Goal: Information Seeking & Learning: Learn about a topic

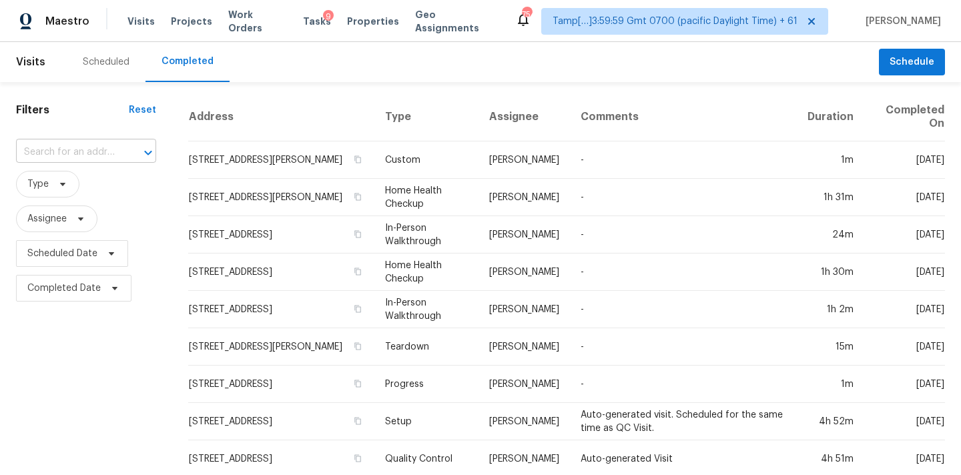
click at [33, 151] on input "text" at bounding box center [67, 152] width 103 height 21
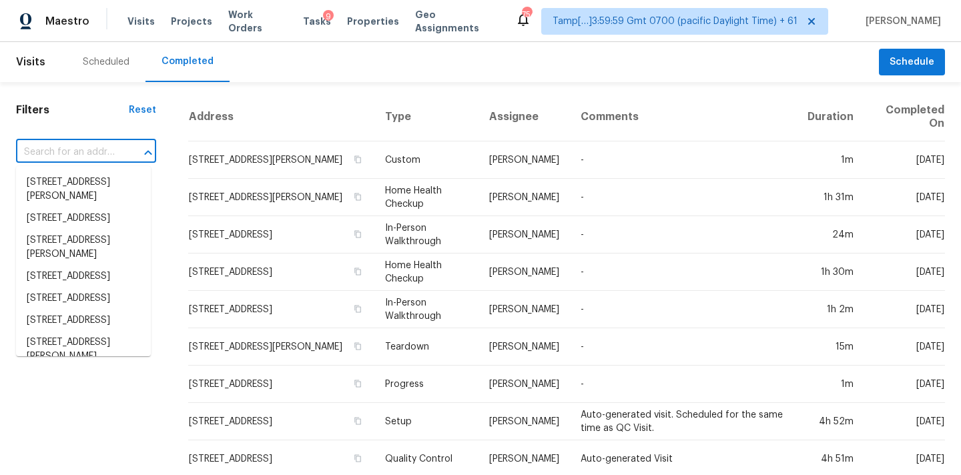
paste input "1235 Firefly Cir, Colorado Springs, CO 80916"
type input "1235 Firefly Cir, Colorado Springs, CO 80916"
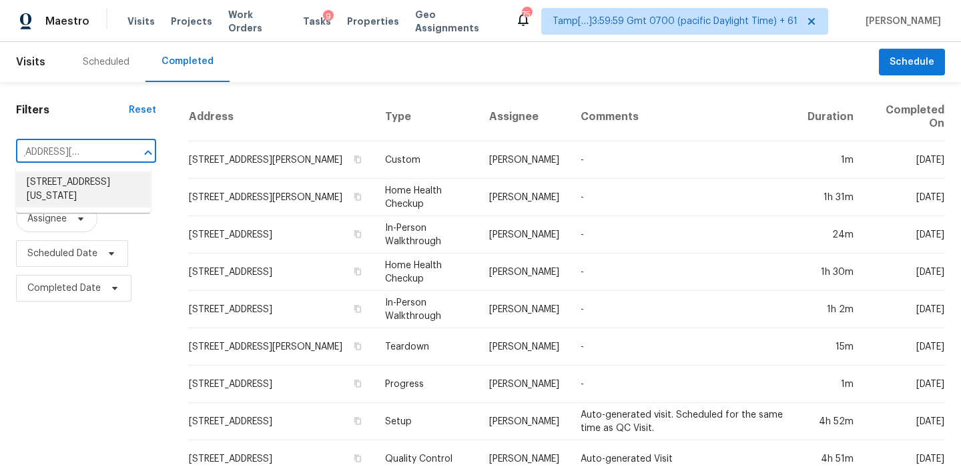
click at [59, 188] on li "1235 Firefly Cir, Colorado Springs, CO 80916" at bounding box center [83, 190] width 135 height 36
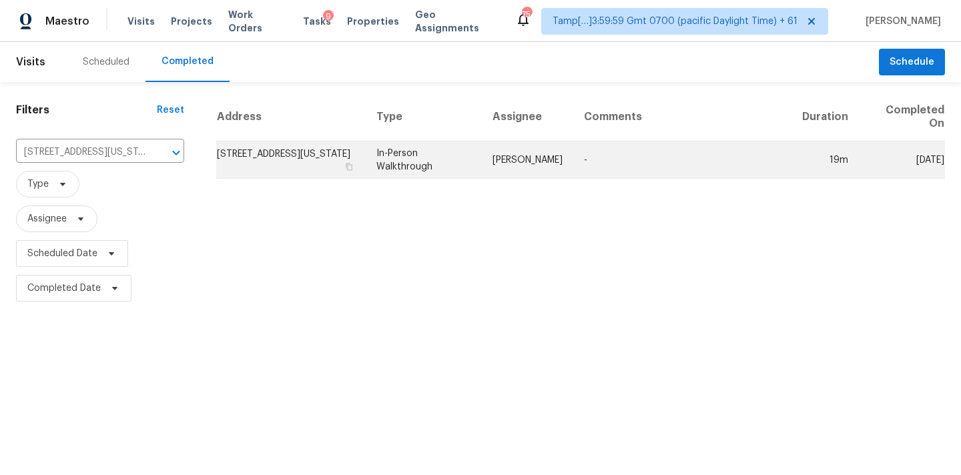
click at [463, 165] on td "In-Person Walkthrough" at bounding box center [424, 160] width 116 height 37
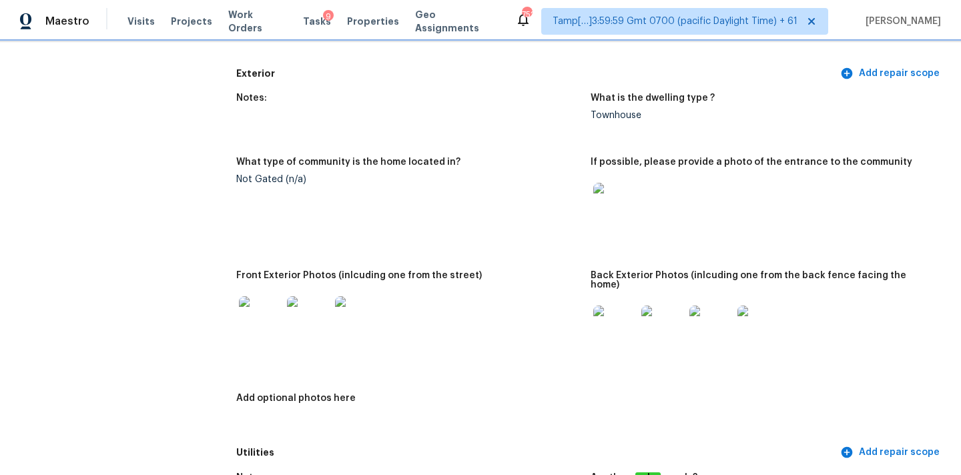
scroll to position [614, 0]
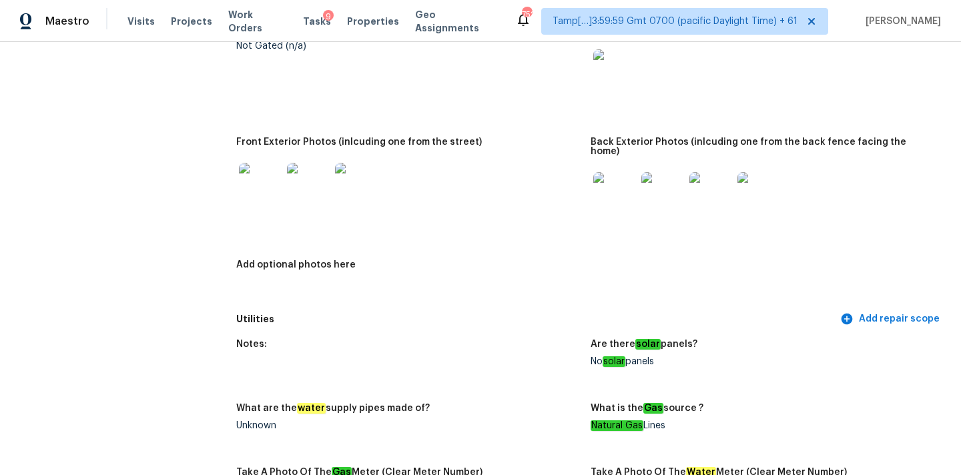
click at [606, 187] on img at bounding box center [615, 193] width 43 height 43
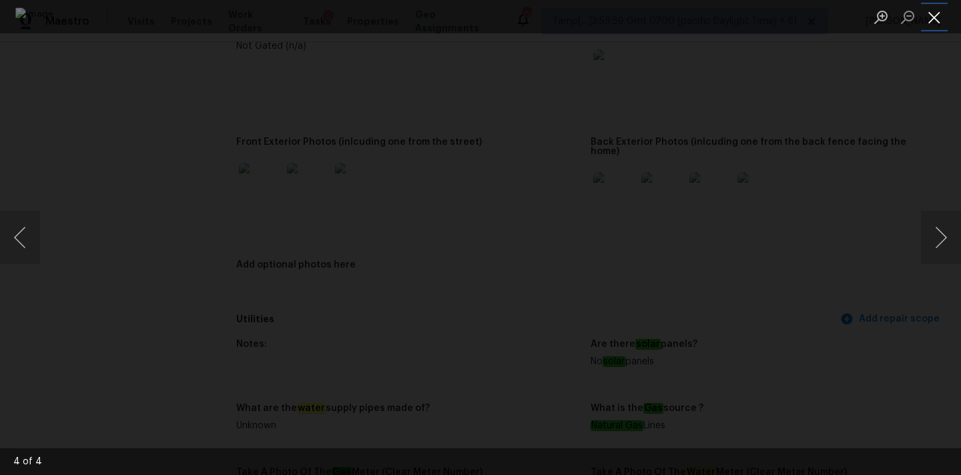
click at [933, 17] on button "Close lightbox" at bounding box center [934, 16] width 27 height 23
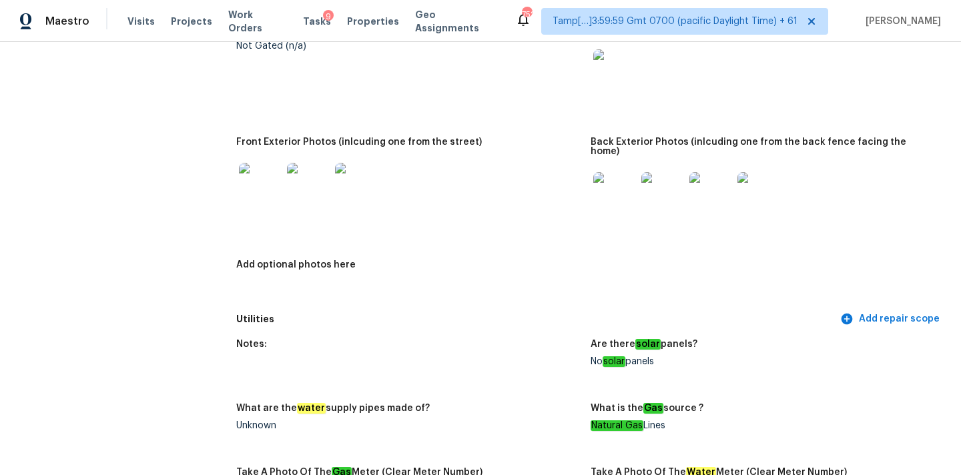
click at [248, 191] on img at bounding box center [260, 184] width 43 height 43
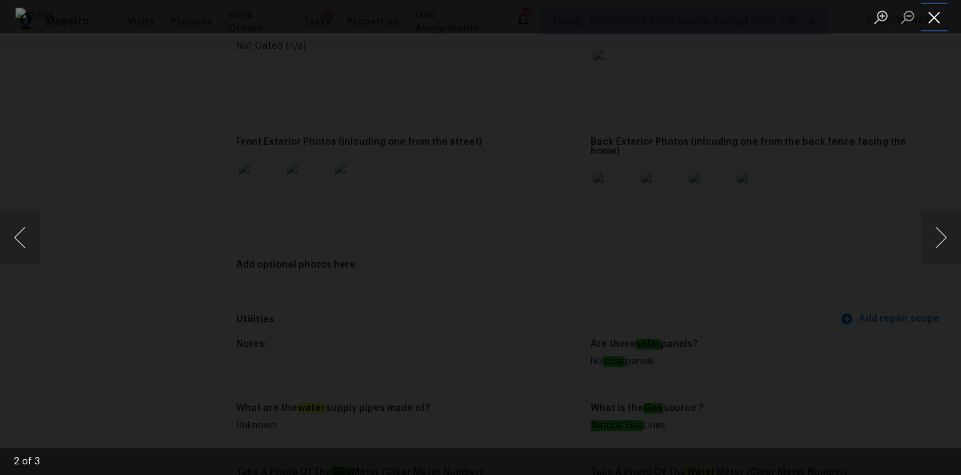
click at [931, 14] on button "Close lightbox" at bounding box center [934, 16] width 27 height 23
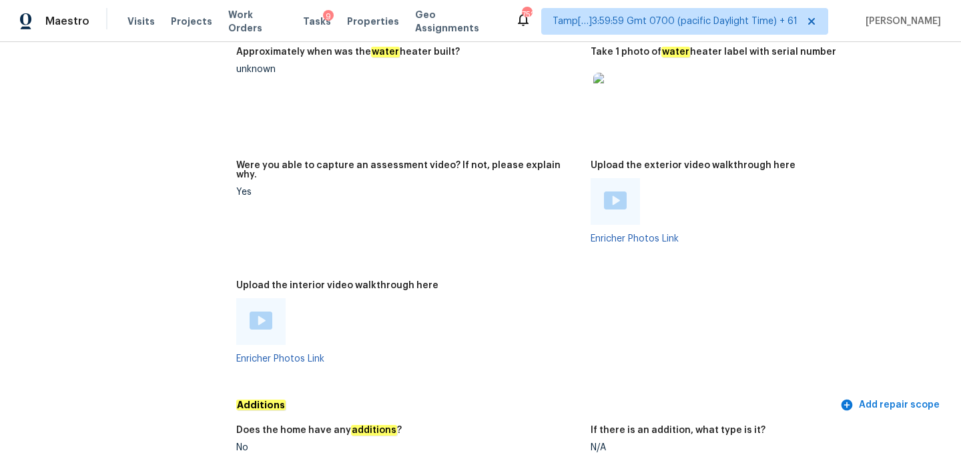
scroll to position [2717, 0]
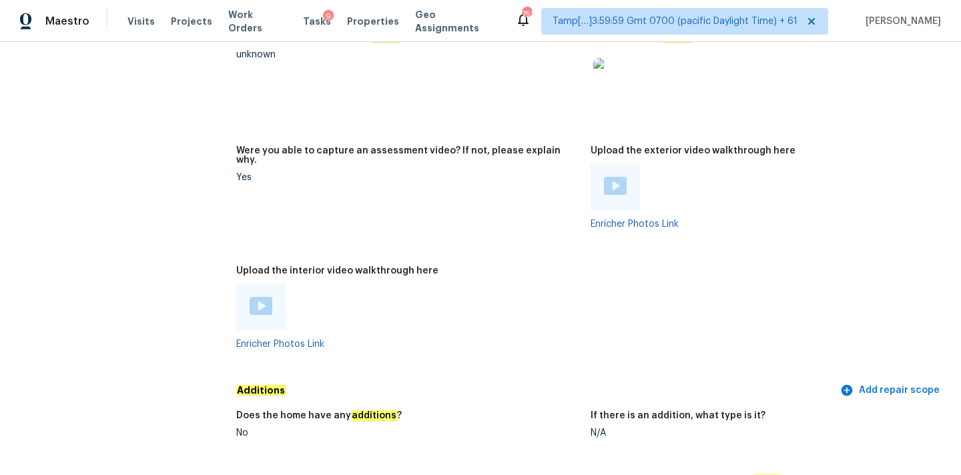
click at [608, 71] on img at bounding box center [615, 79] width 43 height 43
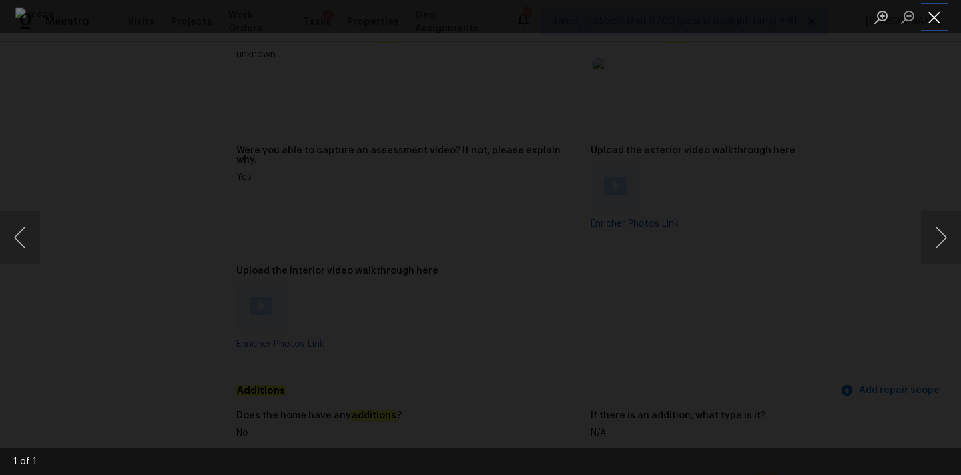
click at [933, 19] on button "Close lightbox" at bounding box center [934, 16] width 27 height 23
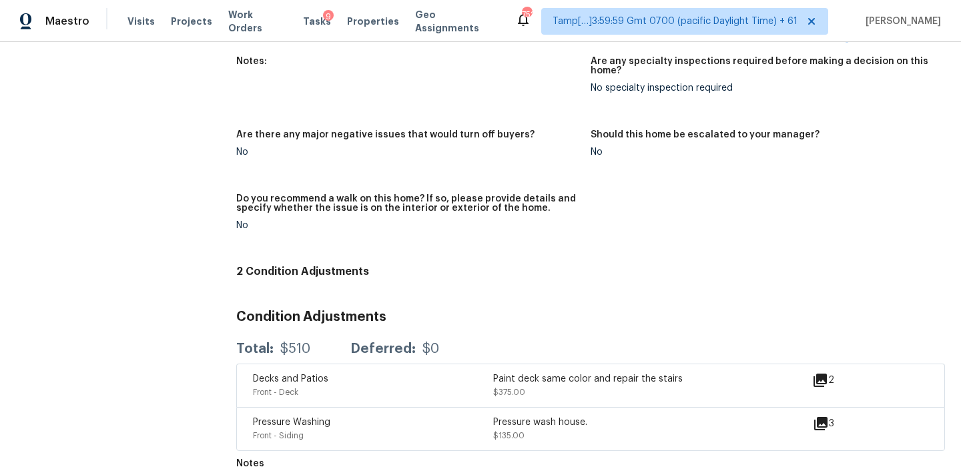
scroll to position [1814, 0]
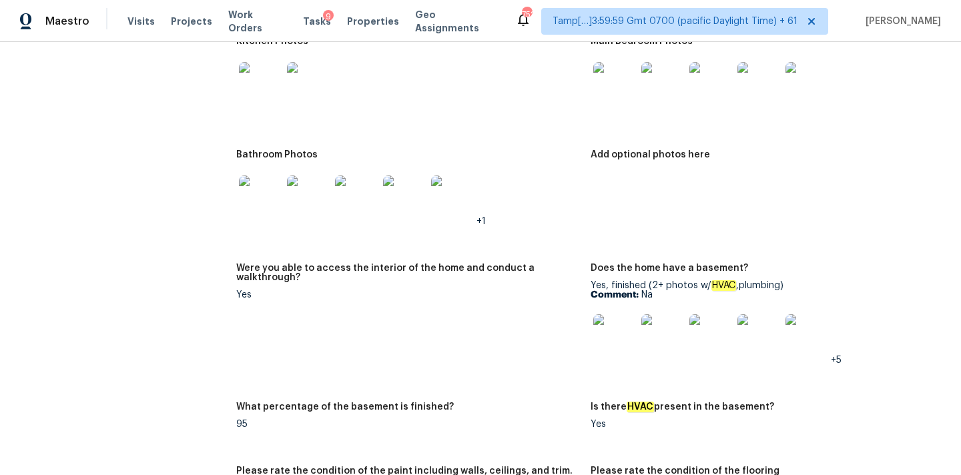
click at [613, 325] on img at bounding box center [615, 335] width 43 height 43
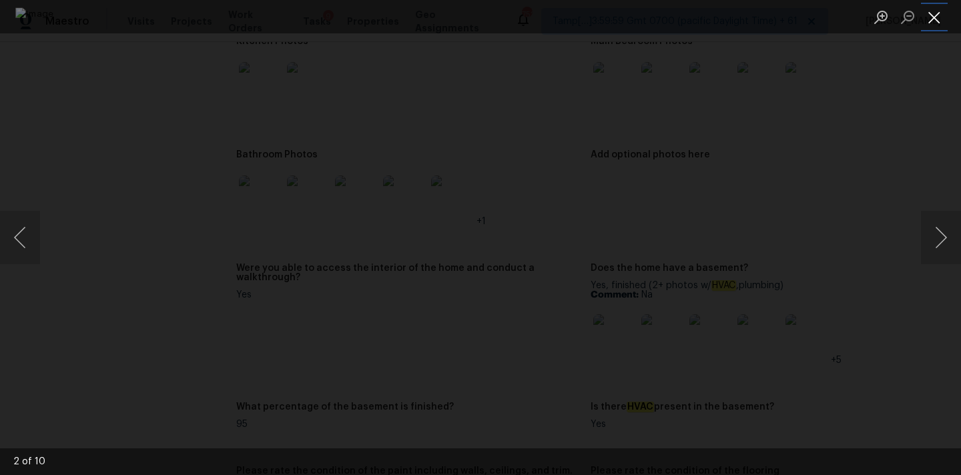
click at [930, 14] on button "Close lightbox" at bounding box center [934, 16] width 27 height 23
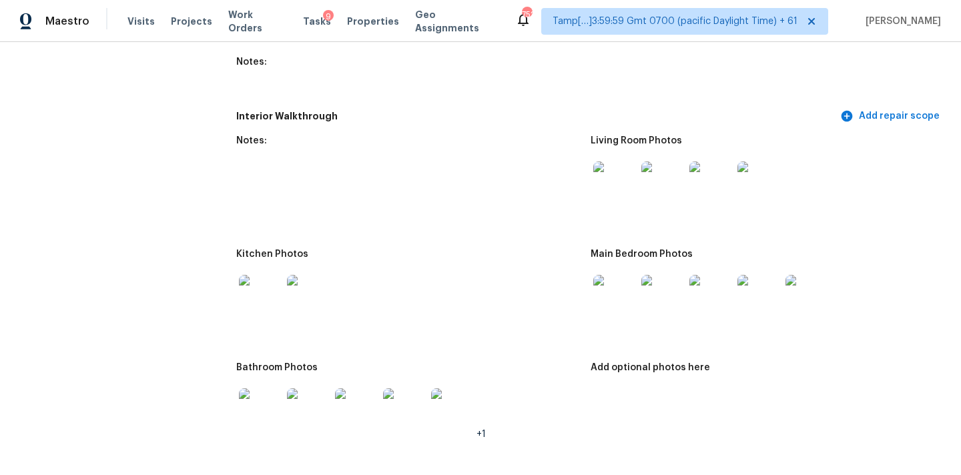
scroll to position [1588, 0]
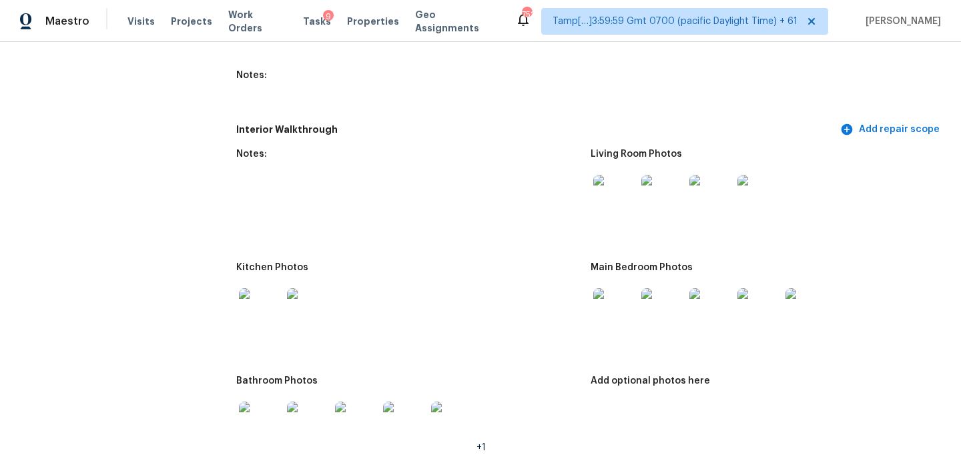
click at [611, 186] on img at bounding box center [615, 196] width 43 height 43
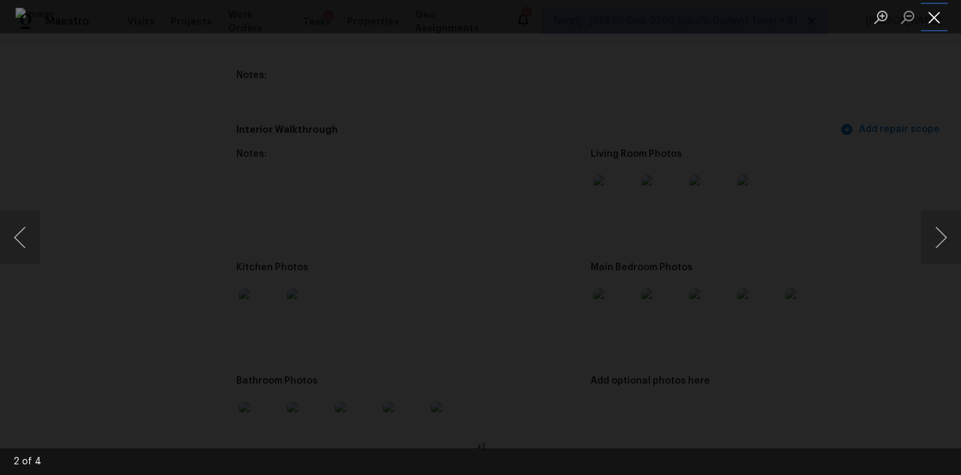
click at [933, 17] on button "Close lightbox" at bounding box center [934, 16] width 27 height 23
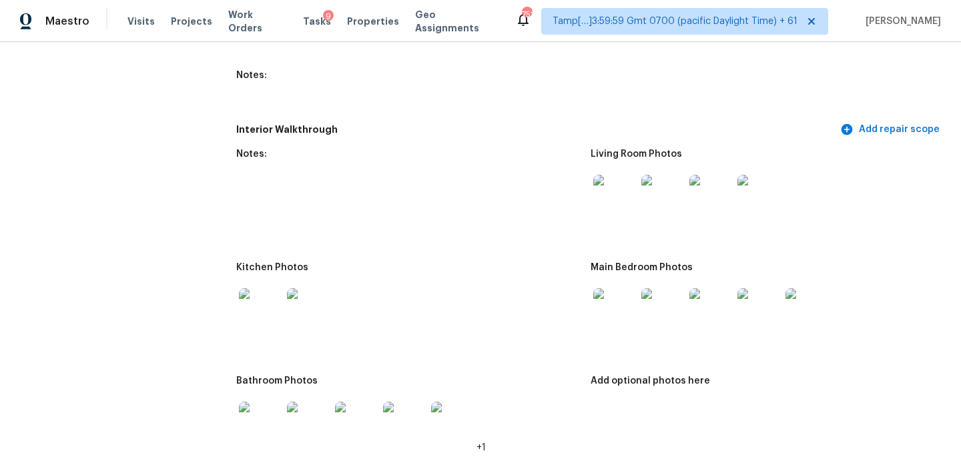
click at [624, 291] on img at bounding box center [615, 309] width 43 height 43
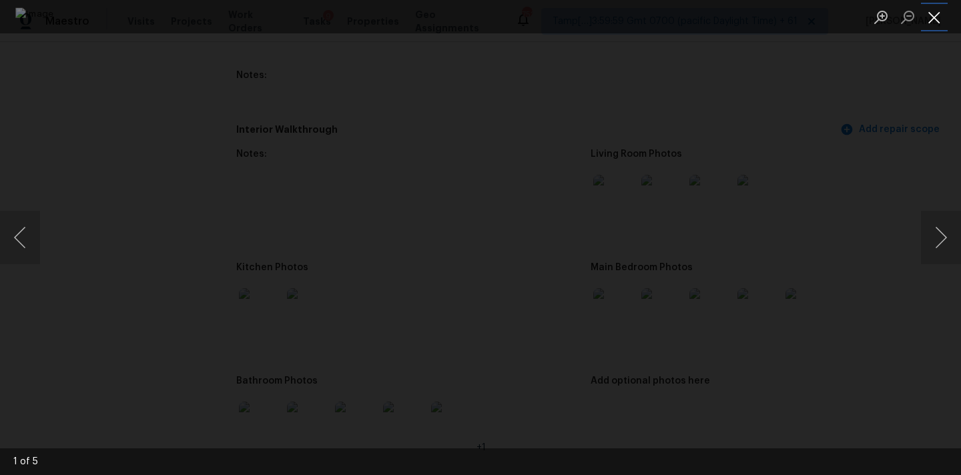
click at [931, 14] on button "Close lightbox" at bounding box center [934, 16] width 27 height 23
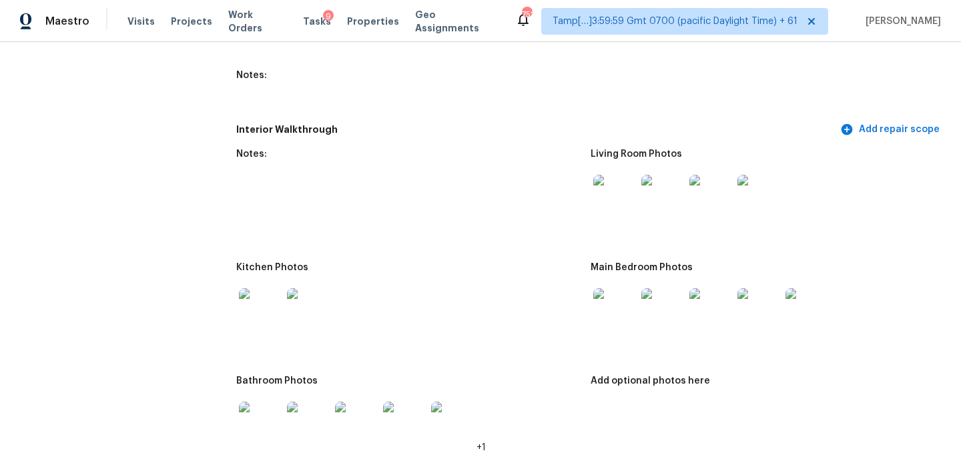
click at [245, 296] on img at bounding box center [260, 309] width 43 height 43
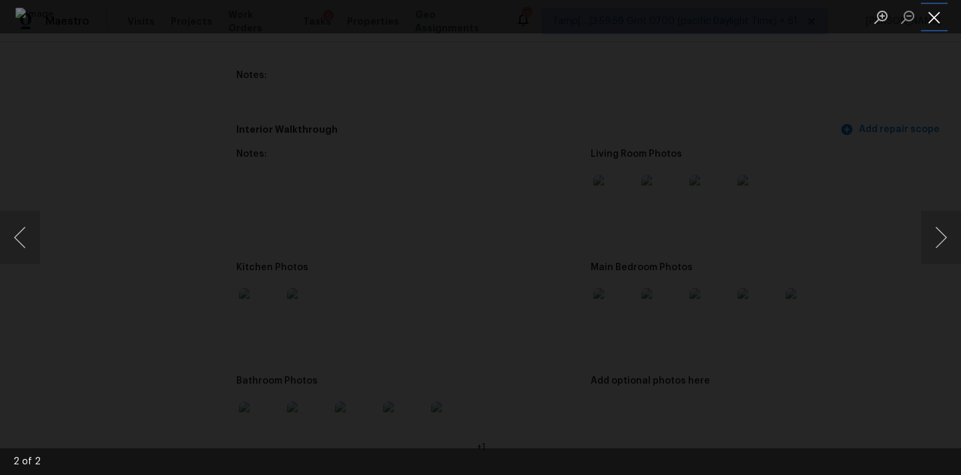
click at [937, 10] on button "Close lightbox" at bounding box center [934, 16] width 27 height 23
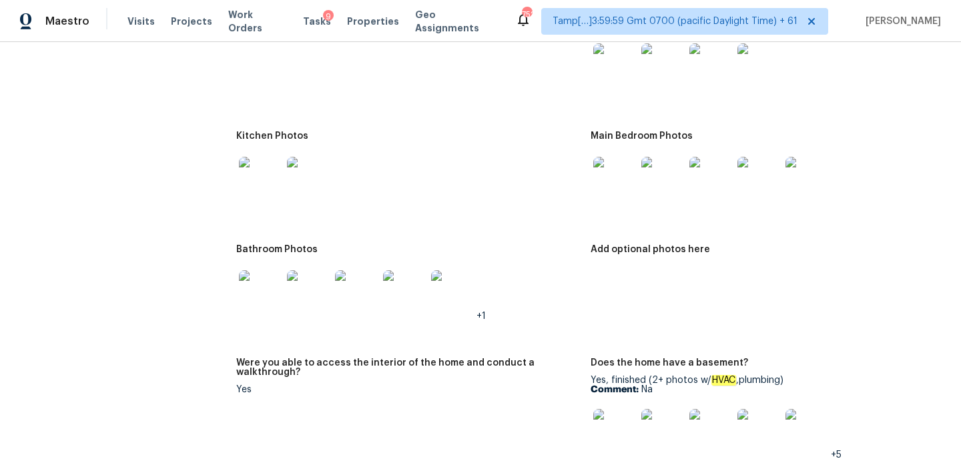
scroll to position [1815, 0]
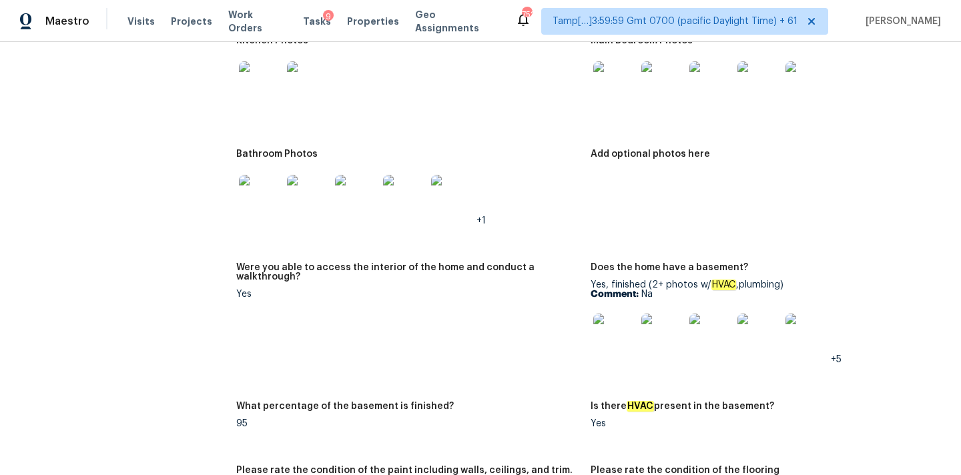
click at [256, 175] on img at bounding box center [260, 196] width 43 height 43
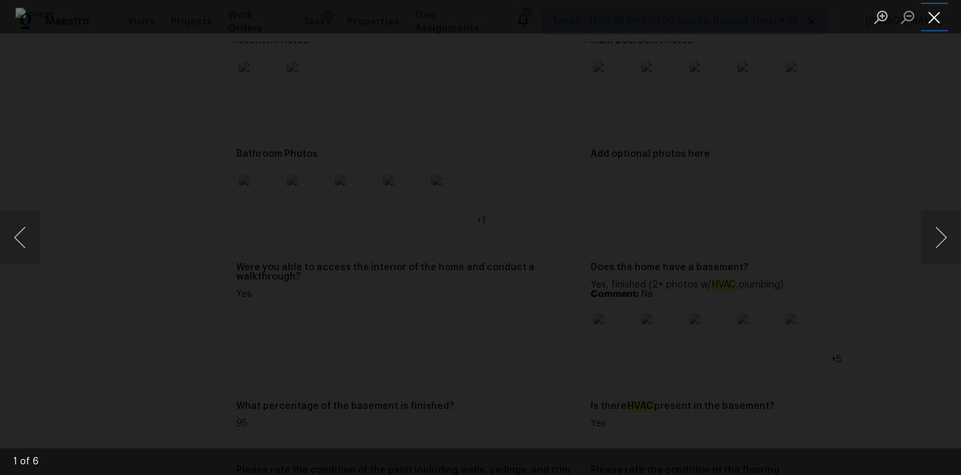
click at [942, 19] on button "Close lightbox" at bounding box center [934, 16] width 27 height 23
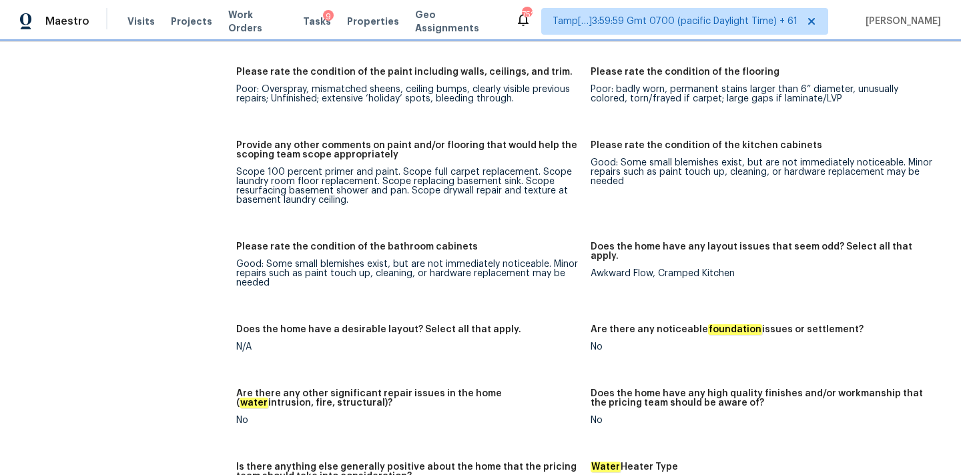
scroll to position [2209, 0]
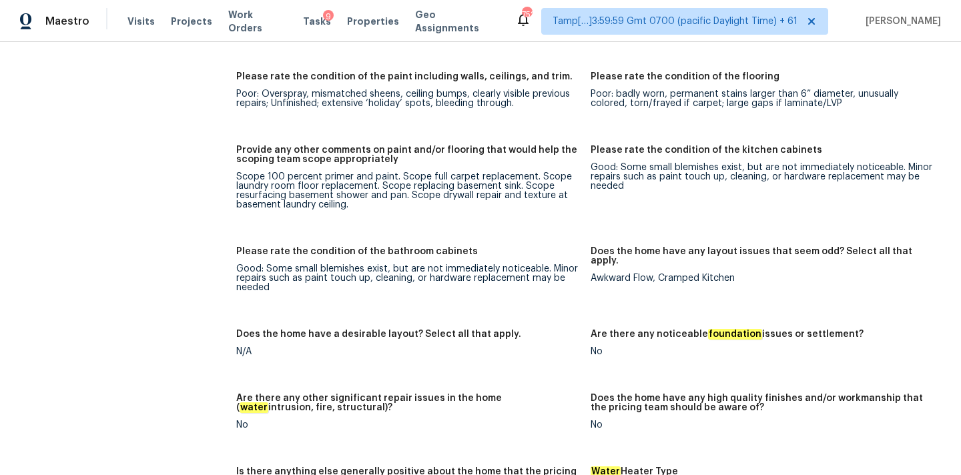
drag, startPoint x: 238, startPoint y: 166, endPoint x: 390, endPoint y: 162, distance: 151.6
click at [390, 172] on div "Scope 100 percent primer and paint. Scope full carpet replacement. Scope laundr…" at bounding box center [408, 190] width 344 height 37
drag, startPoint x: 399, startPoint y: 167, endPoint x: 508, endPoint y: 166, distance: 109.5
click at [508, 172] on div "Scope 100 percent primer and paint. Scope full carpet replacement. Scope laundr…" at bounding box center [408, 190] width 344 height 37
drag, startPoint x: 410, startPoint y: 186, endPoint x: 410, endPoint y: 196, distance: 10.0
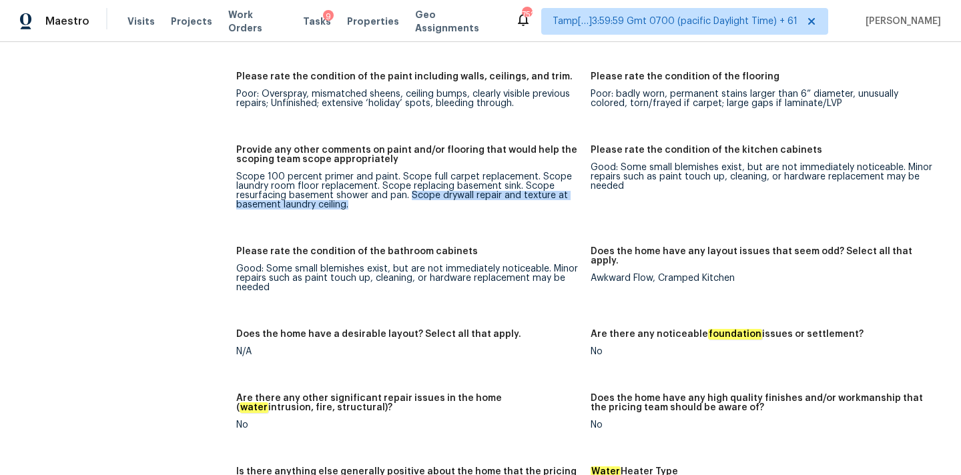
click at [410, 196] on div "Scope 100 percent primer and paint. Scope full carpet replacement. Scope laundr…" at bounding box center [408, 190] width 344 height 37
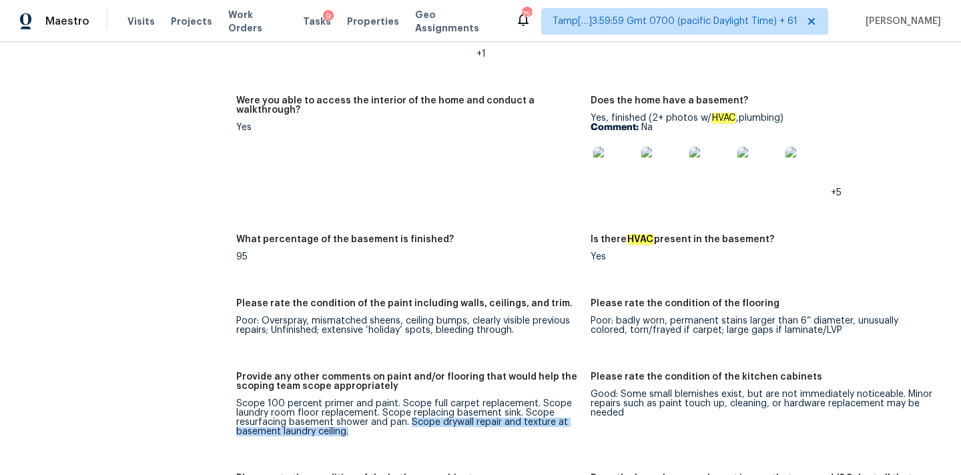
scroll to position [2053, 0]
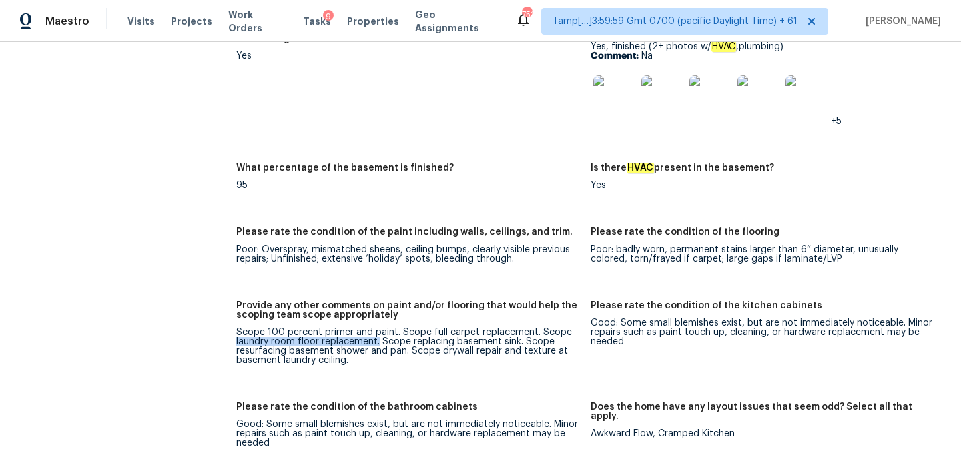
drag, startPoint x: 236, startPoint y: 334, endPoint x: 377, endPoint y: 333, distance: 140.2
click at [377, 333] on div "Scope 100 percent primer and paint. Scope full carpet replacement. Scope laundr…" at bounding box center [408, 346] width 344 height 37
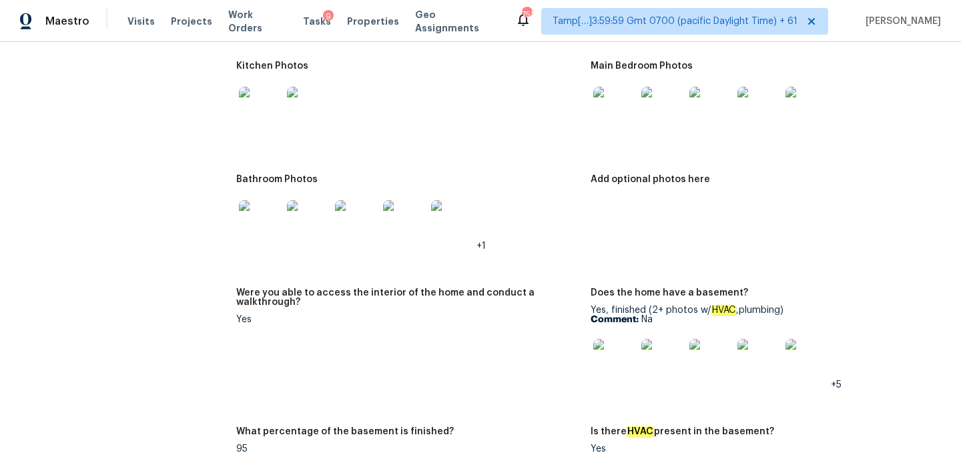
scroll to position [1761, 0]
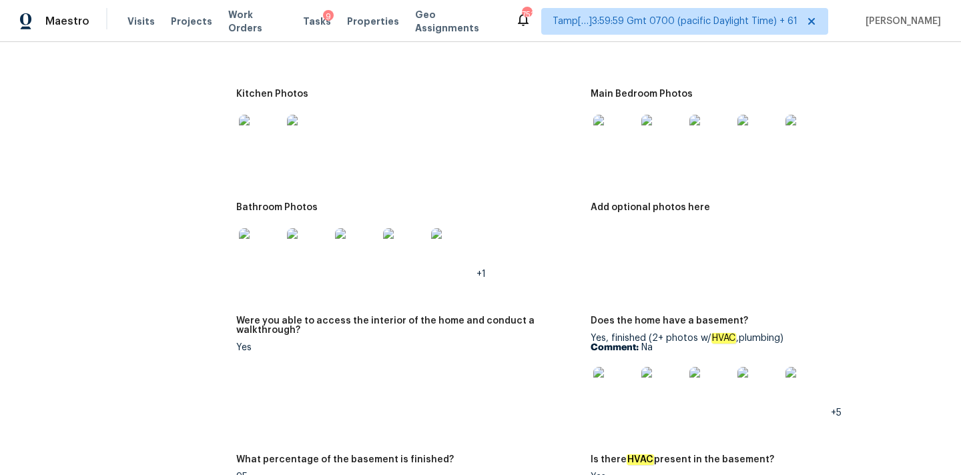
click at [748, 124] on img at bounding box center [759, 136] width 43 height 43
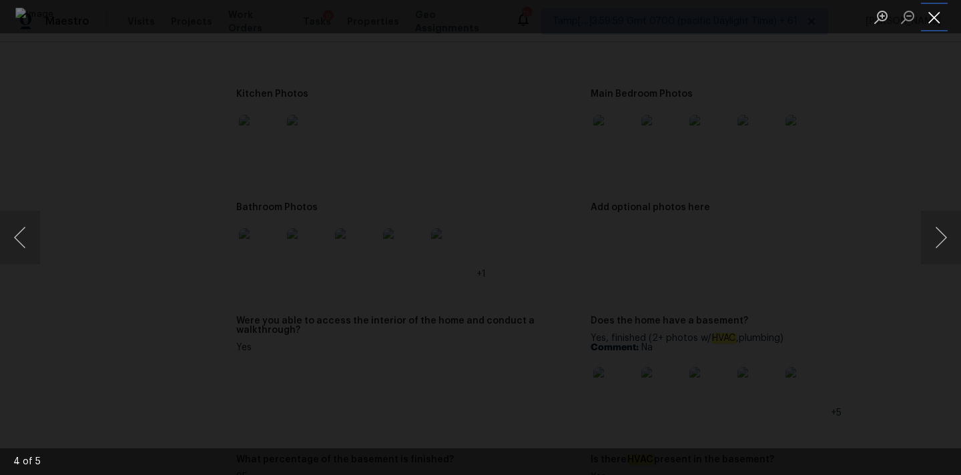
click at [939, 21] on button "Close lightbox" at bounding box center [934, 16] width 27 height 23
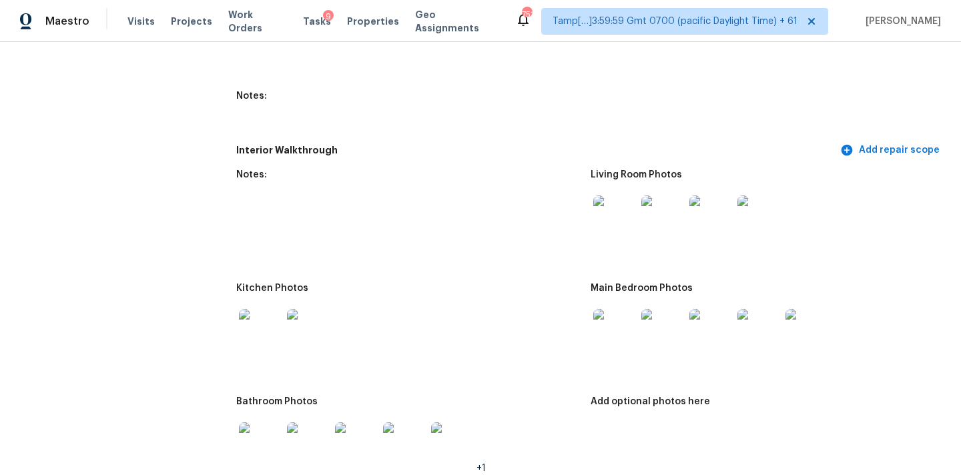
scroll to position [1551, 0]
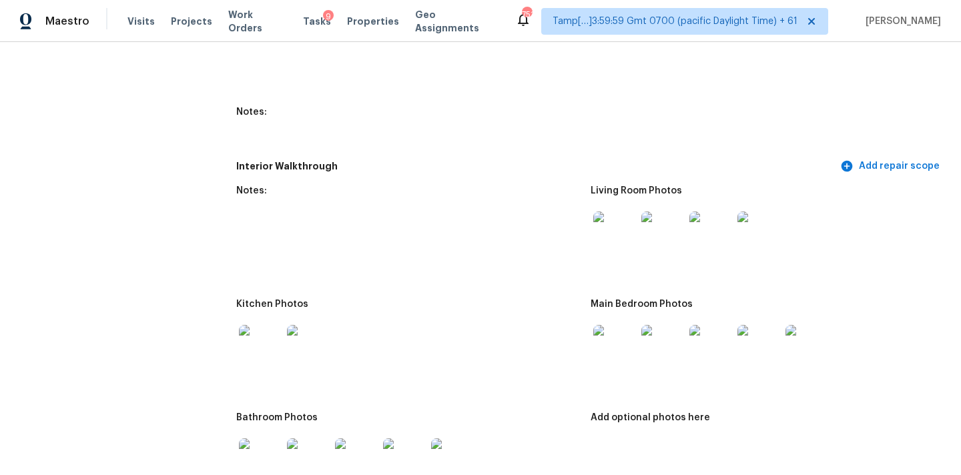
click at [602, 220] on img at bounding box center [615, 233] width 43 height 43
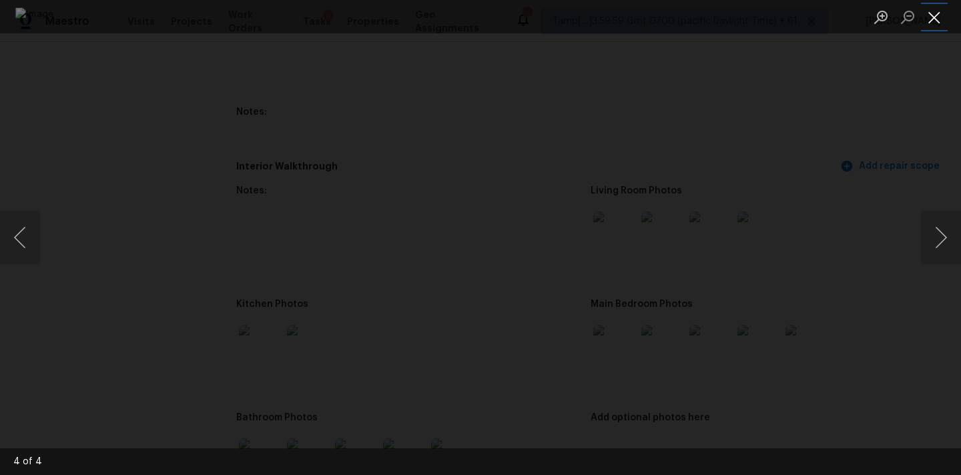
click at [925, 27] on button "Close lightbox" at bounding box center [934, 16] width 27 height 23
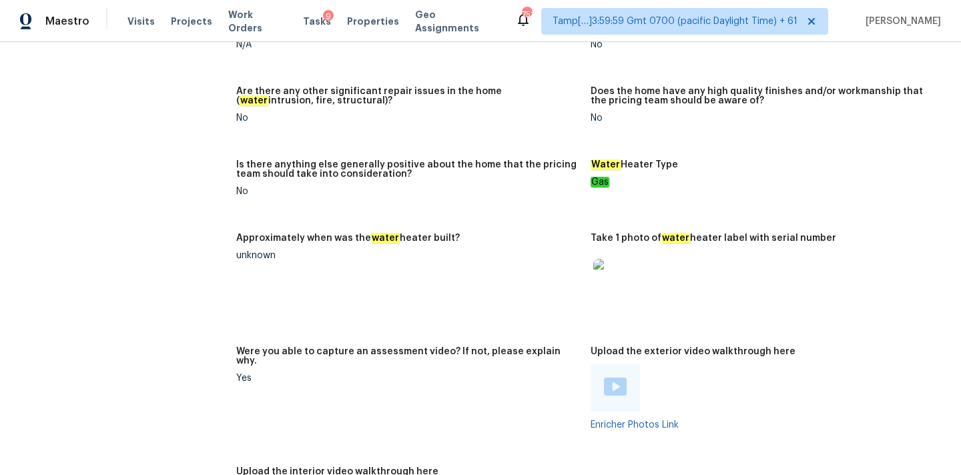
scroll to position [2458, 0]
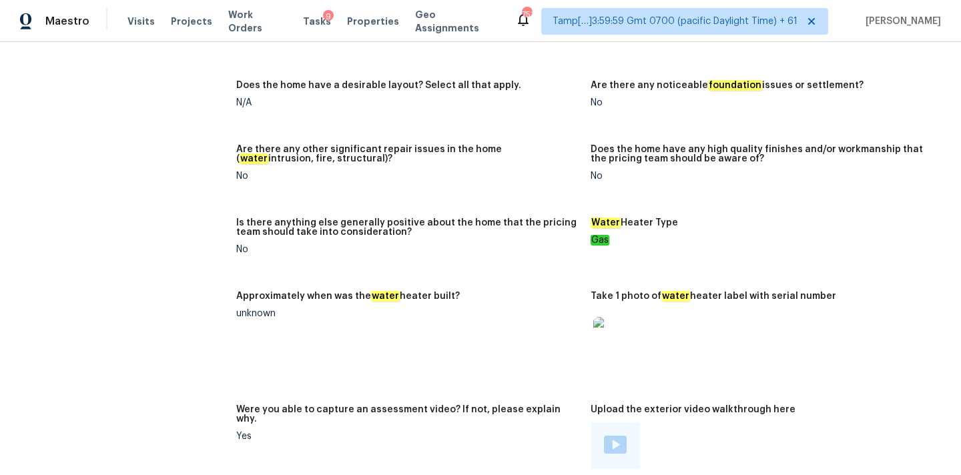
click at [592, 335] on div at bounding box center [615, 338] width 48 height 59
click at [612, 333] on img at bounding box center [615, 338] width 43 height 43
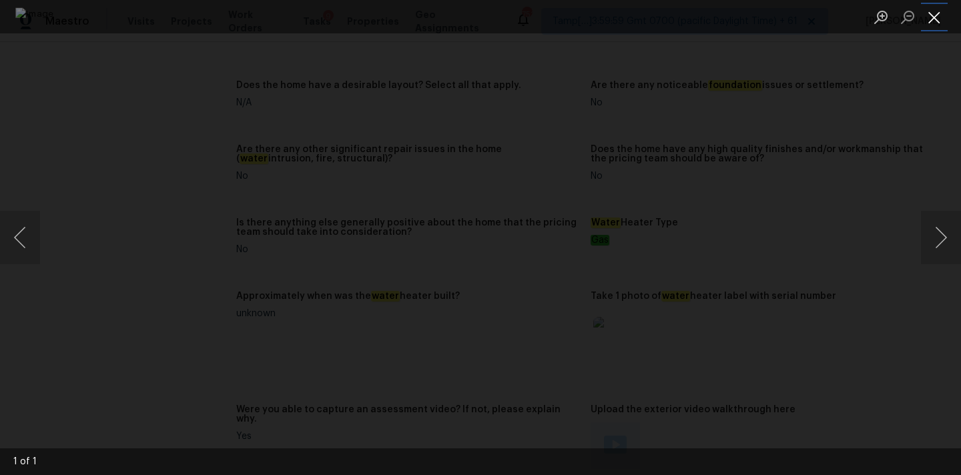
click at [935, 8] on button "Close lightbox" at bounding box center [934, 16] width 27 height 23
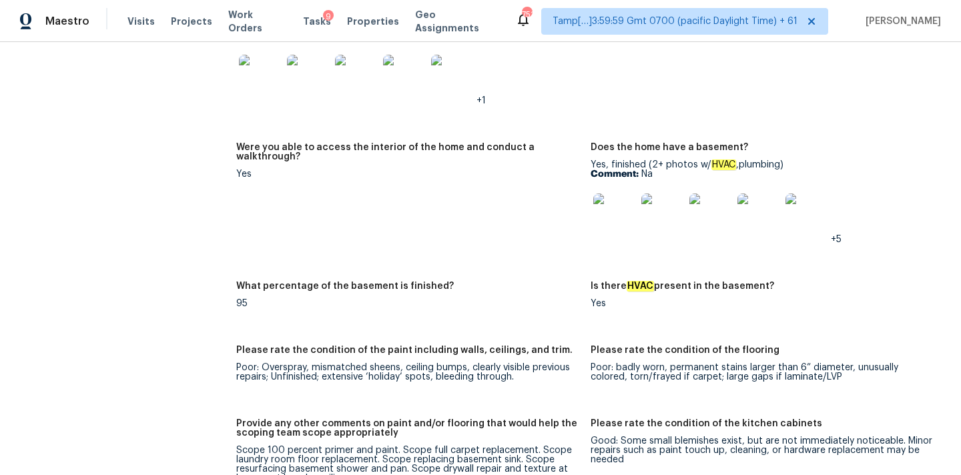
scroll to position [2086, 0]
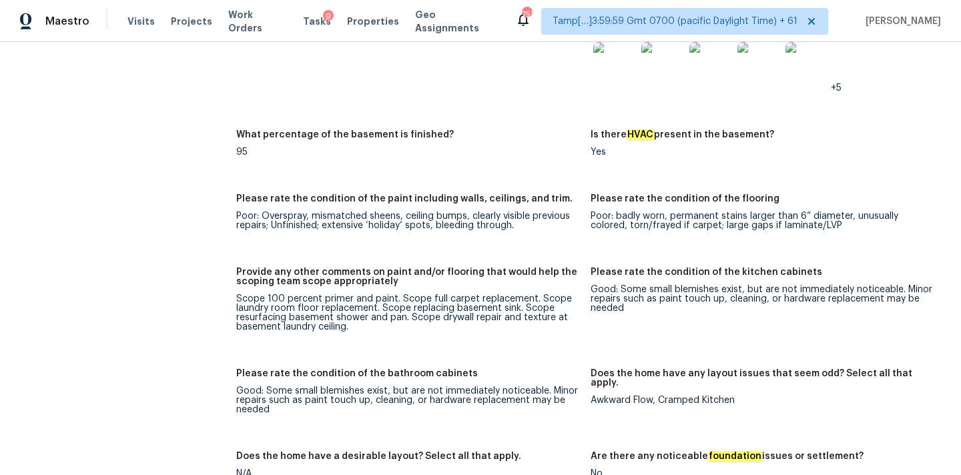
click at [362, 314] on div "Scope 100 percent primer and paint. Scope full carpet replacement. Scope laundr…" at bounding box center [408, 312] width 344 height 37
click at [240, 305] on div "Scope 100 percent primer and paint. Scope full carpet replacement. Scope laundr…" at bounding box center [408, 312] width 344 height 37
copy div "laundry room floor replacement"
drag, startPoint x: 236, startPoint y: 302, endPoint x: 375, endPoint y: 303, distance: 138.9
click at [375, 303] on div "Scope 100 percent primer and paint. Scope full carpet replacement. Scope laundr…" at bounding box center [408, 312] width 344 height 37
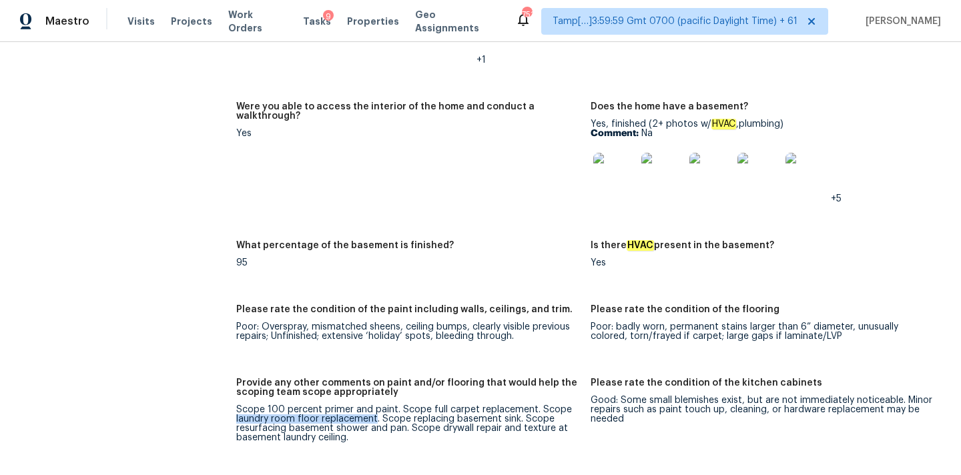
scroll to position [1964, 0]
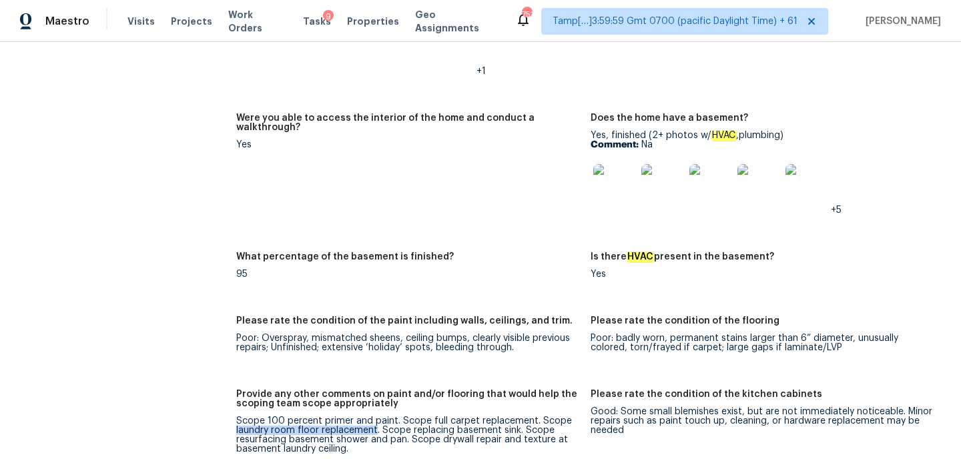
click at [614, 164] on img at bounding box center [615, 185] width 43 height 43
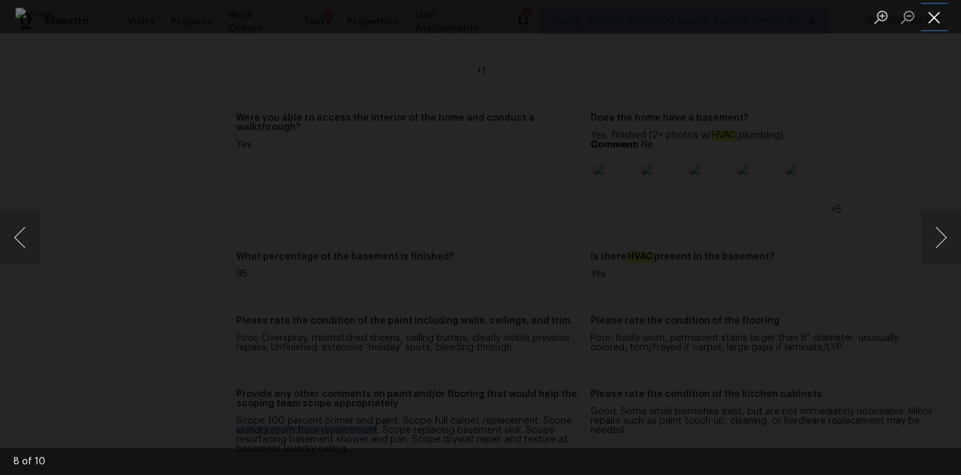
click at [938, 14] on button "Close lightbox" at bounding box center [934, 16] width 27 height 23
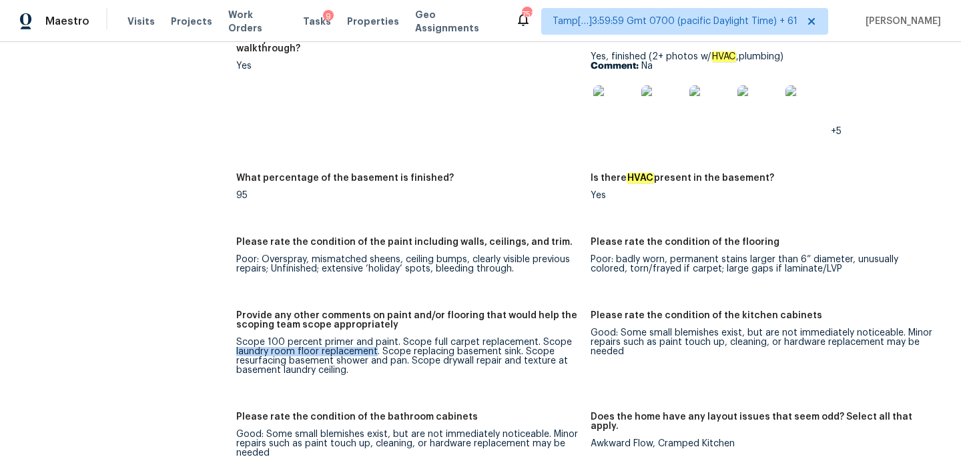
scroll to position [2044, 0]
drag, startPoint x: 381, startPoint y: 343, endPoint x: 503, endPoint y: 339, distance: 122.2
click at [503, 339] on div "Scope 100 percent primer and paint. Scope full carpet replacement. Scope laundr…" at bounding box center [408, 355] width 344 height 37
drag, startPoint x: 237, startPoint y: 354, endPoint x: 405, endPoint y: 347, distance: 167.7
click at [405, 347] on div "Scope 100 percent primer and paint. Scope full carpet replacement. Scope laundr…" at bounding box center [408, 355] width 344 height 37
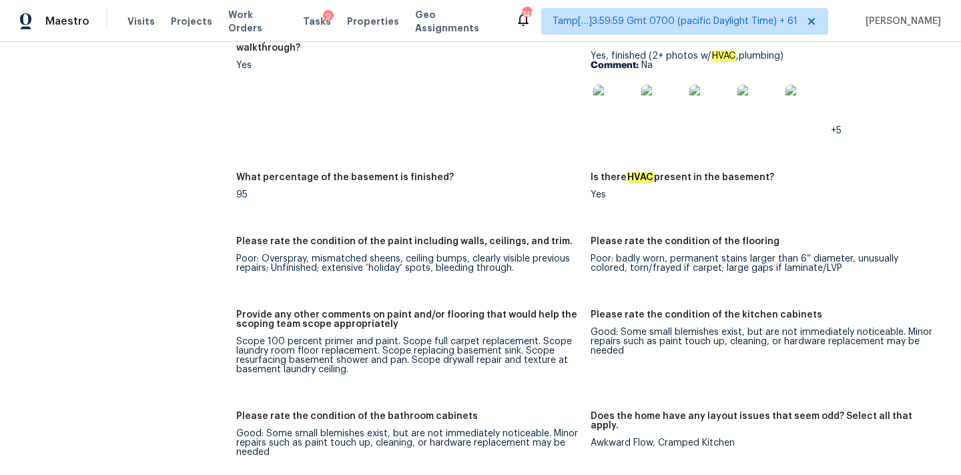
click at [455, 358] on div "Scope 100 percent primer and paint. Scope full carpet replacement. Scope laundr…" at bounding box center [408, 355] width 344 height 37
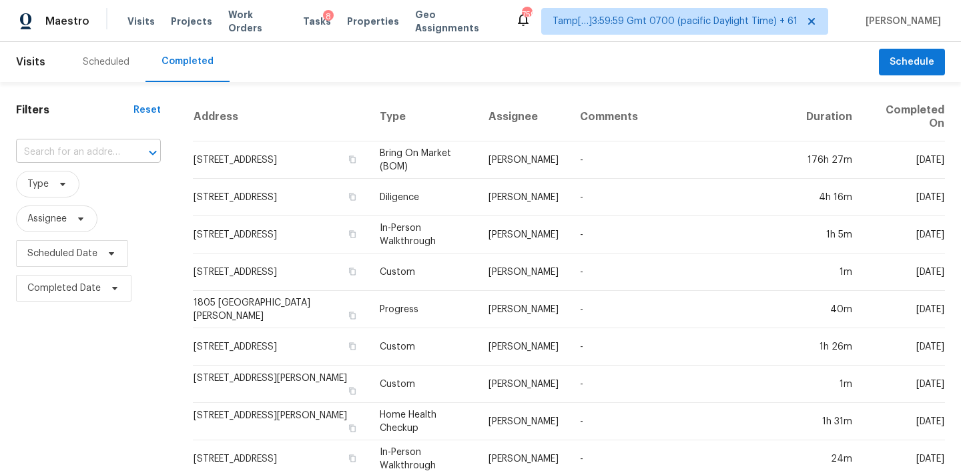
click at [76, 160] on input "text" at bounding box center [69, 152] width 107 height 21
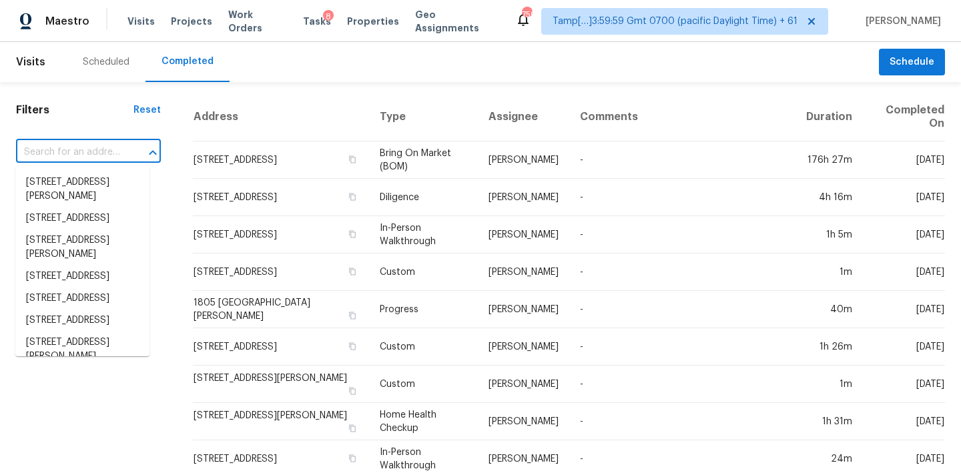
paste input "[STREET_ADDRESS]"
type input "[STREET_ADDRESS]"
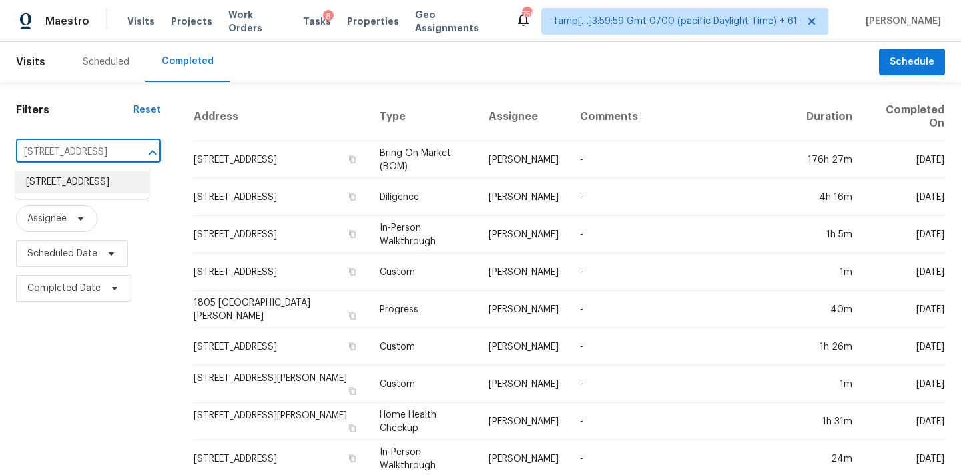
click at [79, 184] on li "[STREET_ADDRESS]" at bounding box center [82, 183] width 134 height 22
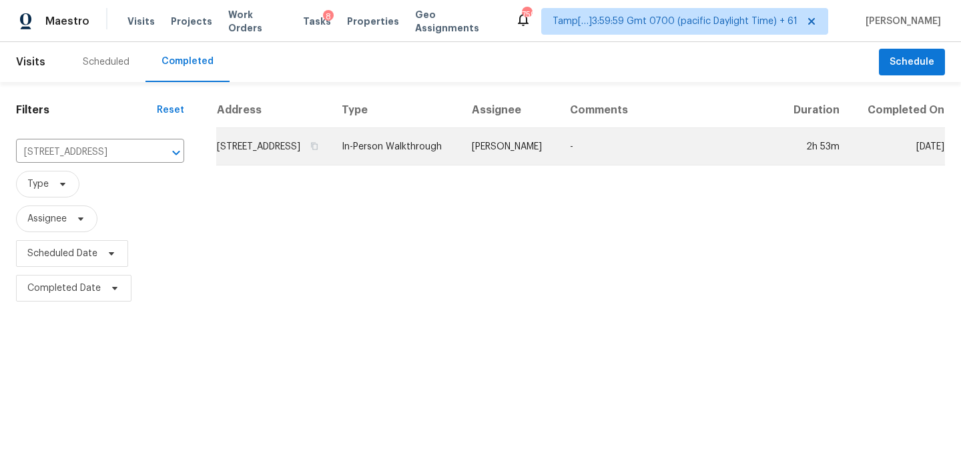
click at [503, 166] on td "[PERSON_NAME]" at bounding box center [510, 146] width 98 height 37
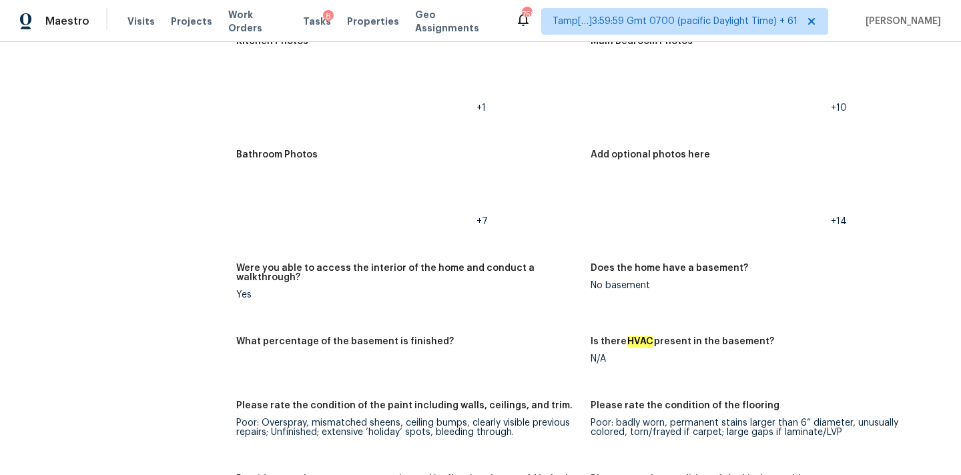
scroll to position [2608, 0]
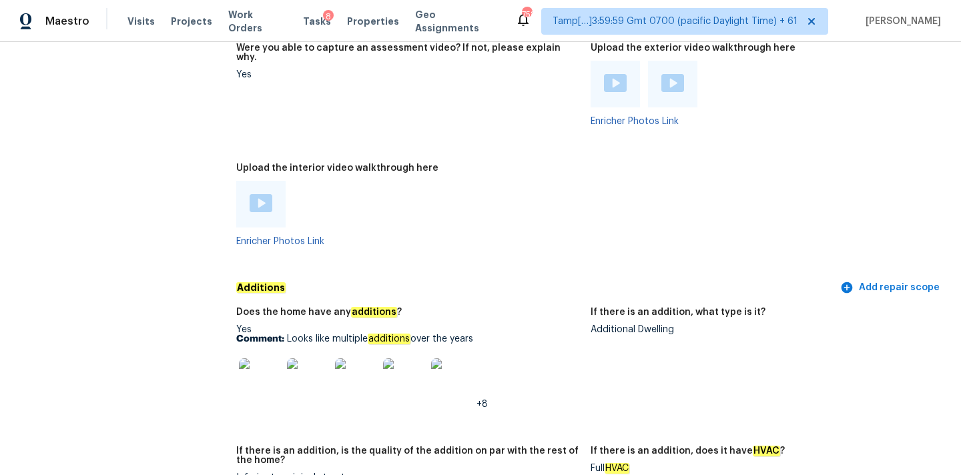
drag, startPoint x: 288, startPoint y: 312, endPoint x: 523, endPoint y: 312, distance: 235.0
click at [523, 334] on p "Comment: Looks like multiple additions over the years" at bounding box center [408, 338] width 344 height 9
copy p "Looks like multiple additions over the years"
click at [266, 362] on img at bounding box center [260, 380] width 43 height 43
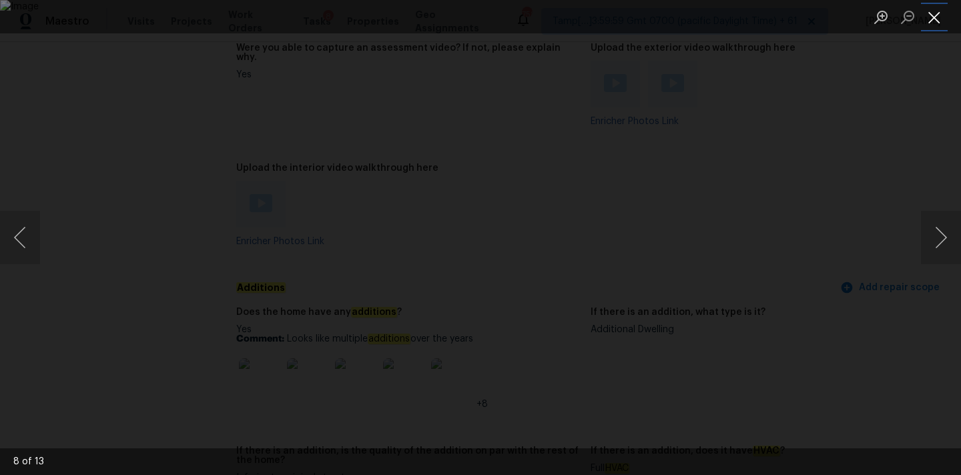
click at [930, 13] on button "Close lightbox" at bounding box center [934, 16] width 27 height 23
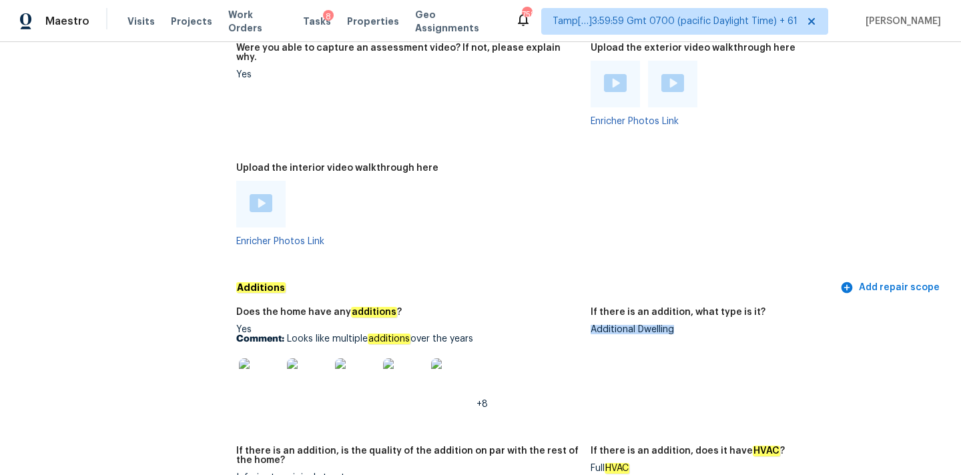
drag, startPoint x: 591, startPoint y: 302, endPoint x: 684, endPoint y: 302, distance: 93.5
click at [684, 325] on div "Additional Dwelling" at bounding box center [763, 329] width 344 height 9
copy div "Additional Dwelling"
drag, startPoint x: 287, startPoint y: 312, endPoint x: 485, endPoint y: 311, distance: 198.3
click at [485, 334] on p "Comment: Looks like multiple additions over the years" at bounding box center [408, 338] width 344 height 9
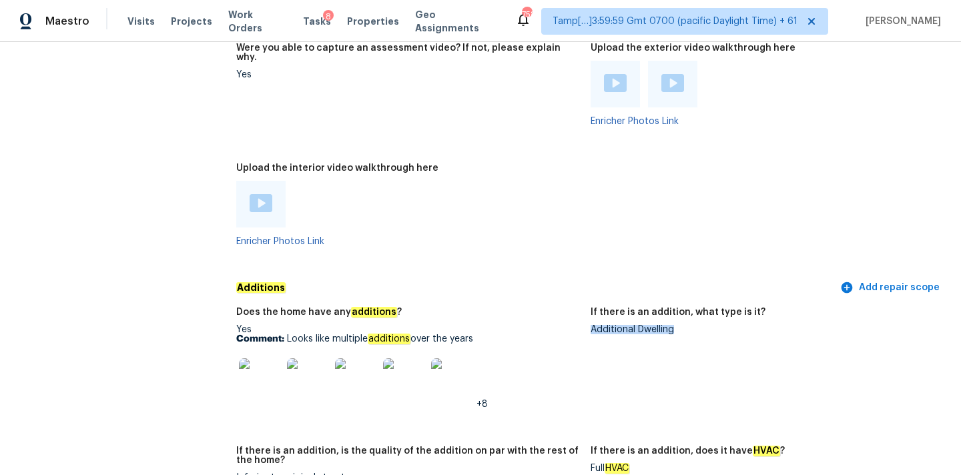
copy p "Looks like multiple additions over the years"
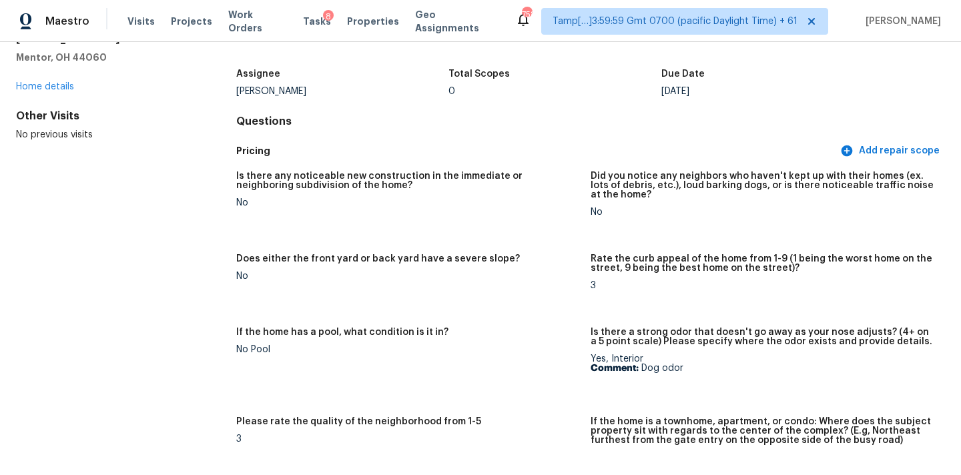
scroll to position [2944, 0]
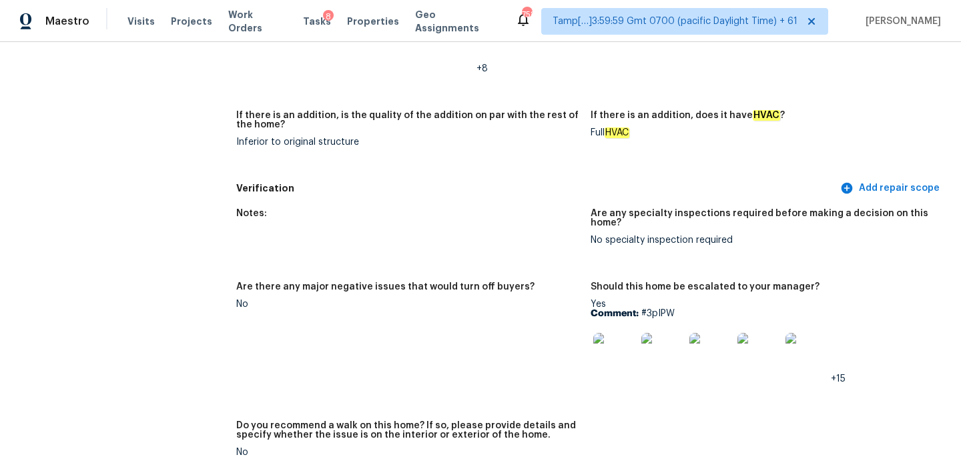
click at [630, 333] on img at bounding box center [615, 354] width 43 height 43
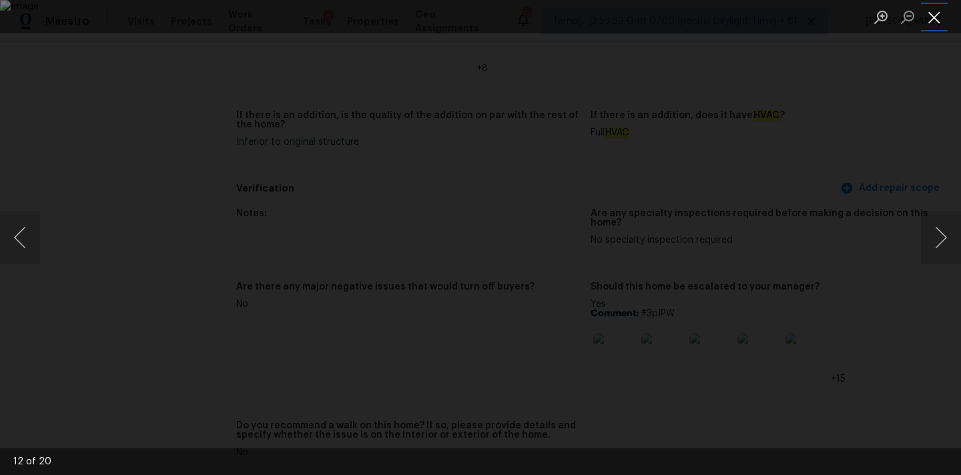
click at [936, 17] on button "Close lightbox" at bounding box center [934, 16] width 27 height 23
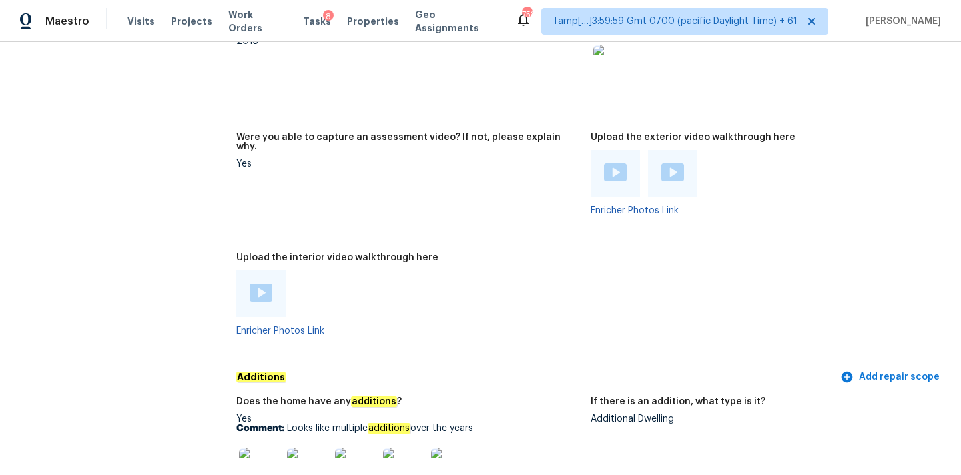
scroll to position [2500, 0]
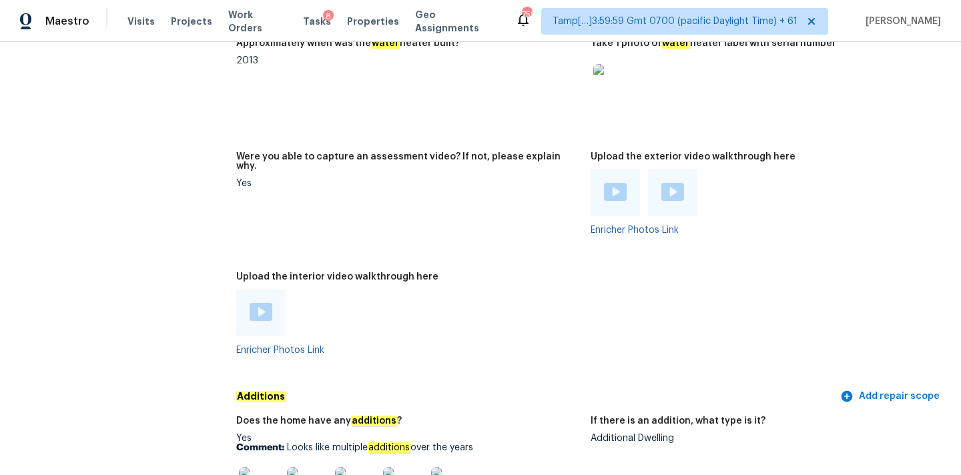
click at [261, 295] on div at bounding box center [260, 313] width 49 height 47
click at [258, 303] on img at bounding box center [261, 312] width 23 height 18
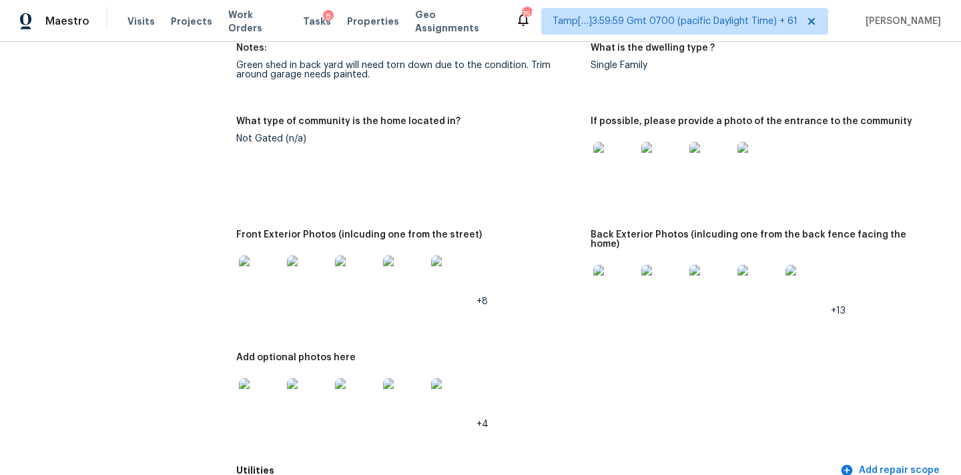
scroll to position [547, 0]
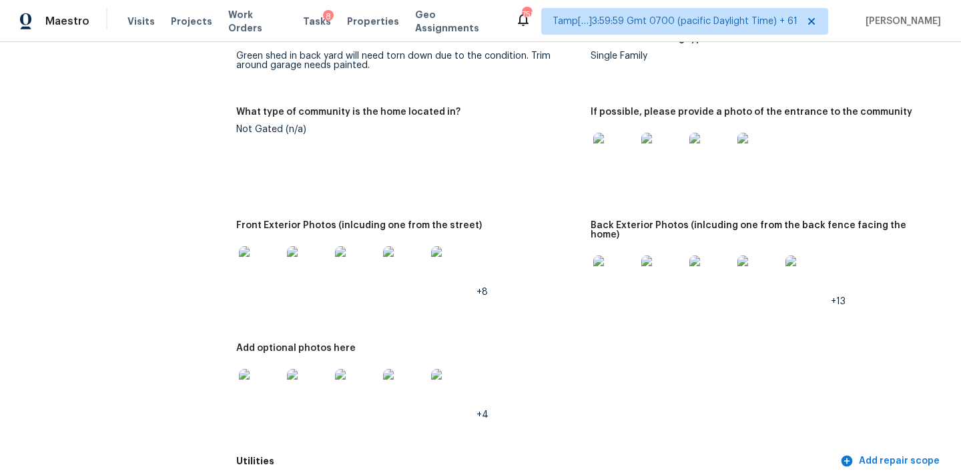
click at [626, 162] on img at bounding box center [615, 154] width 43 height 43
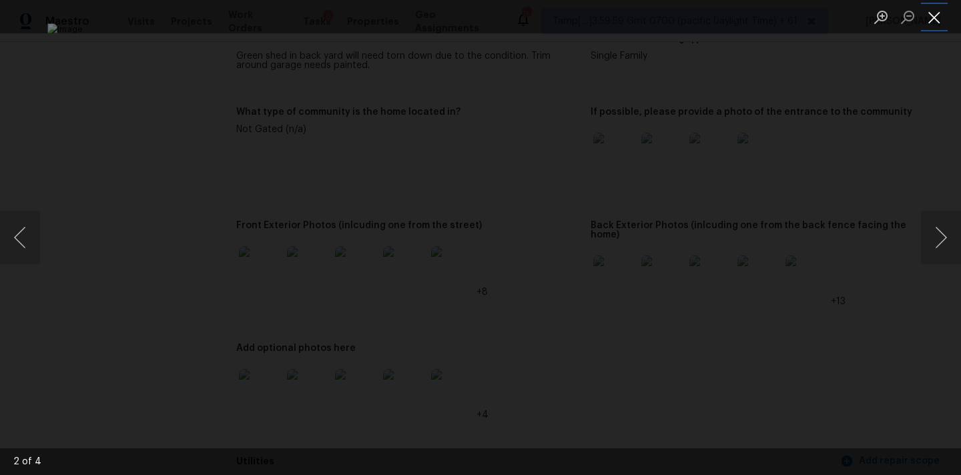
click at [929, 19] on button "Close lightbox" at bounding box center [934, 16] width 27 height 23
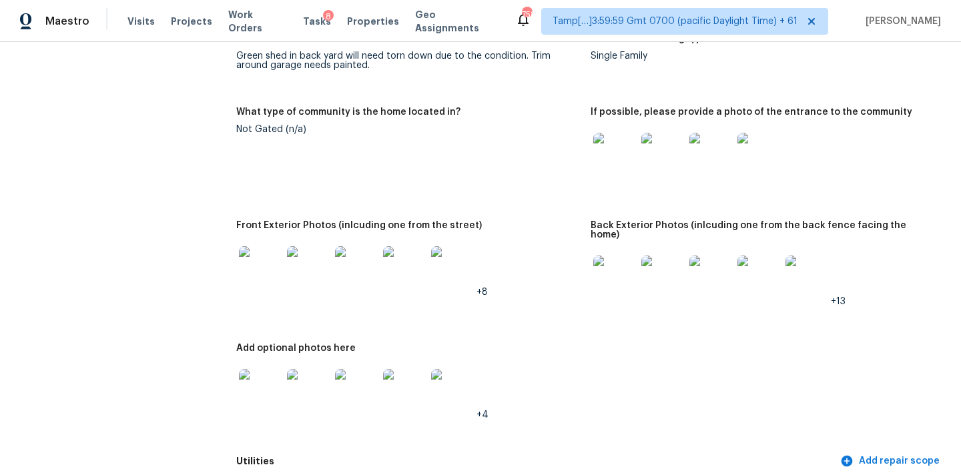
click at [597, 272] on img at bounding box center [615, 277] width 43 height 43
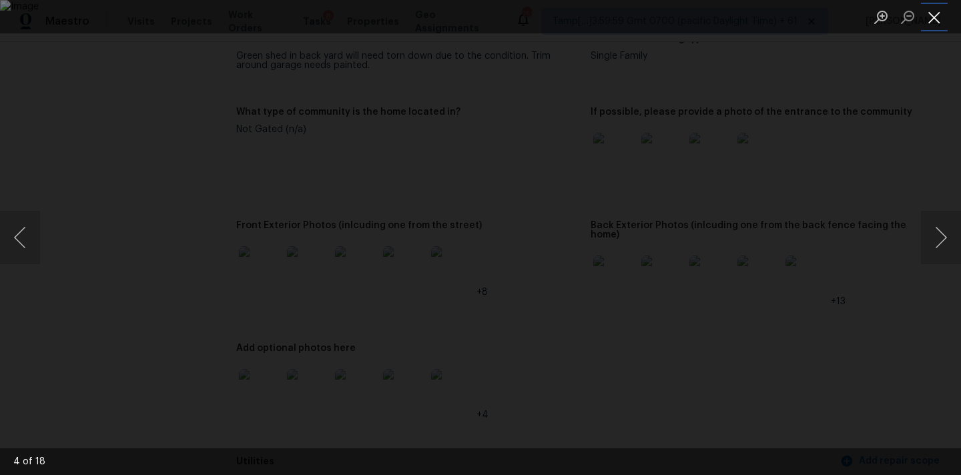
click at [935, 11] on button "Close lightbox" at bounding box center [934, 16] width 27 height 23
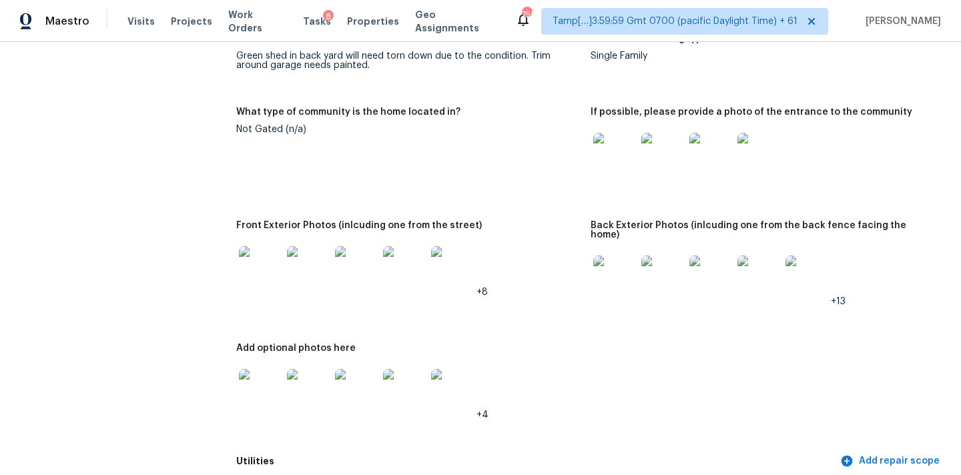
click at [265, 273] on img at bounding box center [260, 267] width 43 height 43
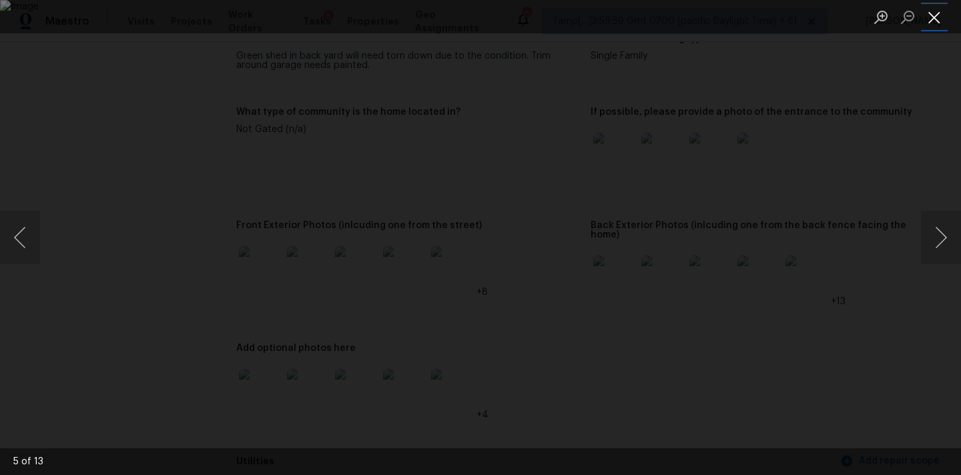
click at [929, 23] on button "Close lightbox" at bounding box center [934, 16] width 27 height 23
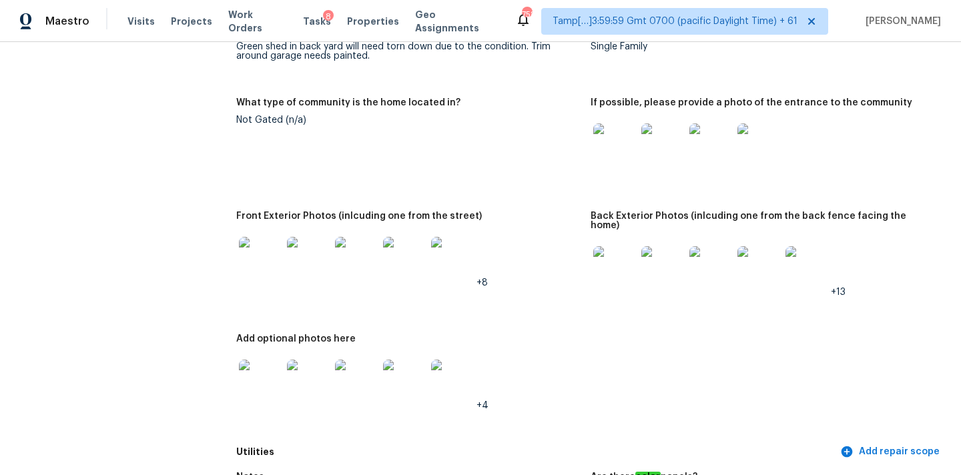
scroll to position [557, 0]
click at [254, 382] on img at bounding box center [260, 380] width 43 height 43
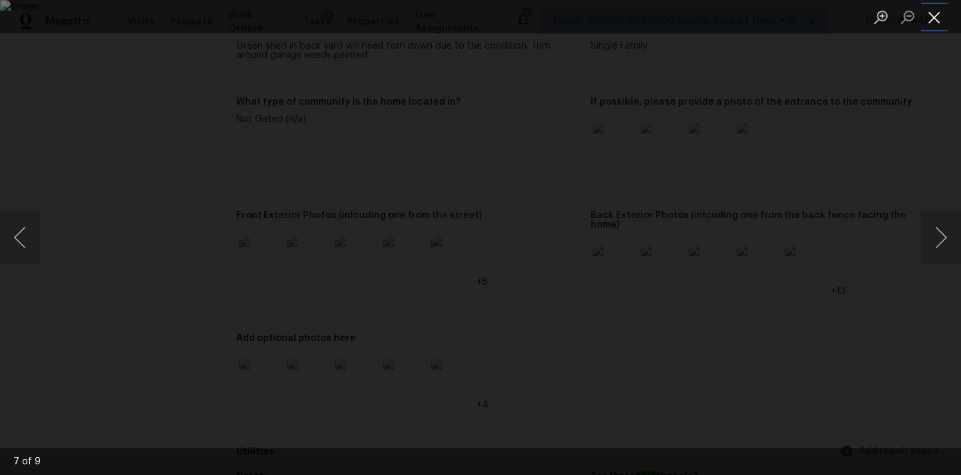
click at [930, 11] on button "Close lightbox" at bounding box center [934, 16] width 27 height 23
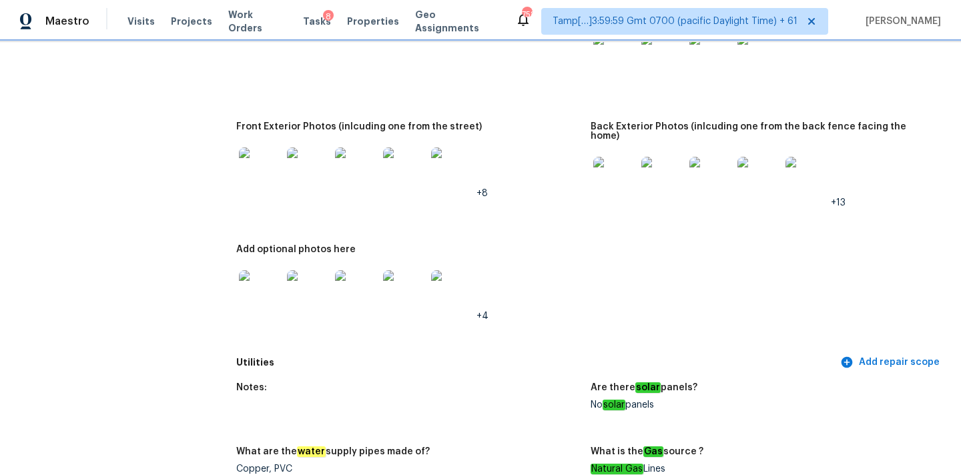
scroll to position [678, 0]
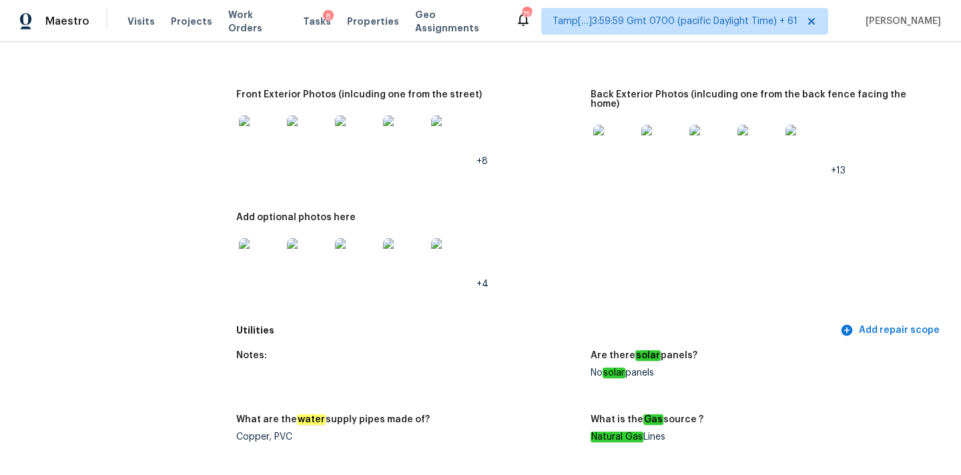
click at [612, 139] on img at bounding box center [615, 146] width 43 height 43
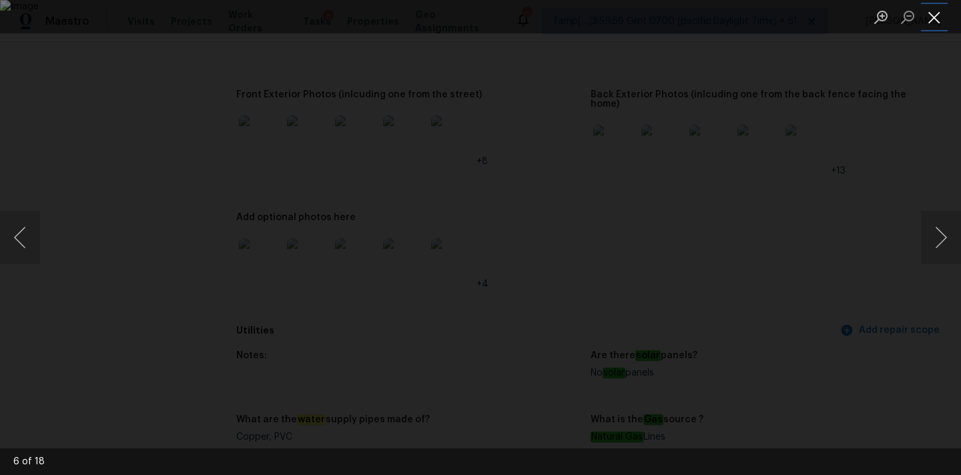
click at [942, 11] on button "Close lightbox" at bounding box center [934, 16] width 27 height 23
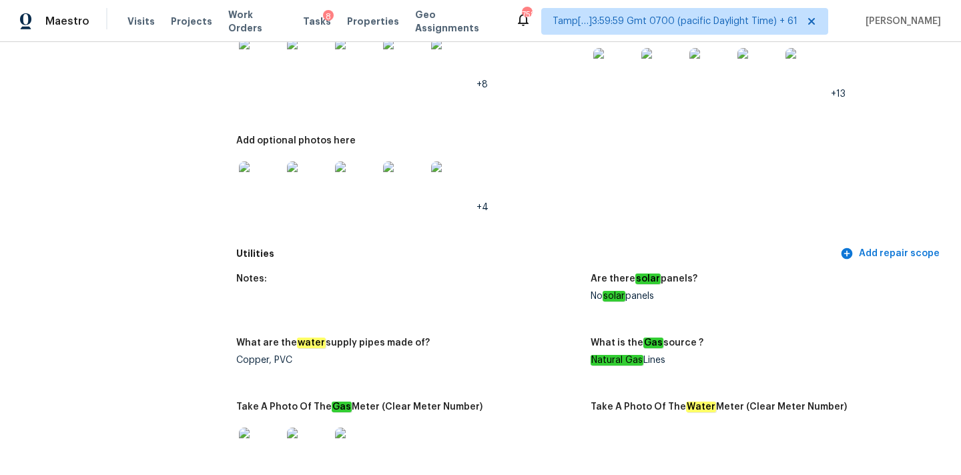
scroll to position [756, 0]
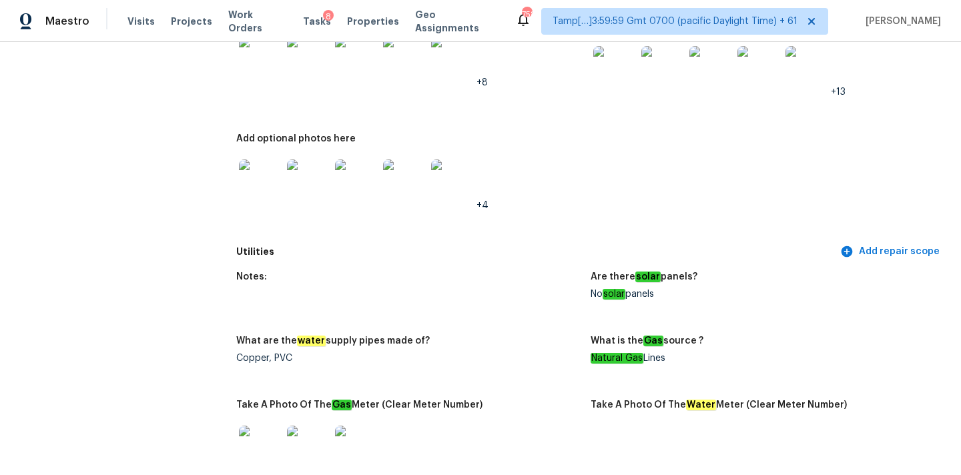
click at [414, 174] on img at bounding box center [404, 181] width 43 height 43
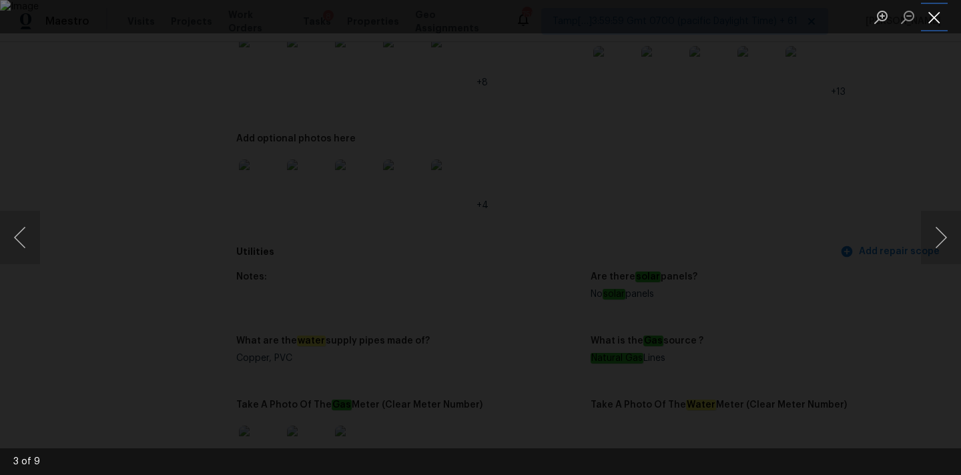
click at [941, 13] on button "Close lightbox" at bounding box center [934, 16] width 27 height 23
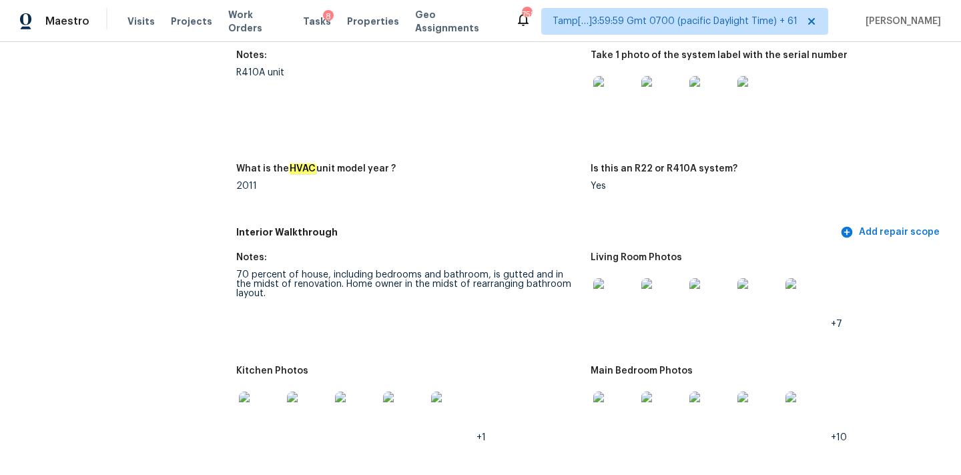
scroll to position [1410, 0]
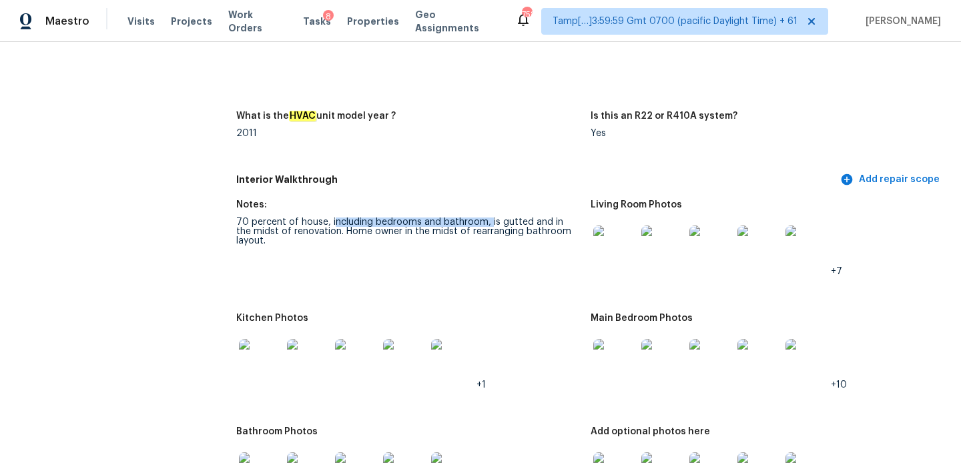
drag, startPoint x: 330, startPoint y: 214, endPoint x: 487, endPoint y: 212, distance: 156.2
click at [487, 218] on div "70 percent of house, including bedrooms and bathroom, is gutted and in the mids…" at bounding box center [408, 232] width 344 height 28
click at [346, 205] on div "Notes:" at bounding box center [408, 208] width 344 height 17
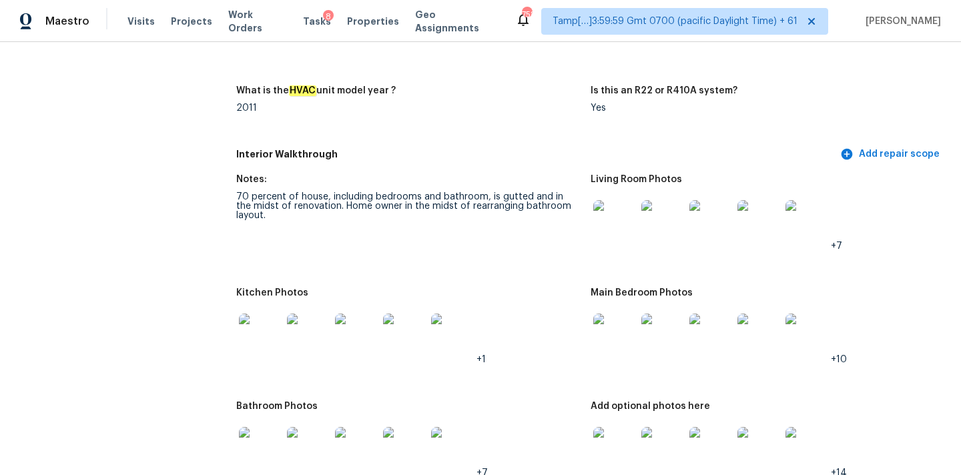
scroll to position [1437, 0]
drag, startPoint x: 238, startPoint y: 186, endPoint x: 324, endPoint y: 187, distance: 86.8
click at [324, 191] on div "70 percent of house, including bedrooms and bathroom, is gutted and in the mids…" at bounding box center [408, 205] width 344 height 28
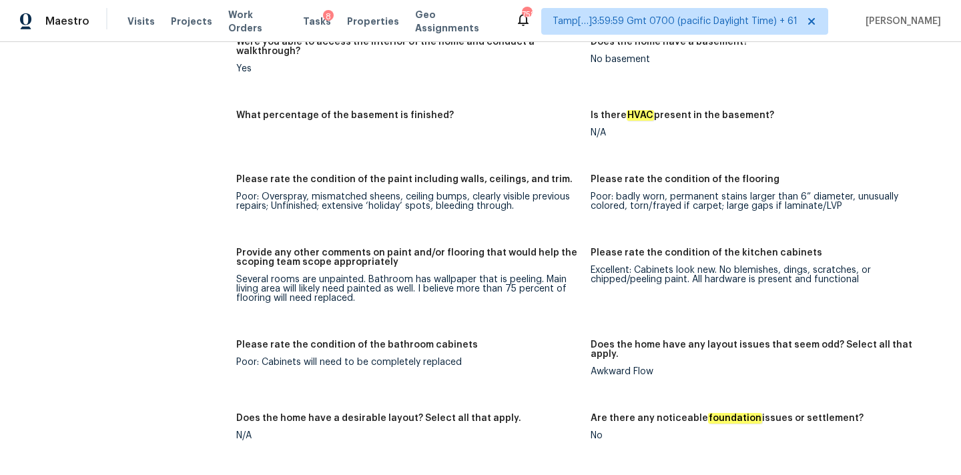
scroll to position [1914, 0]
drag, startPoint x: 237, startPoint y: 260, endPoint x: 362, endPoint y: 258, distance: 124.9
click at [362, 274] on div "Several rooms are unpainted. Bathroom has wallpaper that is peeling. Main livin…" at bounding box center [408, 288] width 344 height 28
drag, startPoint x: 264, startPoint y: 345, endPoint x: 497, endPoint y: 348, distance: 232.4
click at [497, 348] on figure "Please rate the condition of the bathroom cabinets Poor: Cabinets will need to …" at bounding box center [413, 368] width 355 height 57
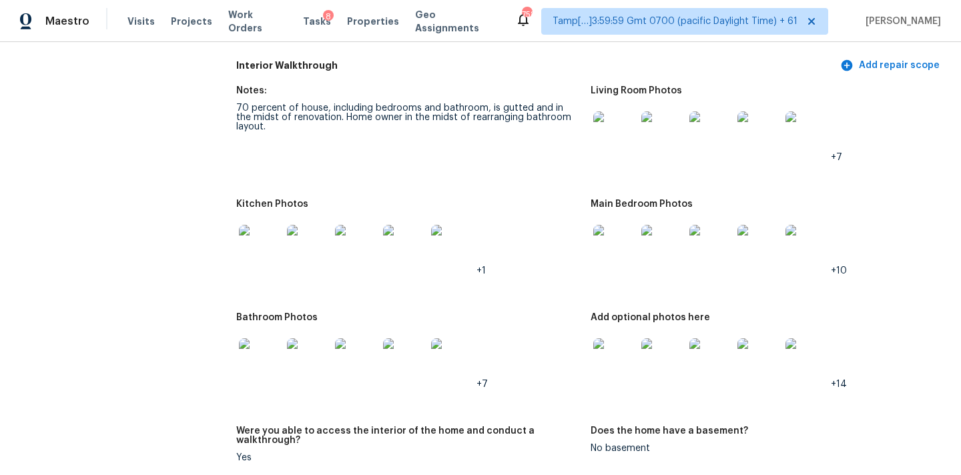
scroll to position [1510, 0]
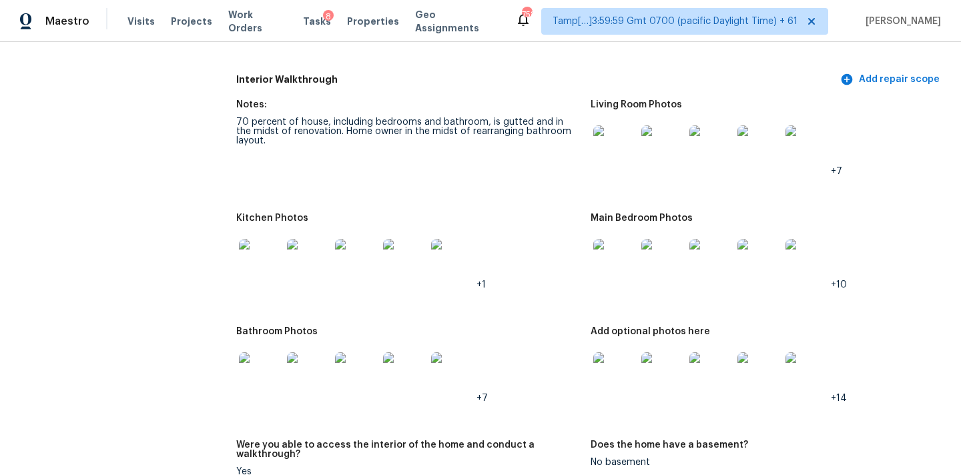
click at [618, 143] on img at bounding box center [615, 147] width 43 height 43
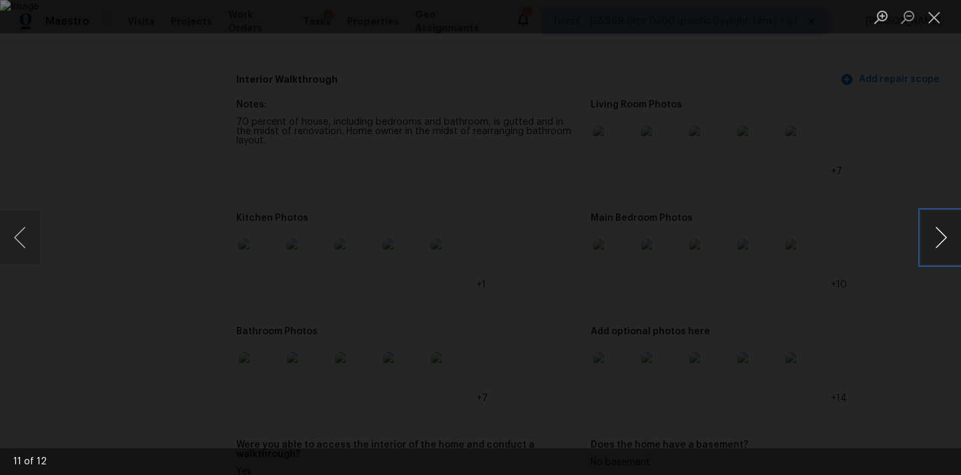
click at [947, 238] on button "Next image" at bounding box center [941, 237] width 40 height 53
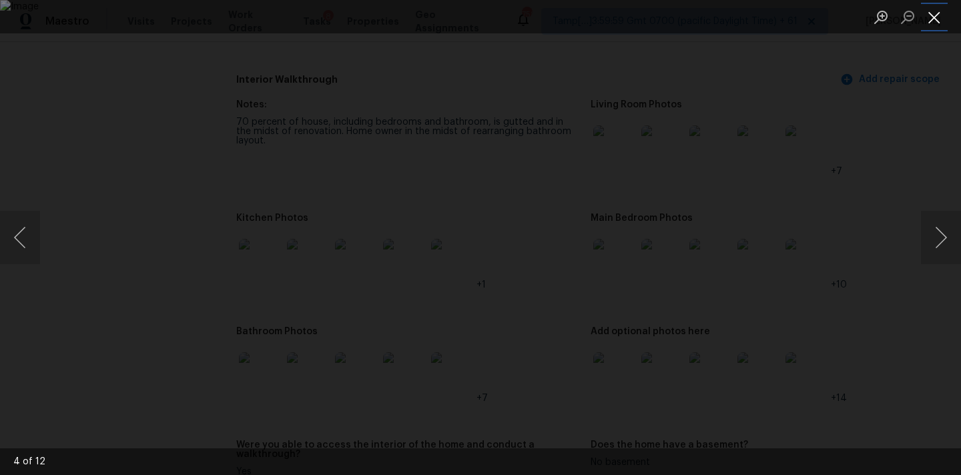
click at [938, 9] on button "Close lightbox" at bounding box center [934, 16] width 27 height 23
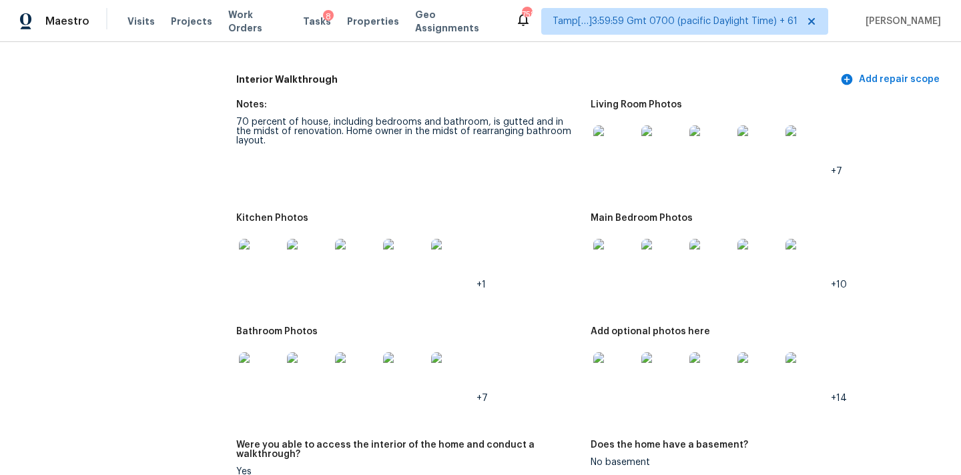
click at [610, 240] on img at bounding box center [615, 260] width 43 height 43
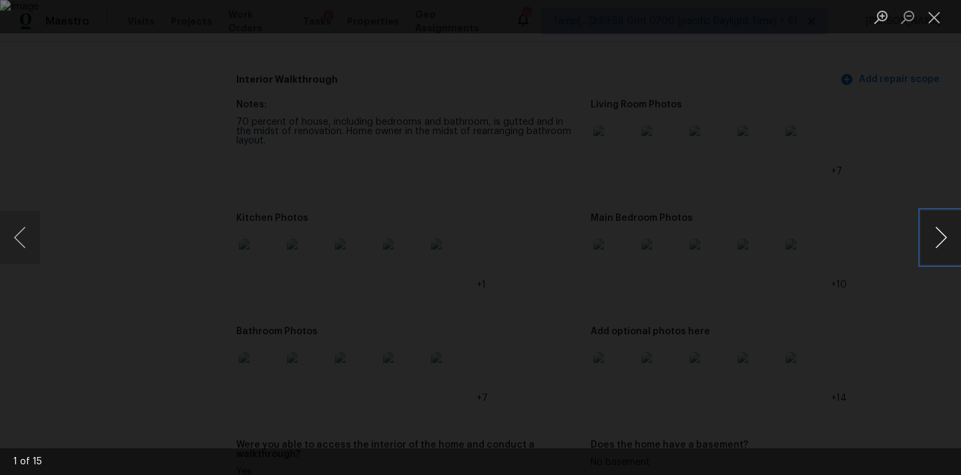
click at [941, 232] on button "Next image" at bounding box center [941, 237] width 40 height 53
click at [937, 18] on button "Close lightbox" at bounding box center [934, 16] width 27 height 23
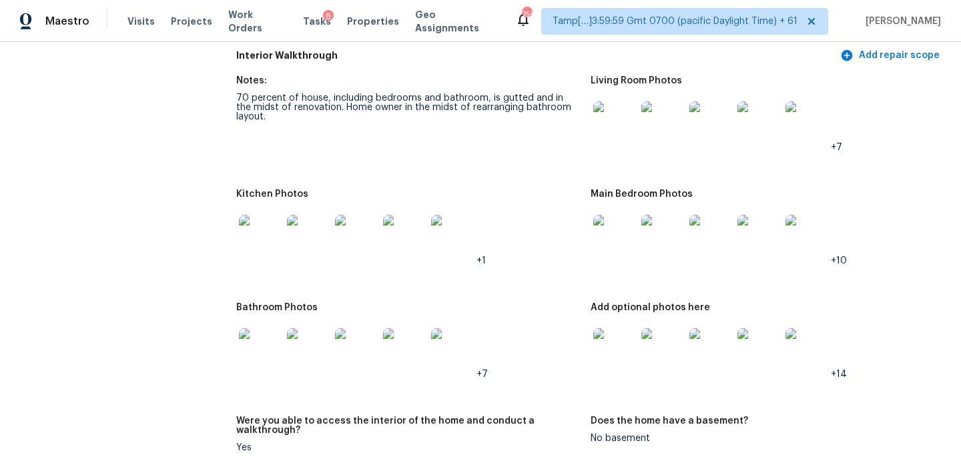
scroll to position [1477, 0]
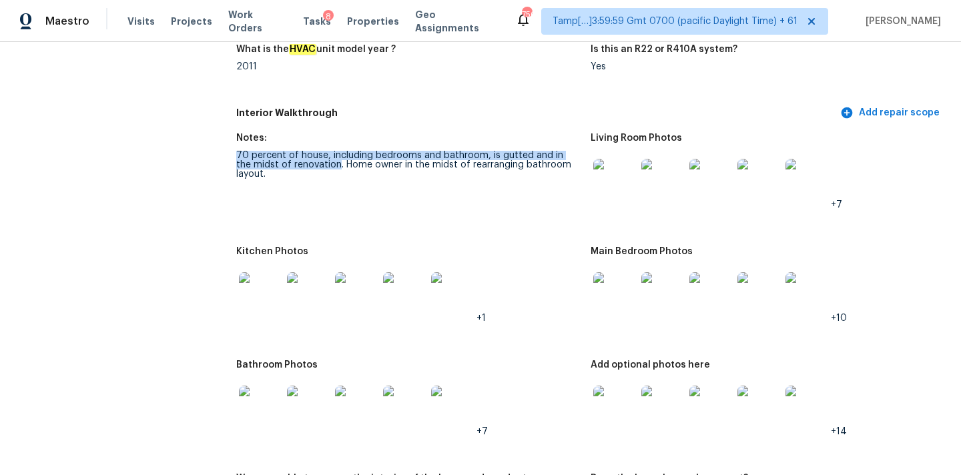
copy div "70 percent of house, including bedrooms and bathroom, is gutted and in the mids…"
drag, startPoint x: 237, startPoint y: 146, endPoint x: 323, endPoint y: 158, distance: 87.0
click at [323, 158] on div "70 percent of house, including bedrooms and bathroom, is gutted and in the mids…" at bounding box center [408, 165] width 344 height 28
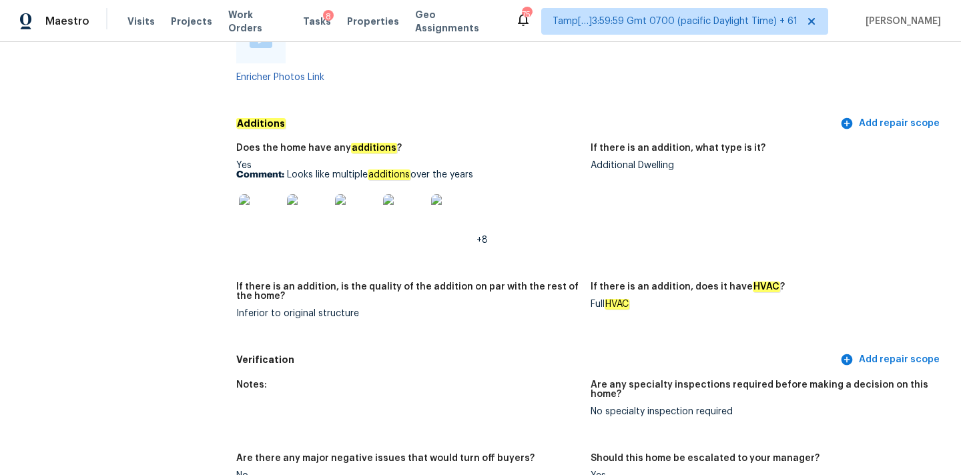
scroll to position [1120, 0]
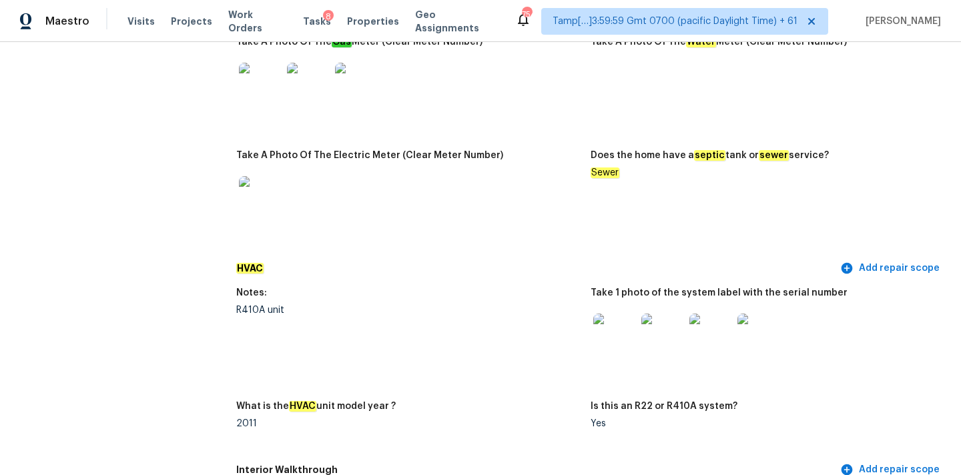
click at [605, 327] on img at bounding box center [615, 335] width 43 height 43
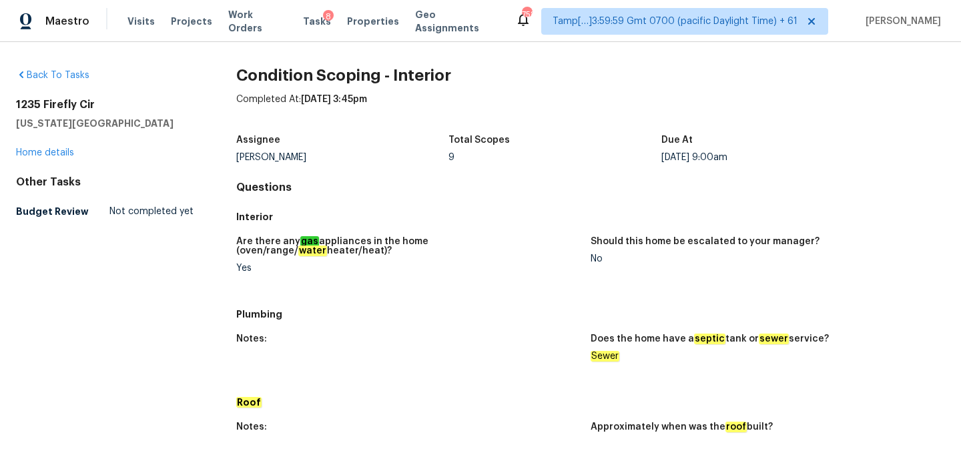
scroll to position [979, 0]
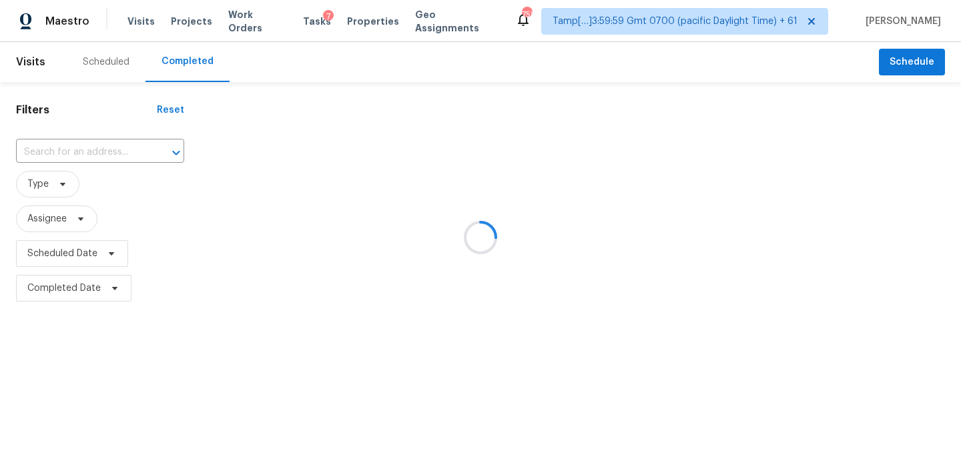
click at [65, 152] on div at bounding box center [480, 237] width 961 height 475
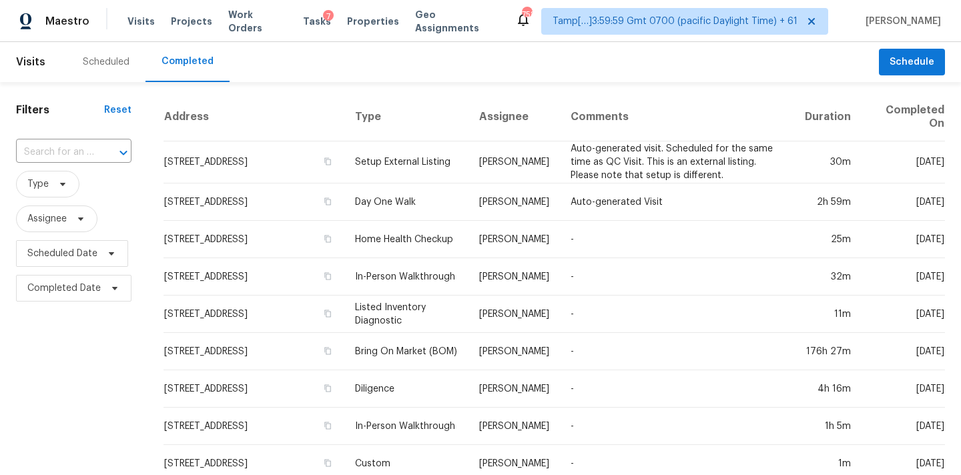
click at [65, 152] on input "text" at bounding box center [55, 152] width 78 height 21
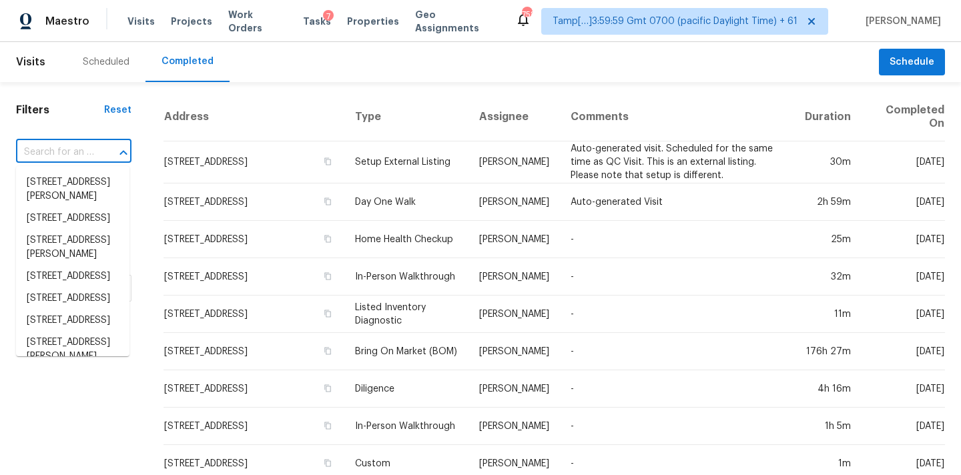
paste input "[STREET_ADDRESS][PERSON_NAME]"
type input "44277 Woodland Cir Callahan FL 32011"
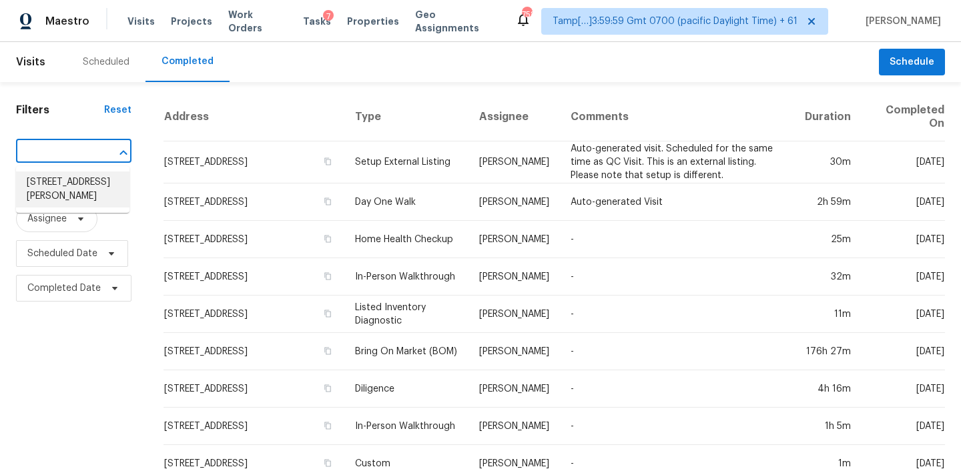
click at [70, 184] on li "44277 Woodland Cir, Callahan, FL 32011" at bounding box center [72, 190] width 113 height 36
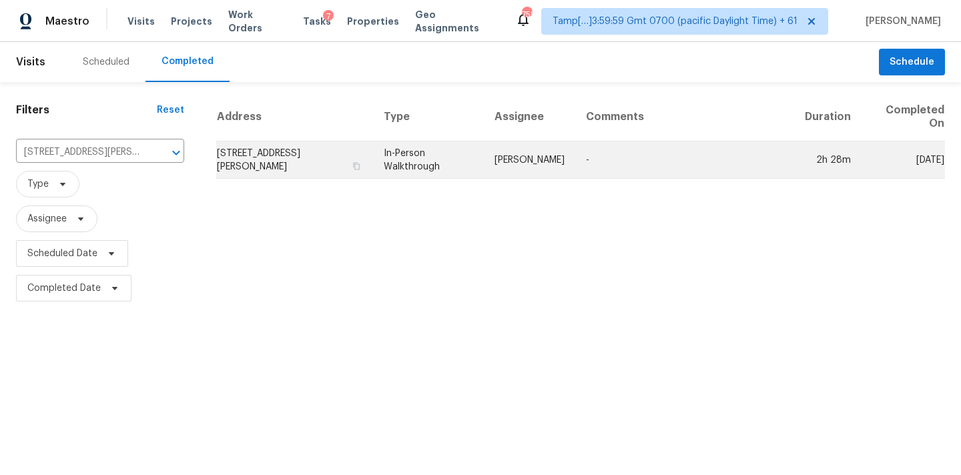
click at [481, 164] on td "In-Person Walkthrough" at bounding box center [428, 160] width 111 height 37
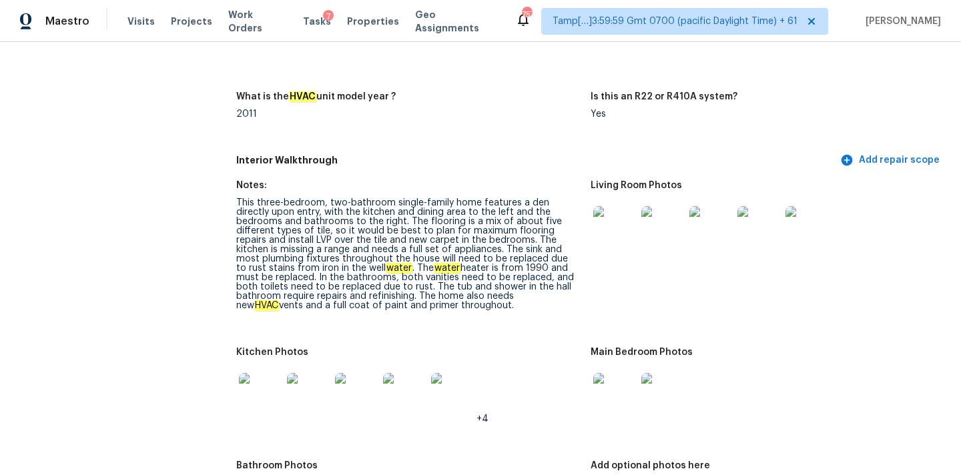
scroll to position [2150, 0]
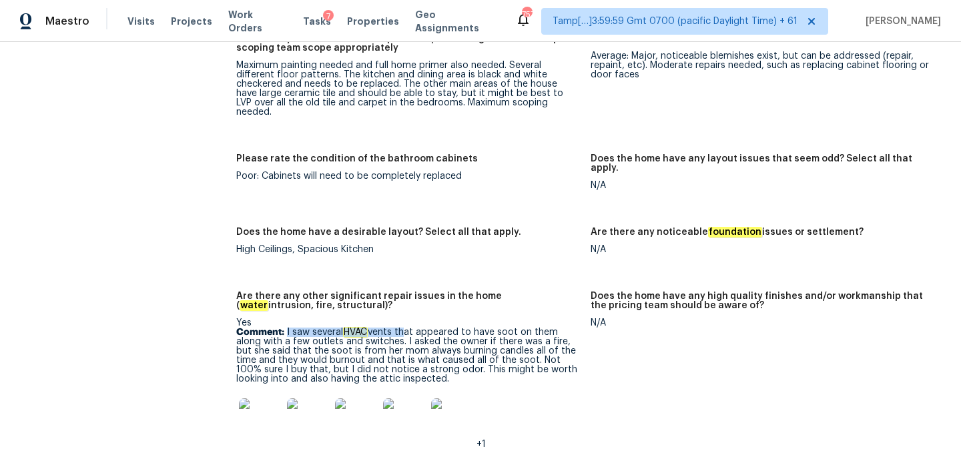
drag, startPoint x: 287, startPoint y: 296, endPoint x: 402, endPoint y: 298, distance: 114.9
click at [402, 328] on p "Comment: I saw several HVAC vents that appeared to have soot on them along with…" at bounding box center [408, 356] width 344 height 56
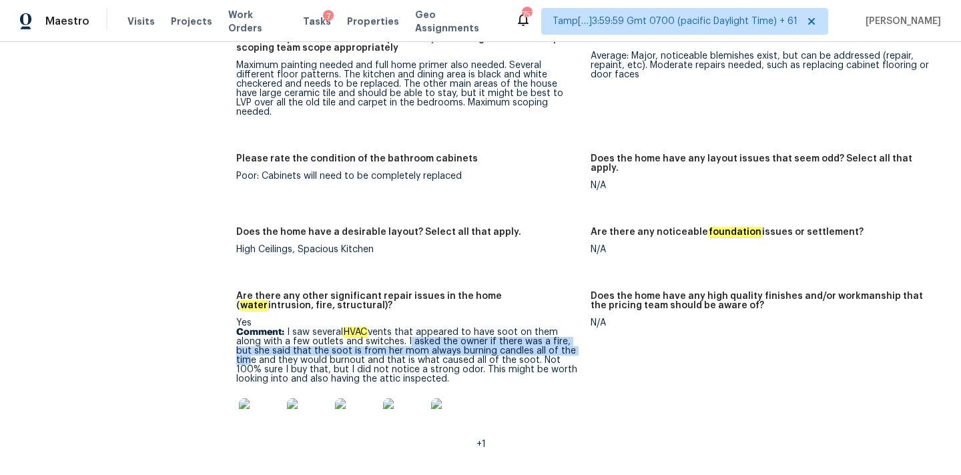
drag, startPoint x: 405, startPoint y: 306, endPoint x: 556, endPoint y: 308, distance: 150.9
click at [556, 328] on p "Comment: I saw several HVAC vents that appeared to have soot on them along with…" at bounding box center [408, 356] width 344 height 56
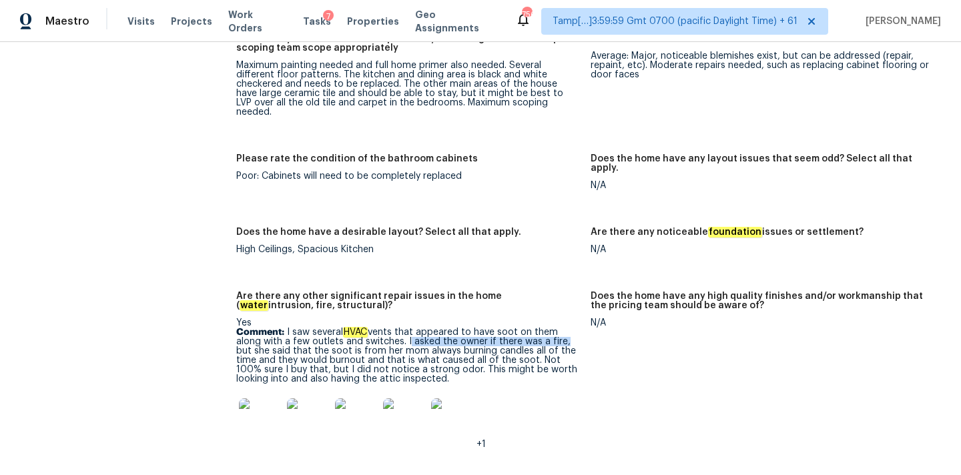
click at [259, 399] on img at bounding box center [260, 420] width 43 height 43
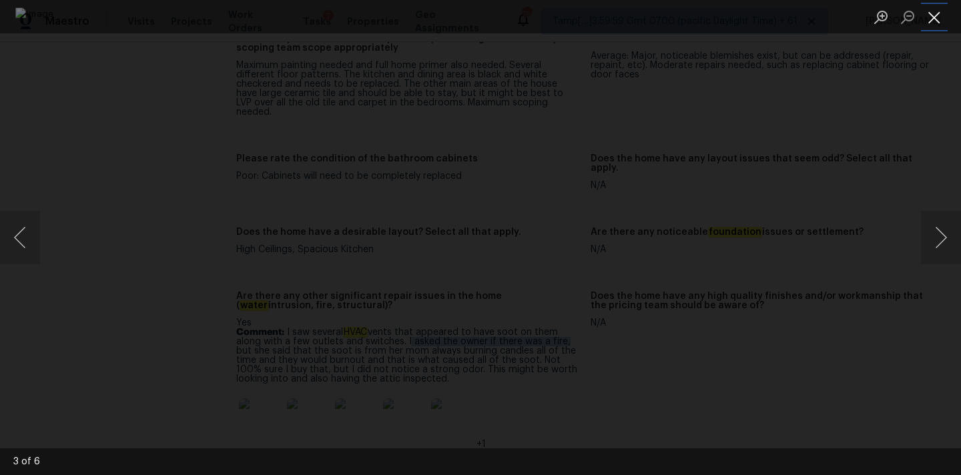
click at [928, 23] on button "Close lightbox" at bounding box center [934, 16] width 27 height 23
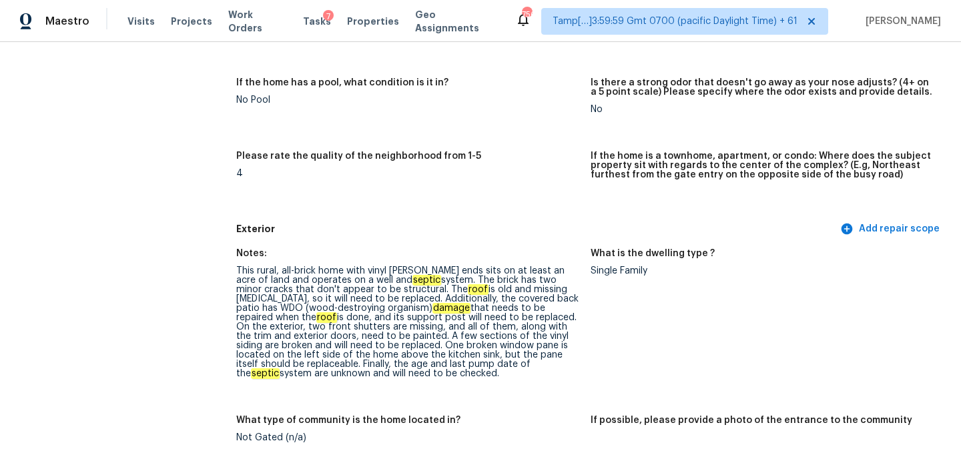
scroll to position [435, 0]
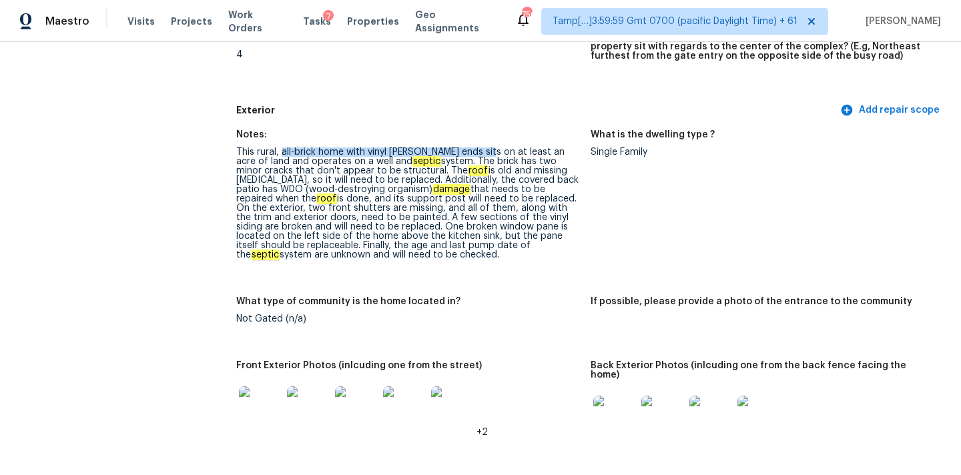
drag, startPoint x: 282, startPoint y: 153, endPoint x: 483, endPoint y: 154, distance: 201.0
click at [483, 154] on div "This rural, all-brick home with vinyl gable ends sits on at least an acre of la…" at bounding box center [408, 204] width 344 height 112
drag, startPoint x: 257, startPoint y: 164, endPoint x: 421, endPoint y: 160, distance: 164.3
click at [421, 160] on div "This rural, all-brick home with vinyl gable ends sits on at least an acre of la…" at bounding box center [408, 204] width 344 height 112
click at [427, 162] on div "This rural, all-brick home with vinyl gable ends sits on at least an acre of la…" at bounding box center [408, 204] width 344 height 112
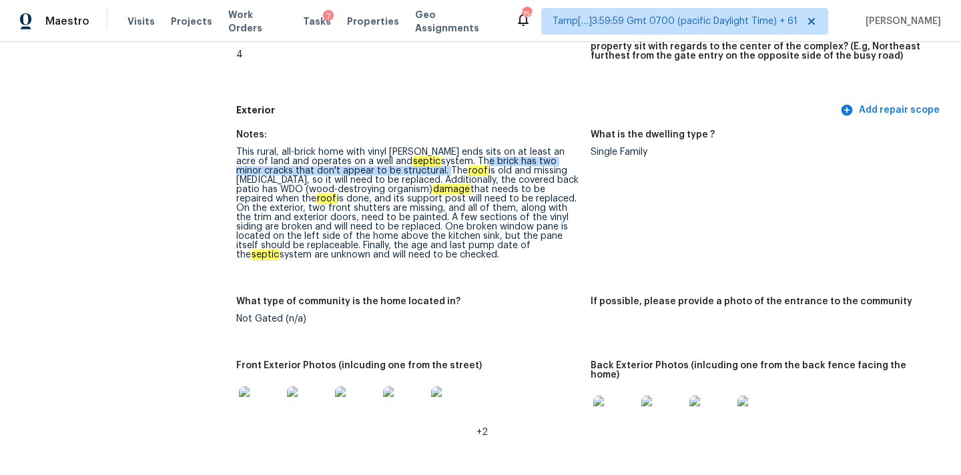
drag, startPoint x: 425, startPoint y: 160, endPoint x: 364, endPoint y: 170, distance: 62.2
click at [364, 170] on div "This rural, all-brick home with vinyl gable ends sits on at least an acre of la…" at bounding box center [408, 204] width 344 height 112
click at [450, 160] on div "This rural, all-brick home with vinyl gable ends sits on at least an acre of la…" at bounding box center [408, 204] width 344 height 112
copy div "The brick has two minor cracks"
drag, startPoint x: 423, startPoint y: 161, endPoint x: 558, endPoint y: 162, distance: 134.9
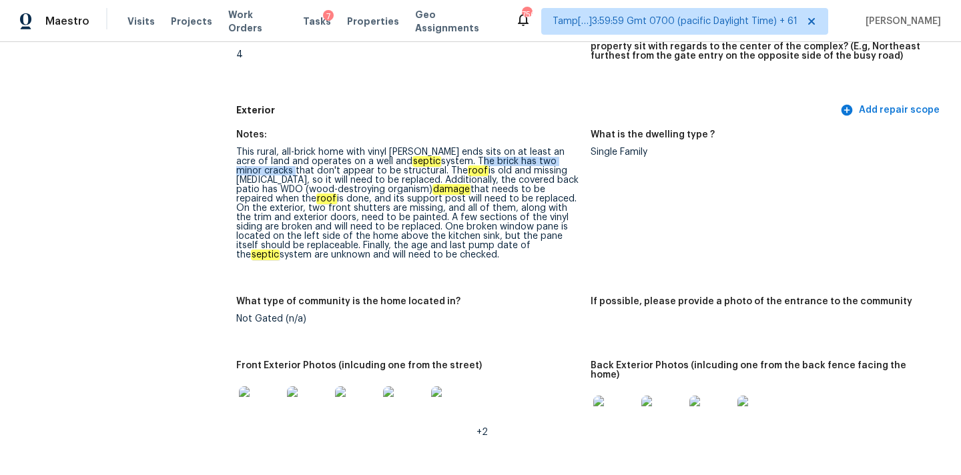
click at [558, 162] on div "This rural, all-brick home with vinyl gable ends sits on at least an acre of la…" at bounding box center [408, 204] width 344 height 112
copy div "covered back patio"
drag, startPoint x: 403, startPoint y: 180, endPoint x: 485, endPoint y: 178, distance: 82.1
click at [485, 178] on div "This rural, all-brick home with vinyl gable ends sits on at least an acre of la…" at bounding box center [408, 204] width 344 height 112
drag, startPoint x: 482, startPoint y: 201, endPoint x: 503, endPoint y: 201, distance: 21.4
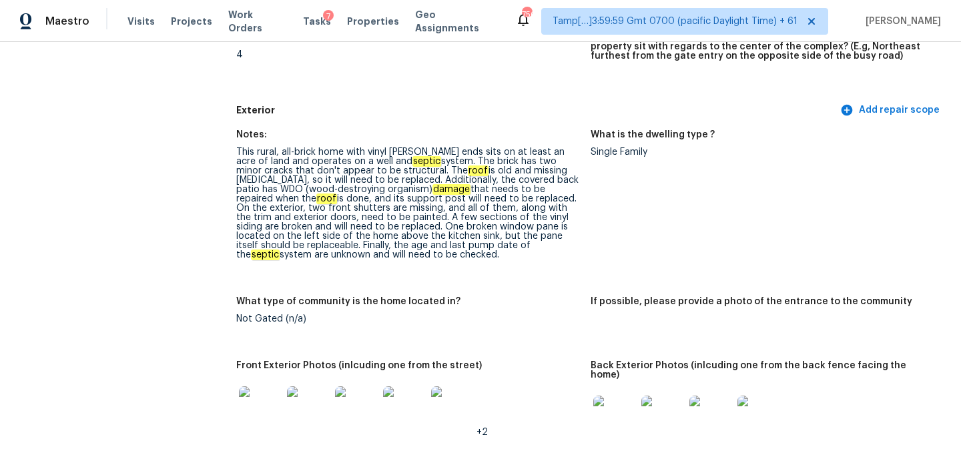
click at [482, 201] on div "This rural, all-brick home with vinyl gable ends sits on at least an acre of la…" at bounding box center [408, 204] width 344 height 112
drag, startPoint x: 237, startPoint y: 209, endPoint x: 322, endPoint y: 210, distance: 84.8
click at [322, 210] on div "This rural, all-brick home with vinyl gable ends sits on at least an acre of la…" at bounding box center [408, 204] width 344 height 112
copy div "shutters are missing"
drag, startPoint x: 464, startPoint y: 211, endPoint x: 563, endPoint y: 210, distance: 99.5
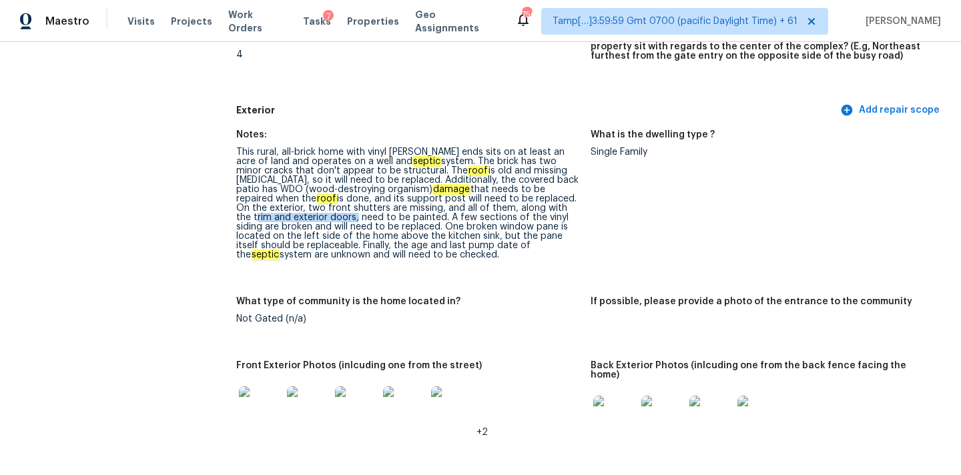
click at [563, 210] on div "This rural, all-brick home with vinyl gable ends sits on at least an acre of la…" at bounding box center [408, 204] width 344 height 112
copy div "trim and exterior doors"
copy div "vinyl siding are broken and will need to be replaced."
drag, startPoint x: 419, startPoint y: 220, endPoint x: 301, endPoint y: 226, distance: 117.7
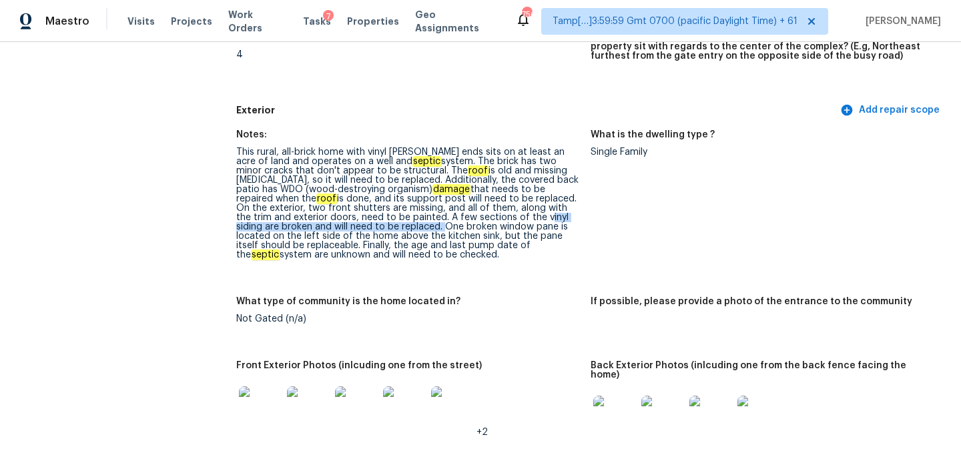
click at [301, 226] on div "This rural, all-brick home with vinyl gable ends sits on at least an acre of la…" at bounding box center [408, 204] width 344 height 112
click at [507, 238] on div "This rural, all-brick home with vinyl gable ends sits on at least an acre of la…" at bounding box center [408, 204] width 344 height 112
copy div "window pane"
drag, startPoint x: 359, startPoint y: 228, endPoint x: 415, endPoint y: 229, distance: 56.1
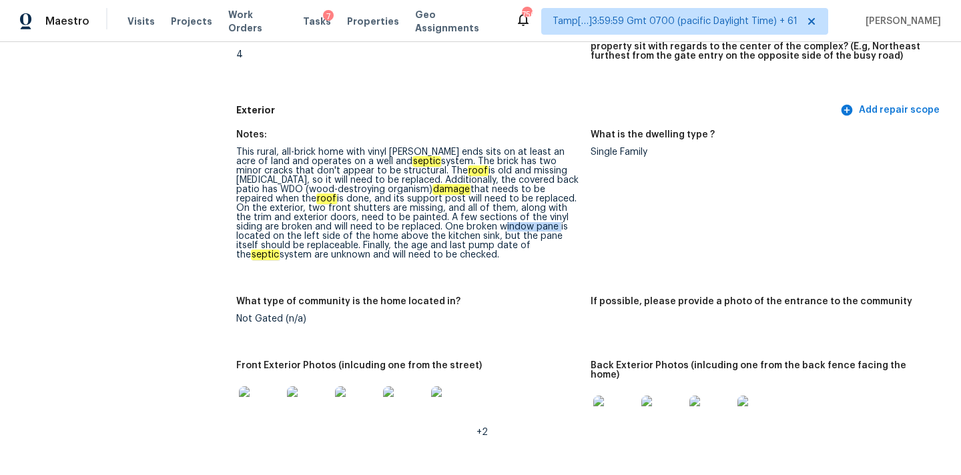
click at [415, 229] on div "This rural, all-brick home with vinyl gable ends sits on at least an acre of la…" at bounding box center [408, 204] width 344 height 112
click at [280, 250] on em "septic" at bounding box center [265, 255] width 29 height 11
copy em "septic"
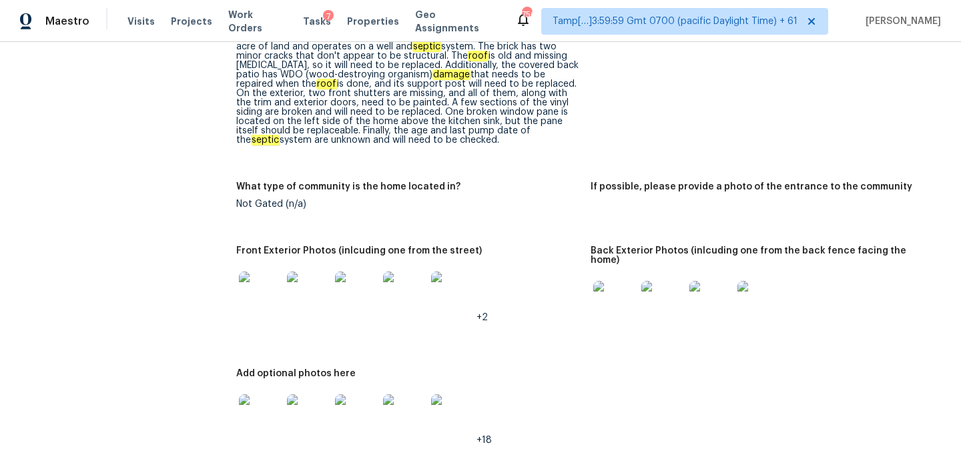
click at [284, 273] on div at bounding box center [308, 293] width 48 height 59
click at [274, 278] on img at bounding box center [260, 293] width 43 height 43
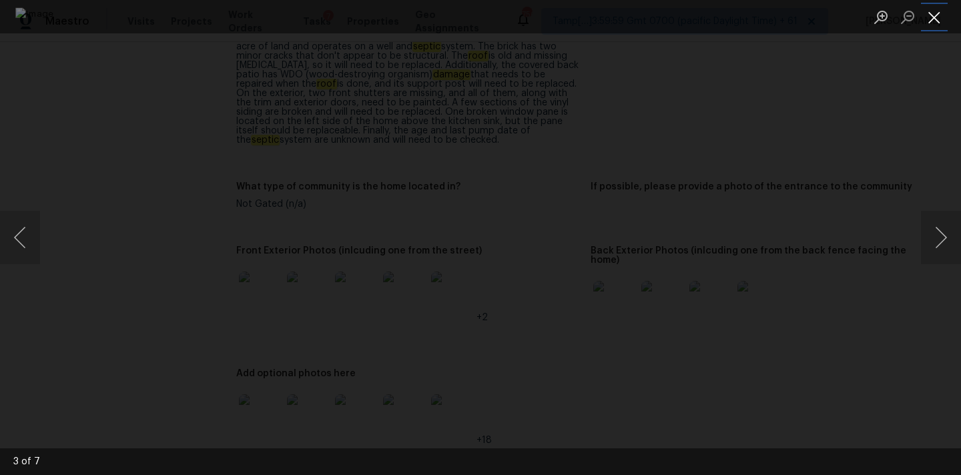
click at [928, 15] on button "Close lightbox" at bounding box center [934, 16] width 27 height 23
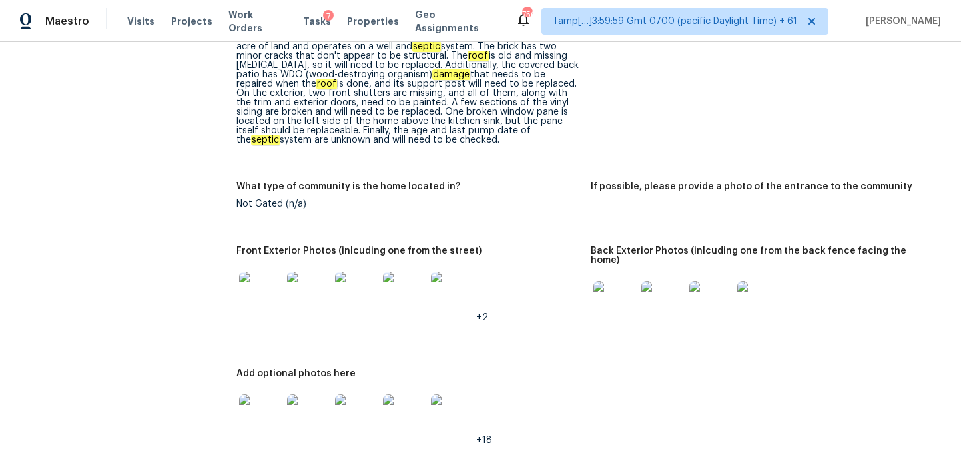
click at [614, 283] on img at bounding box center [615, 302] width 43 height 43
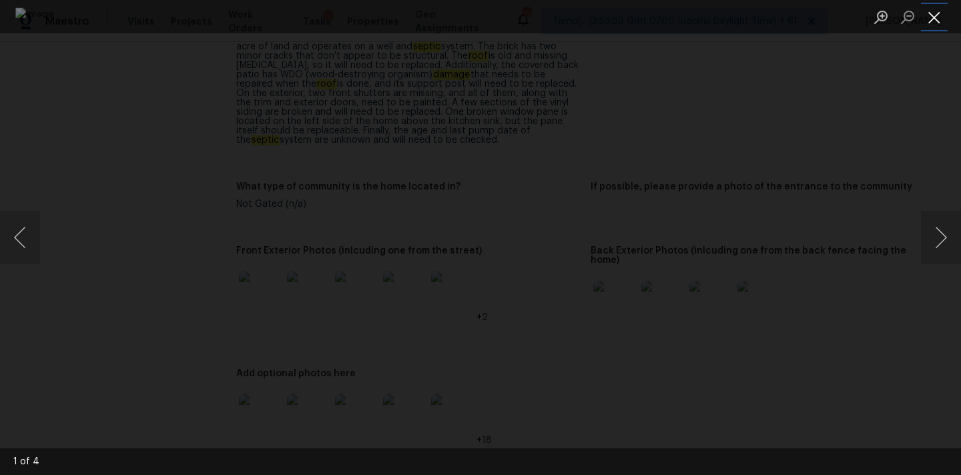
click at [939, 22] on button "Close lightbox" at bounding box center [934, 16] width 27 height 23
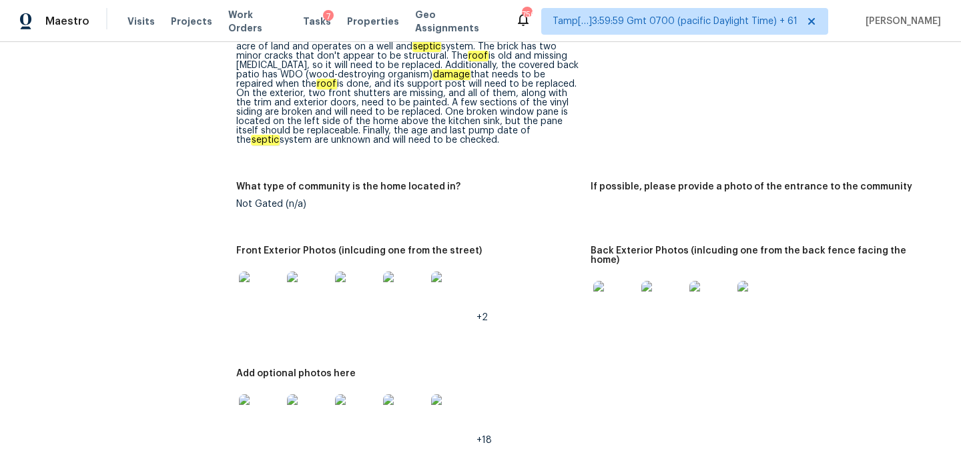
click at [256, 411] on img at bounding box center [260, 416] width 43 height 43
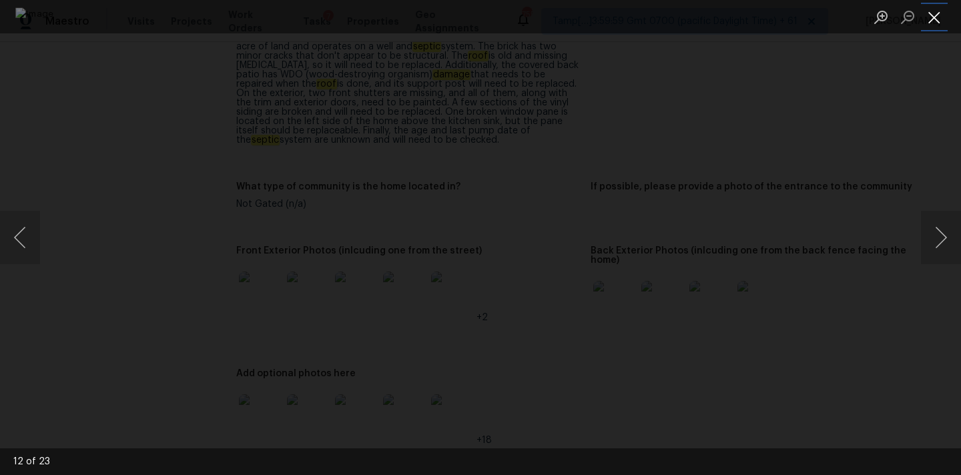
click at [933, 19] on button "Close lightbox" at bounding box center [934, 16] width 27 height 23
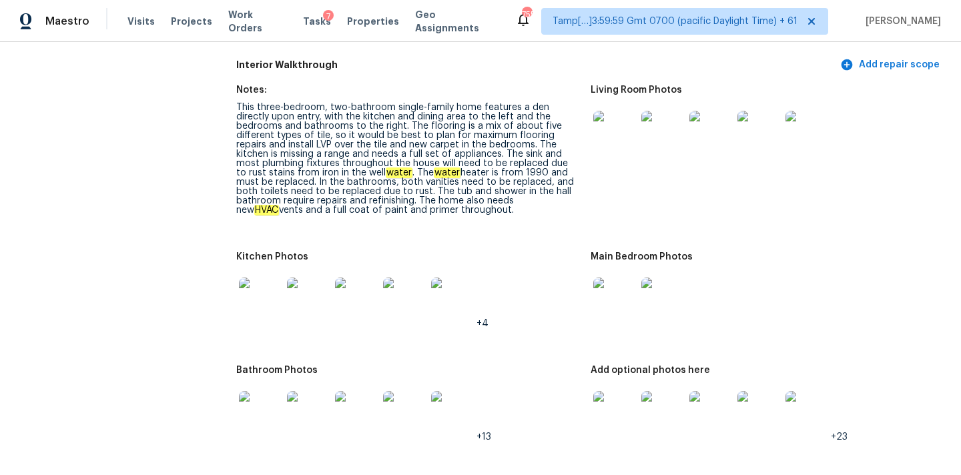
scroll to position [1374, 0]
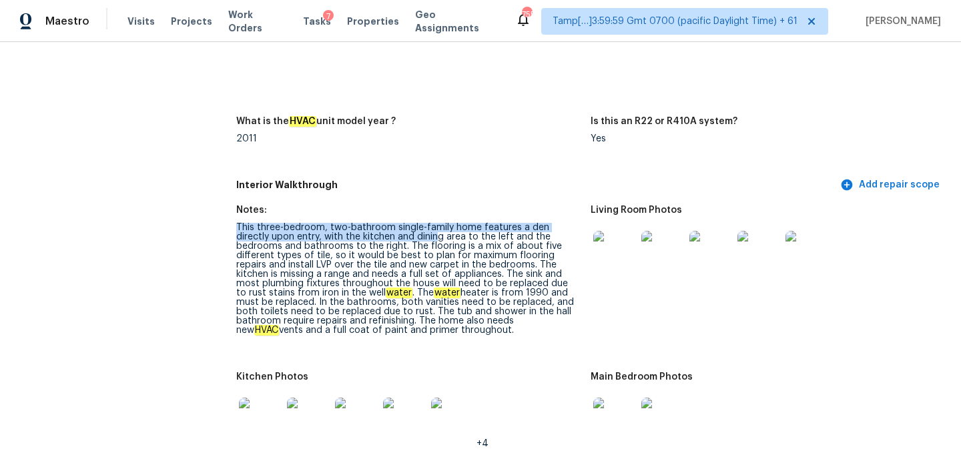
drag, startPoint x: 237, startPoint y: 219, endPoint x: 402, endPoint y: 225, distance: 165.0
click at [402, 225] on div "This three-bedroom, two-bathroom single-family home features a den directly upo…" at bounding box center [408, 279] width 344 height 112
click at [391, 229] on div "This three-bedroom, two-bathroom single-family home features a den directly upo…" at bounding box center [408, 279] width 344 height 112
drag, startPoint x: 289, startPoint y: 228, endPoint x: 490, endPoint y: 228, distance: 201.0
click at [490, 228] on div "This three-bedroom, two-bathroom single-family home features a den directly upo…" at bounding box center [408, 279] width 344 height 112
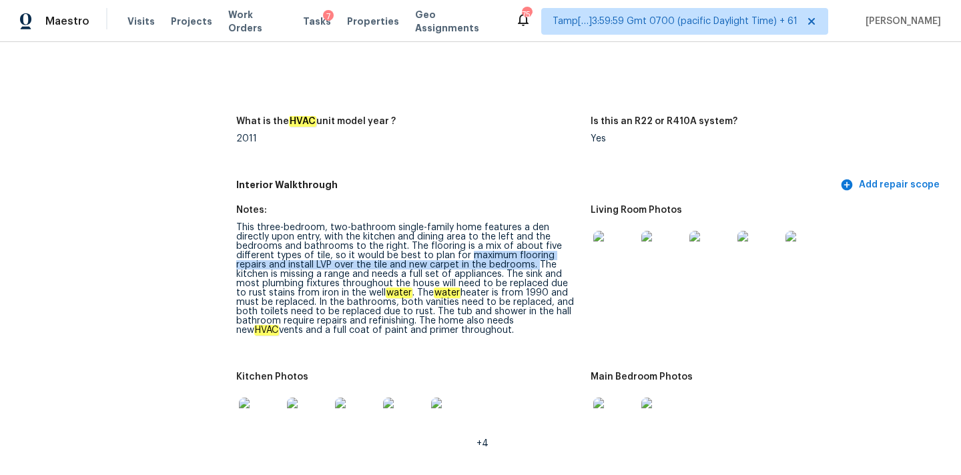
copy div "maximum flooring repairs and install LVP over the tile and new carpet in the be…"
drag, startPoint x: 389, startPoint y: 243, endPoint x: 438, endPoint y: 256, distance: 50.5
click at [438, 256] on div "This three-bedroom, two-bathroom single-family home features a den directly upo…" at bounding box center [408, 279] width 344 height 112
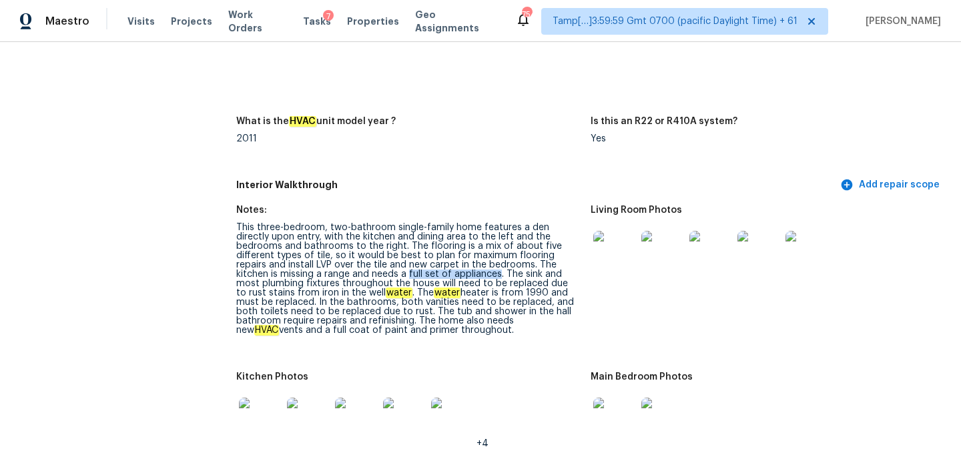
drag, startPoint x: 290, startPoint y: 264, endPoint x: 383, endPoint y: 263, distance: 92.1
click at [383, 263] on div "This three-bedroom, two-bathroom single-family home features a den directly upo…" at bounding box center [408, 279] width 344 height 112
copy div "full set of appliances"
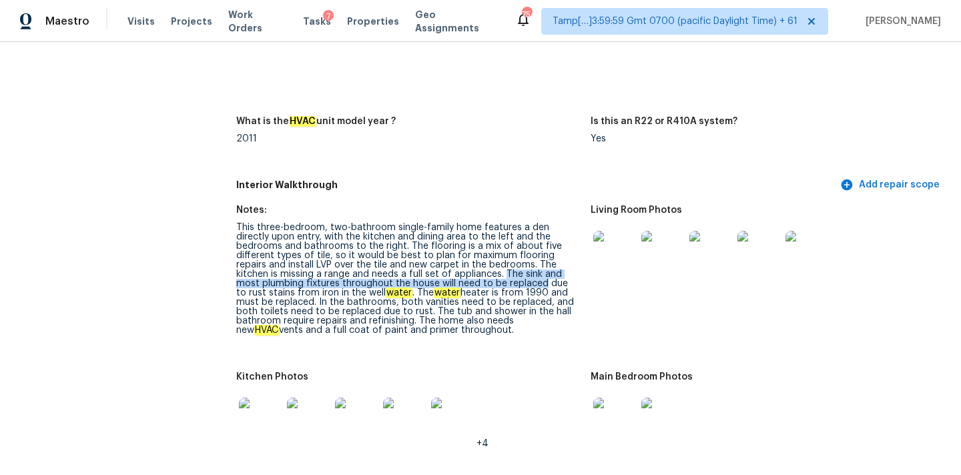
drag, startPoint x: 387, startPoint y: 265, endPoint x: 438, endPoint y: 274, distance: 51.5
click at [438, 274] on div "This three-bedroom, two-bathroom single-family home features a den directly upo…" at bounding box center [408, 279] width 344 height 112
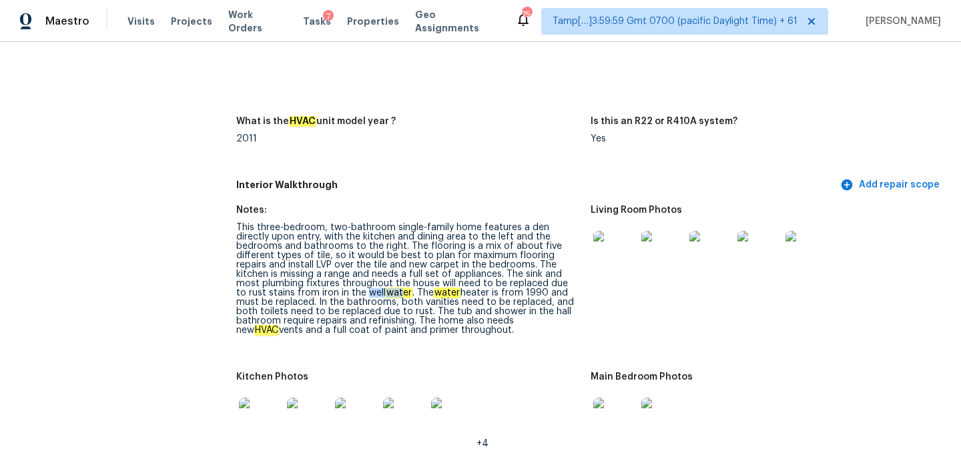
drag, startPoint x: 254, startPoint y: 284, endPoint x: 289, endPoint y: 284, distance: 35.4
click at [289, 284] on div "This three-bedroom, two-bathroom single-family home features a den directly upo…" at bounding box center [408, 279] width 344 height 112
drag, startPoint x: 321, startPoint y: 284, endPoint x: 379, endPoint y: 284, distance: 57.4
click at [379, 284] on div "This three-bedroom, two-bathroom single-family home features a den directly upo…" at bounding box center [408, 279] width 344 height 112
drag, startPoint x: 289, startPoint y: 293, endPoint x: 436, endPoint y: 292, distance: 146.9
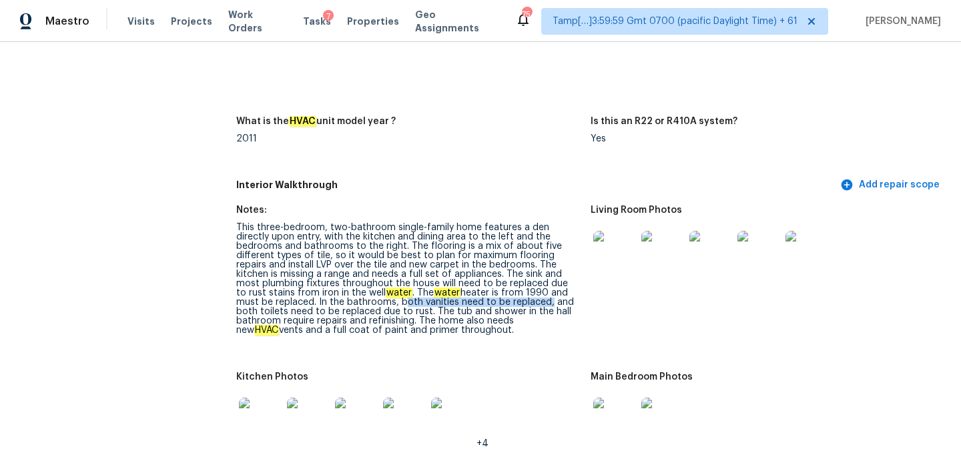
click at [436, 292] on div "This three-bedroom, two-bathroom single-family home features a den directly upo…" at bounding box center [408, 279] width 344 height 112
drag, startPoint x: 461, startPoint y: 294, endPoint x: 273, endPoint y: 302, distance: 187.8
click at [273, 302] on div "This three-bedroom, two-bathroom single-family home features a den directly upo…" at bounding box center [408, 279] width 344 height 112
drag, startPoint x: 349, startPoint y: 300, endPoint x: 419, endPoint y: 300, distance: 70.1
click at [419, 300] on div "This three-bedroom, two-bathroom single-family home features a den directly upo…" at bounding box center [408, 279] width 344 height 112
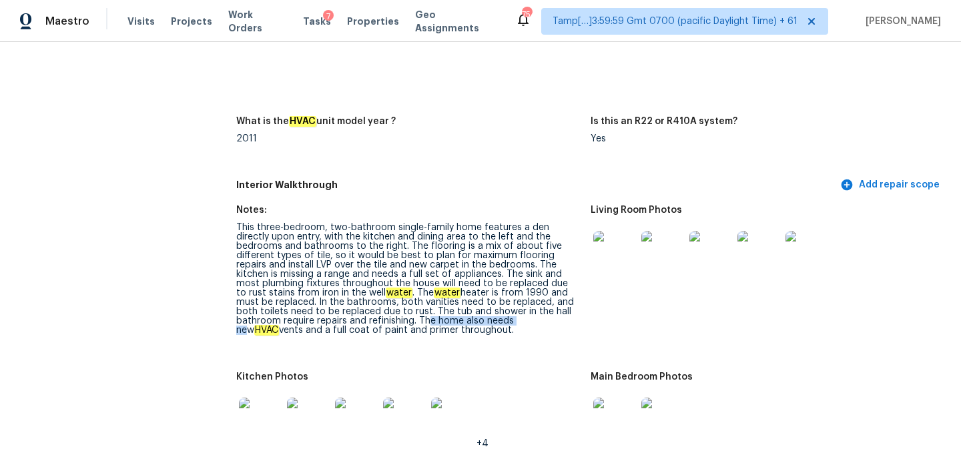
drag, startPoint x: 309, startPoint y: 311, endPoint x: 406, endPoint y: 311, distance: 96.8
click at [406, 311] on div "This three-bedroom, two-bathroom single-family home features a den directly upo…" at bounding box center [408, 279] width 344 height 112
drag, startPoint x: 403, startPoint y: 312, endPoint x: 475, endPoint y: 312, distance: 71.4
click at [475, 312] on div "This three-bedroom, two-bathroom single-family home features a den directly upo…" at bounding box center [408, 279] width 344 height 112
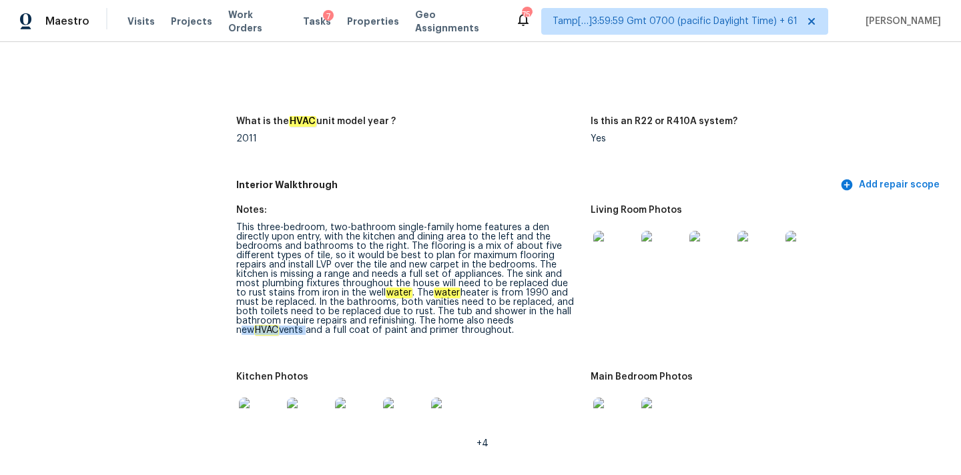
drag, startPoint x: 505, startPoint y: 313, endPoint x: 505, endPoint y: 321, distance: 8.0
click at [505, 321] on div "This three-bedroom, two-bathroom single-family home features a den directly upo…" at bounding box center [408, 279] width 344 height 112
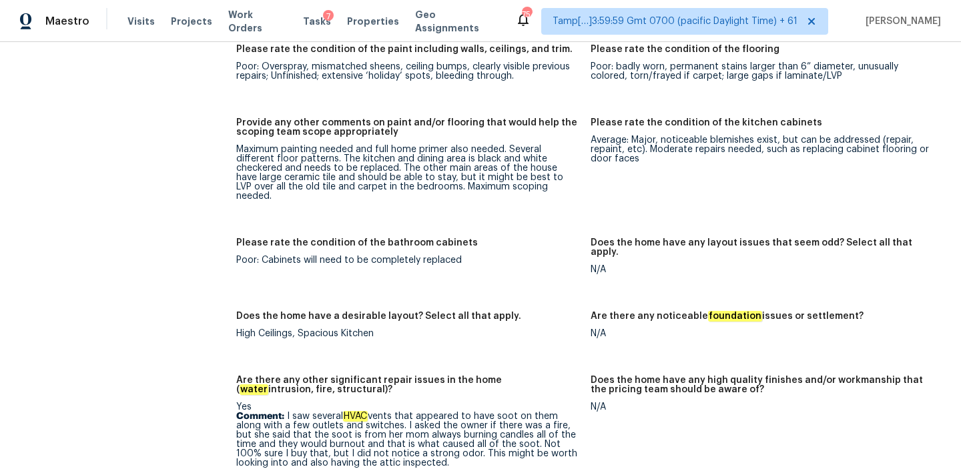
scroll to position [2078, 0]
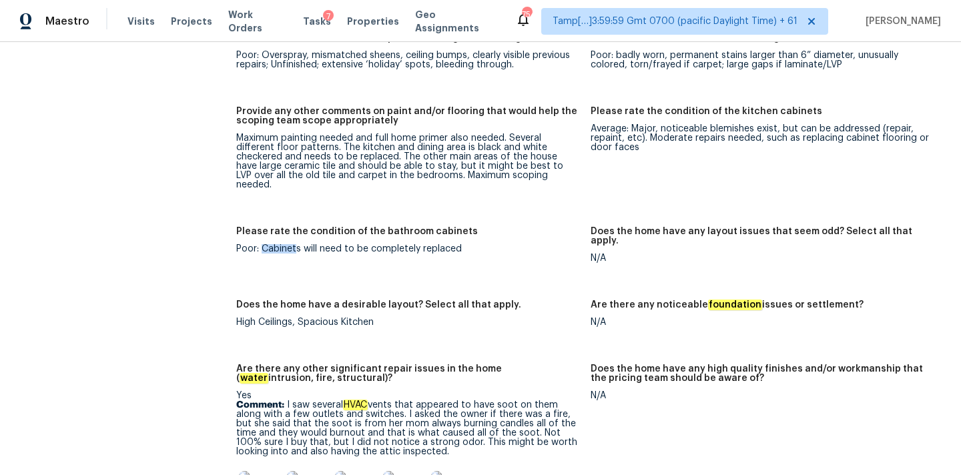
drag, startPoint x: 263, startPoint y: 223, endPoint x: 296, endPoint y: 224, distance: 33.4
click at [296, 244] on div "Poor: Cabinets will need to be completely replaced" at bounding box center [408, 248] width 344 height 9
drag, startPoint x: 380, startPoint y: 204, endPoint x: 479, endPoint y: 204, distance: 99.5
click at [479, 227] on div "Please rate the condition of the bathroom cabinets" at bounding box center [408, 235] width 344 height 17
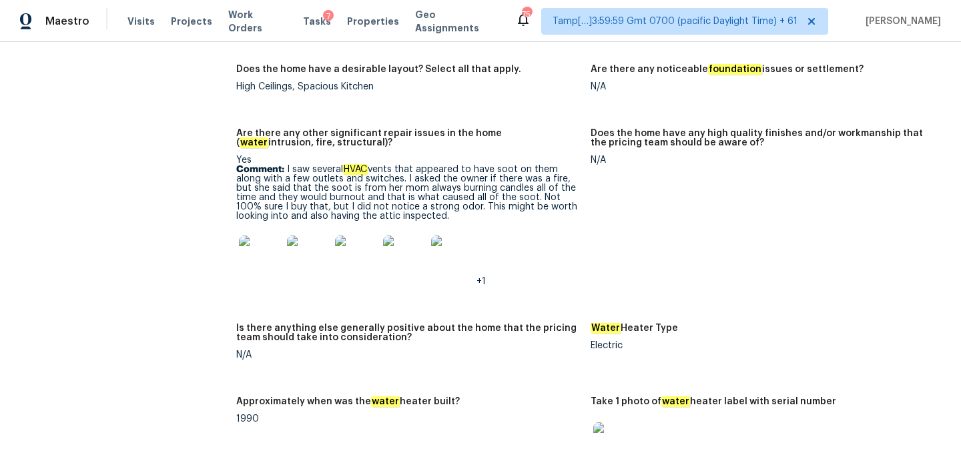
scroll to position [2339, 0]
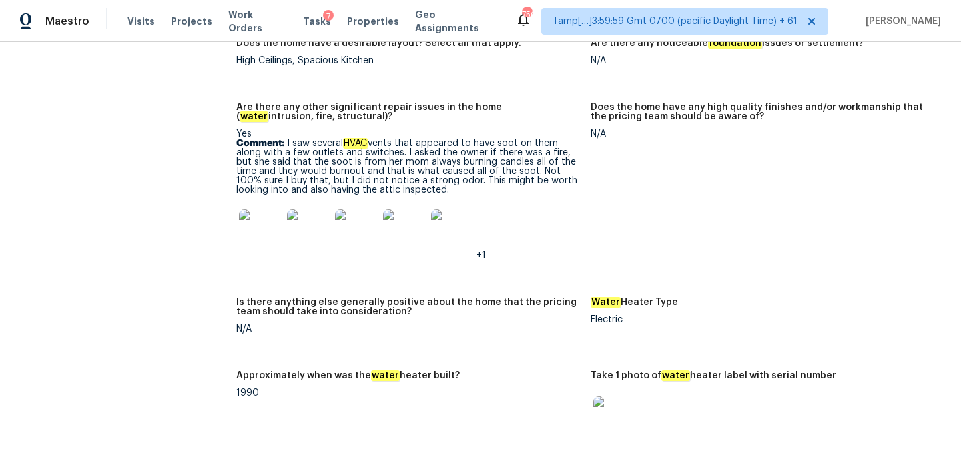
click at [506, 139] on p "Comment: I saw several HVAC vents that appeared to have soot on them along with…" at bounding box center [408, 167] width 344 height 56
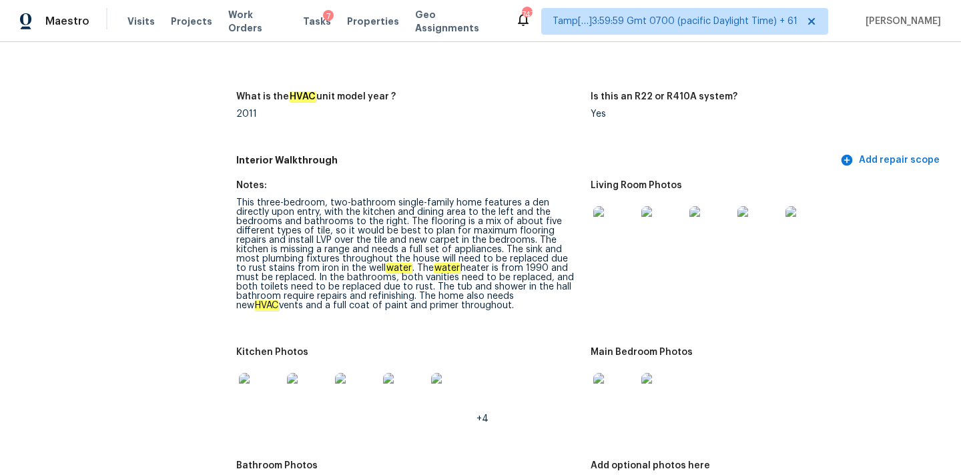
scroll to position [2150, 0]
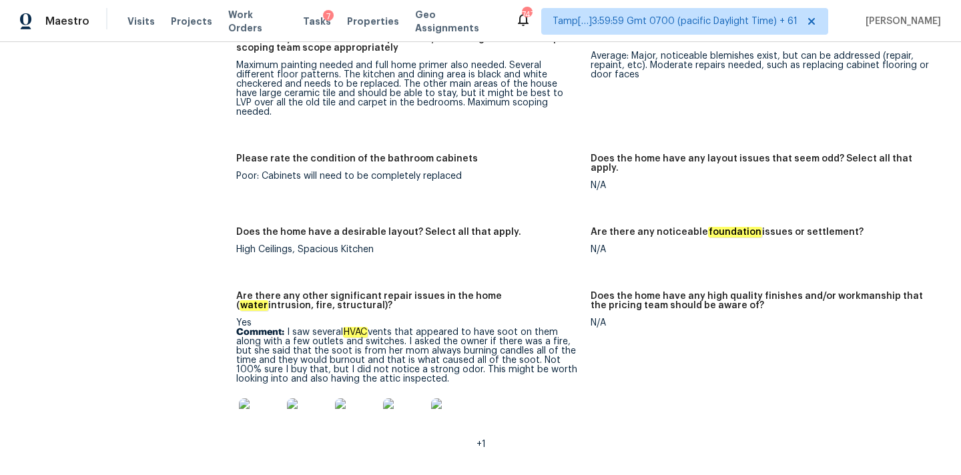
click at [260, 399] on img at bounding box center [260, 420] width 43 height 43
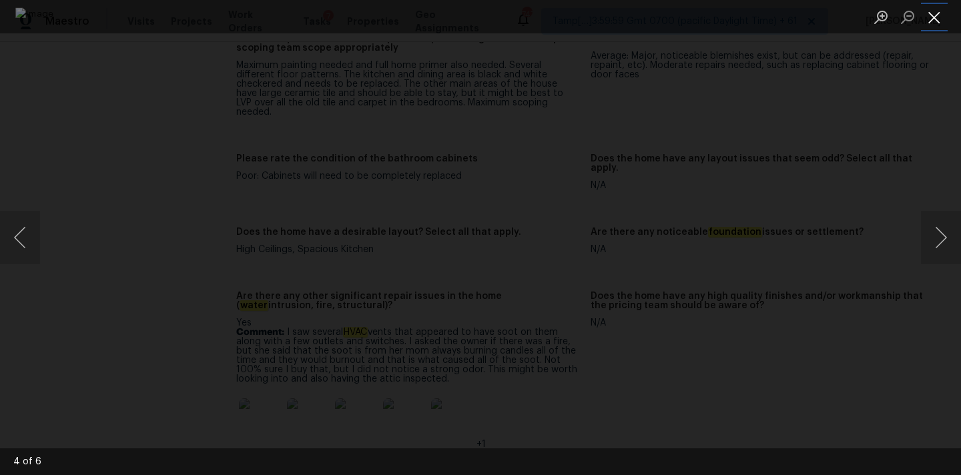
click at [937, 15] on button "Close lightbox" at bounding box center [934, 16] width 27 height 23
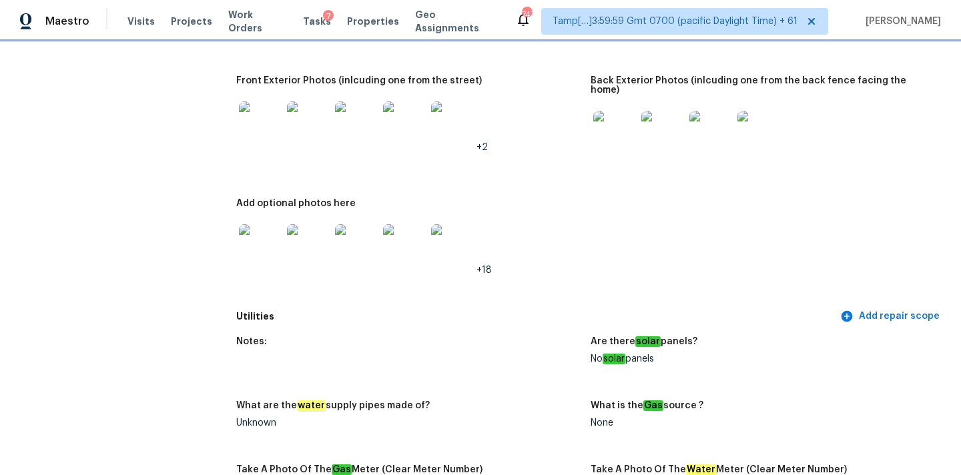
scroll to position [690, 0]
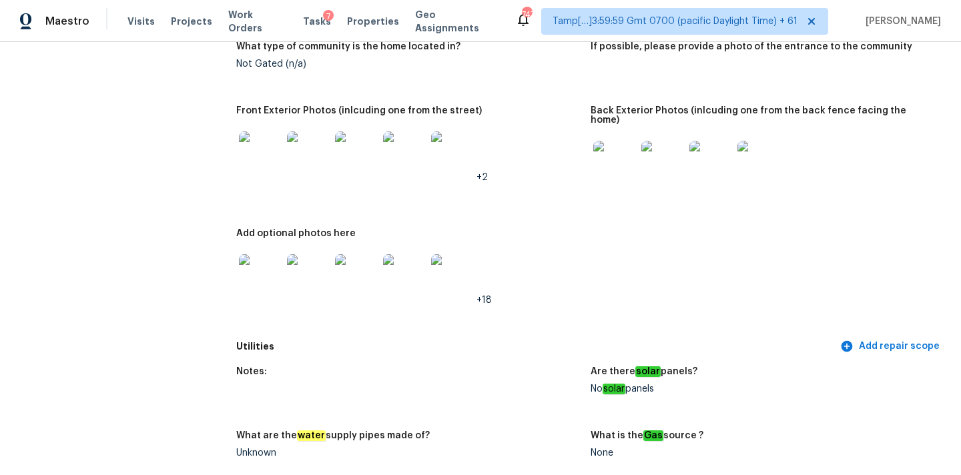
click at [612, 158] on img at bounding box center [615, 162] width 43 height 43
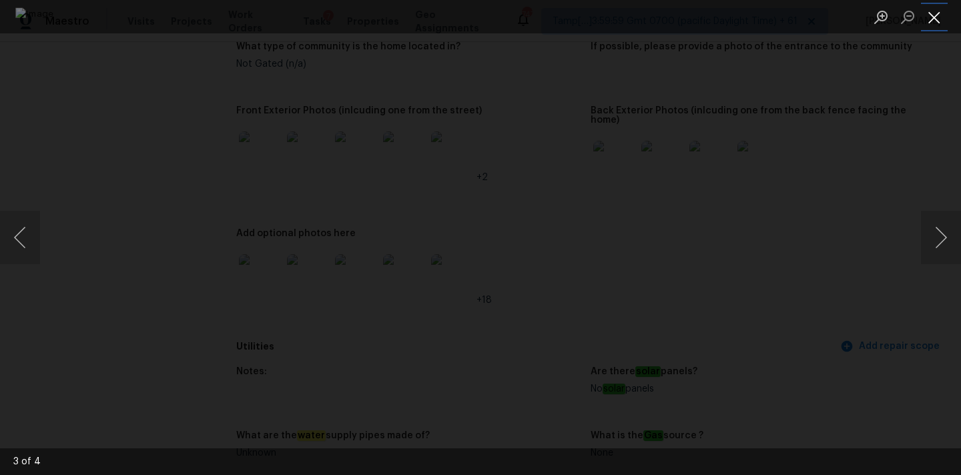
click at [938, 23] on button "Close lightbox" at bounding box center [934, 16] width 27 height 23
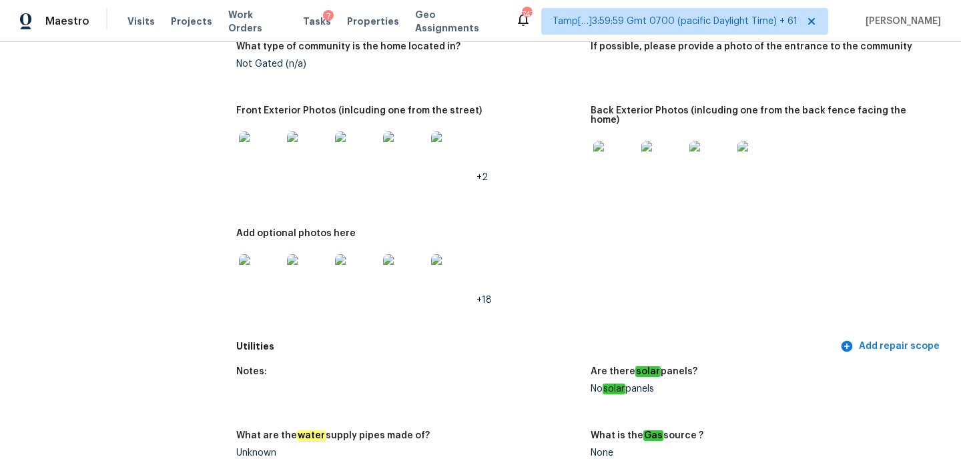
click at [355, 153] on img at bounding box center [356, 153] width 43 height 43
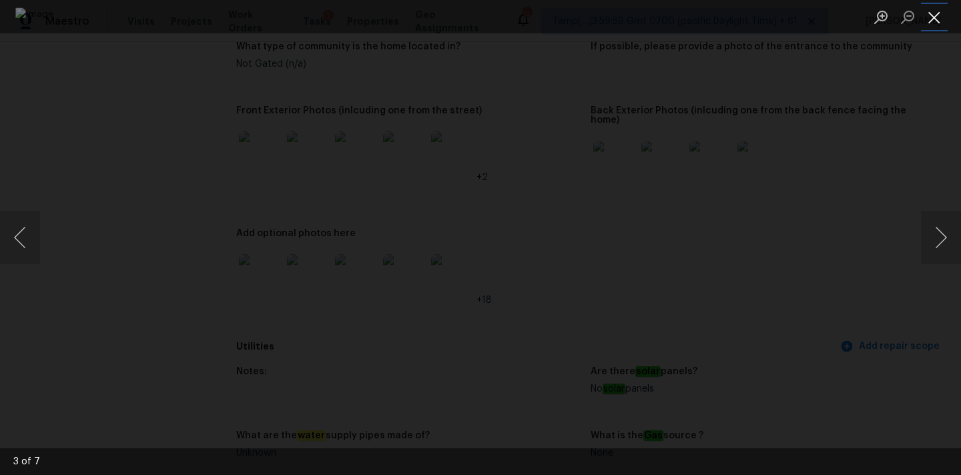
click at [933, 17] on button "Close lightbox" at bounding box center [934, 16] width 27 height 23
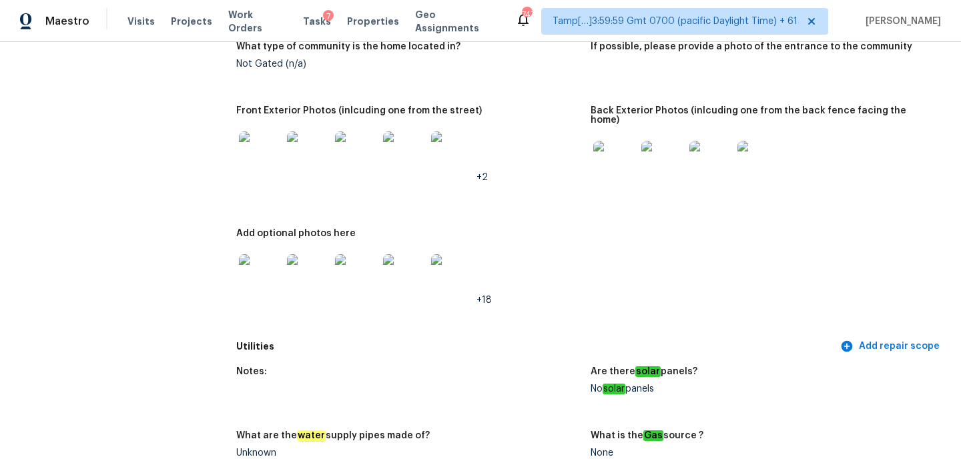
click at [365, 259] on img at bounding box center [356, 275] width 43 height 43
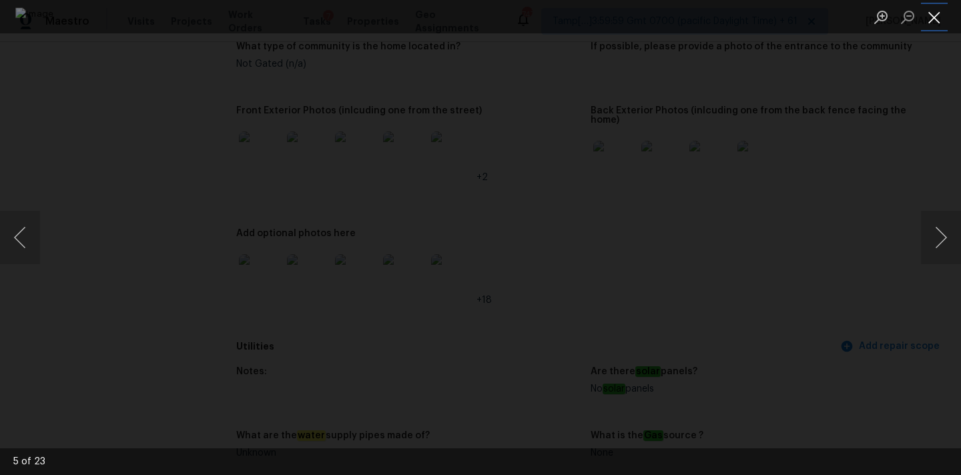
click at [940, 15] on button "Close lightbox" at bounding box center [934, 16] width 27 height 23
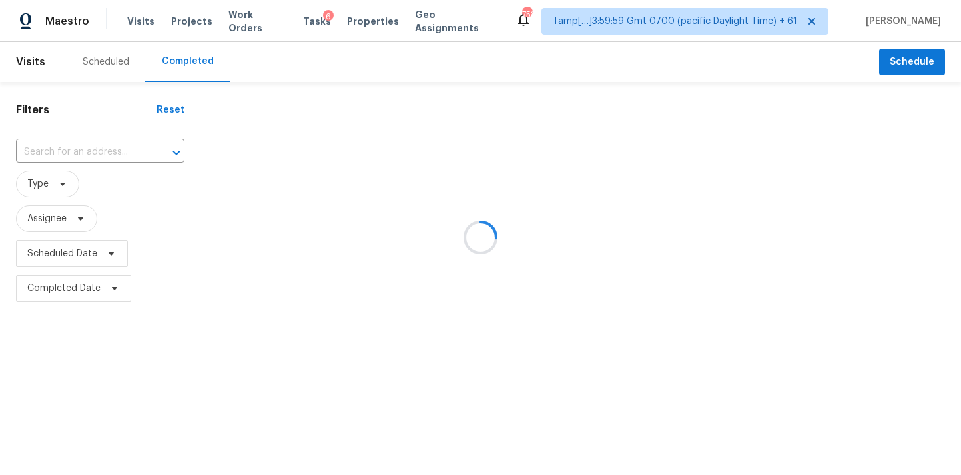
click at [42, 155] on div at bounding box center [480, 237] width 961 height 475
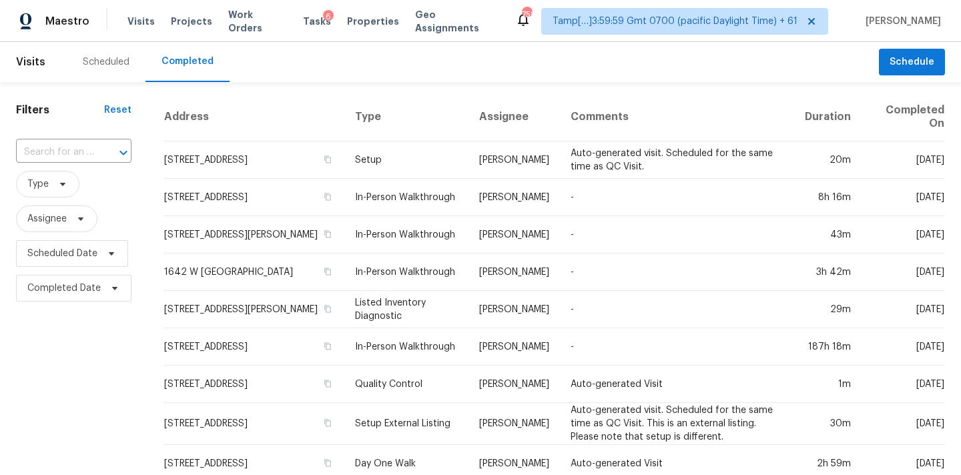
click at [42, 155] on input "text" at bounding box center [55, 152] width 78 height 21
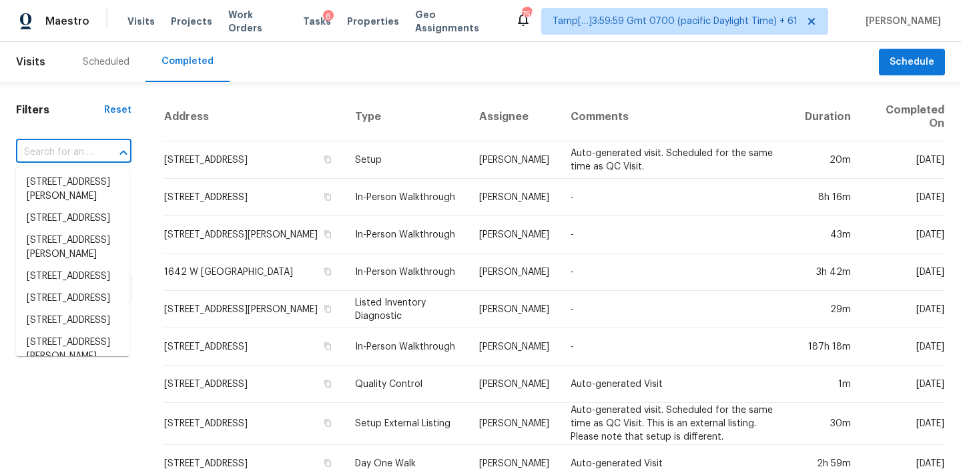
paste input "[STREET_ADDRESS]"
type input "[STREET_ADDRESS]"
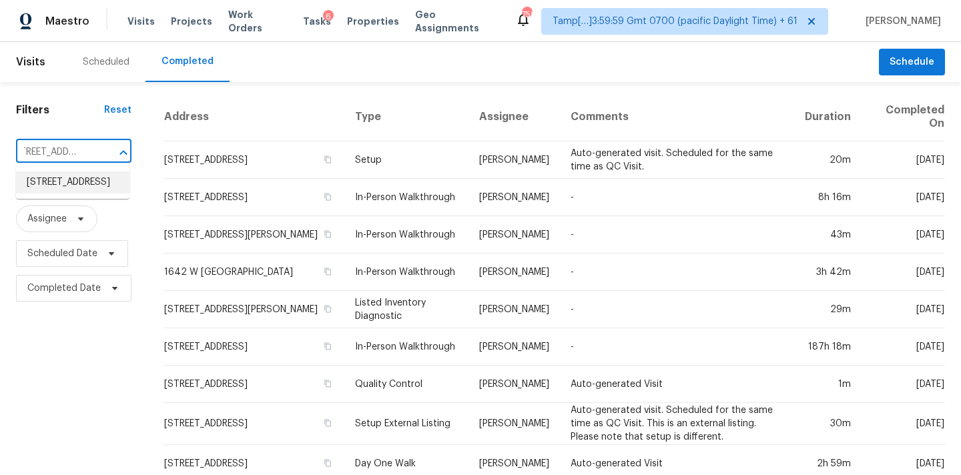
click at [55, 190] on li "4512 Fair Park Blvd, Fort Worth, TX 76115" at bounding box center [72, 183] width 113 height 22
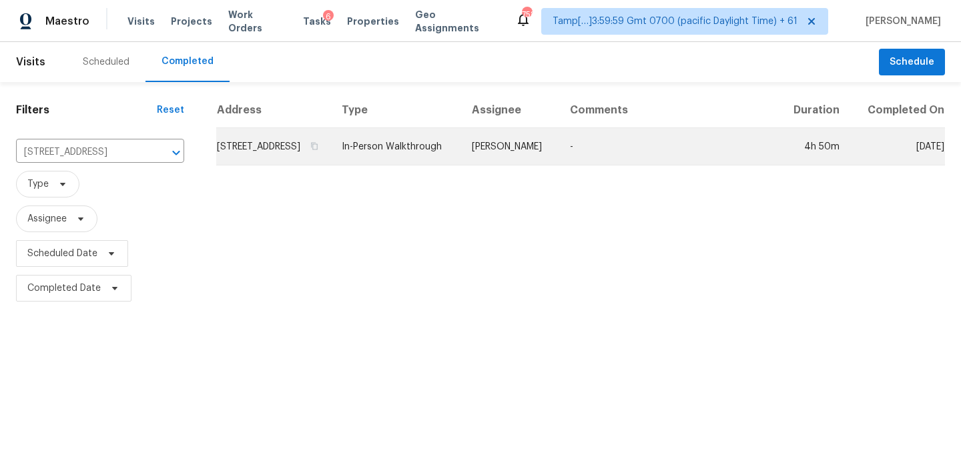
click at [519, 166] on td "Jason Fletcher" at bounding box center [510, 146] width 98 height 37
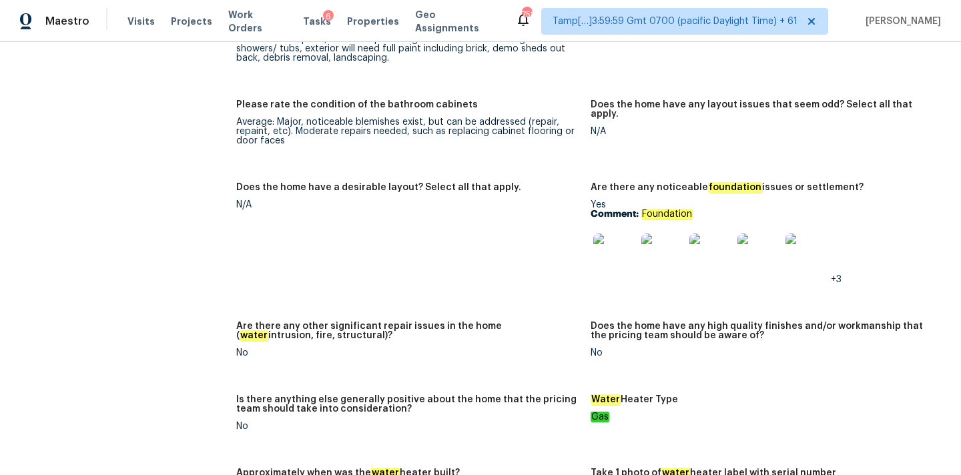
scroll to position [2044, 0]
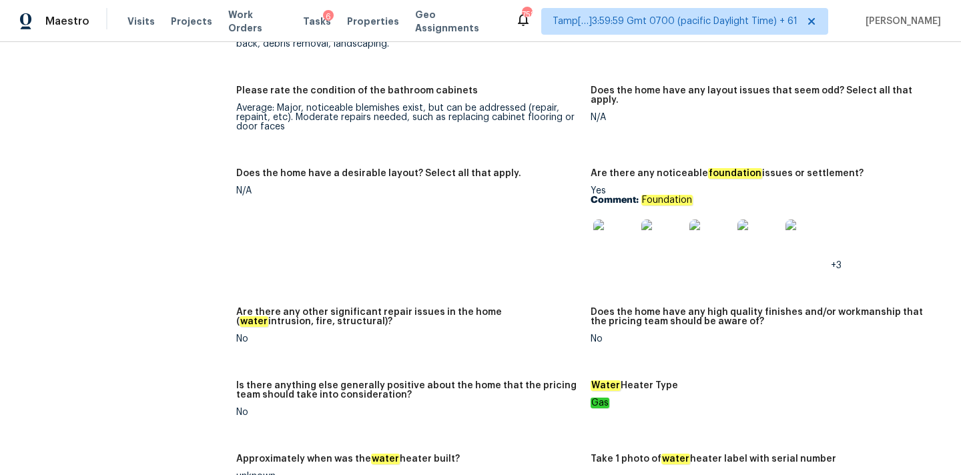
click at [609, 226] on img at bounding box center [615, 241] width 43 height 43
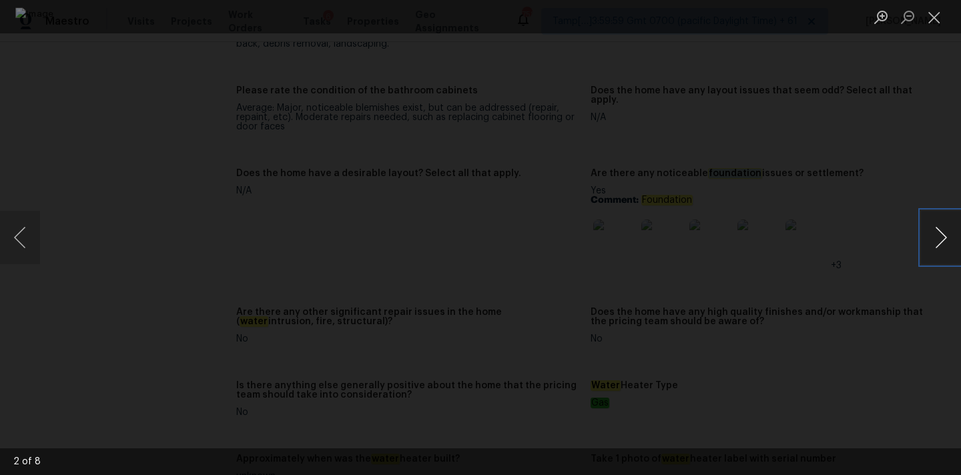
click at [939, 238] on button "Next image" at bounding box center [941, 237] width 40 height 53
click at [921, 211] on button "Next image" at bounding box center [941, 237] width 40 height 53
click at [940, 242] on button "Next image" at bounding box center [941, 237] width 40 height 53
click at [939, 250] on button "Next image" at bounding box center [941, 237] width 40 height 53
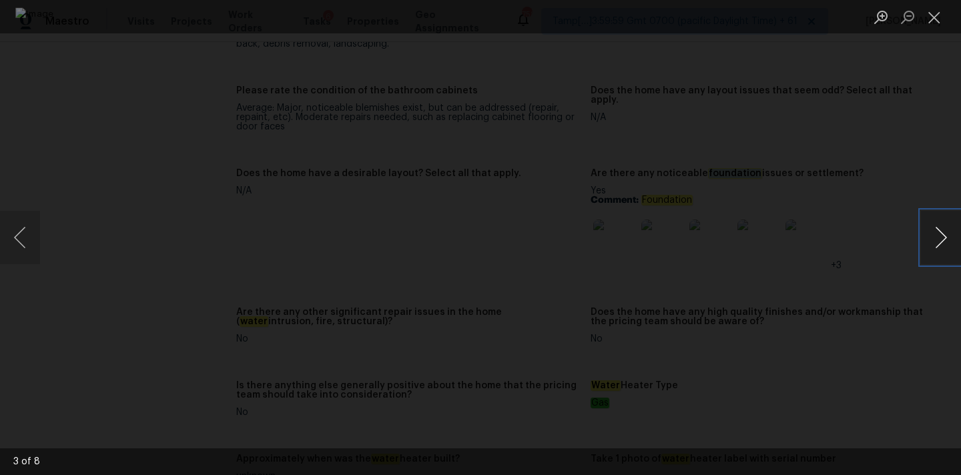
click at [939, 250] on button "Next image" at bounding box center [941, 237] width 40 height 53
click at [943, 236] on button "Next image" at bounding box center [941, 237] width 40 height 53
click at [941, 234] on button "Next image" at bounding box center [941, 237] width 40 height 53
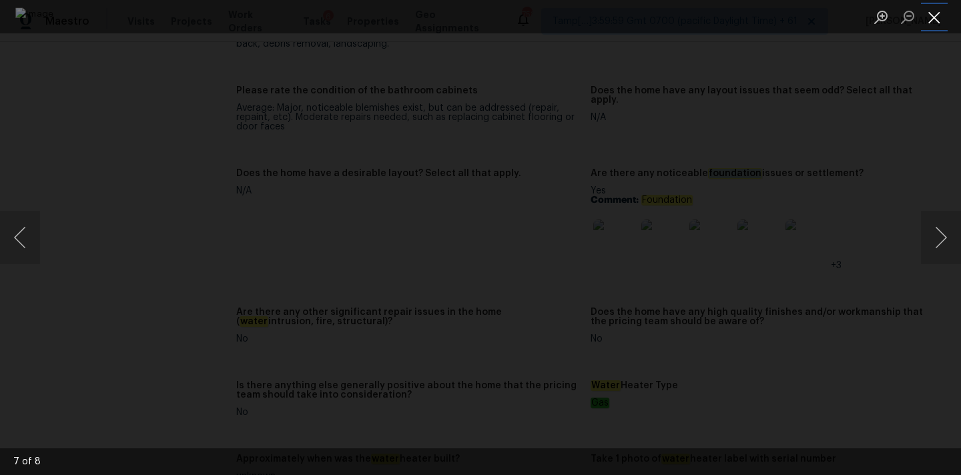
click at [933, 19] on button "Close lightbox" at bounding box center [934, 16] width 27 height 23
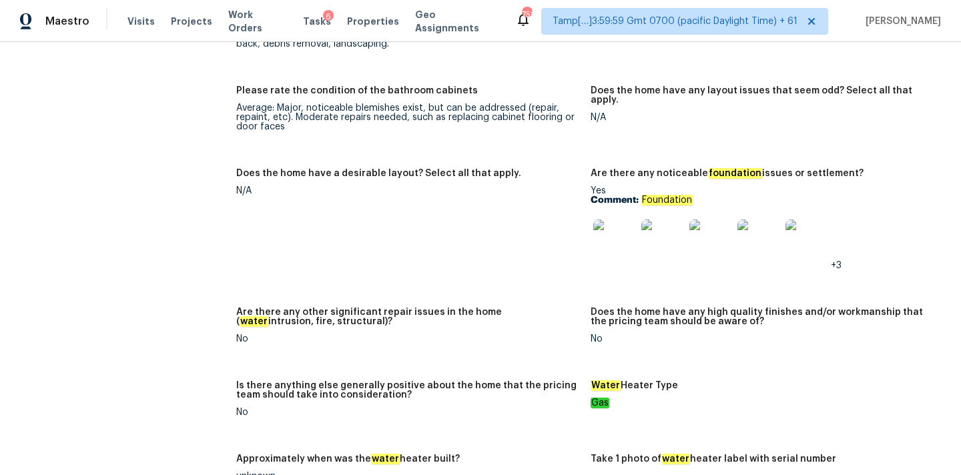
scroll to position [2789, 0]
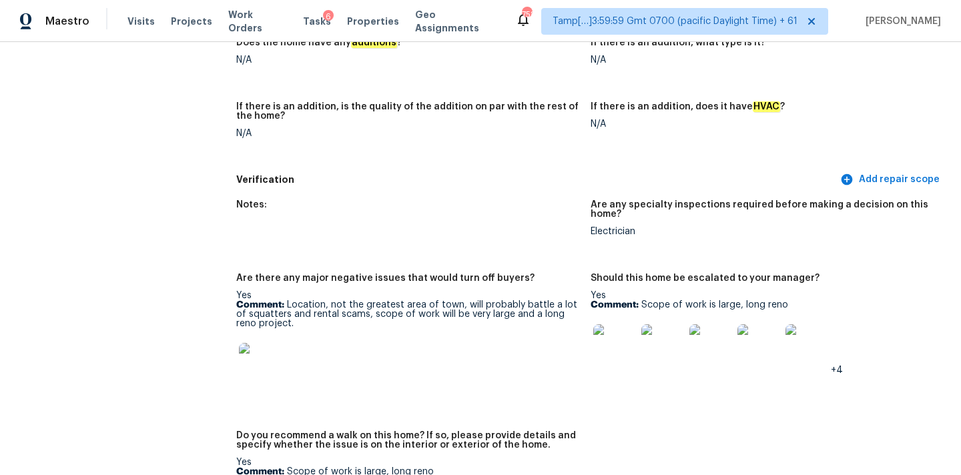
click at [660, 324] on img at bounding box center [663, 345] width 43 height 43
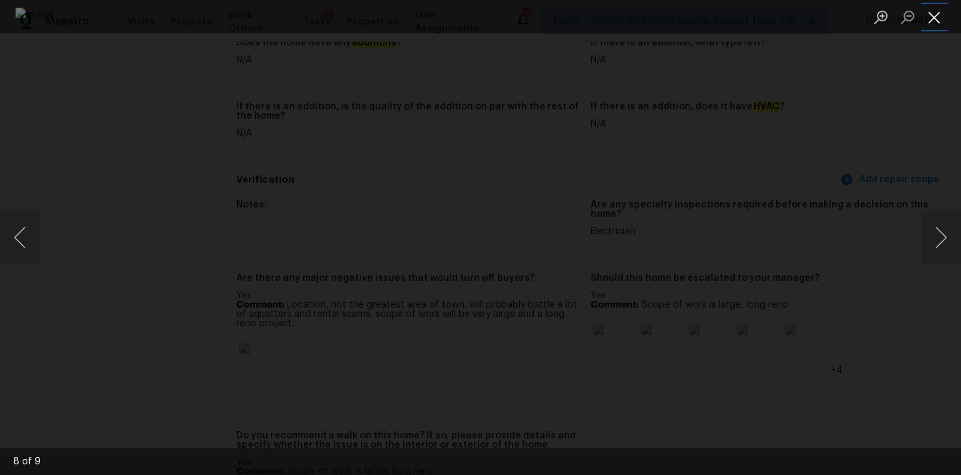
click at [933, 15] on button "Close lightbox" at bounding box center [934, 16] width 27 height 23
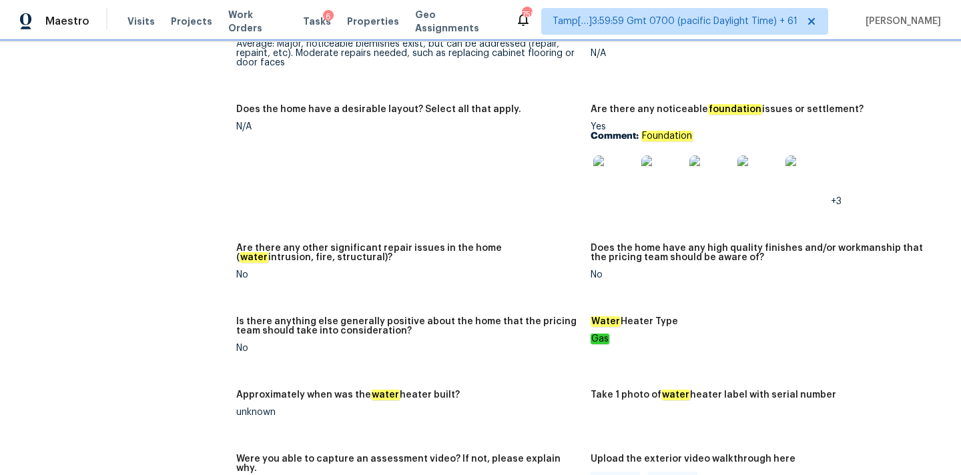
scroll to position [1743, 0]
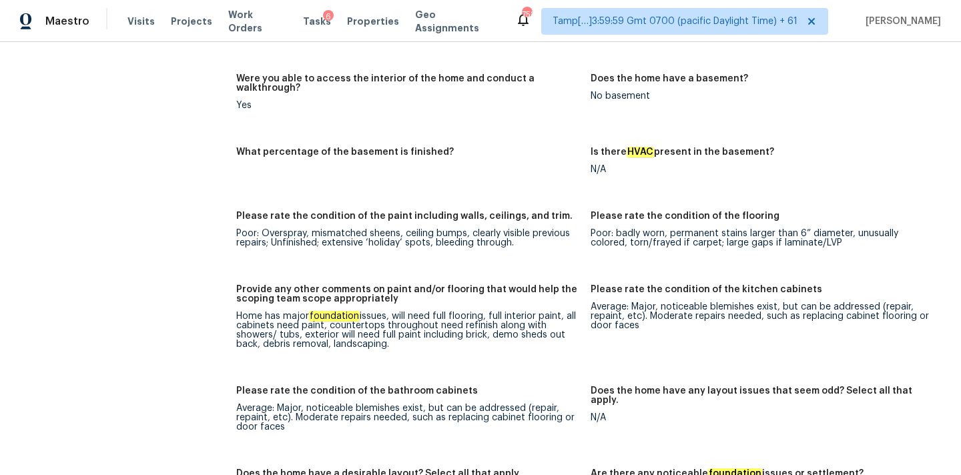
drag, startPoint x: 234, startPoint y: 296, endPoint x: 418, endPoint y: 326, distance: 185.9
click at [418, 326] on div "All visits 4512 Fair Park Blvd Fort Worth, TX 76115 Home details Other Visits N…" at bounding box center [480, 254] width 929 height 3857
copy div "Home has major foundation issues, will need full flooring, full interior paint,…"
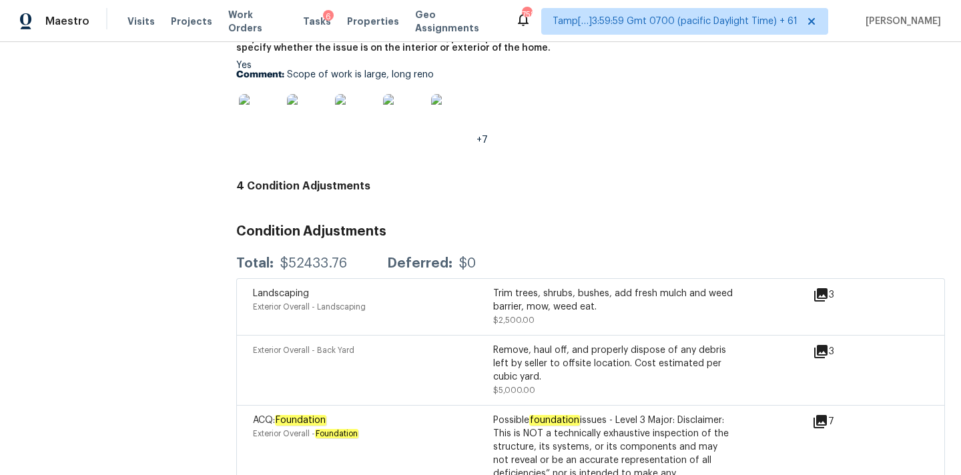
scroll to position [3185, 0]
click at [823, 346] on icon at bounding box center [821, 352] width 13 height 13
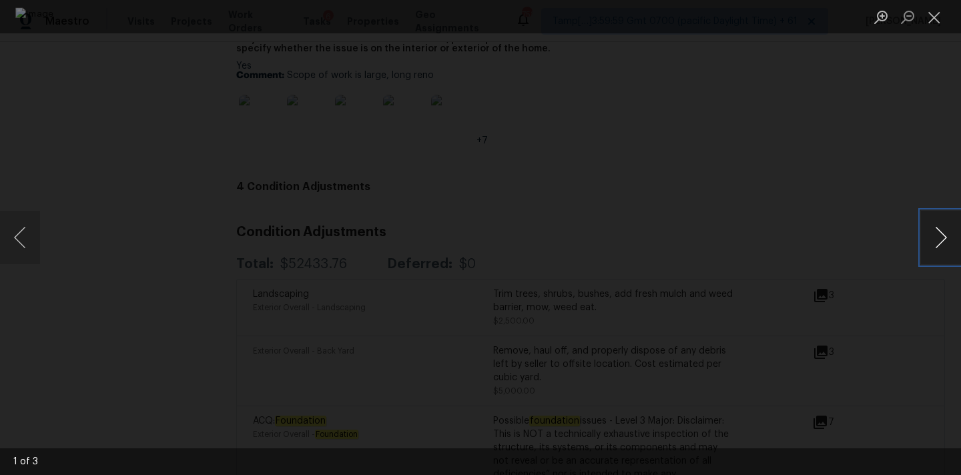
click at [937, 237] on button "Next image" at bounding box center [941, 237] width 40 height 53
click at [937, 13] on button "Close lightbox" at bounding box center [934, 16] width 27 height 23
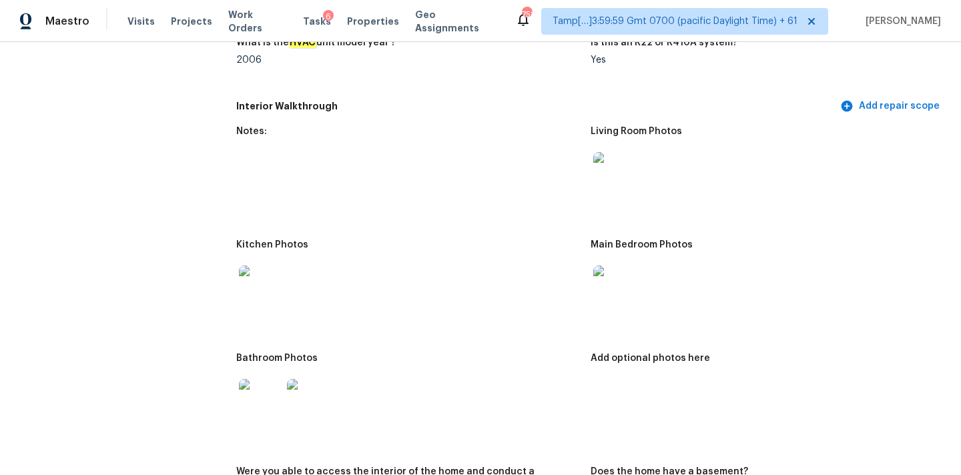
scroll to position [1251, 0]
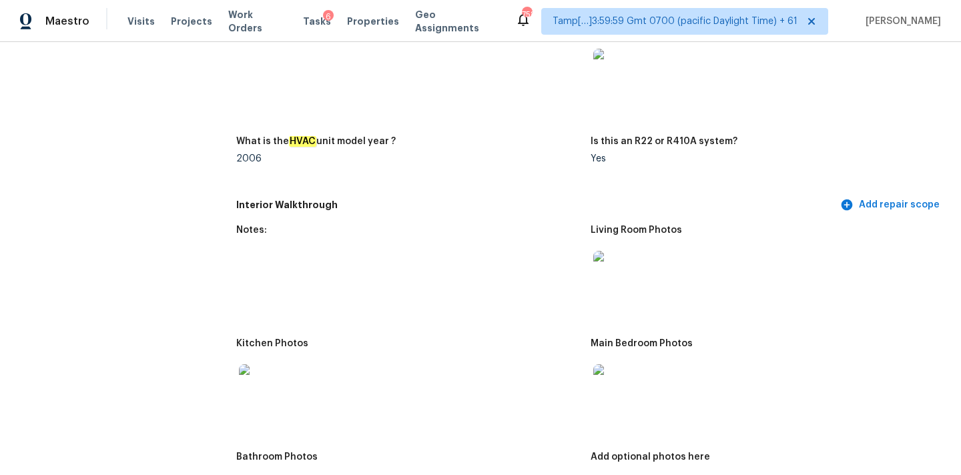
click at [618, 262] on img at bounding box center [615, 272] width 43 height 43
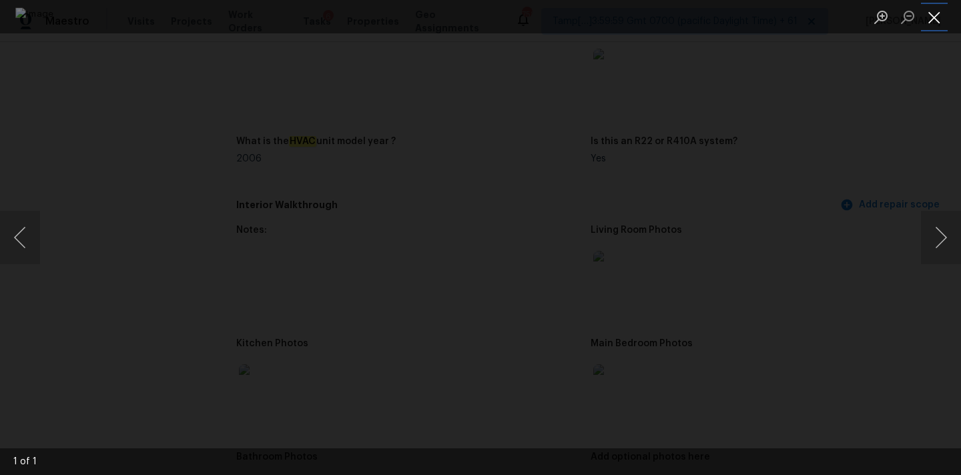
click at [929, 17] on button "Close lightbox" at bounding box center [934, 16] width 27 height 23
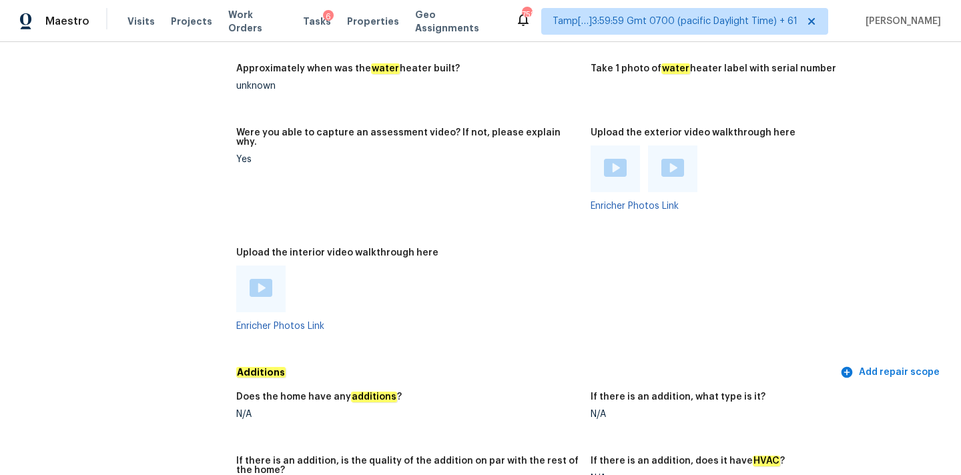
scroll to position [2484, 0]
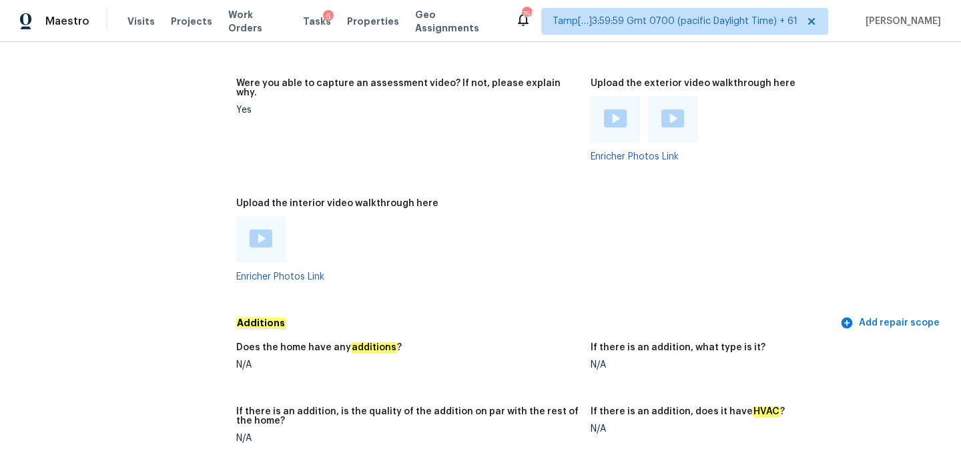
click at [258, 230] on img at bounding box center [261, 239] width 23 height 18
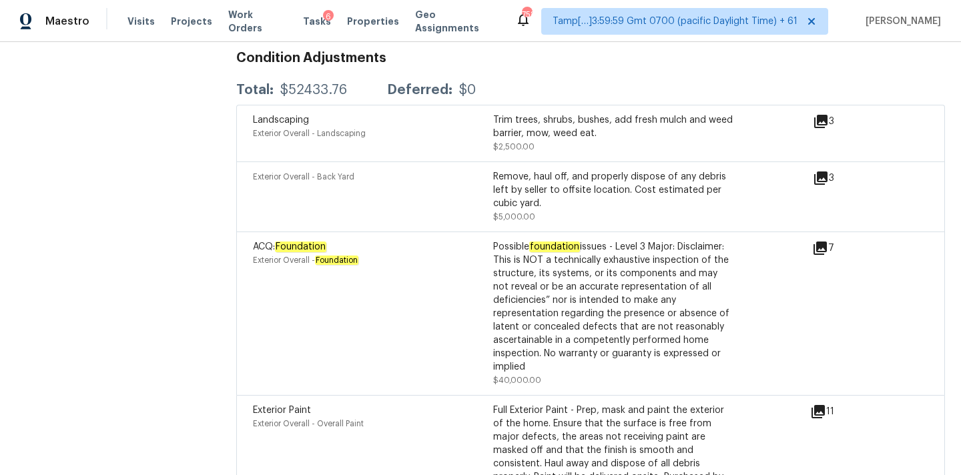
scroll to position [3358, 0]
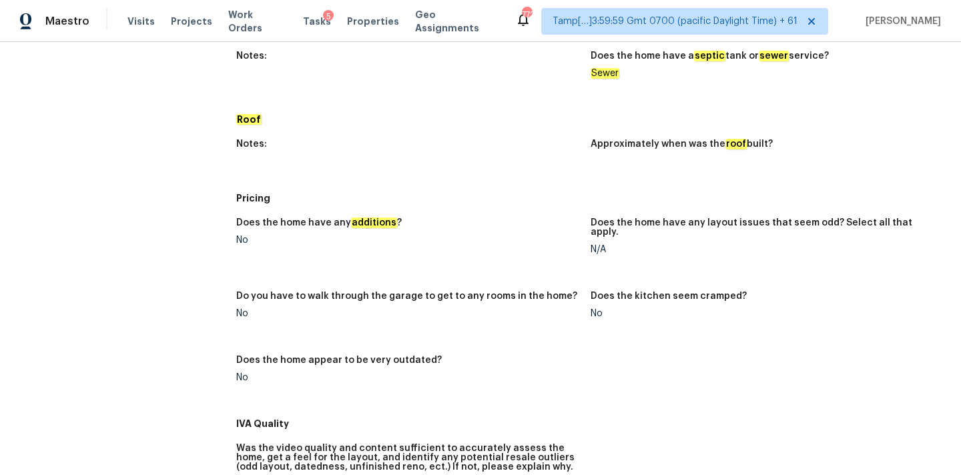
scroll to position [1001, 0]
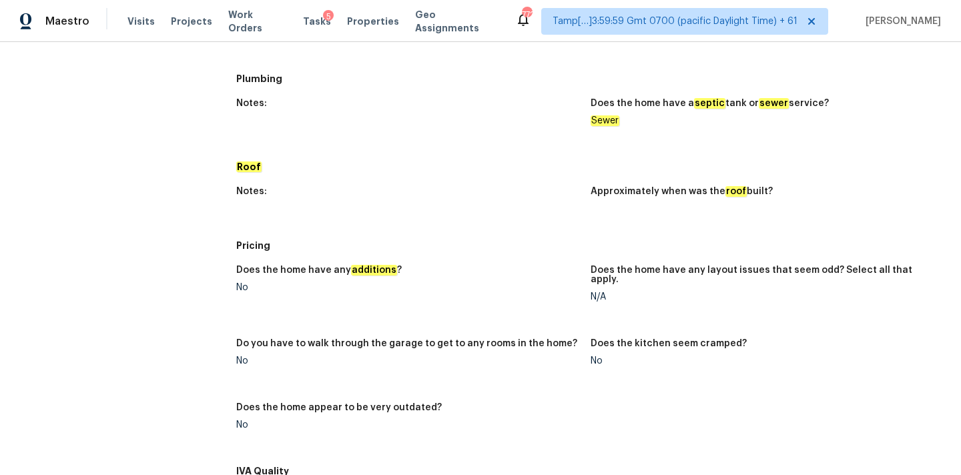
scroll to position [1001, 0]
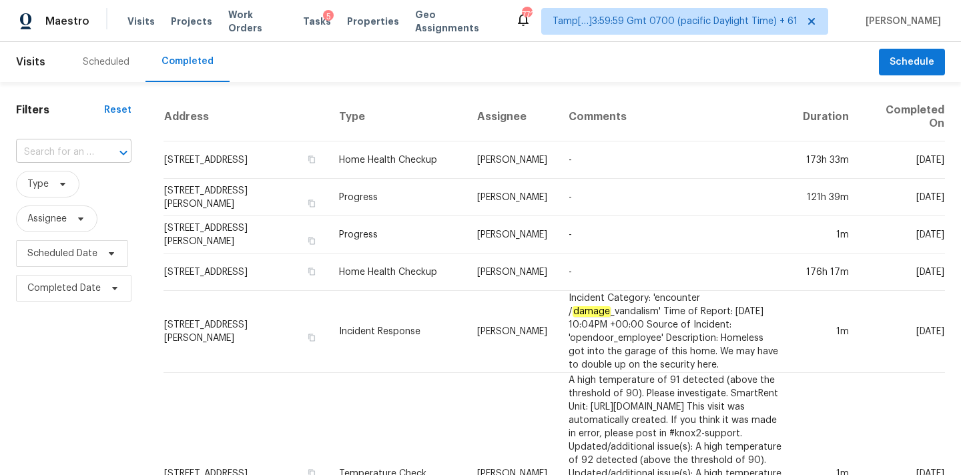
click at [69, 158] on input "text" at bounding box center [55, 152] width 78 height 21
click at [69, 157] on input "text" at bounding box center [55, 152] width 78 height 21
paste input "6008 Cherecobb Ln Woodstock GA 30188"
type input "6008 Cherecobb Ln Woodstock GA 30188"
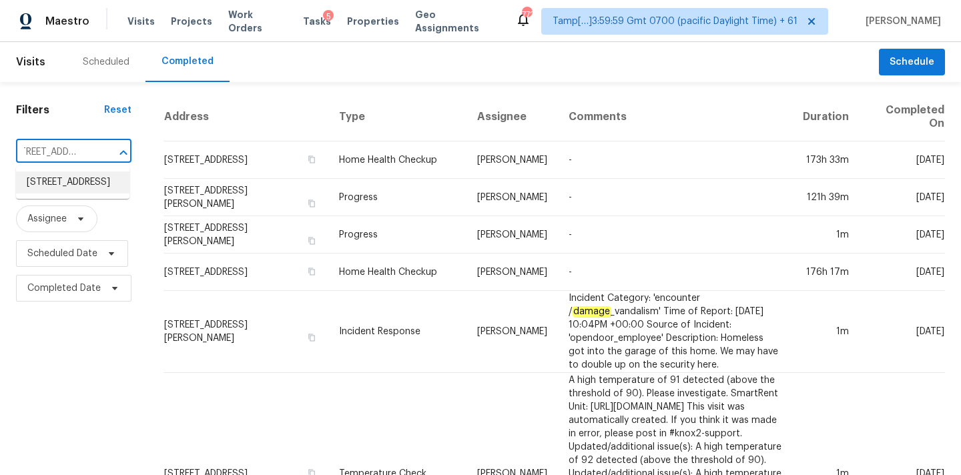
click at [67, 183] on li "6008 Cherecobb Ln, Woodstock, GA 30188" at bounding box center [72, 183] width 113 height 22
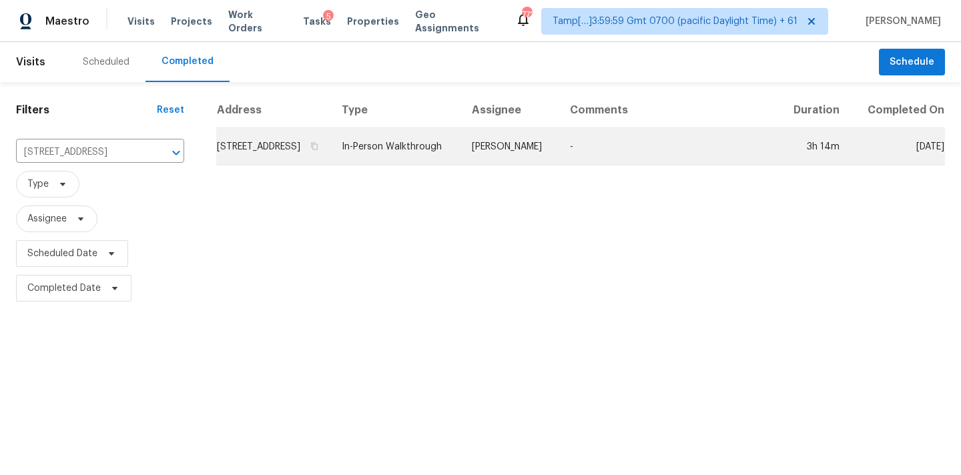
click at [461, 158] on td "In-Person Walkthrough" at bounding box center [396, 146] width 130 height 37
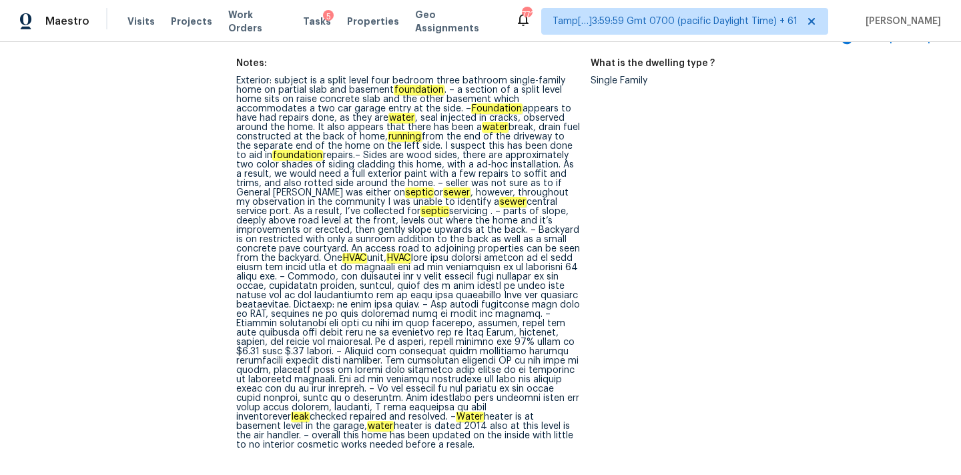
scroll to position [1515, 0]
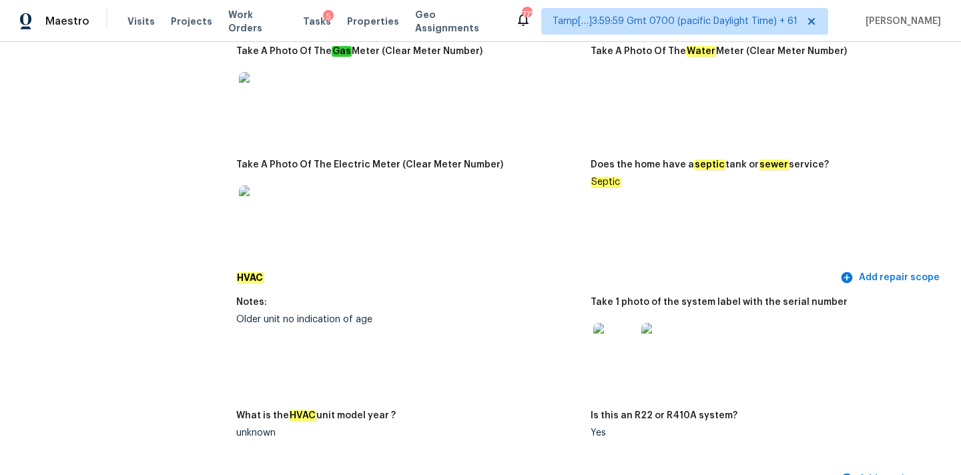
click at [612, 323] on img at bounding box center [615, 344] width 43 height 43
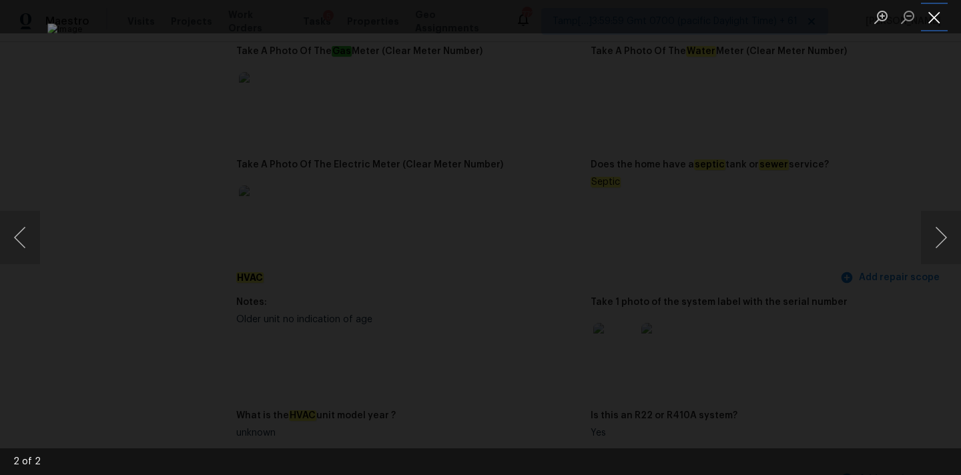
click at [932, 18] on button "Close lightbox" at bounding box center [934, 16] width 27 height 23
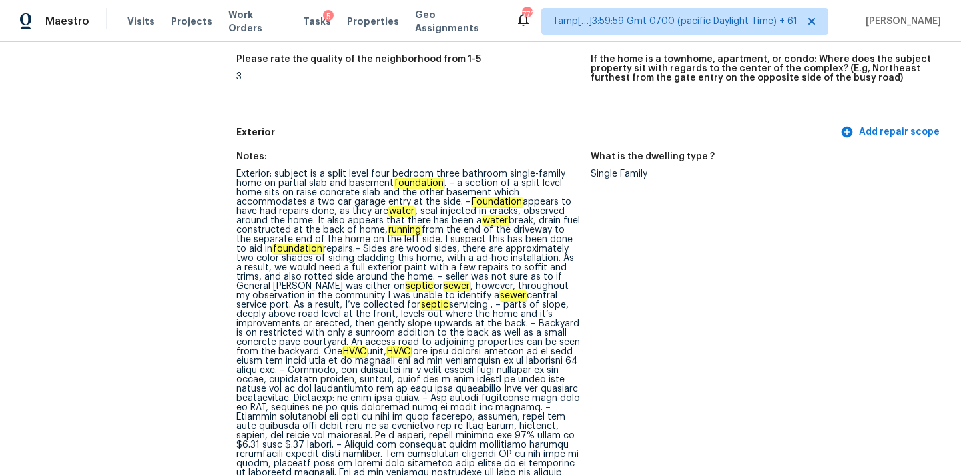
scroll to position [3088, 0]
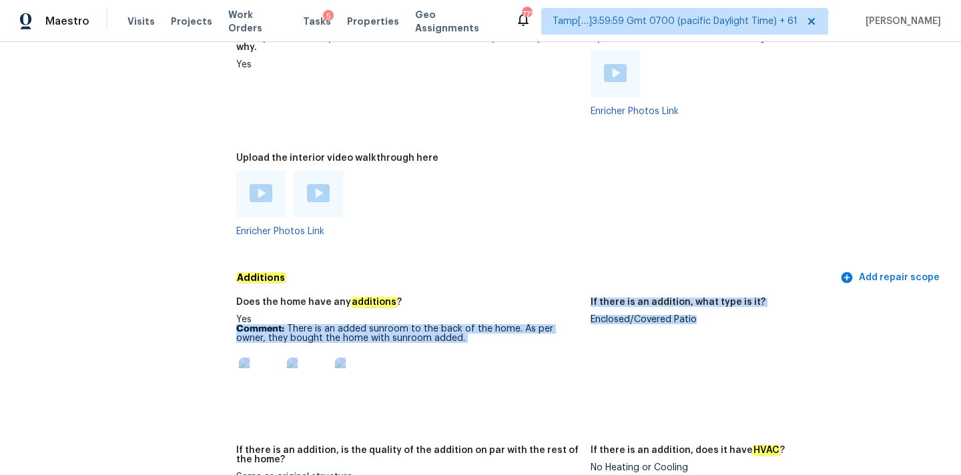
drag, startPoint x: 590, startPoint y: 300, endPoint x: 718, endPoint y: 301, distance: 128.2
click at [718, 301] on div "Does the home have any additions ? Yes Comment: There is an added sunroom to th…" at bounding box center [590, 401] width 709 height 222
click at [718, 315] on div "Enclosed/Covered Patio" at bounding box center [763, 319] width 344 height 9
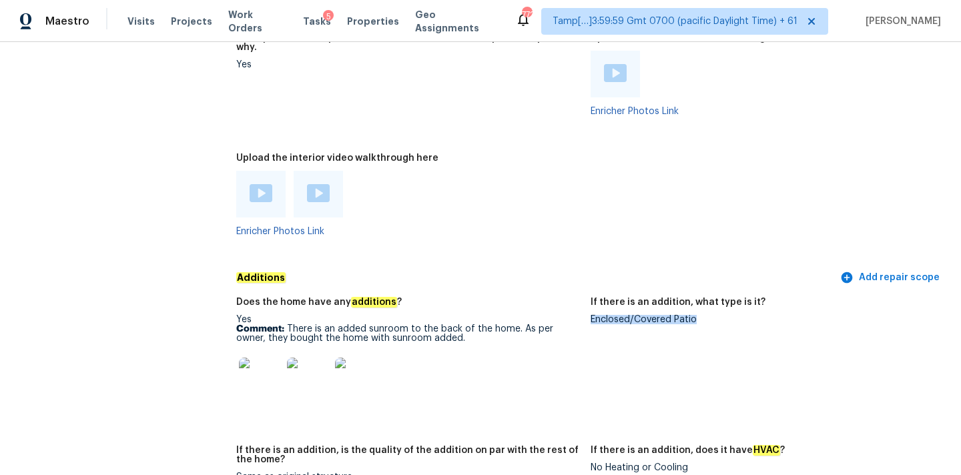
copy div "Enclosed/Covered Patio"
drag, startPoint x: 592, startPoint y: 304, endPoint x: 710, endPoint y: 300, distance: 117.6
click at [710, 315] on div "Enclosed/Covered Patio" at bounding box center [763, 319] width 344 height 9
click at [264, 358] on img at bounding box center [260, 379] width 43 height 43
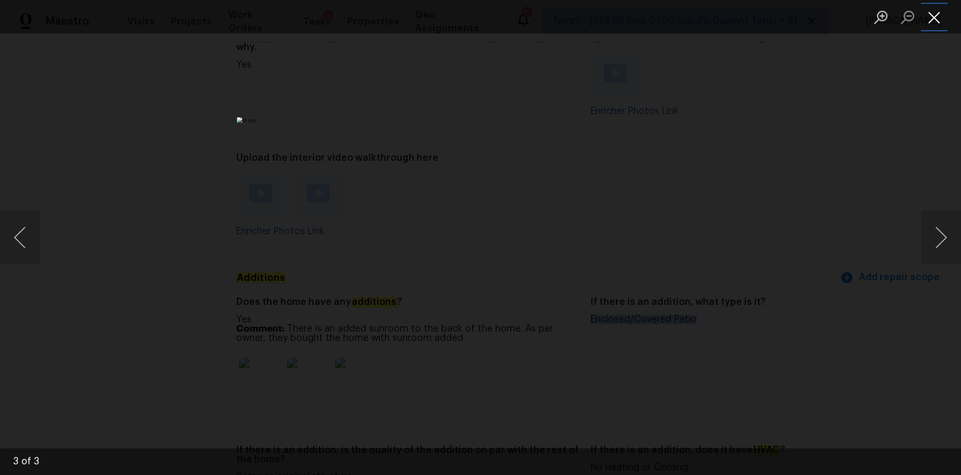
click at [933, 15] on button "Close lightbox" at bounding box center [934, 16] width 27 height 23
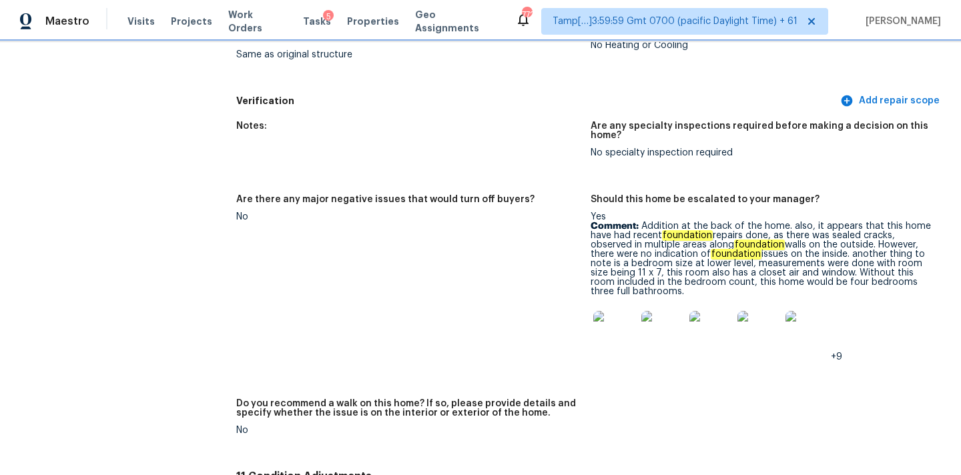
scroll to position [3531, 0]
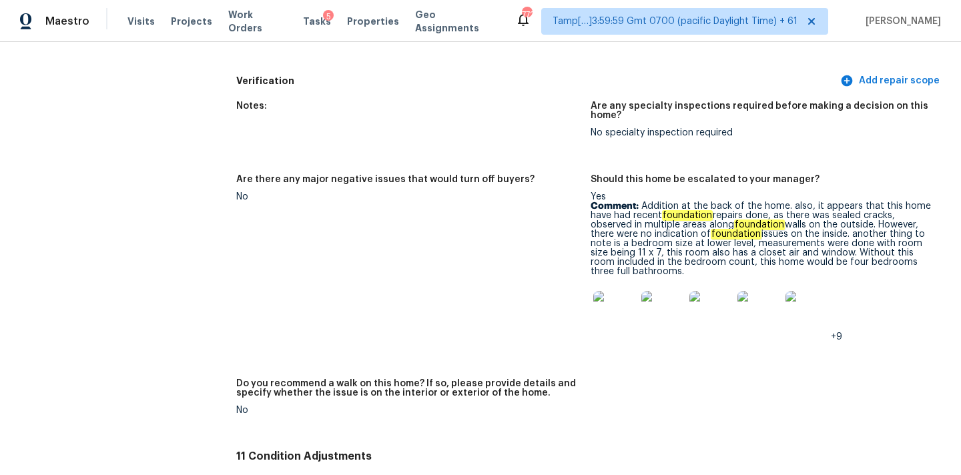
click at [605, 291] on img at bounding box center [615, 312] width 43 height 43
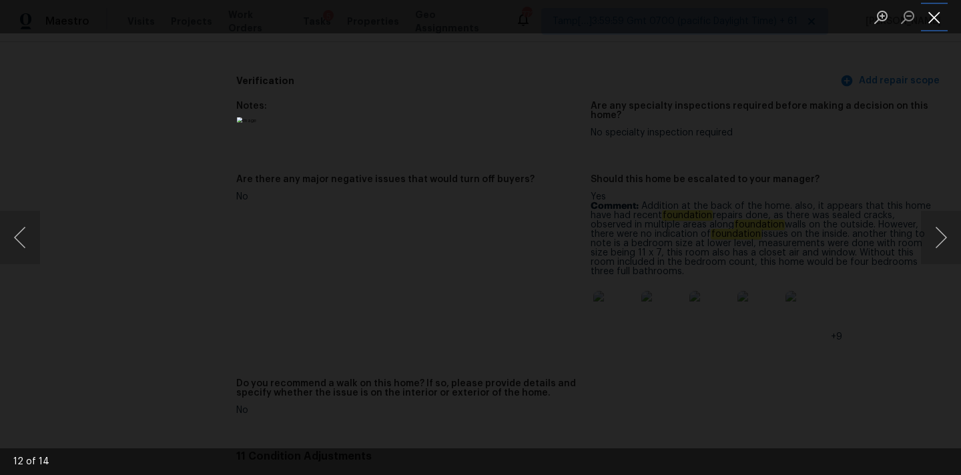
click at [937, 15] on button "Close lightbox" at bounding box center [934, 16] width 27 height 23
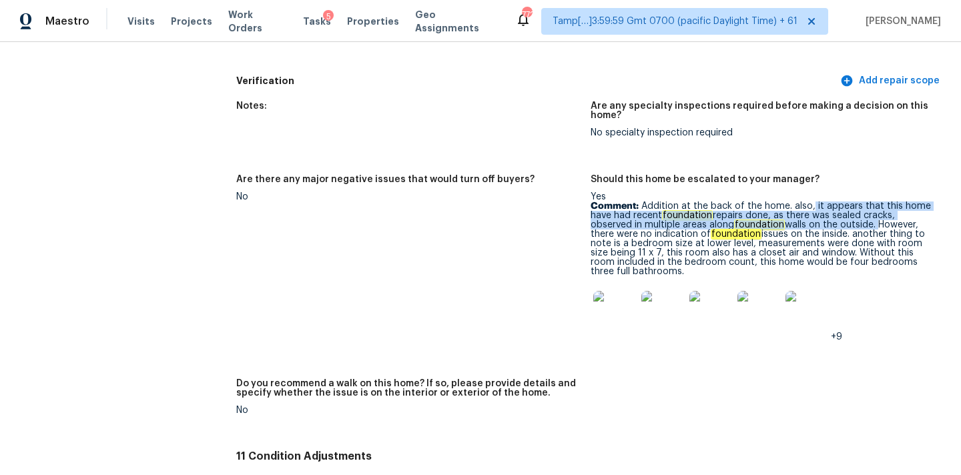
copy p "it appears that this home have had recent foundation repairs done, as there was…"
drag, startPoint x: 811, startPoint y: 188, endPoint x: 876, endPoint y: 208, distance: 67.8
click at [876, 208] on p "Comment: Addition at the back of the home. also, it appears that this home have…" at bounding box center [763, 239] width 344 height 75
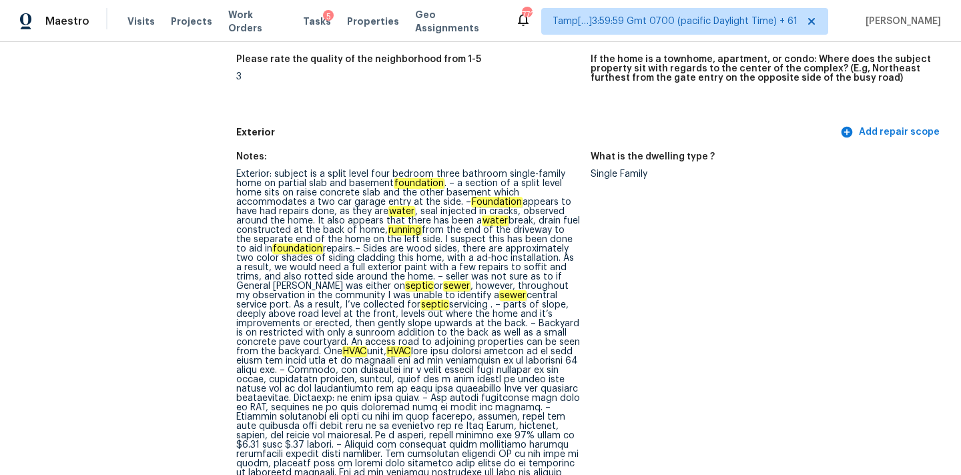
scroll to position [3088, 0]
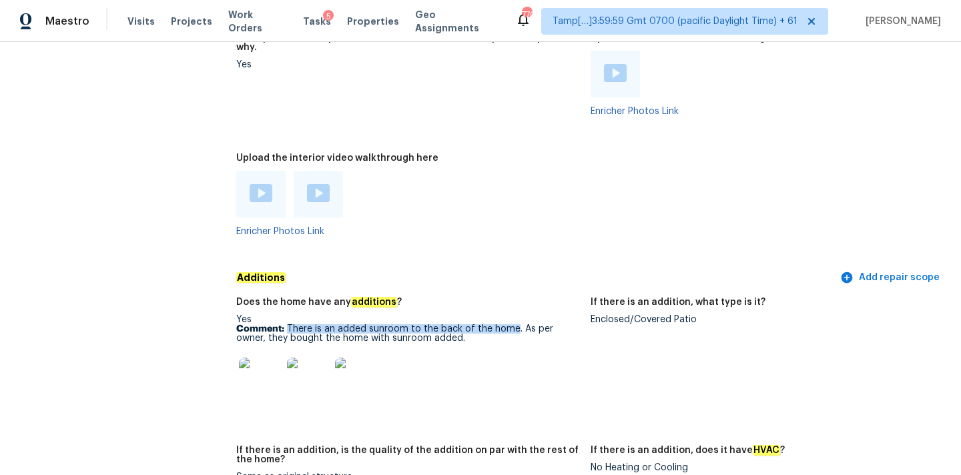
copy p "There is an added sunroom to the back of the home"
drag, startPoint x: 287, startPoint y: 310, endPoint x: 513, endPoint y: 311, distance: 226.3
click at [513, 324] on p "Comment: There is an added sunroom to the back of the home. As per owner, they …" at bounding box center [408, 333] width 344 height 19
click at [422, 324] on p "Comment: There is an added sunroom to the back of the home. As per owner, they …" at bounding box center [408, 333] width 344 height 19
copy p "There is an added sunroom to the back of the home. As per owner, they bought th…"
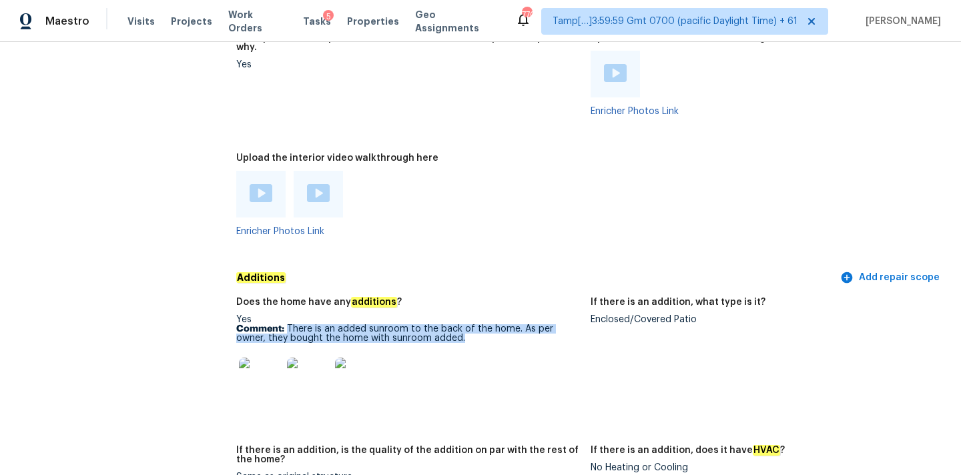
drag, startPoint x: 288, startPoint y: 314, endPoint x: 453, endPoint y: 318, distance: 165.0
click at [453, 324] on p "Comment: There is an added sunroom to the back of the home. As per owner, they …" at bounding box center [408, 333] width 344 height 19
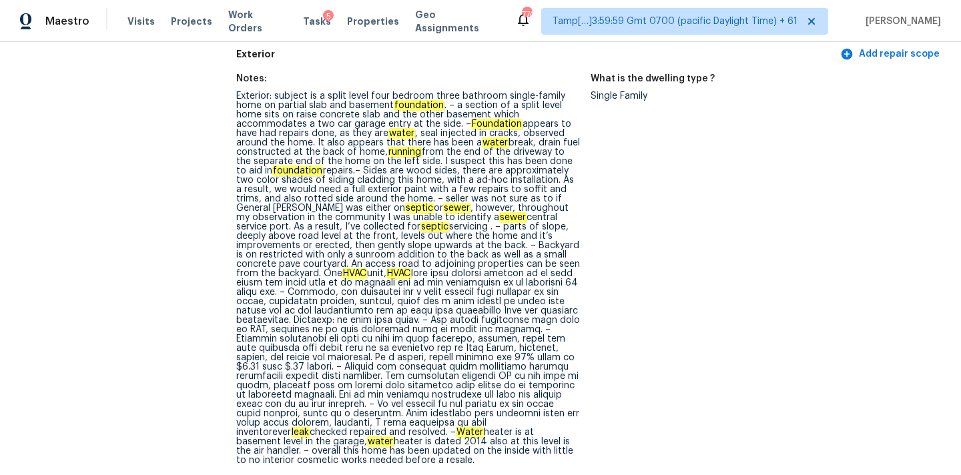
scroll to position [560, 0]
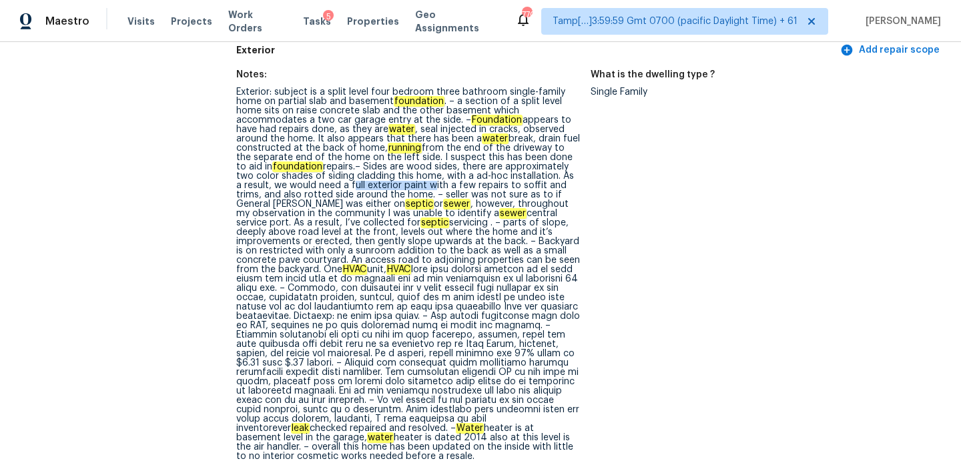
drag, startPoint x: 342, startPoint y: 187, endPoint x: 419, endPoint y: 186, distance: 76.1
click at [419, 186] on div "Exterior: subject is a split level four bedroom three bathroom single-family ho…" at bounding box center [408, 274] width 344 height 374
copy div "full exterior paint"
copy div "soffit and trims,"
drag, startPoint x: 508, startPoint y: 186, endPoint x: 580, endPoint y: 186, distance: 71.4
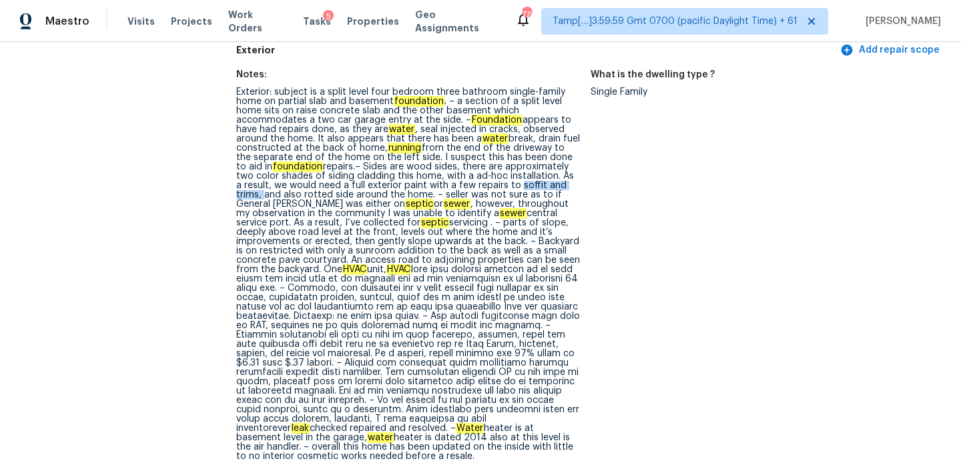
click at [580, 186] on div "Exterior: subject is a split level four bedroom three bathroom single-family ho…" at bounding box center [408, 274] width 344 height 374
drag, startPoint x: 275, startPoint y: 196, endPoint x: 402, endPoint y: 198, distance: 126.9
click at [402, 198] on div "Exterior: subject is a split level four bedroom three bathroom single-family ho…" at bounding box center [408, 274] width 344 height 374
copy div "septic servicing"
drag, startPoint x: 343, startPoint y: 225, endPoint x: 411, endPoint y: 224, distance: 68.1
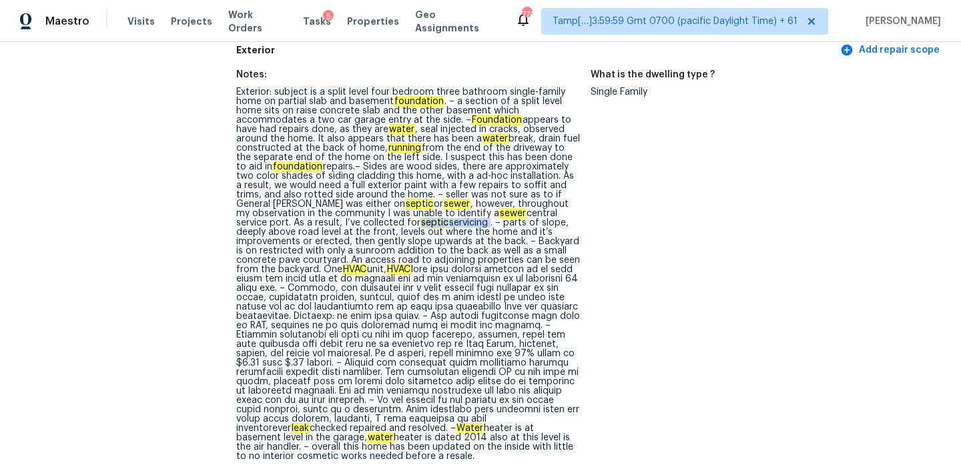
click at [411, 224] on div "Exterior: subject is a split level four bedroom three bathroom single-family ho…" at bounding box center [408, 274] width 344 height 374
drag, startPoint x: 286, startPoint y: 271, endPoint x: 474, endPoint y: 272, distance: 187.6
click at [474, 272] on div "Exterior: subject is a split level four bedroom three bathroom single-family ho…" at bounding box center [408, 274] width 344 height 374
click at [342, 272] on em "HVAC" at bounding box center [354, 269] width 25 height 11
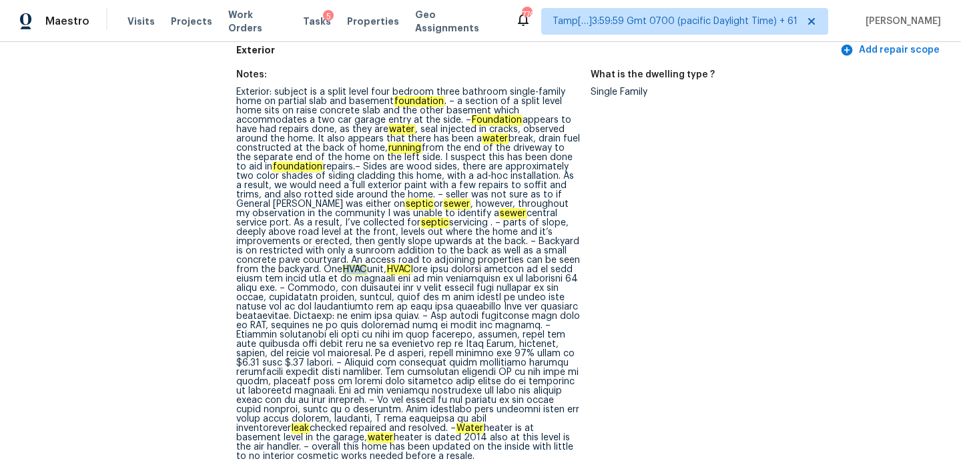
copy em "HVAC"
drag, startPoint x: 274, startPoint y: 318, endPoint x: 359, endPoint y: 318, distance: 85.5
click at [359, 318] on div "Exterior: subject is a split level four bedroom three bathroom single-family ho…" at bounding box center [408, 274] width 344 height 374
copy div "25% paint at $1.70"
copy div "25% paint at $1.70 plus $.50 primer"
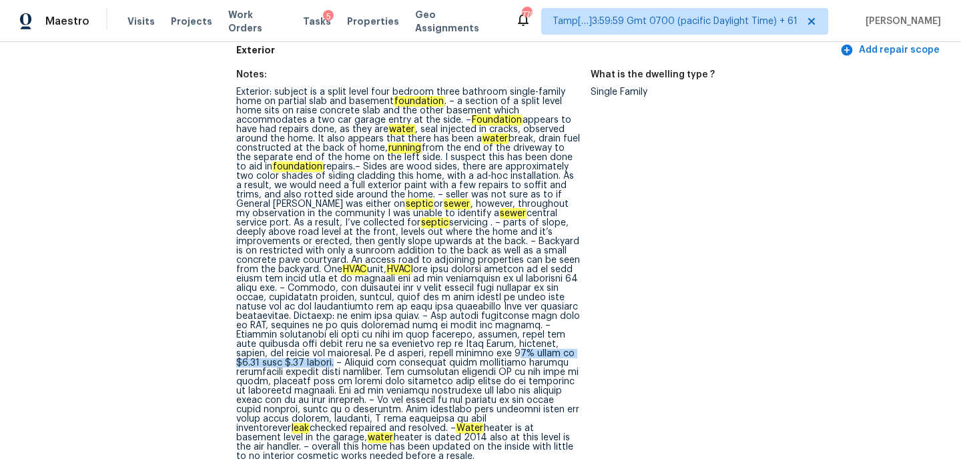
drag, startPoint x: 365, startPoint y: 355, endPoint x: 517, endPoint y: 351, distance: 151.6
click at [517, 351] on div "Exterior: subject is a split level four bedroom three bathroom single-family ho…" at bounding box center [408, 274] width 344 height 374
drag, startPoint x: 526, startPoint y: 391, endPoint x: 533, endPoint y: 417, distance: 26.9
click at [533, 417] on div "Exterior: subject is a split level four bedroom three bathroom single-family ho…" at bounding box center [408, 274] width 344 height 374
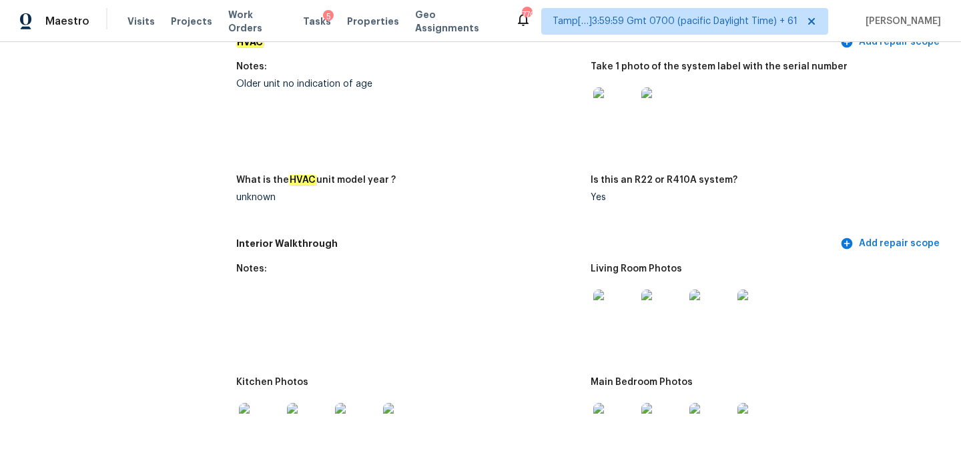
scroll to position [1950, 0]
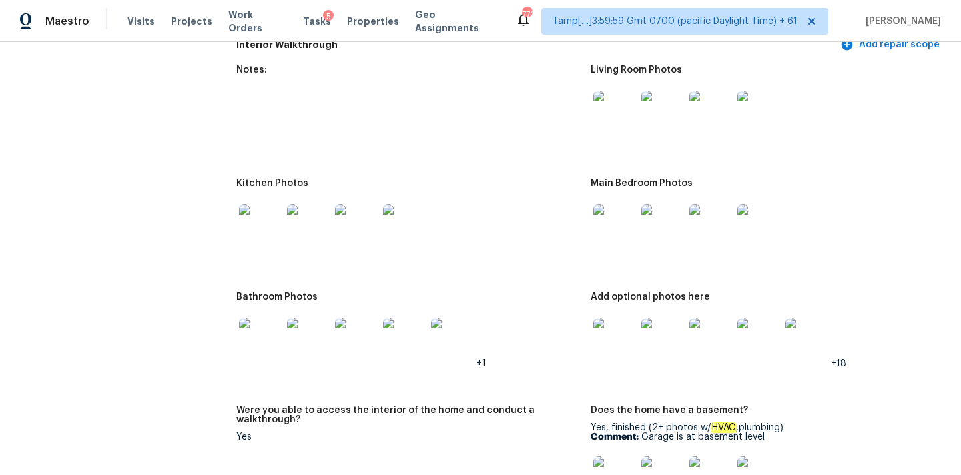
click at [608, 95] on img at bounding box center [615, 112] width 43 height 43
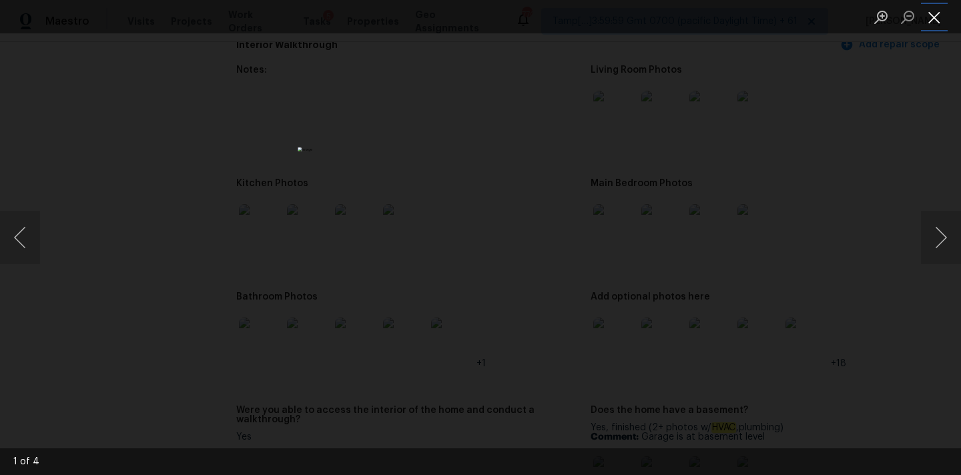
click at [939, 15] on button "Close lightbox" at bounding box center [934, 16] width 27 height 23
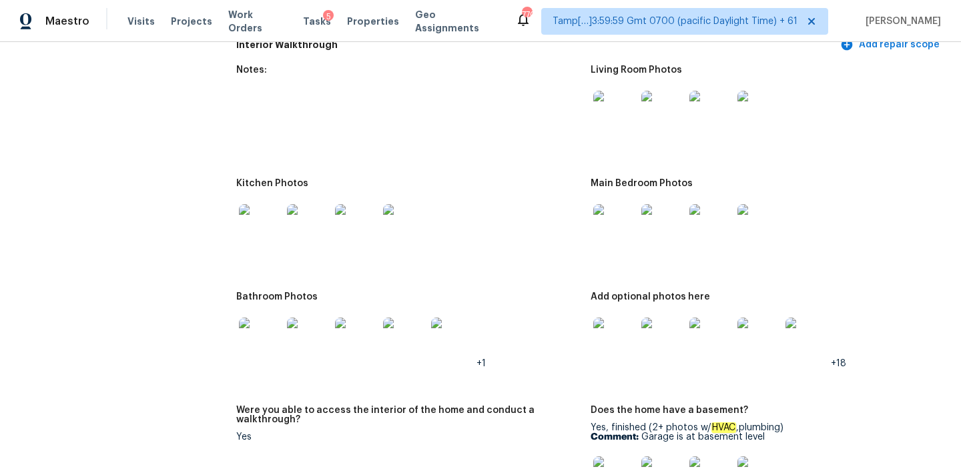
click at [614, 206] on img at bounding box center [615, 225] width 43 height 43
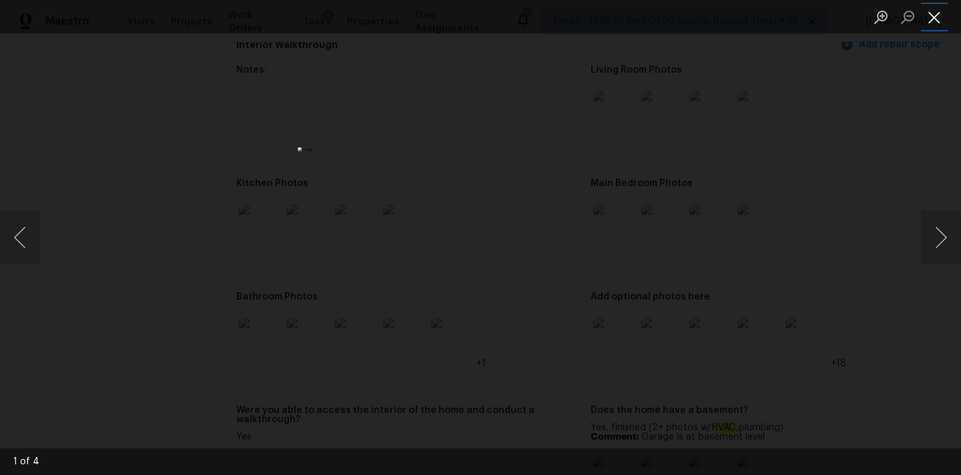
click at [944, 17] on button "Close lightbox" at bounding box center [934, 16] width 27 height 23
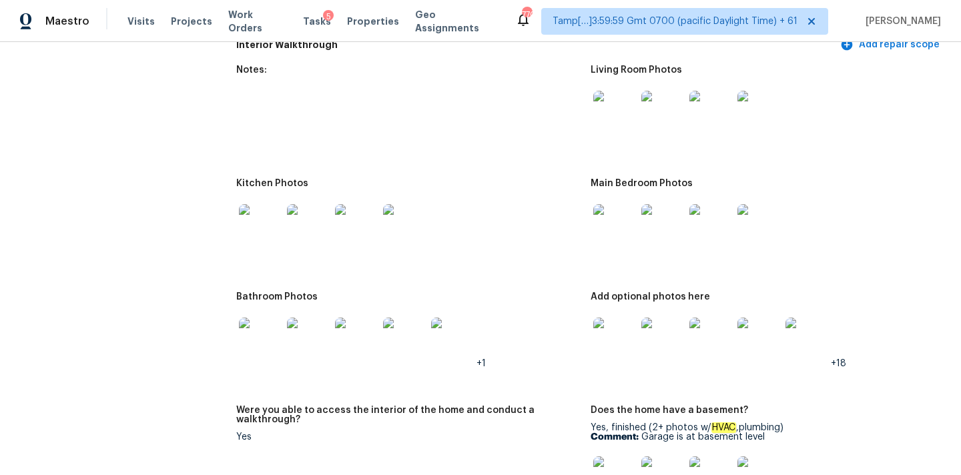
click at [623, 320] on img at bounding box center [615, 339] width 43 height 43
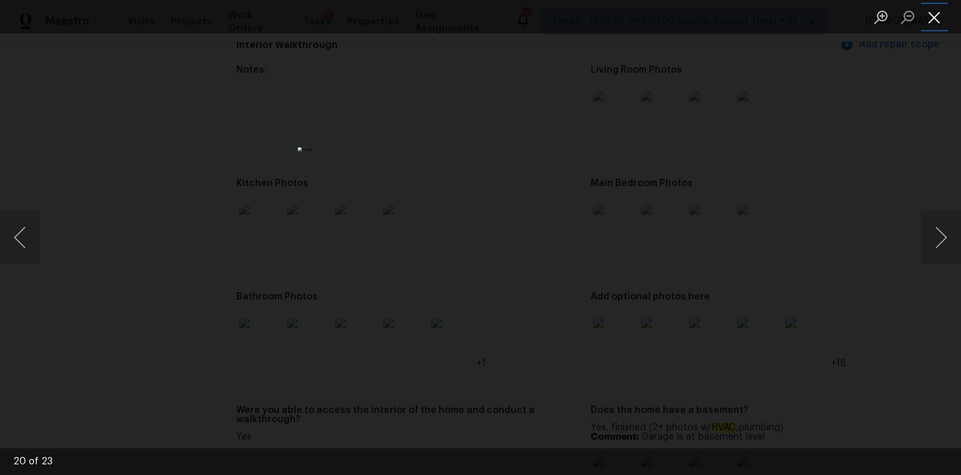
click at [940, 18] on button "Close lightbox" at bounding box center [934, 16] width 27 height 23
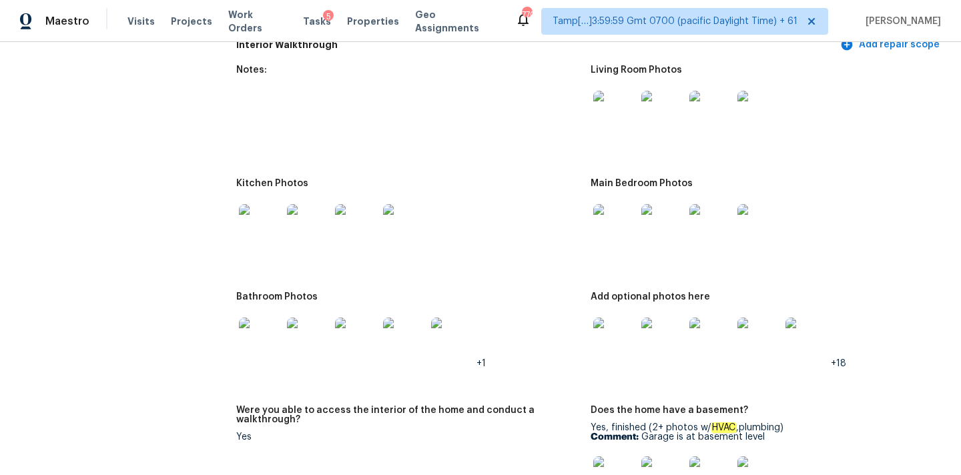
click at [277, 214] on img at bounding box center [260, 225] width 43 height 43
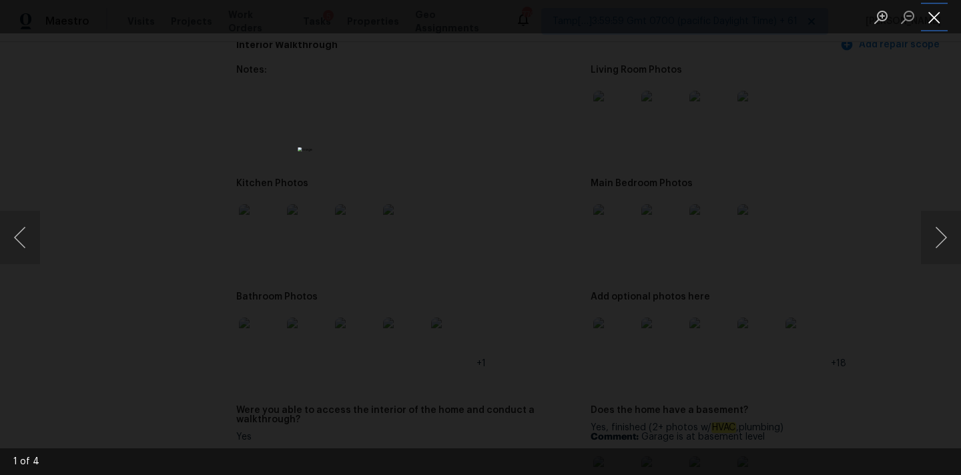
click at [927, 16] on button "Close lightbox" at bounding box center [934, 16] width 27 height 23
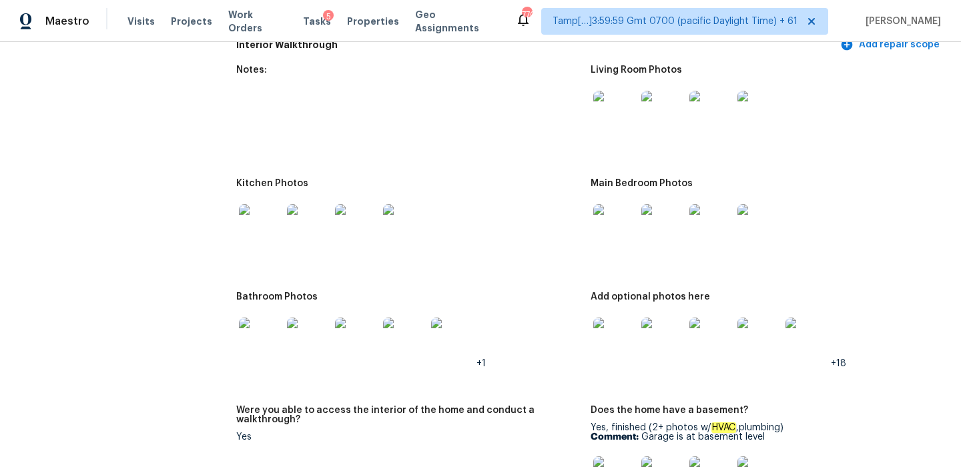
click at [265, 318] on img at bounding box center [260, 339] width 43 height 43
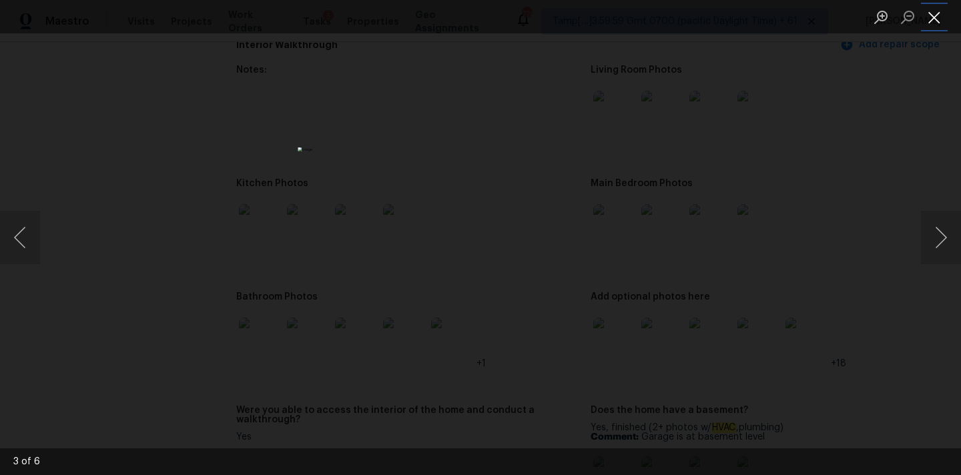
click at [924, 20] on button "Close lightbox" at bounding box center [934, 16] width 27 height 23
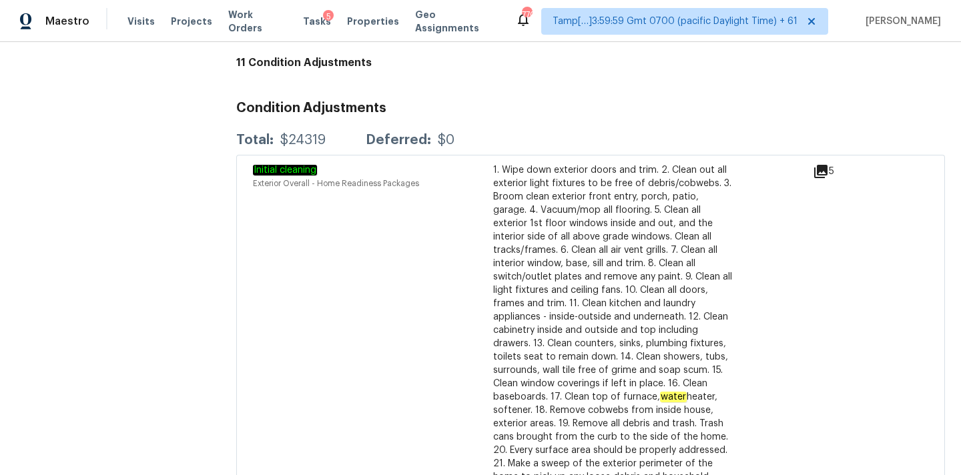
scroll to position [4474, 0]
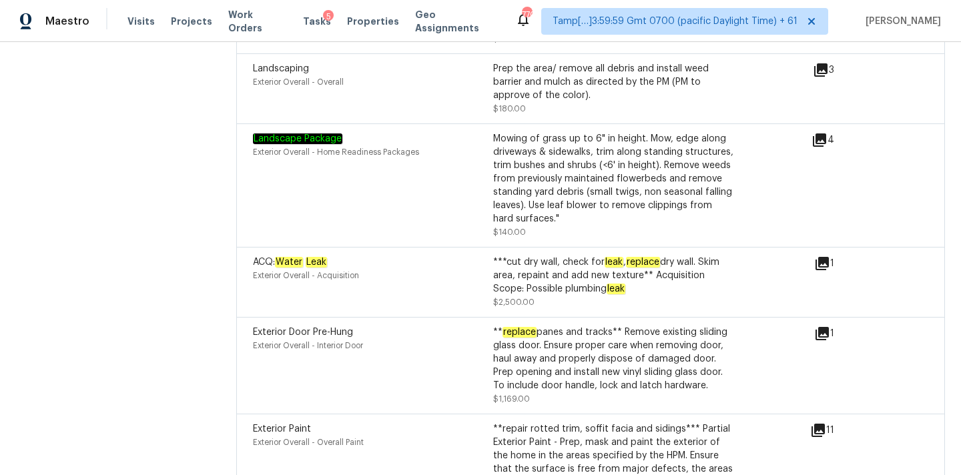
click at [821, 256] on icon at bounding box center [823, 264] width 16 height 16
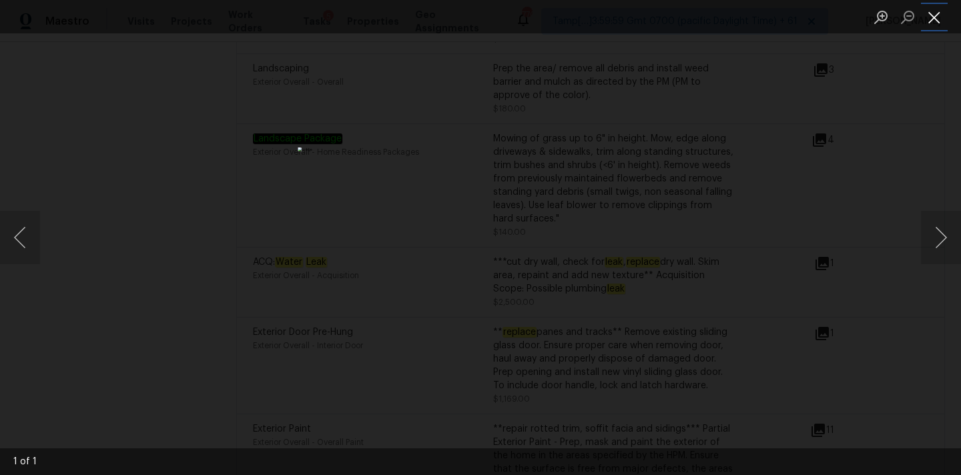
click at [939, 17] on button "Close lightbox" at bounding box center [934, 16] width 27 height 23
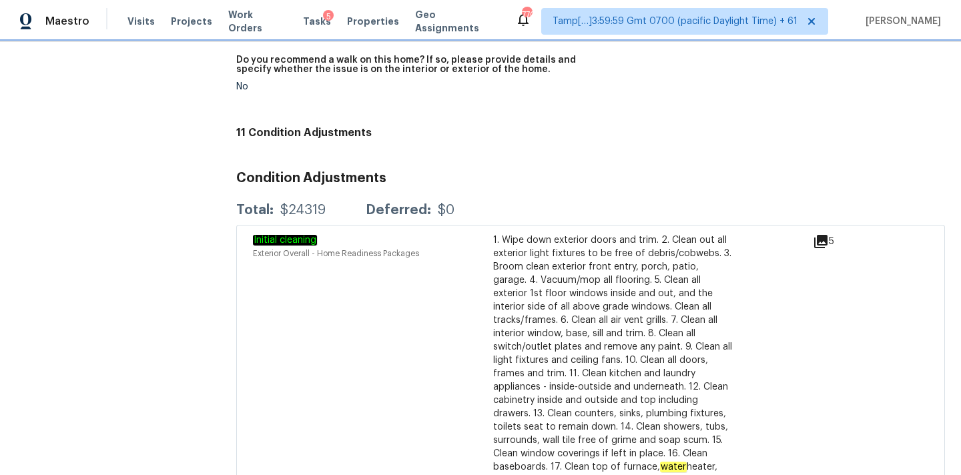
scroll to position [3829, 0]
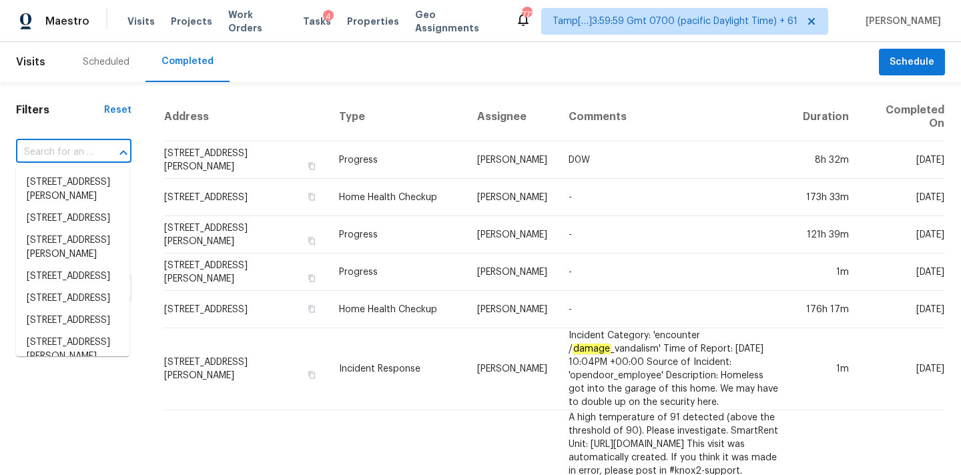
click at [43, 147] on input "text" at bounding box center [55, 152] width 78 height 21
paste input "[STREET_ADDRESS]"
type input "[STREET_ADDRESS]"
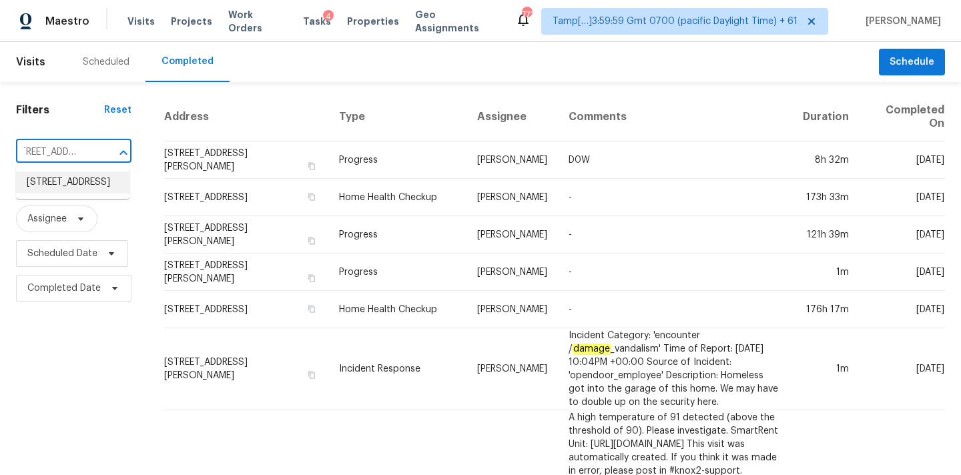
click at [53, 194] on li "[STREET_ADDRESS]" at bounding box center [72, 183] width 113 height 22
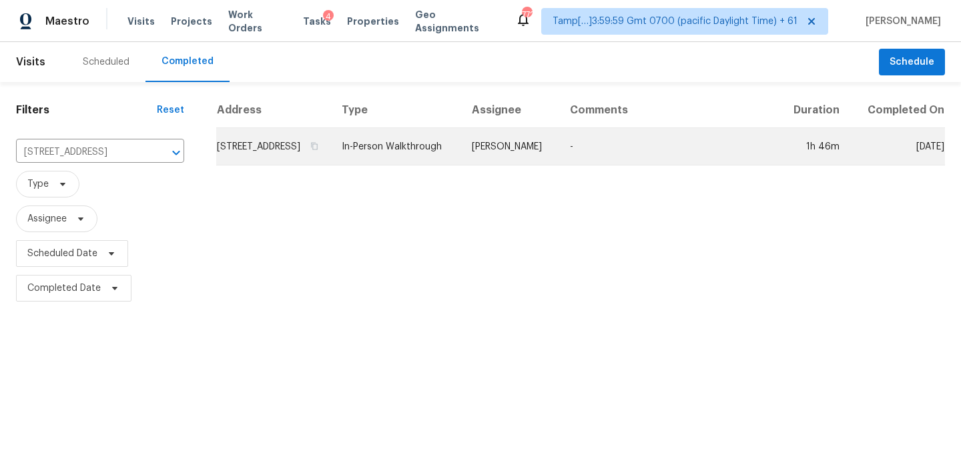
click at [515, 154] on td "[PERSON_NAME]" at bounding box center [510, 146] width 98 height 37
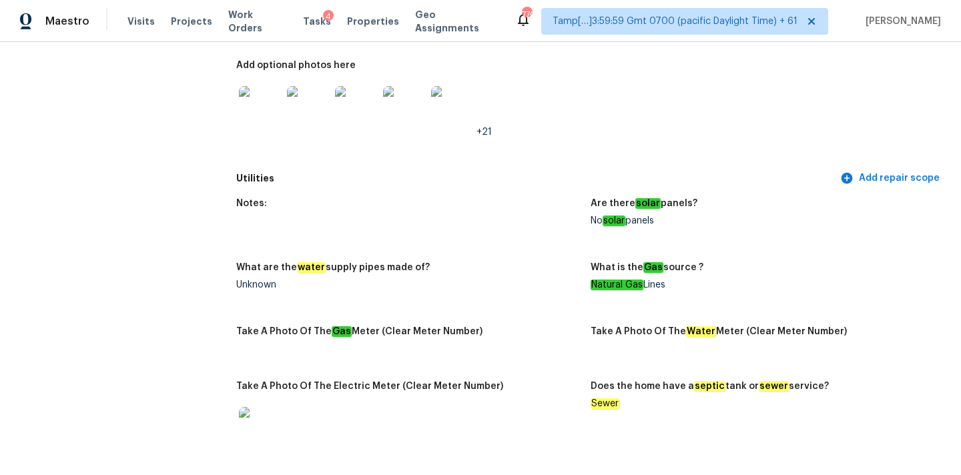
scroll to position [156, 0]
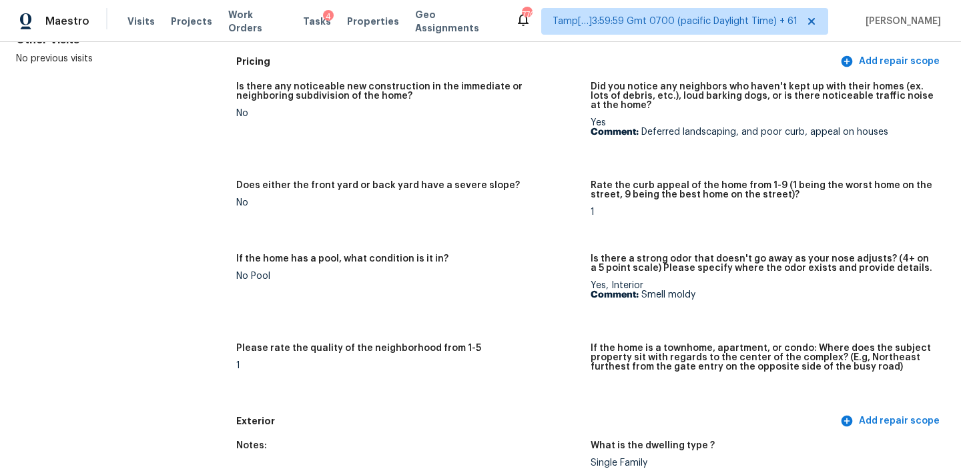
click at [644, 296] on p "Comment: Smell moldy" at bounding box center [763, 294] width 344 height 9
drag, startPoint x: 644, startPoint y: 296, endPoint x: 698, endPoint y: 296, distance: 54.1
click at [698, 296] on p "Comment: Smell moldy" at bounding box center [763, 294] width 344 height 9
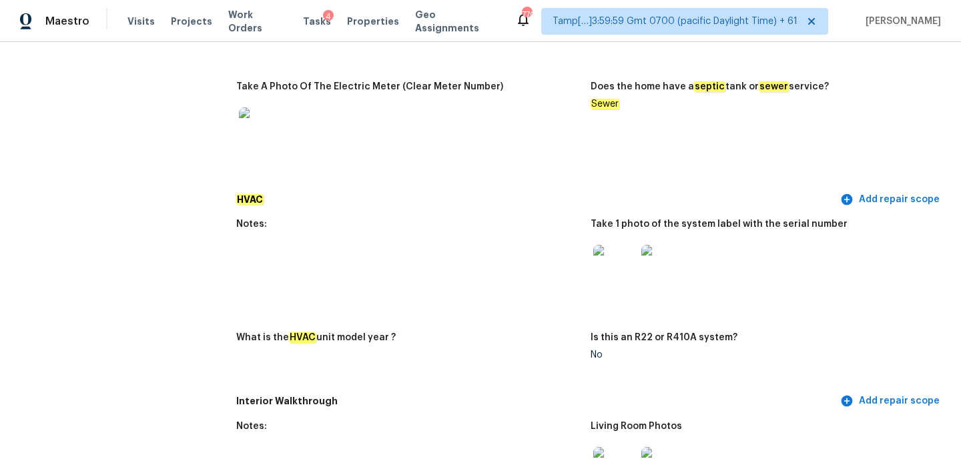
scroll to position [1145, 0]
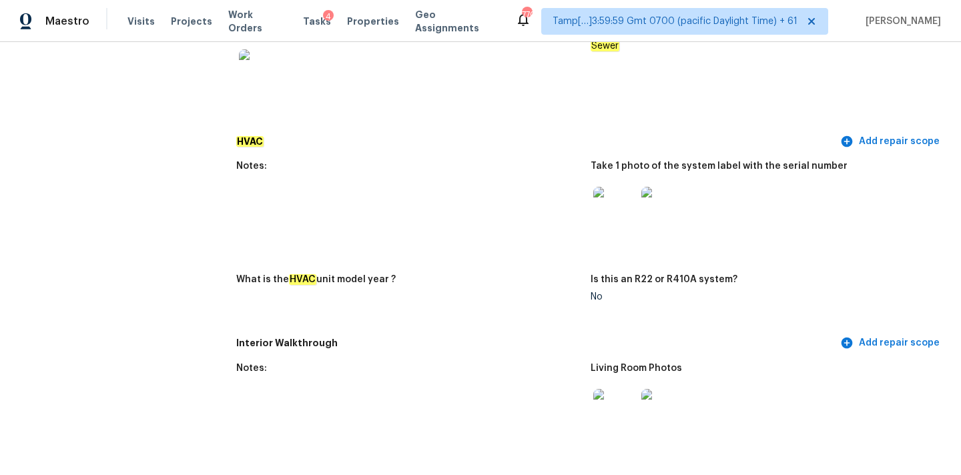
click at [618, 198] on img at bounding box center [615, 208] width 43 height 43
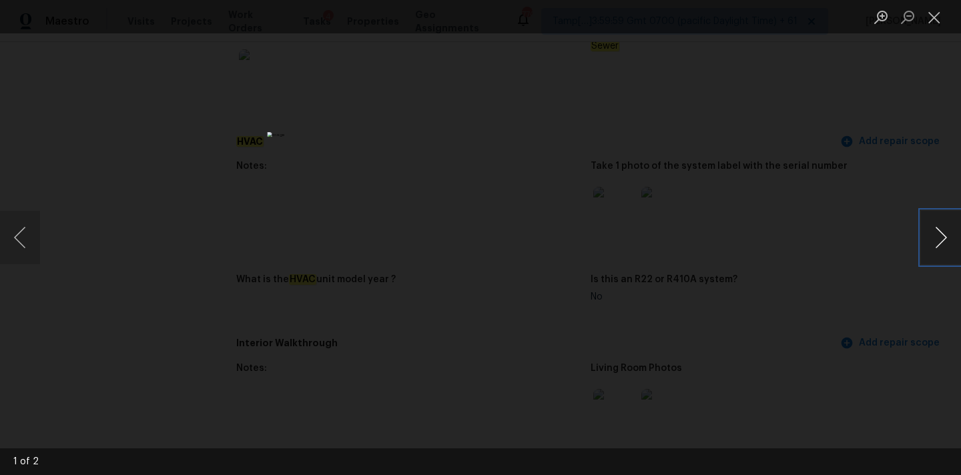
click at [939, 243] on button "Next image" at bounding box center [941, 237] width 40 height 53
drag, startPoint x: 939, startPoint y: 15, endPoint x: 930, endPoint y: 21, distance: 10.8
click at [939, 15] on button "Close lightbox" at bounding box center [934, 16] width 27 height 23
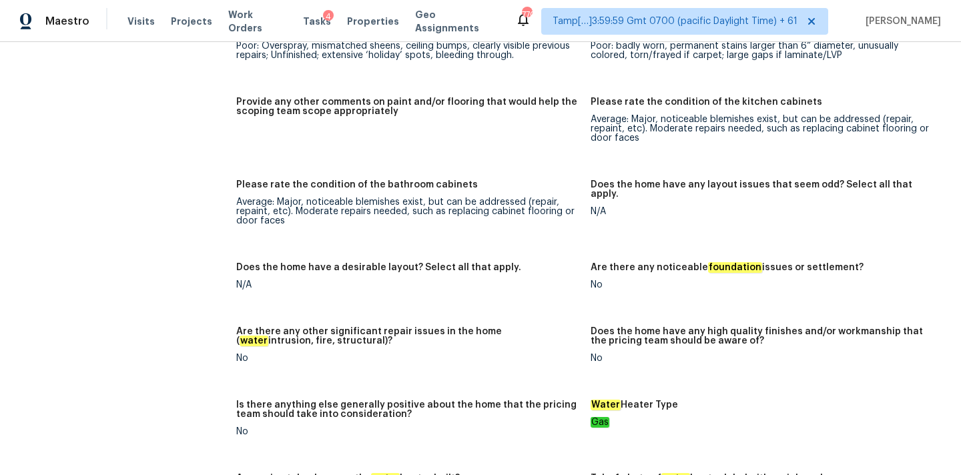
scroll to position [2793, 0]
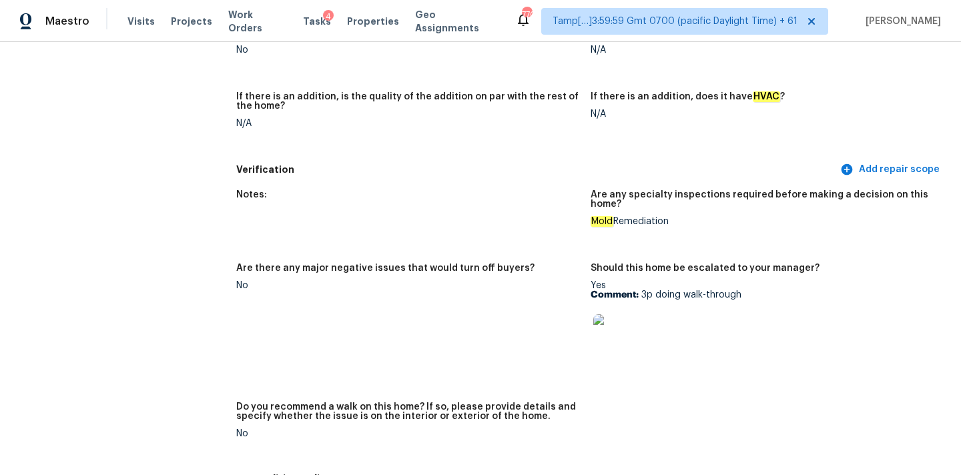
click at [620, 324] on img at bounding box center [615, 335] width 43 height 43
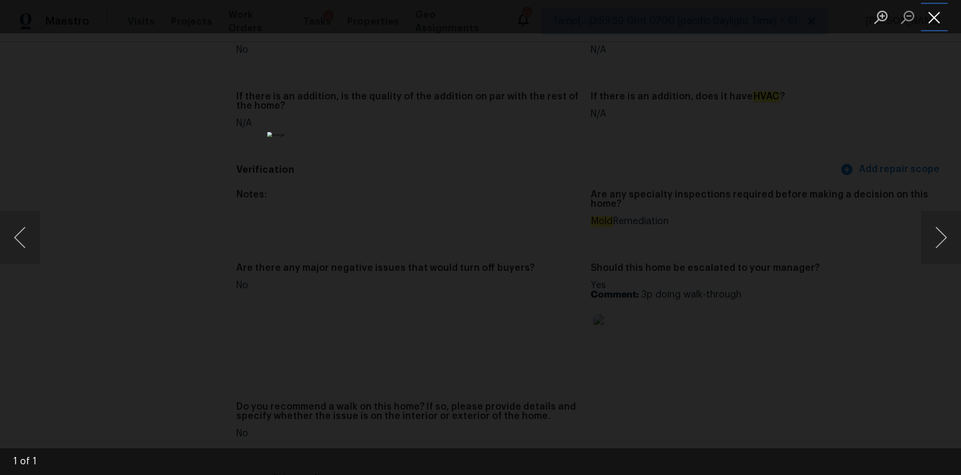
click at [934, 15] on button "Close lightbox" at bounding box center [934, 16] width 27 height 23
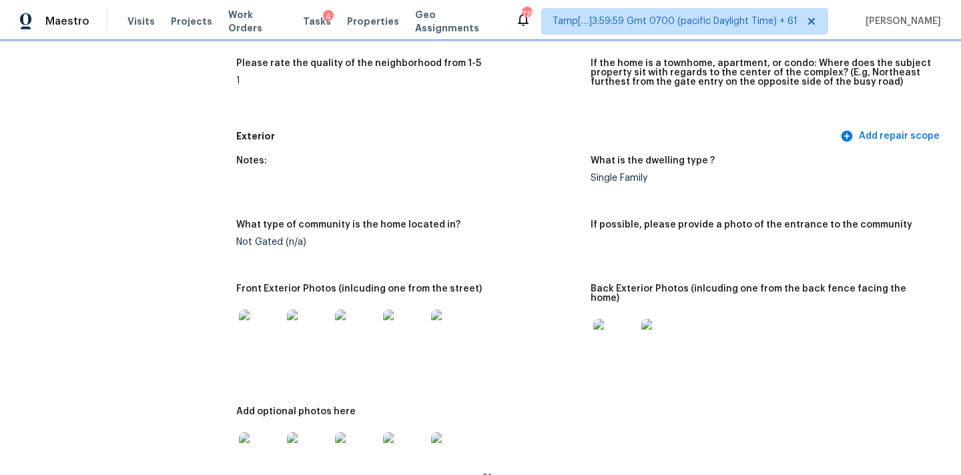
scroll to position [515, 0]
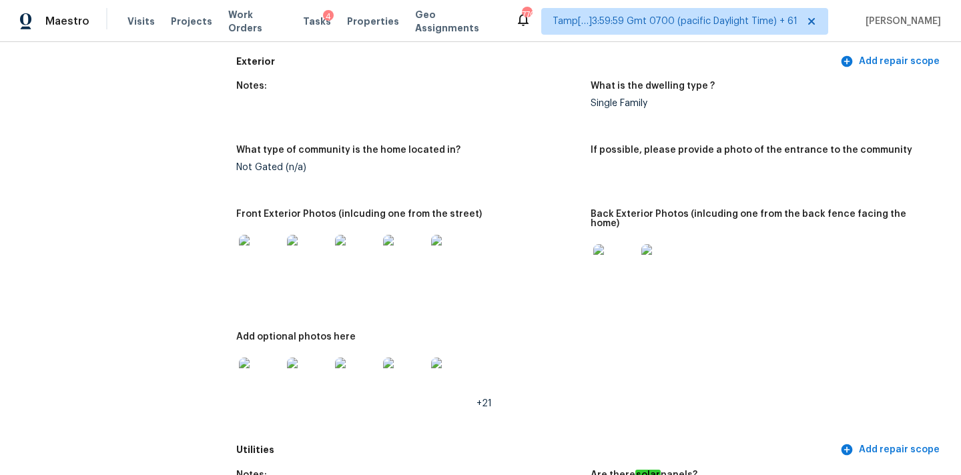
click at [244, 257] on img at bounding box center [260, 256] width 43 height 43
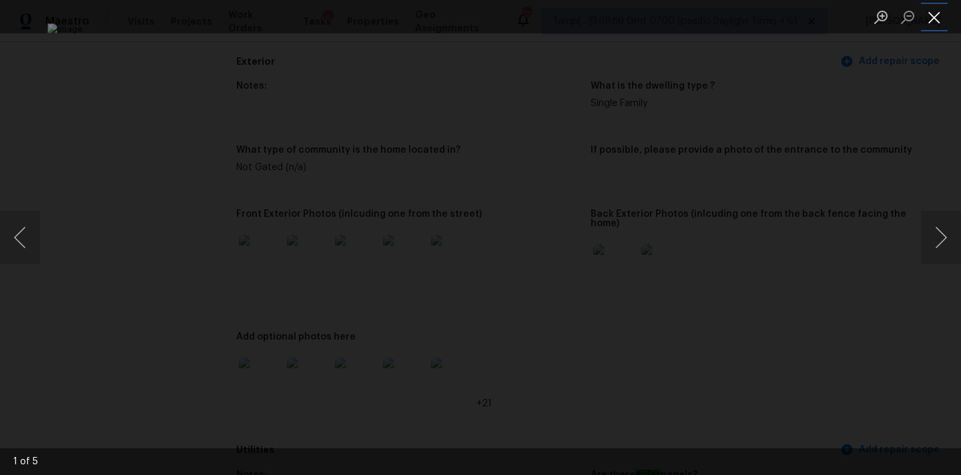
click at [930, 13] on button "Close lightbox" at bounding box center [934, 16] width 27 height 23
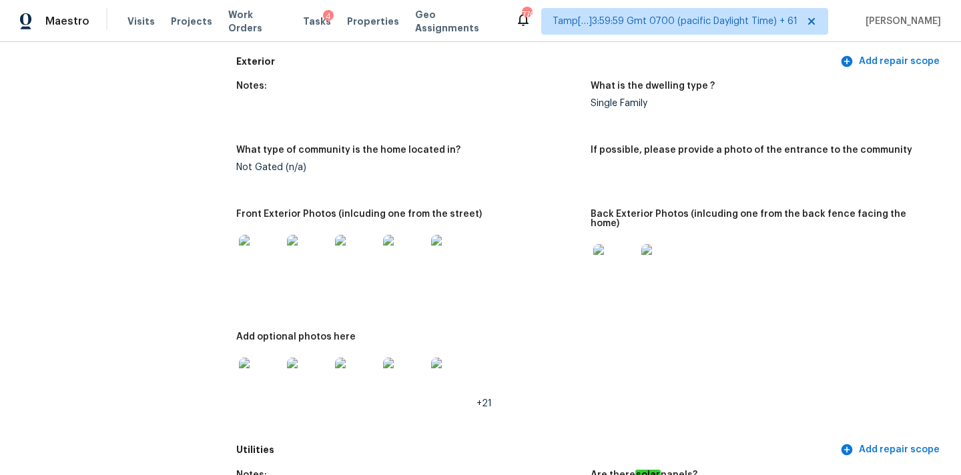
click at [256, 363] on img at bounding box center [260, 379] width 43 height 43
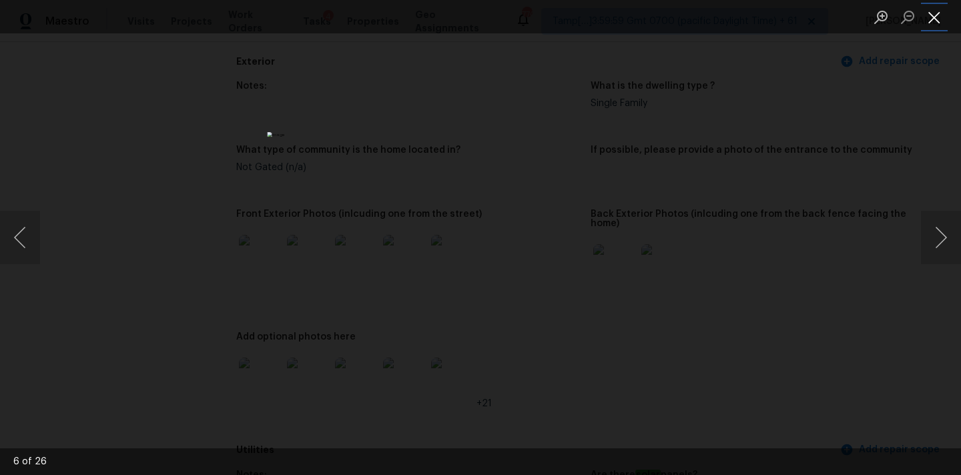
click at [926, 19] on button "Close lightbox" at bounding box center [934, 16] width 27 height 23
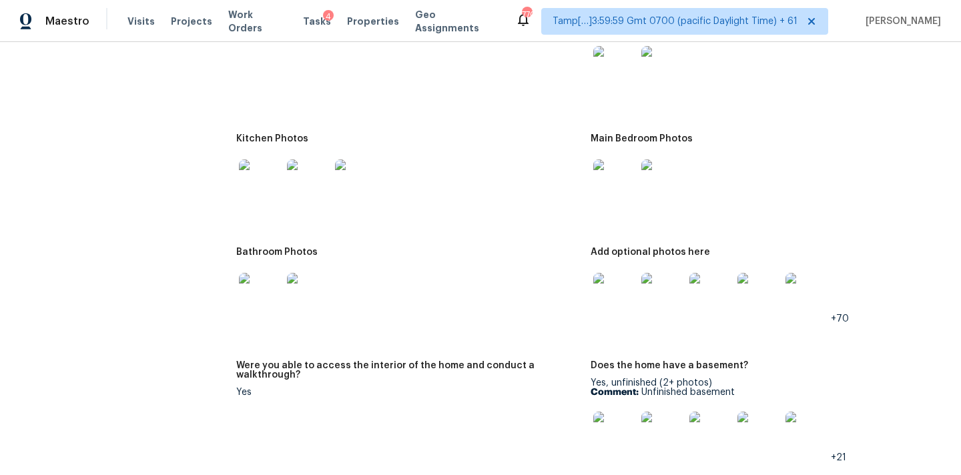
scroll to position [1450, 0]
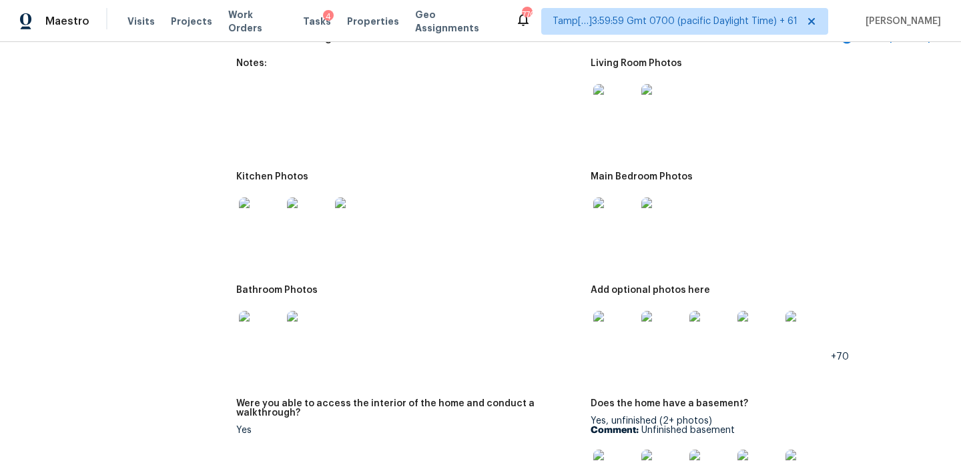
click at [617, 107] on img at bounding box center [615, 105] width 43 height 43
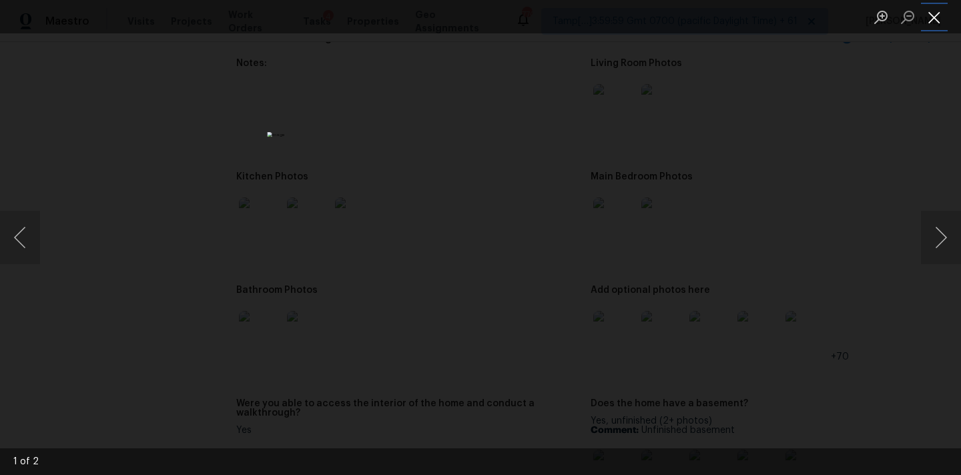
click at [928, 15] on button "Close lightbox" at bounding box center [934, 16] width 27 height 23
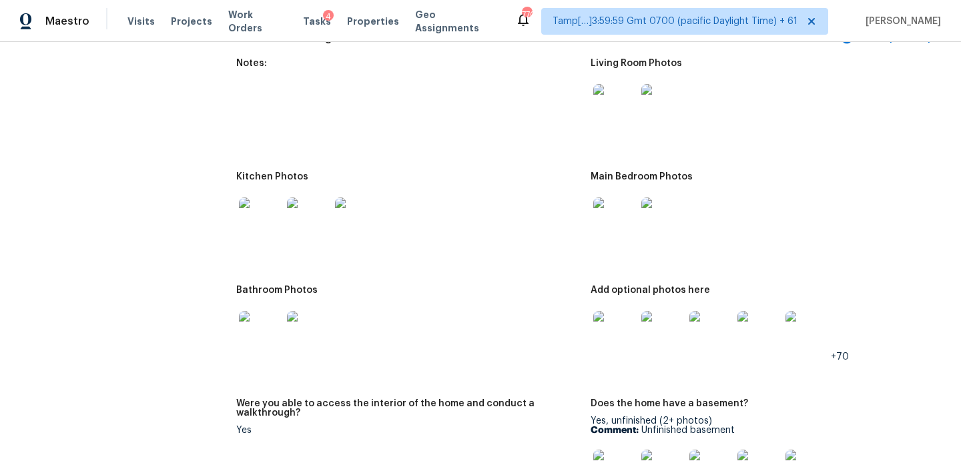
click at [609, 219] on img at bounding box center [615, 219] width 43 height 43
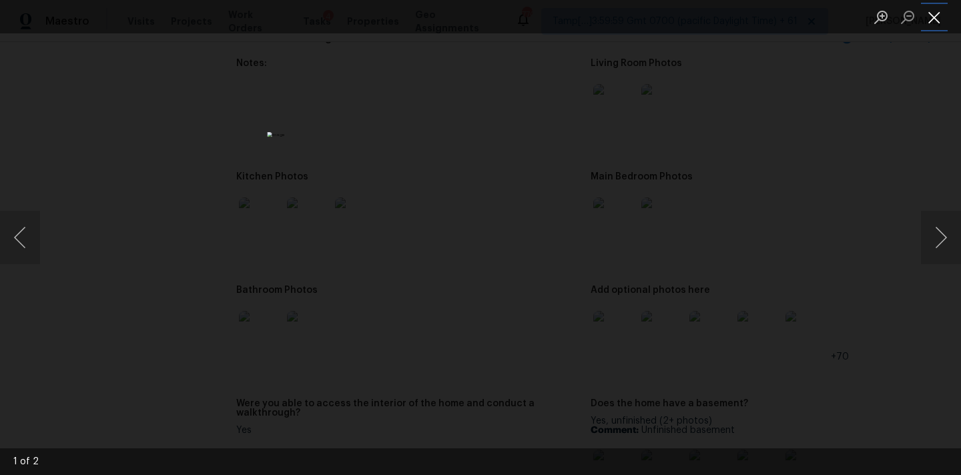
click at [934, 17] on button "Close lightbox" at bounding box center [934, 16] width 27 height 23
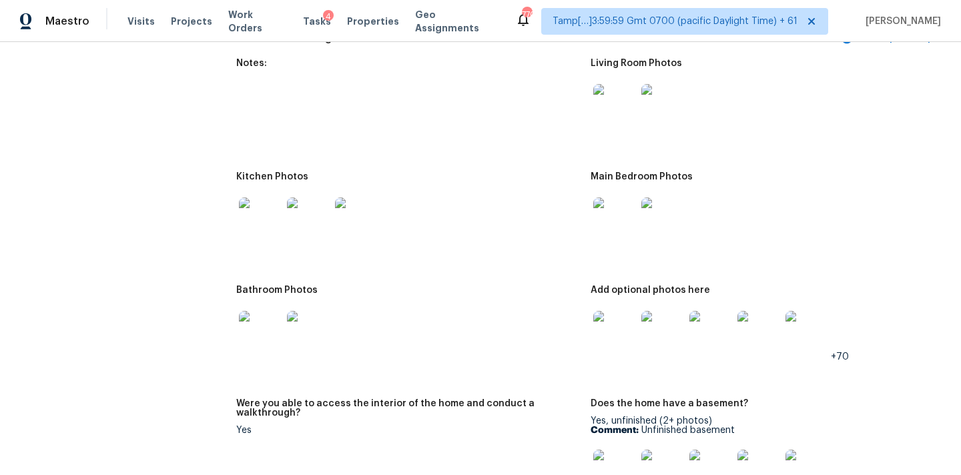
click at [250, 198] on img at bounding box center [260, 219] width 43 height 43
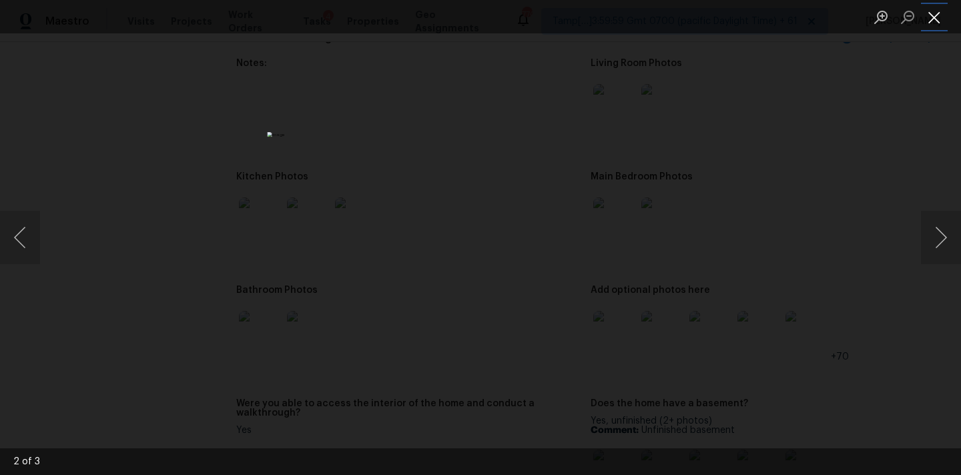
click at [940, 19] on button "Close lightbox" at bounding box center [934, 16] width 27 height 23
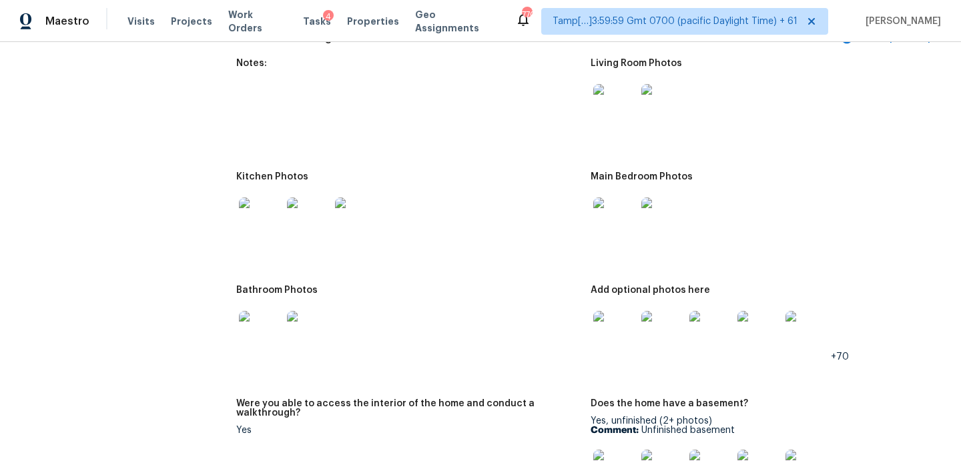
click at [263, 324] on img at bounding box center [260, 332] width 43 height 43
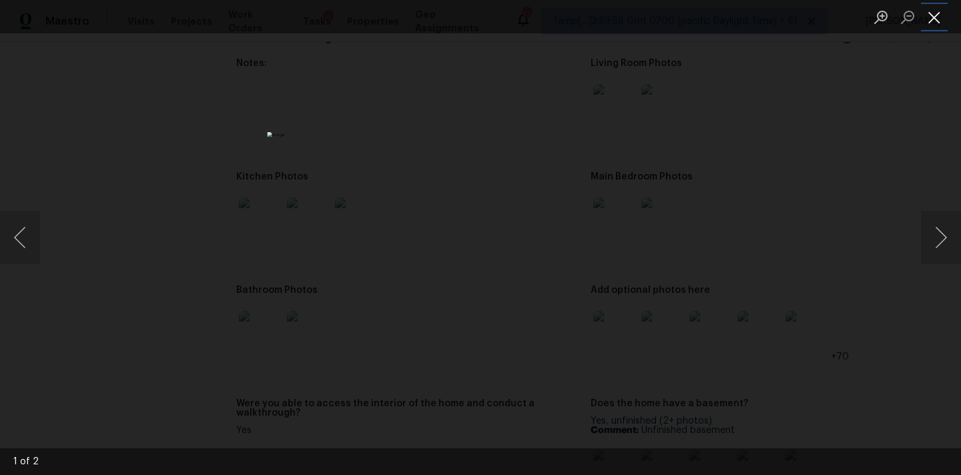
click at [939, 11] on button "Close lightbox" at bounding box center [934, 16] width 27 height 23
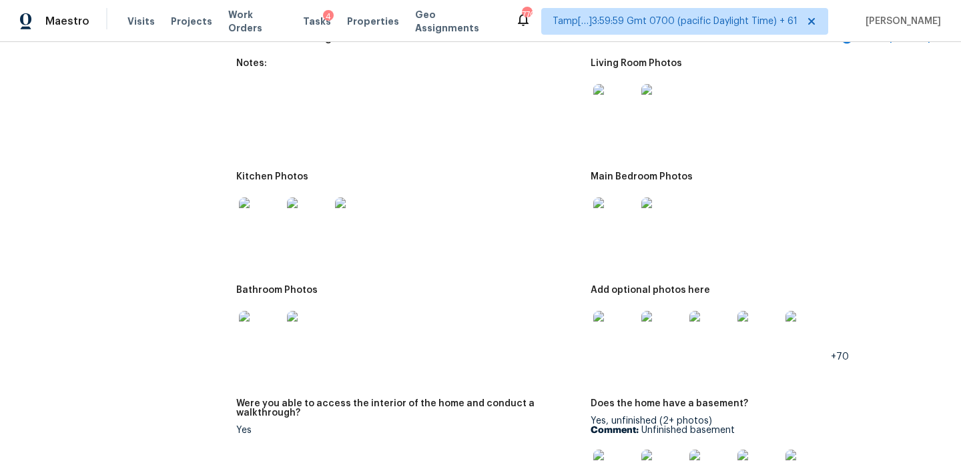
click at [618, 313] on img at bounding box center [615, 332] width 43 height 43
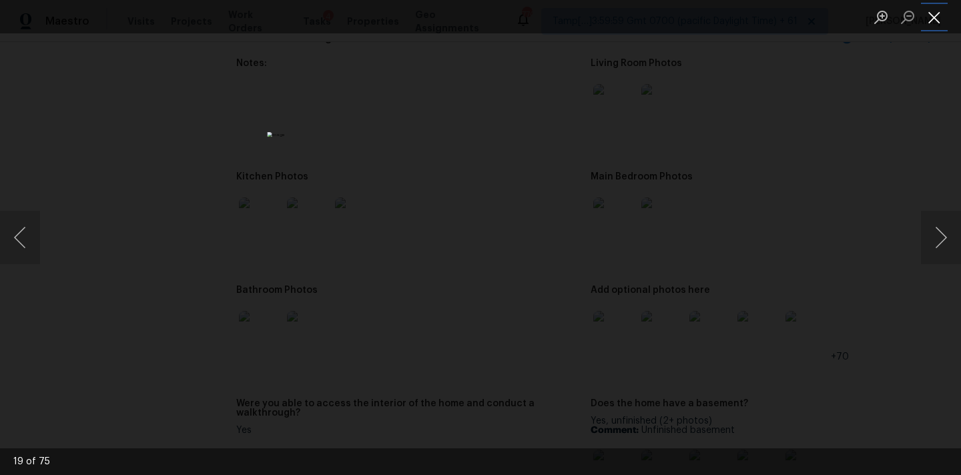
click at [933, 20] on button "Close lightbox" at bounding box center [934, 16] width 27 height 23
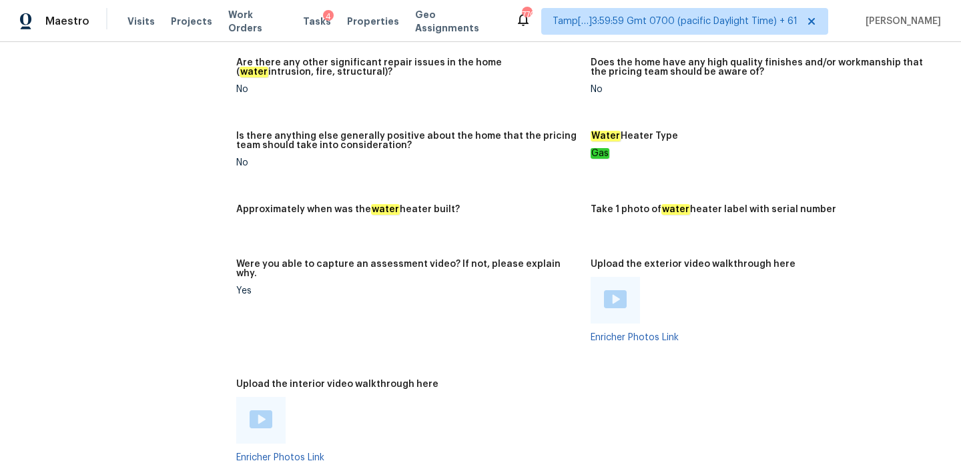
scroll to position [2349, 0]
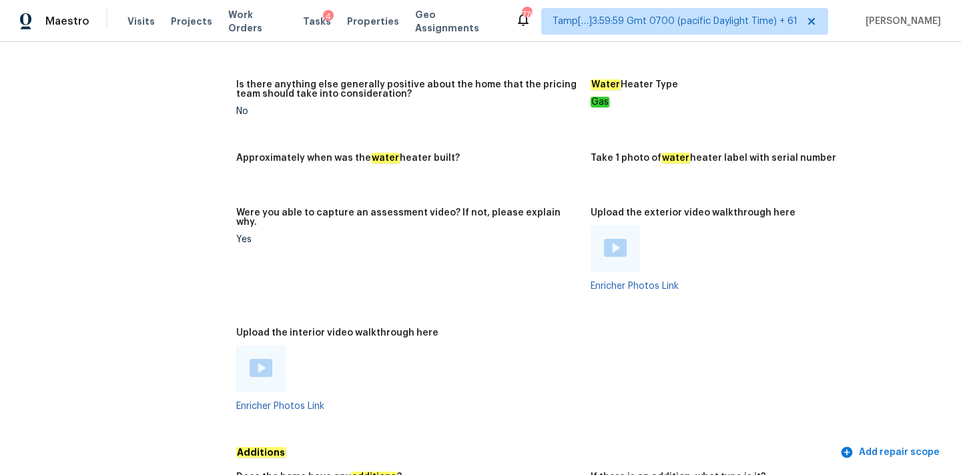
click at [268, 359] on img at bounding box center [261, 368] width 23 height 18
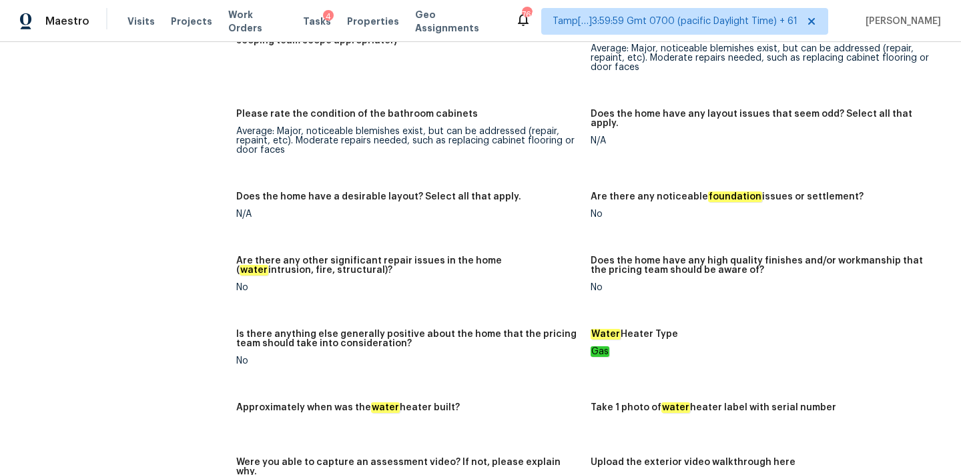
scroll to position [2279, 0]
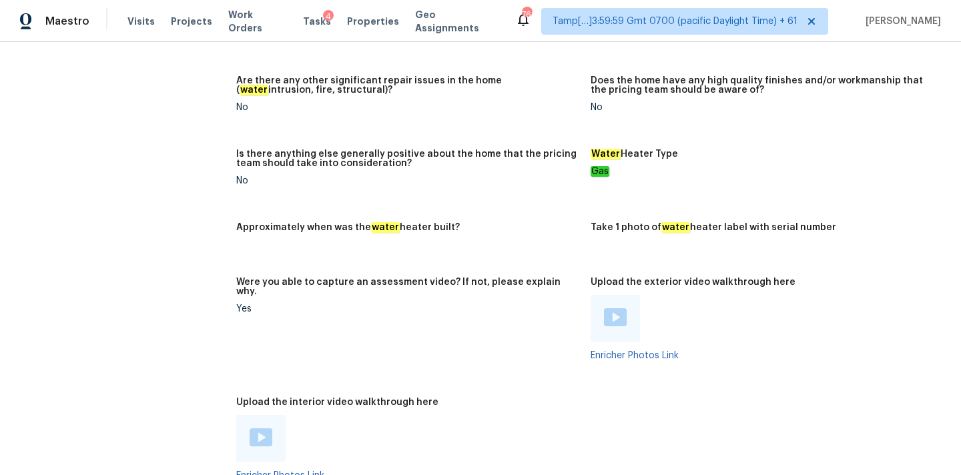
click at [606, 308] on img at bounding box center [615, 317] width 23 height 18
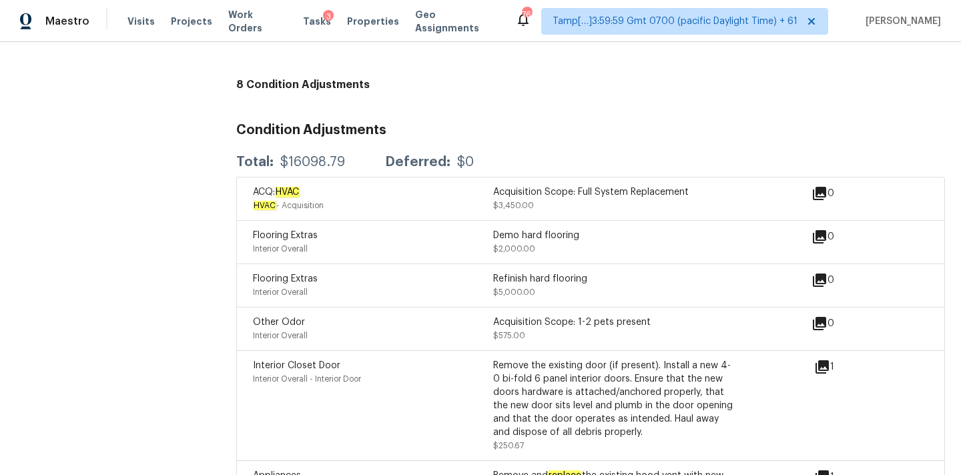
scroll to position [722, 0]
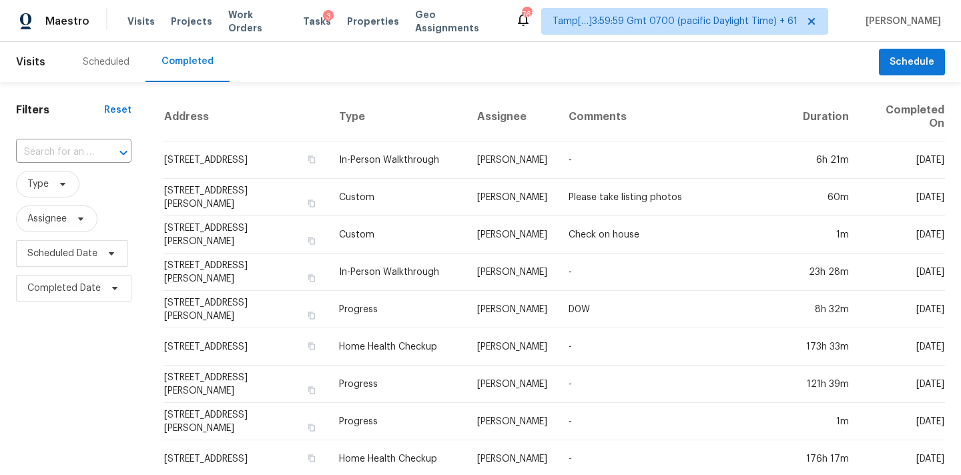
click at [29, 150] on input "text" at bounding box center [55, 152] width 78 height 21
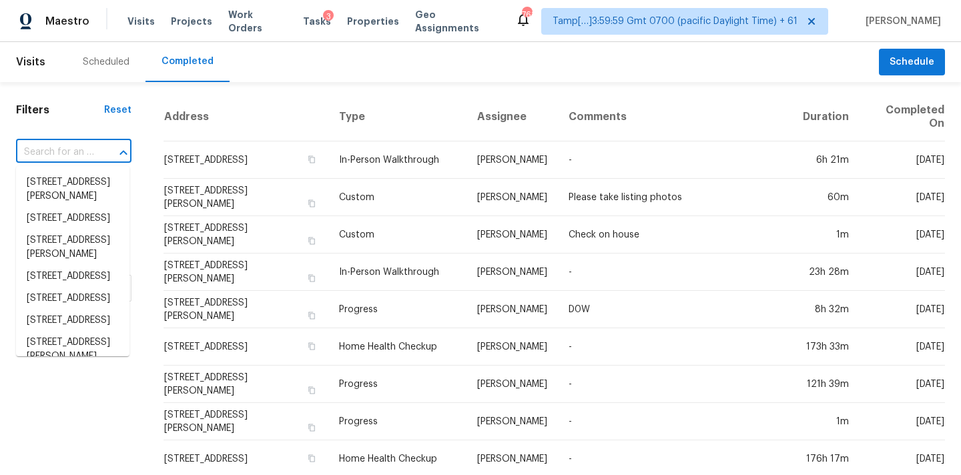
paste input "[STREET_ADDRESS][PERSON_NAME]"
type input "[STREET_ADDRESS][PERSON_NAME]"
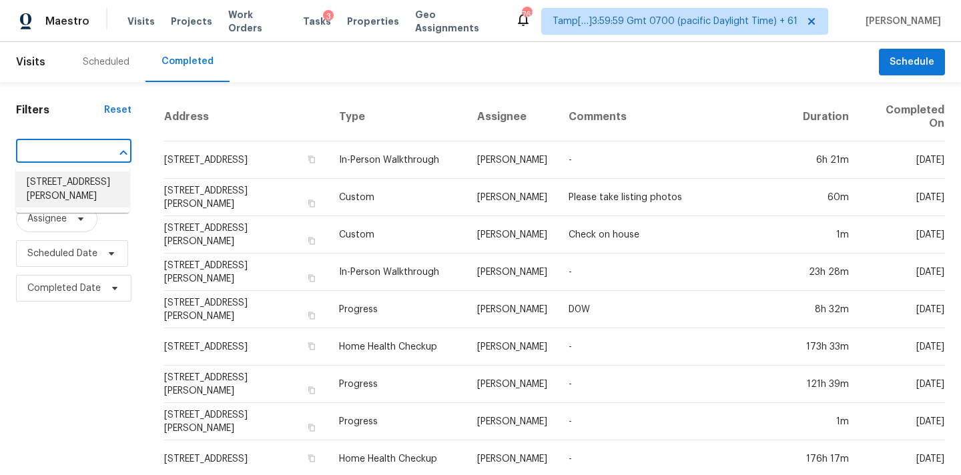
click at [59, 183] on li "702 Rhodes Ave, Kings Mountain, NC 28086" at bounding box center [72, 190] width 113 height 36
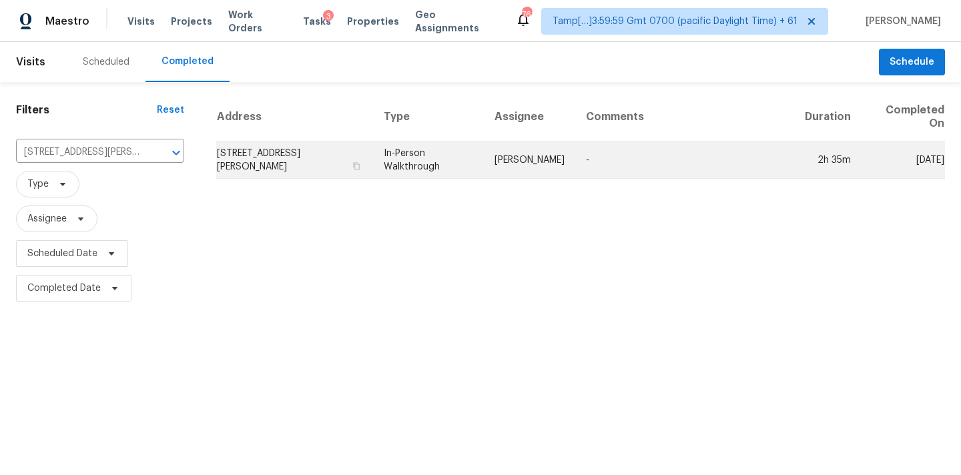
click at [507, 156] on td "Ryan Carder" at bounding box center [529, 160] width 91 height 37
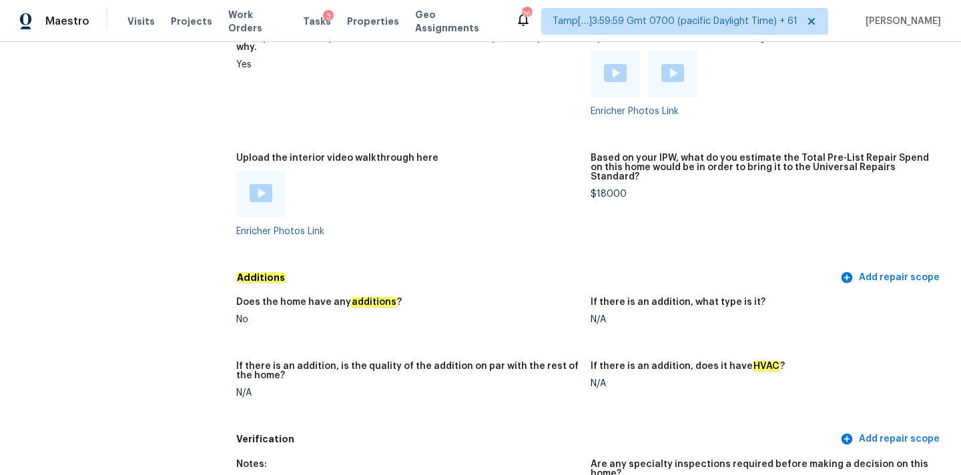
scroll to position [1965, 0]
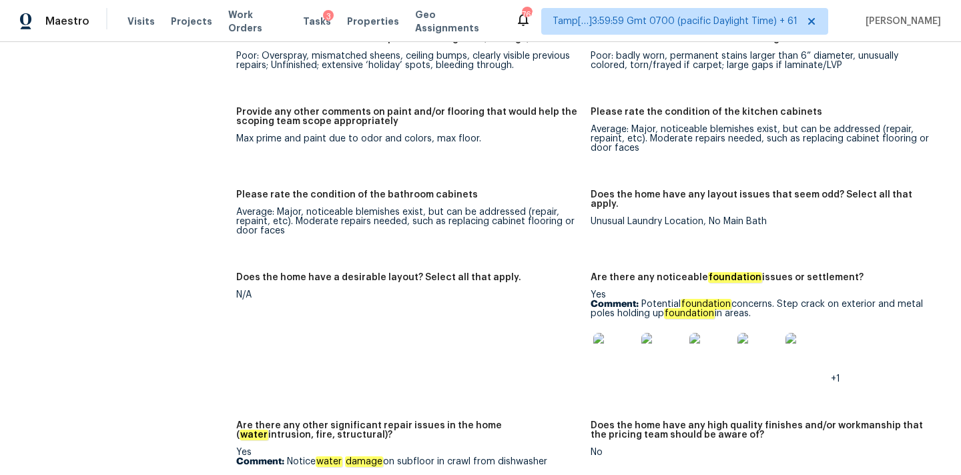
click at [617, 334] on img at bounding box center [615, 354] width 43 height 43
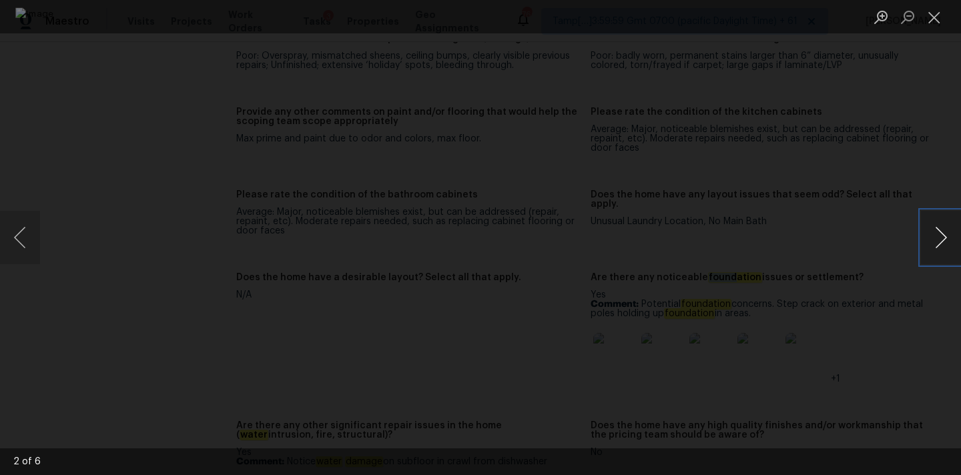
click at [948, 229] on button "Next image" at bounding box center [941, 237] width 40 height 53
click at [944, 236] on button "Next image" at bounding box center [941, 237] width 40 height 53
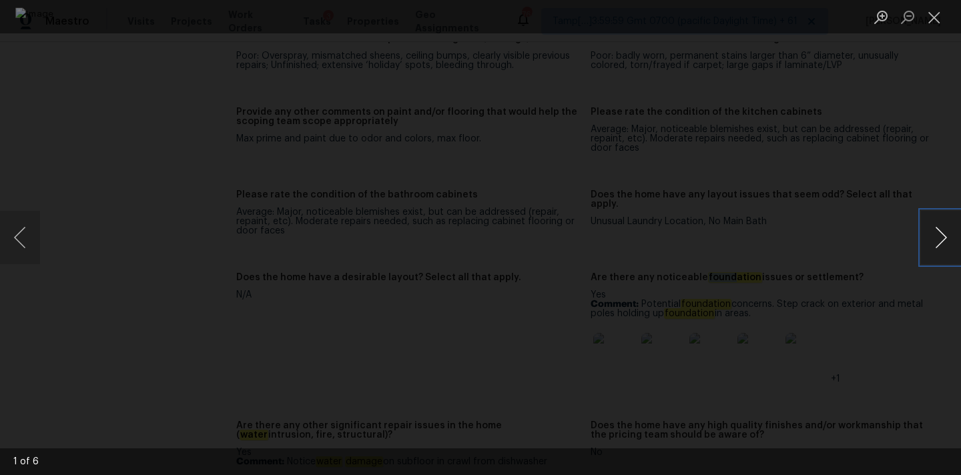
click at [944, 236] on button "Next image" at bounding box center [941, 237] width 40 height 53
click at [929, 21] on button "Close lightbox" at bounding box center [934, 16] width 27 height 23
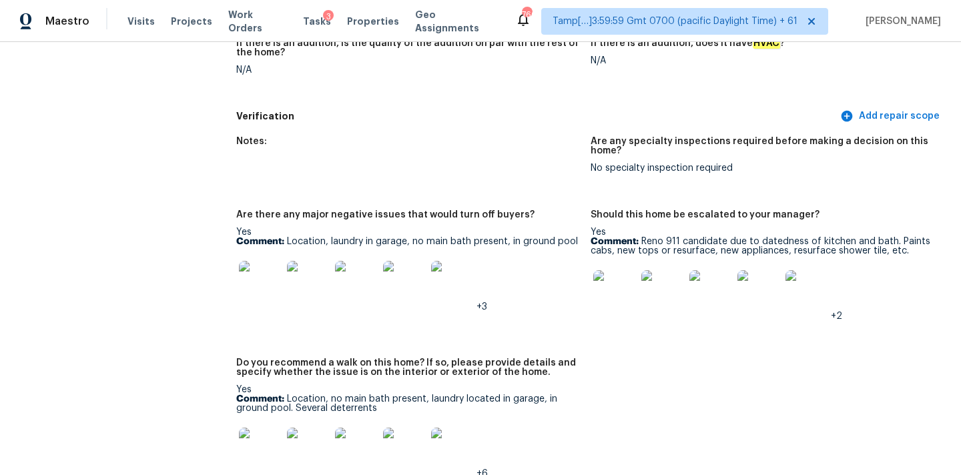
scroll to position [3029, 0]
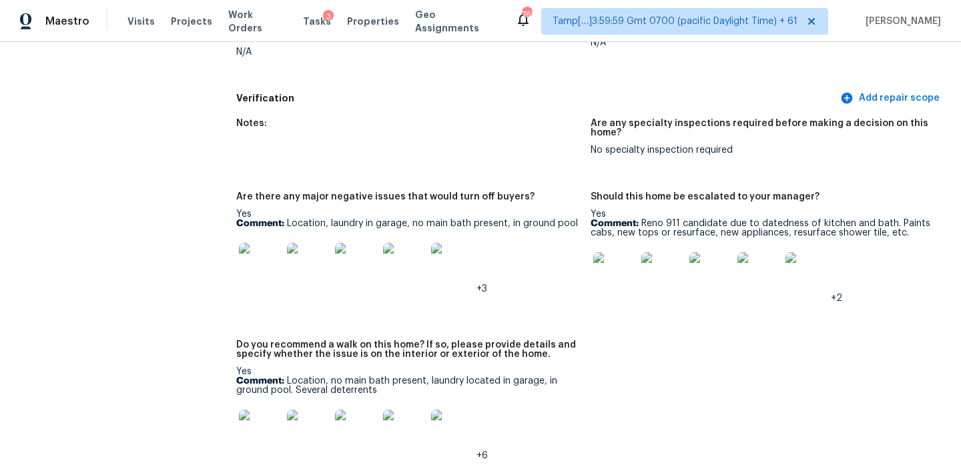
click at [613, 258] on img at bounding box center [615, 273] width 43 height 43
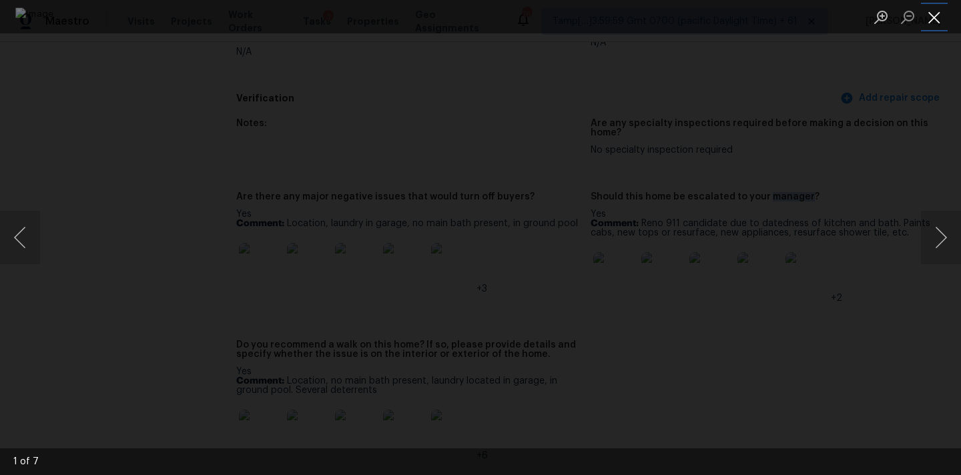
click at [931, 15] on button "Close lightbox" at bounding box center [934, 16] width 27 height 23
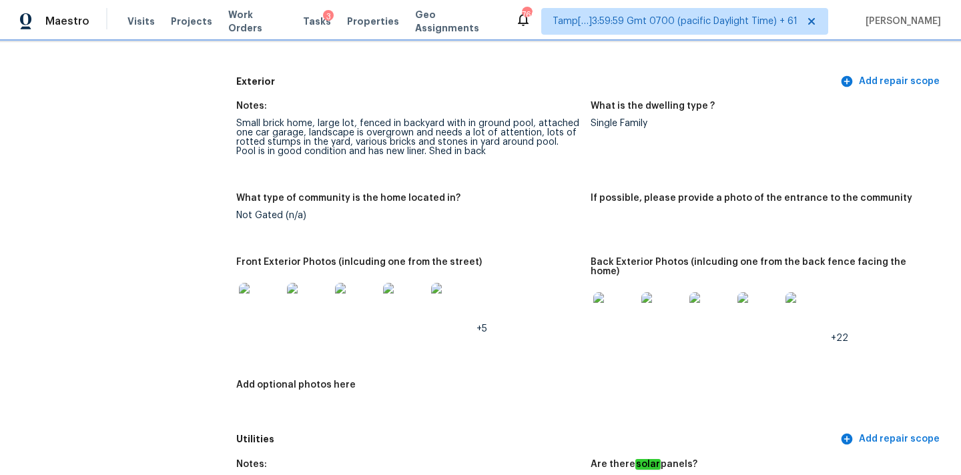
scroll to position [481, 0]
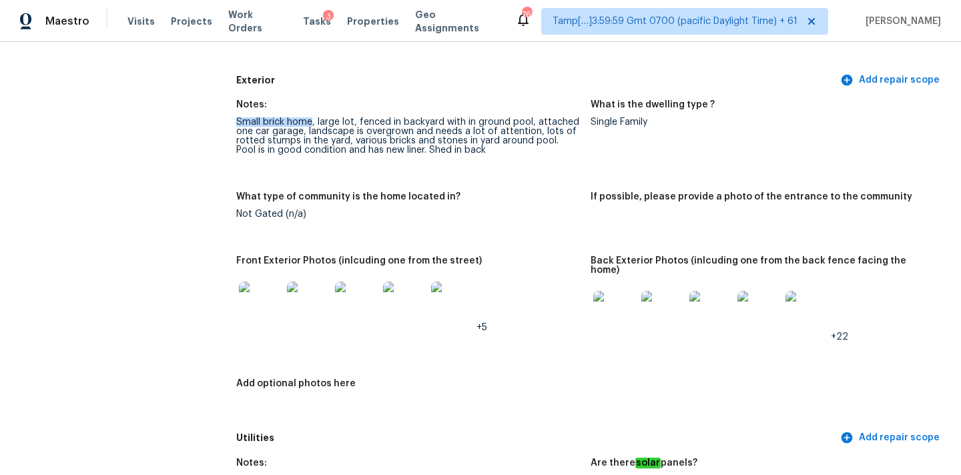
drag, startPoint x: 238, startPoint y: 124, endPoint x: 311, endPoint y: 124, distance: 73.4
click at [311, 124] on div "Small brick home, large lot, fenced in backyard with in ground pool, attached o…" at bounding box center [408, 136] width 344 height 37
drag, startPoint x: 359, startPoint y: 124, endPoint x: 437, endPoint y: 125, distance: 78.8
click at [437, 125] on div "Small brick home, large lot, fenced in backyard with in ground pool, attached o…" at bounding box center [408, 136] width 344 height 37
click at [336, 130] on div "Small brick home, large lot, fenced in backyard with in ground pool, attached o…" at bounding box center [408, 136] width 344 height 37
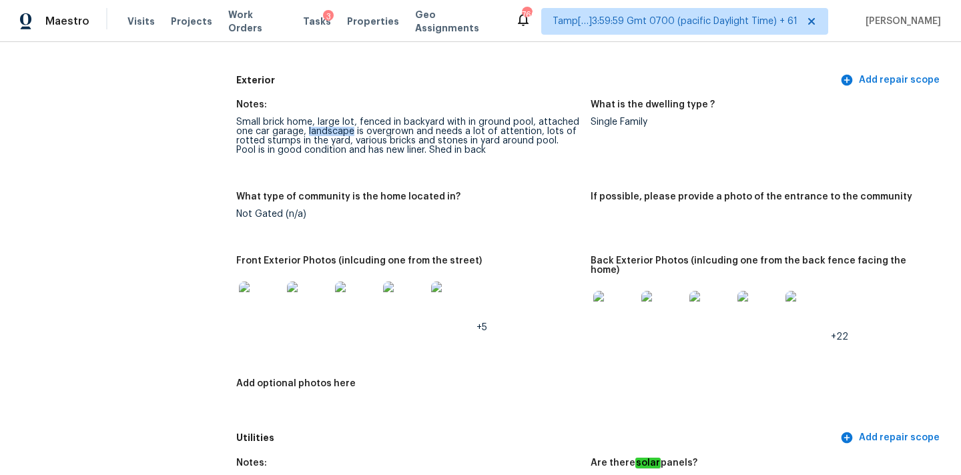
click at [336, 130] on div "Small brick home, large lot, fenced in backyard with in ground pool, attached o…" at bounding box center [408, 136] width 344 height 37
copy div "landscape"
copy div "rotted stumps"
drag, startPoint x: 234, startPoint y: 140, endPoint x: 297, endPoint y: 142, distance: 62.8
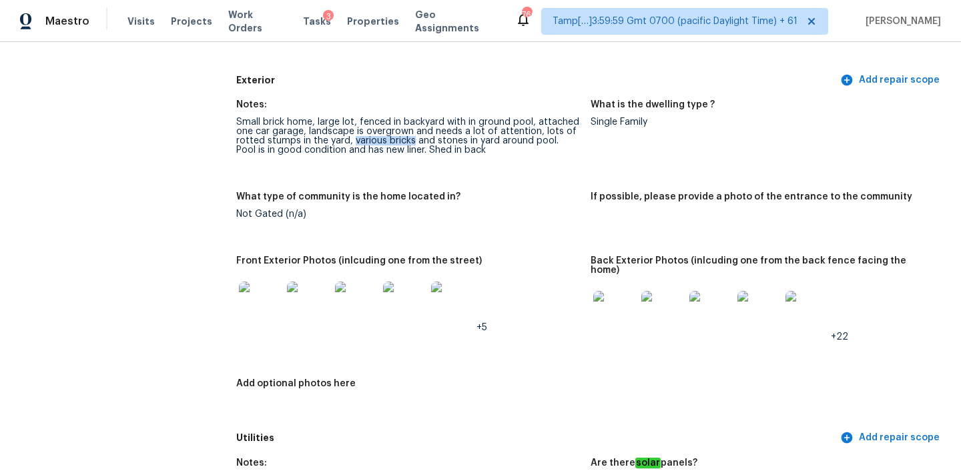
drag, startPoint x: 351, startPoint y: 140, endPoint x: 412, endPoint y: 141, distance: 60.8
click at [412, 141] on div "Small brick home, large lot, fenced in backyard with in ground pool, attached o…" at bounding box center [408, 136] width 344 height 37
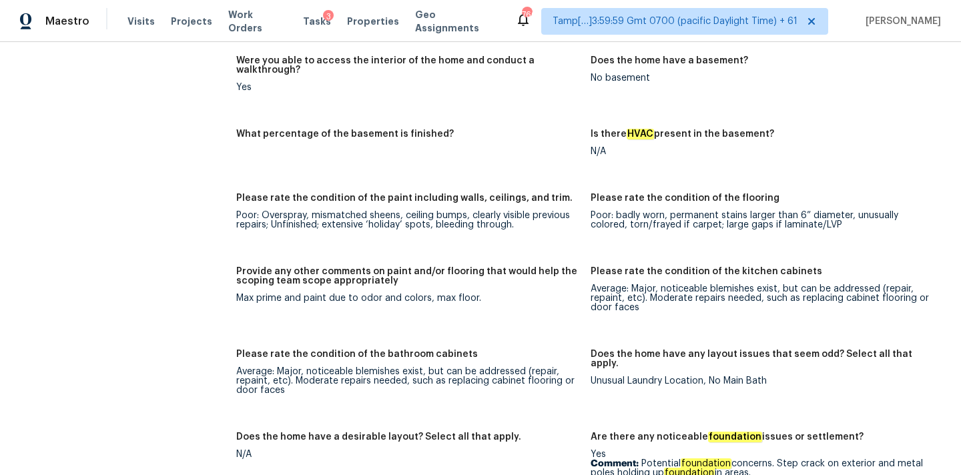
scroll to position [1853, 0]
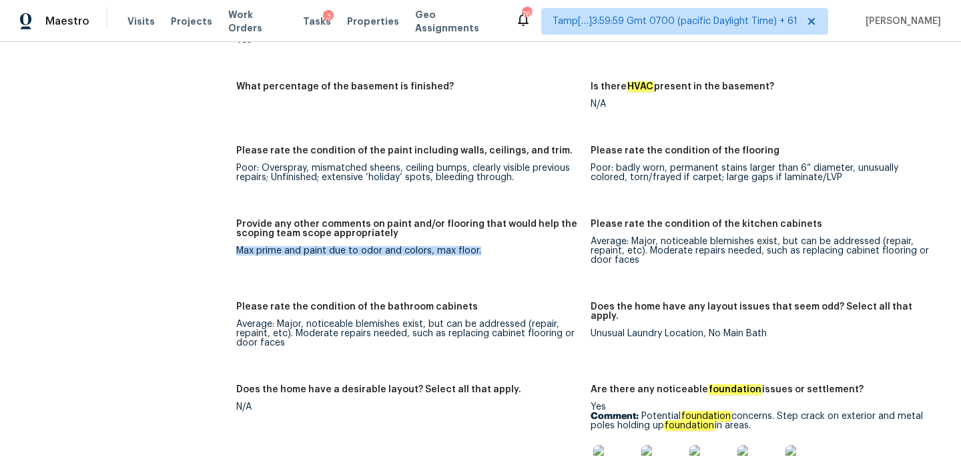
drag, startPoint x: 236, startPoint y: 233, endPoint x: 434, endPoint y: 238, distance: 197.7
click at [434, 238] on figure "Provide any other comments on paint and/or flooring that would help the scoping…" at bounding box center [413, 253] width 355 height 67
copy div "Max prime and paint due to odor and colors, max floor."
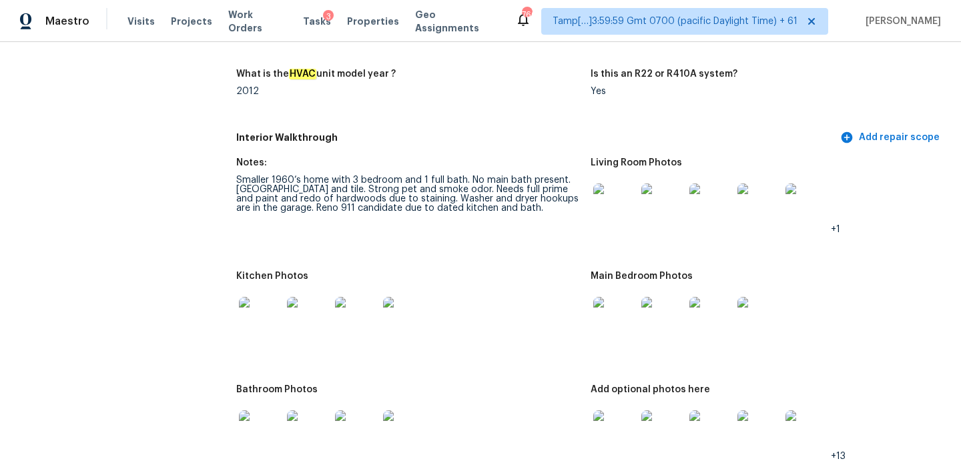
scroll to position [1339, 0]
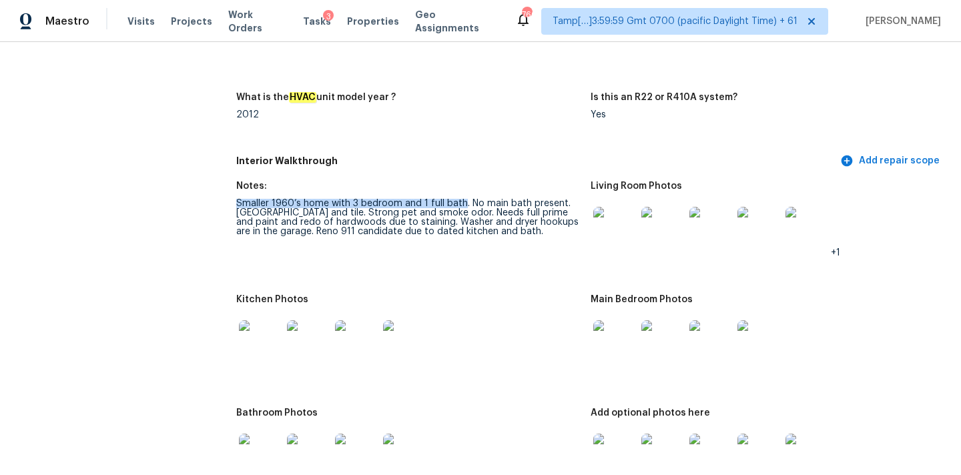
drag, startPoint x: 238, startPoint y: 196, endPoint x: 463, endPoint y: 194, distance: 224.3
click at [463, 199] on div "Smaller 1960’s home with 3 bedroom and 1 full bath. No main bath present. Hardw…" at bounding box center [408, 217] width 344 height 37
drag, startPoint x: 328, startPoint y: 202, endPoint x: 443, endPoint y: 202, distance: 115.5
click at [443, 202] on div "Smaller 1960’s home with 3 bedroom and 1 full bath. No main bath present. Hardw…" at bounding box center [408, 217] width 344 height 37
click at [606, 210] on img at bounding box center [615, 228] width 43 height 43
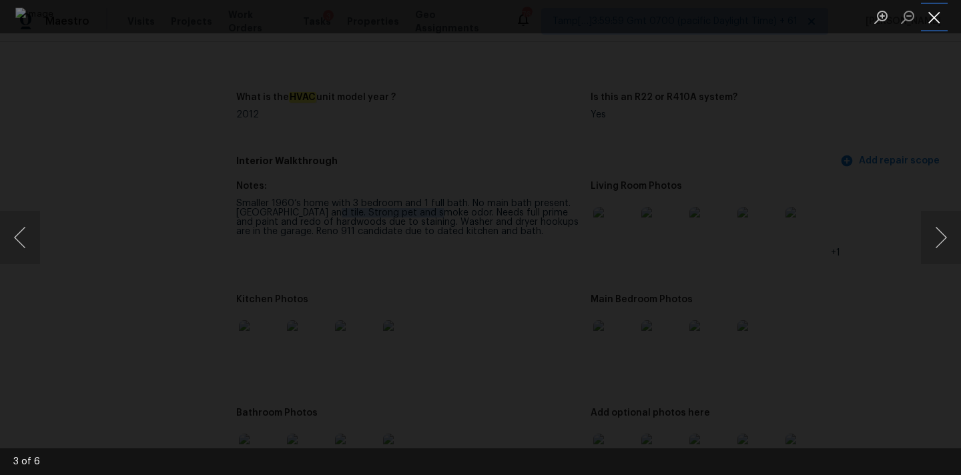
click at [940, 17] on button "Close lightbox" at bounding box center [934, 16] width 27 height 23
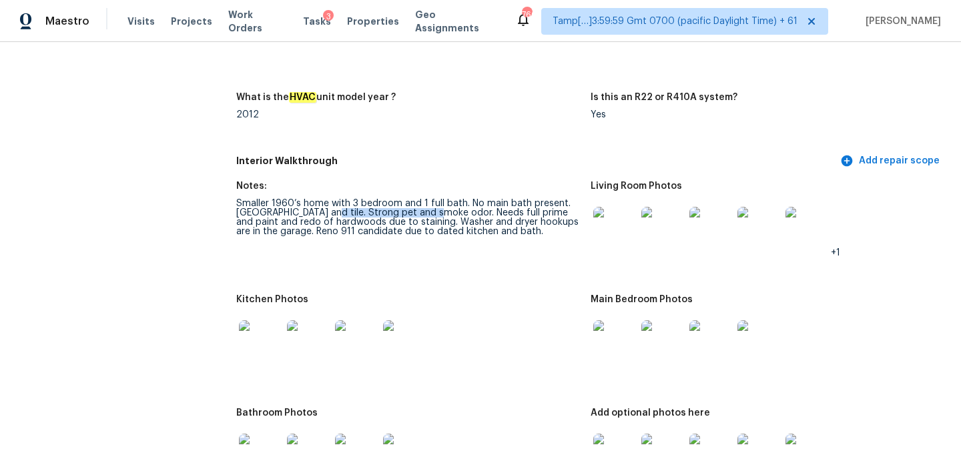
click at [618, 337] on img at bounding box center [615, 341] width 43 height 43
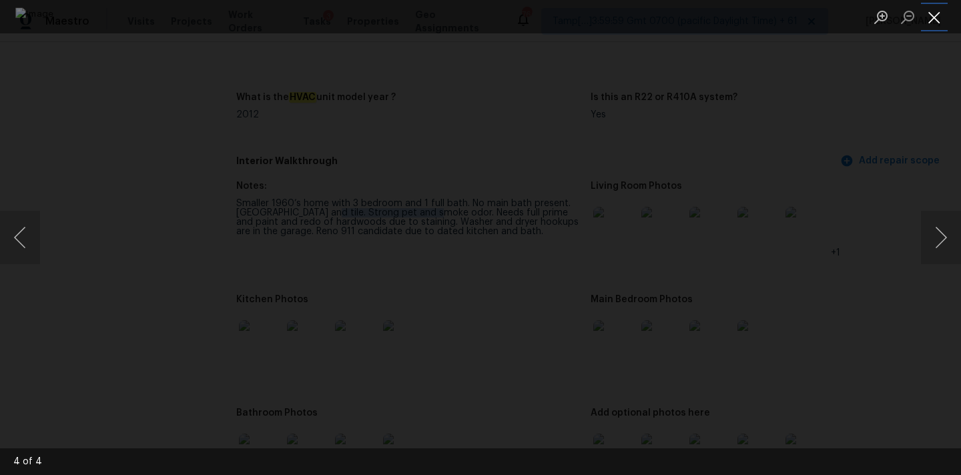
click at [936, 13] on button "Close lightbox" at bounding box center [934, 16] width 27 height 23
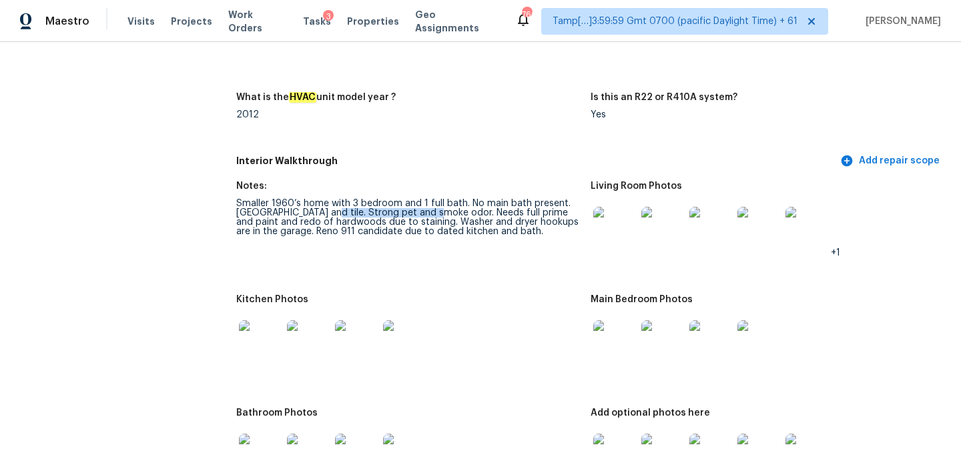
click at [262, 336] on img at bounding box center [260, 341] width 43 height 43
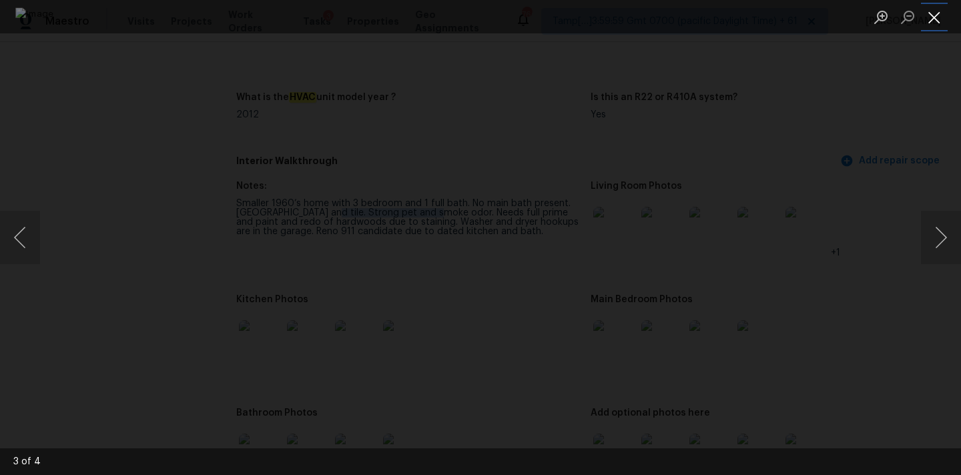
click at [939, 17] on button "Close lightbox" at bounding box center [934, 16] width 27 height 23
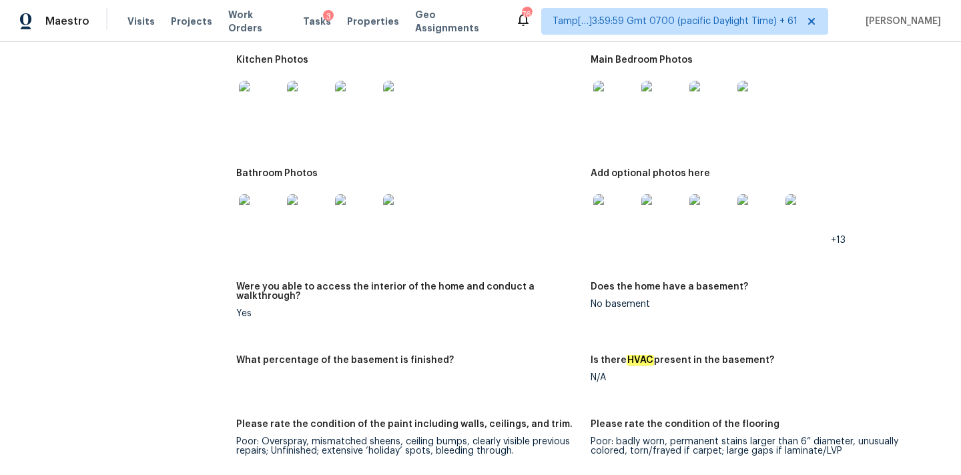
scroll to position [1616, 0]
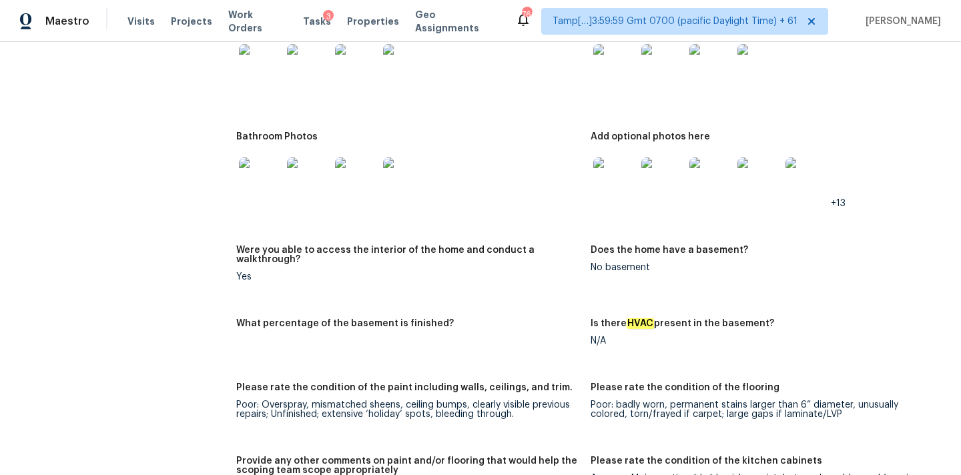
click at [271, 178] on img at bounding box center [260, 179] width 43 height 43
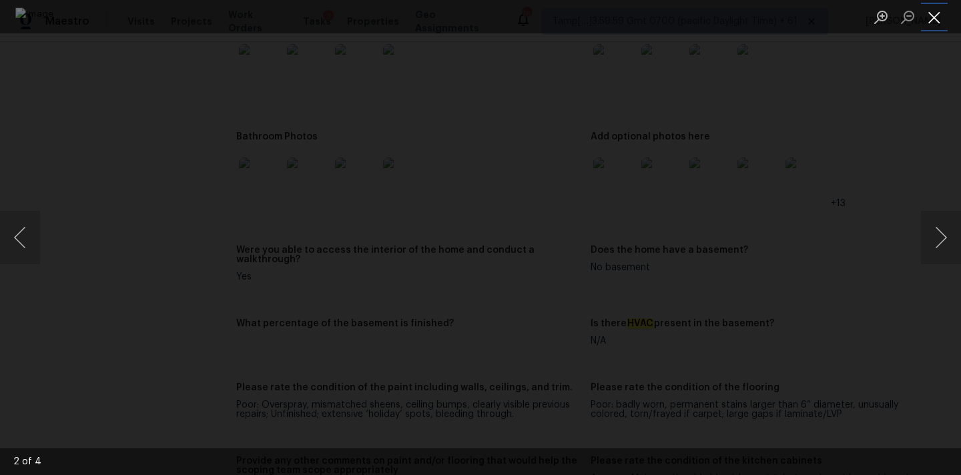
click at [931, 11] on button "Close lightbox" at bounding box center [934, 16] width 27 height 23
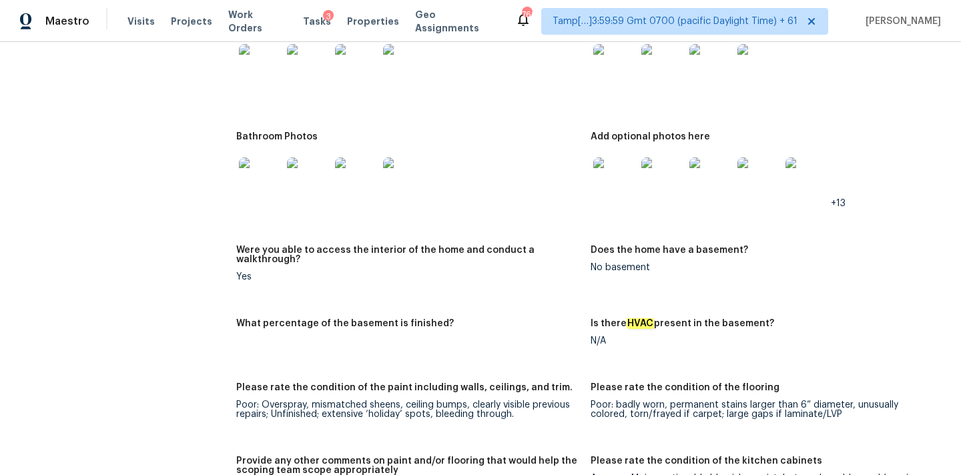
click at [611, 169] on img at bounding box center [615, 179] width 43 height 43
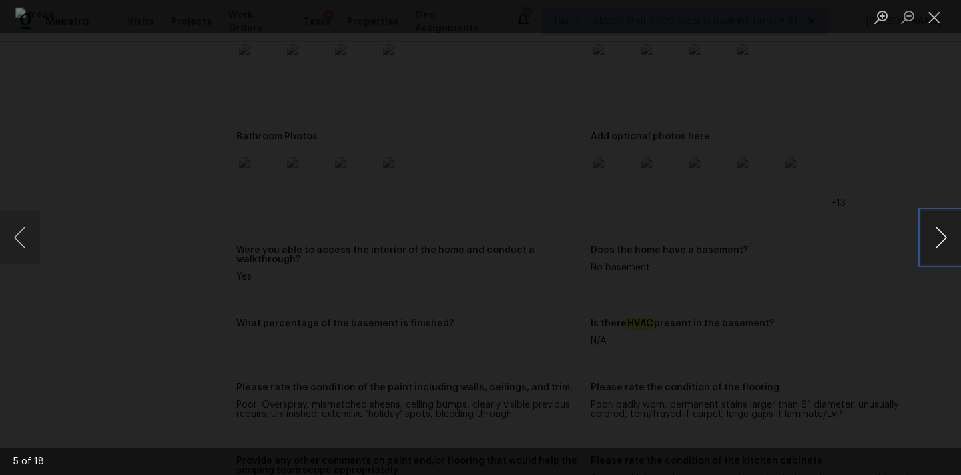
click at [944, 237] on button "Next image" at bounding box center [941, 237] width 40 height 53
click at [943, 234] on button "Next image" at bounding box center [941, 237] width 40 height 53
click at [940, 198] on div "Lightbox" at bounding box center [480, 237] width 961 height 475
click at [940, 229] on button "Next image" at bounding box center [941, 237] width 40 height 53
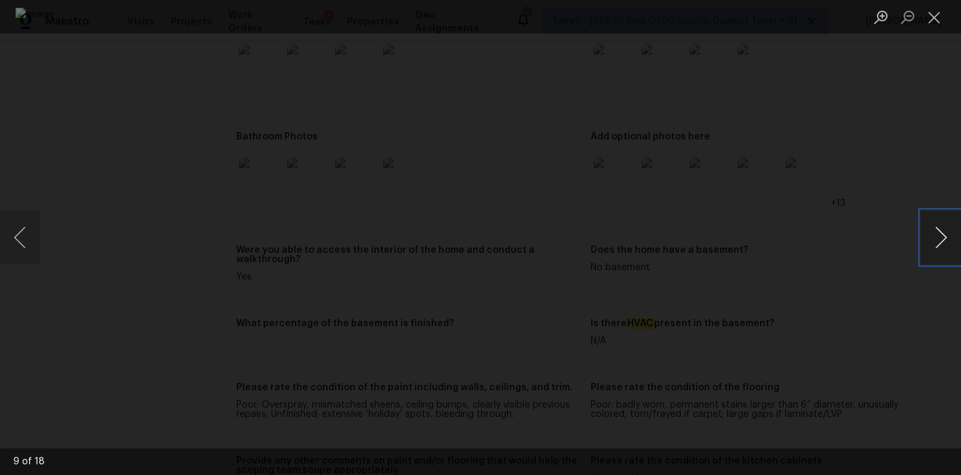
click at [940, 229] on button "Next image" at bounding box center [941, 237] width 40 height 53
click at [936, 19] on button "Close lightbox" at bounding box center [934, 16] width 27 height 23
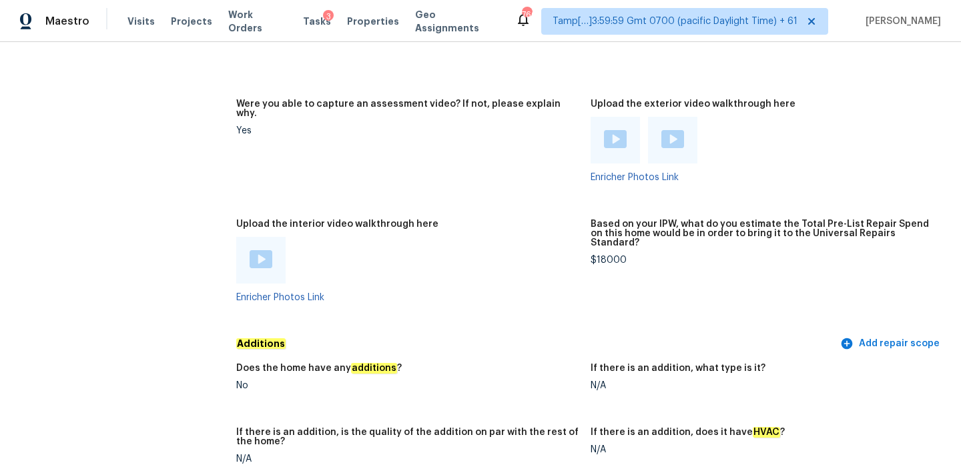
scroll to position [2663, 0]
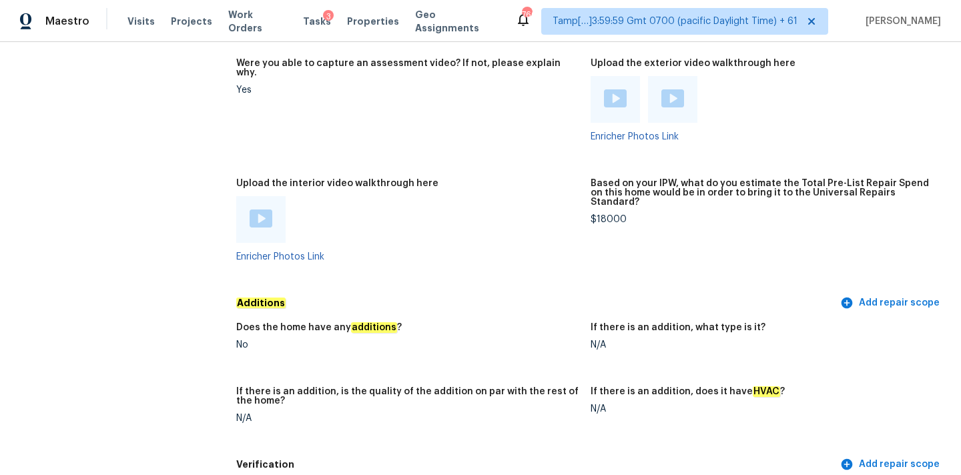
click at [257, 210] on img at bounding box center [261, 219] width 23 height 18
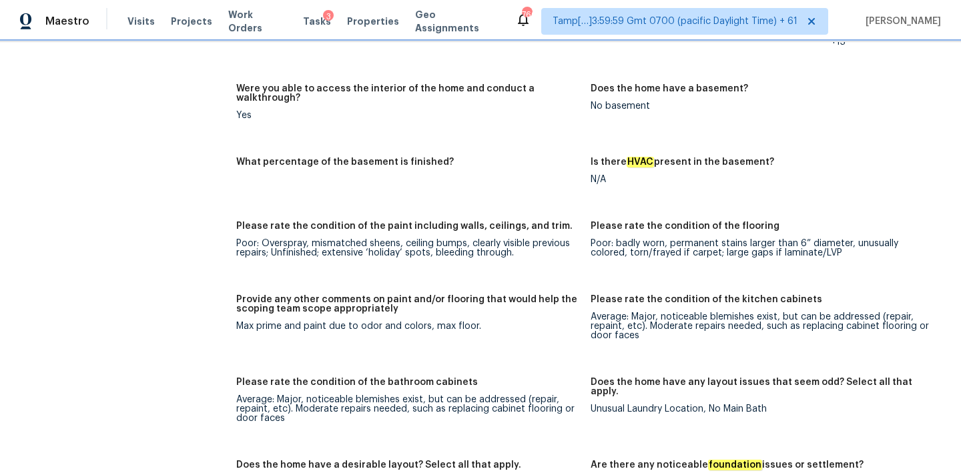
scroll to position [1779, 0]
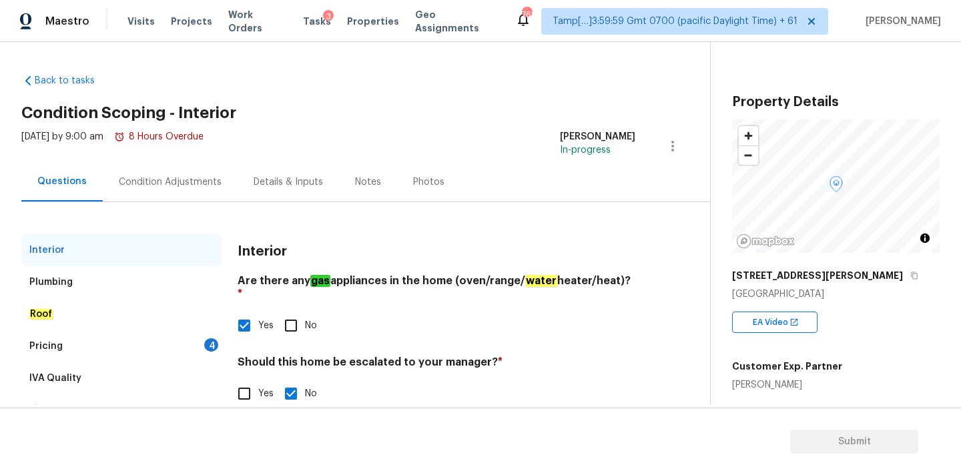
click at [202, 338] on div "Pricing 4" at bounding box center [121, 346] width 200 height 32
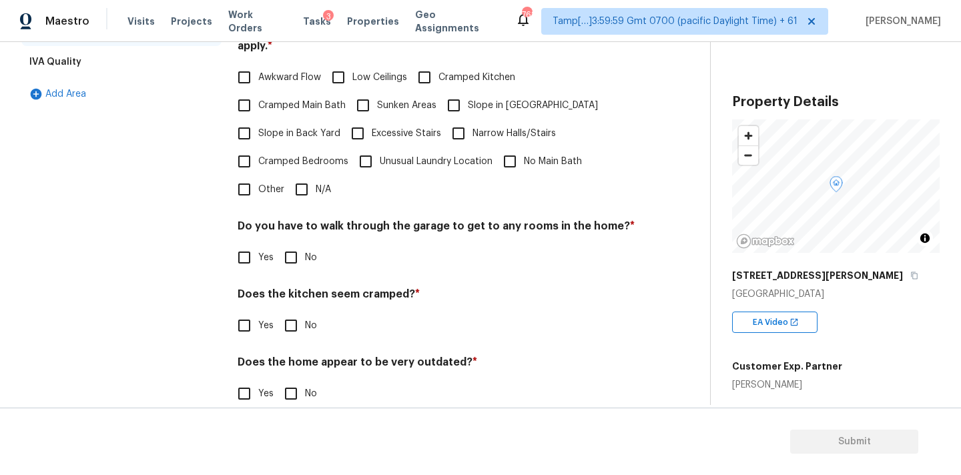
scroll to position [326, 0]
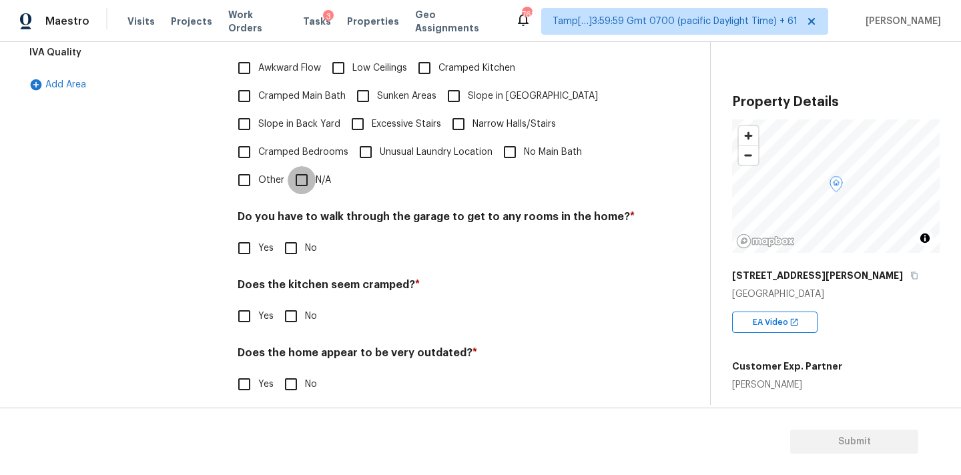
click at [307, 176] on input "N/A" at bounding box center [302, 180] width 28 height 28
checkbox input "true"
click at [297, 246] on input "No" at bounding box center [291, 250] width 28 height 28
checkbox input "true"
click at [292, 302] on input "No" at bounding box center [291, 316] width 28 height 28
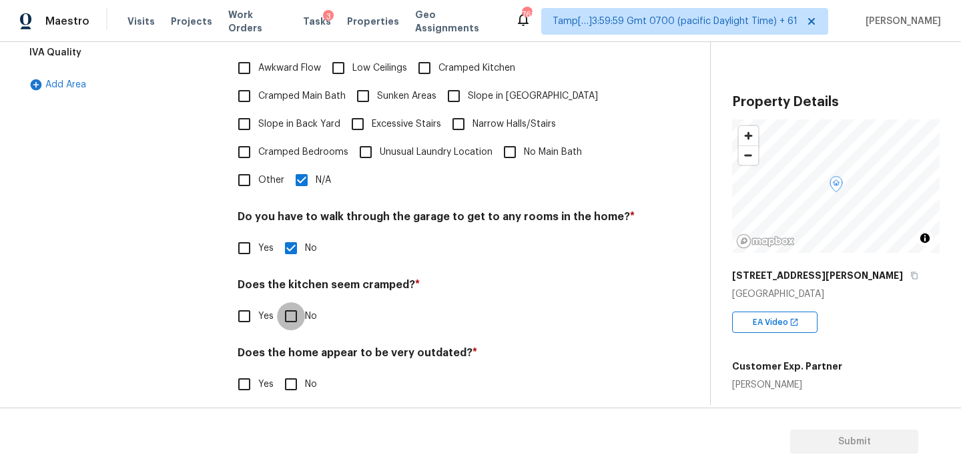
checkbox input "true"
click at [292, 372] on input "No" at bounding box center [291, 386] width 28 height 28
checkbox input "true"
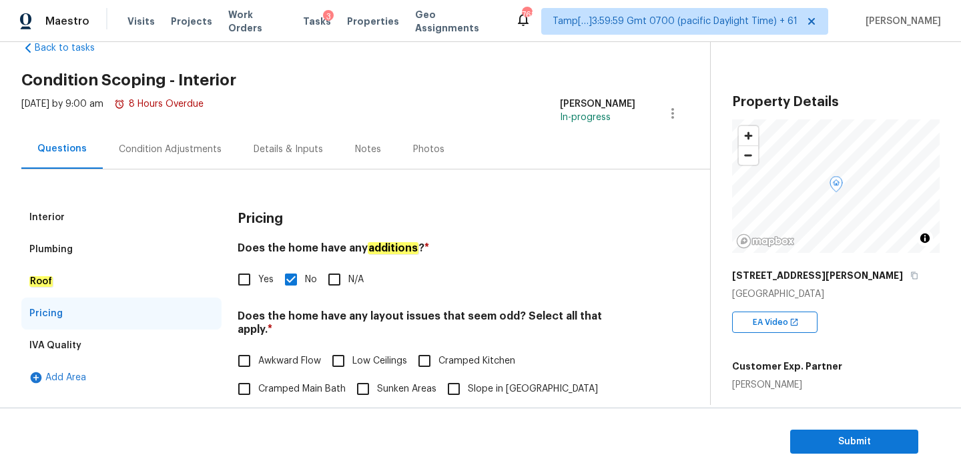
scroll to position [0, 0]
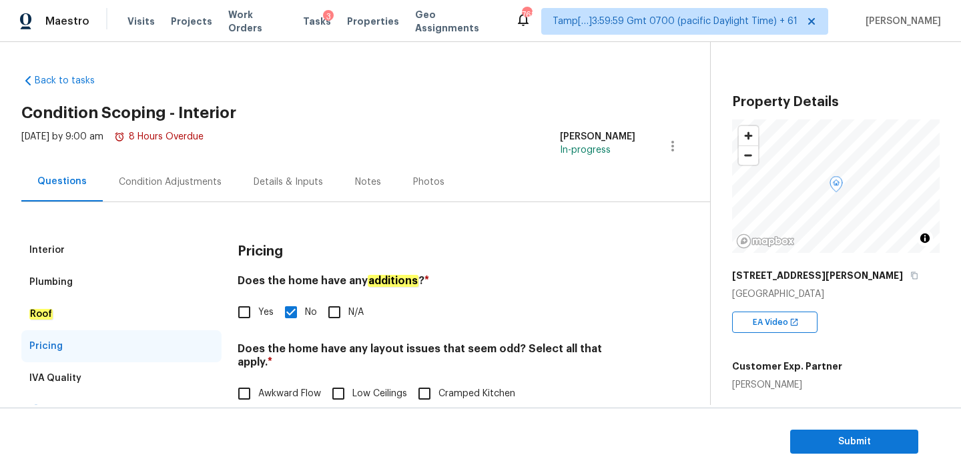
click at [170, 176] on div "Condition Adjustments" at bounding box center [170, 182] width 103 height 13
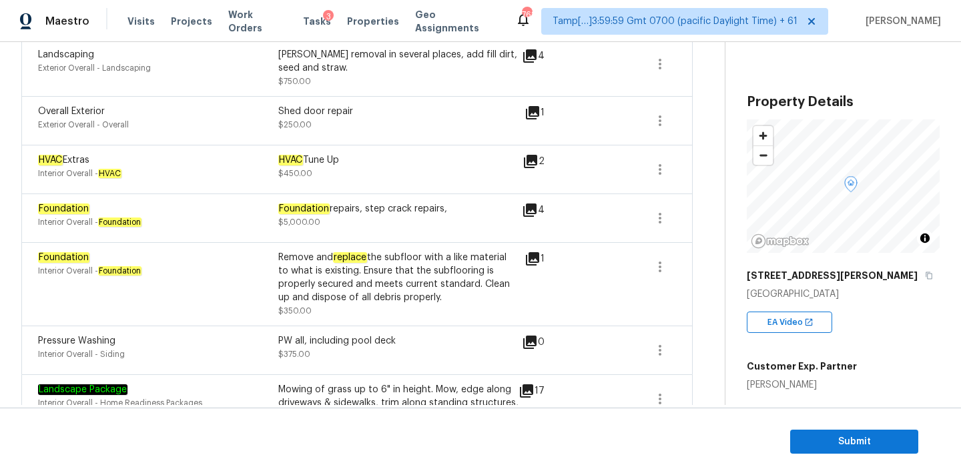
scroll to position [640, 0]
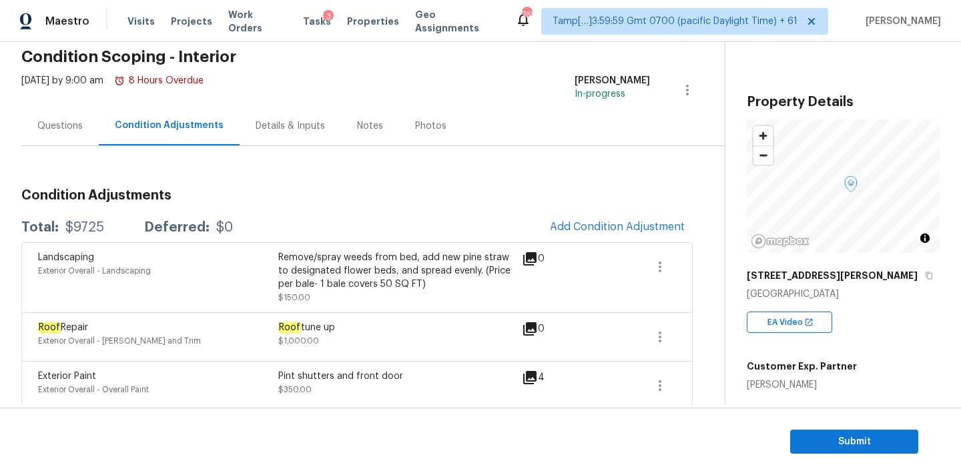
click at [68, 127] on div "Questions" at bounding box center [59, 126] width 45 height 13
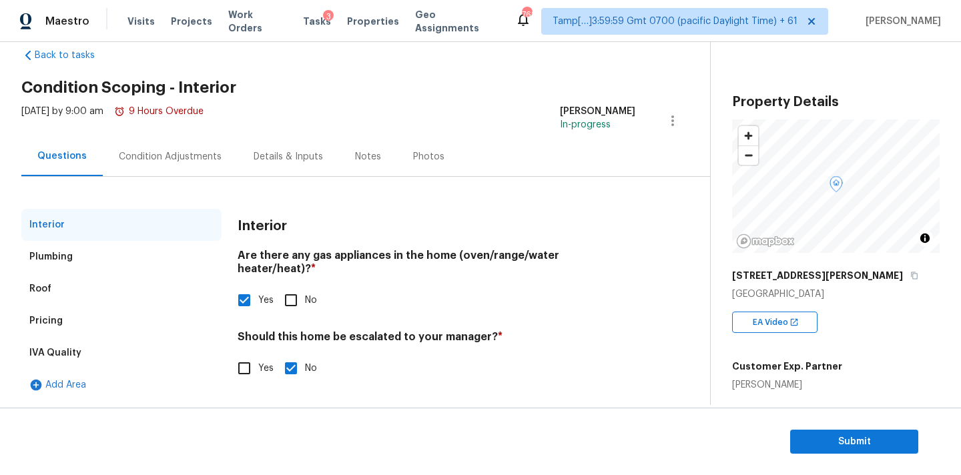
scroll to position [25, 0]
click at [158, 165] on div "Condition Adjustments" at bounding box center [170, 156] width 135 height 39
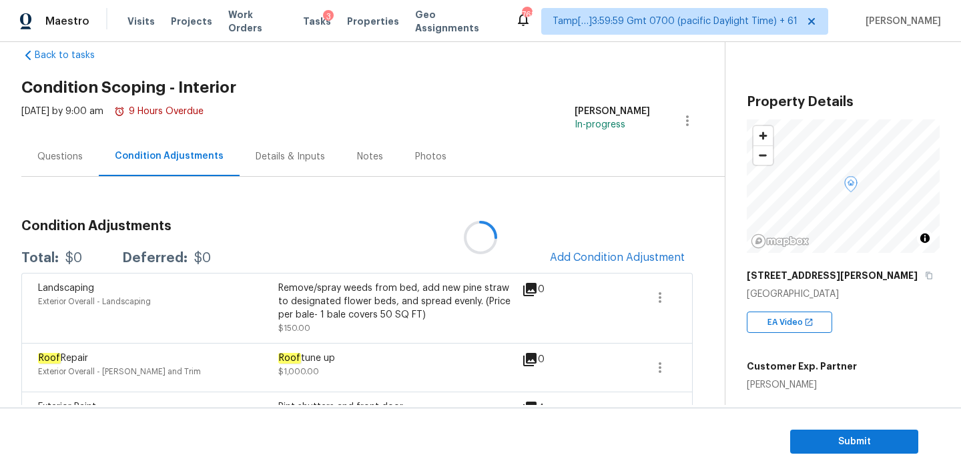
scroll to position [56, 0]
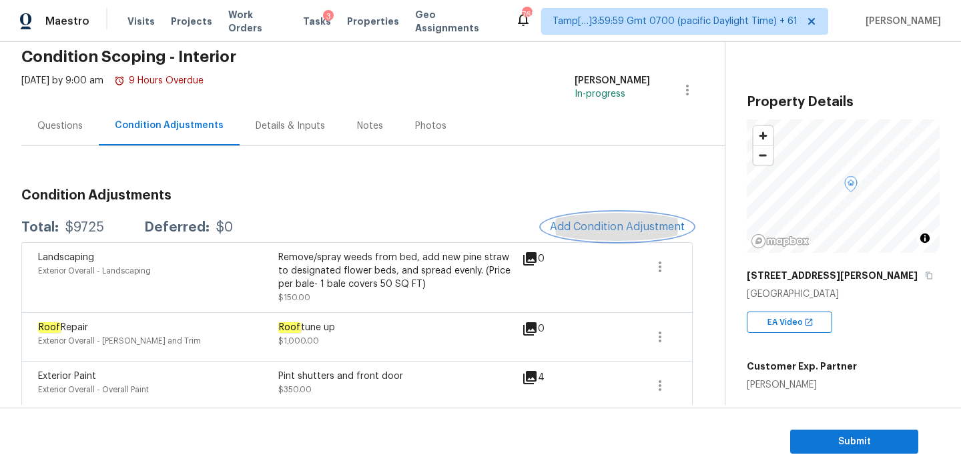
click at [574, 215] on button "Add Condition Adjustment" at bounding box center [617, 227] width 151 height 28
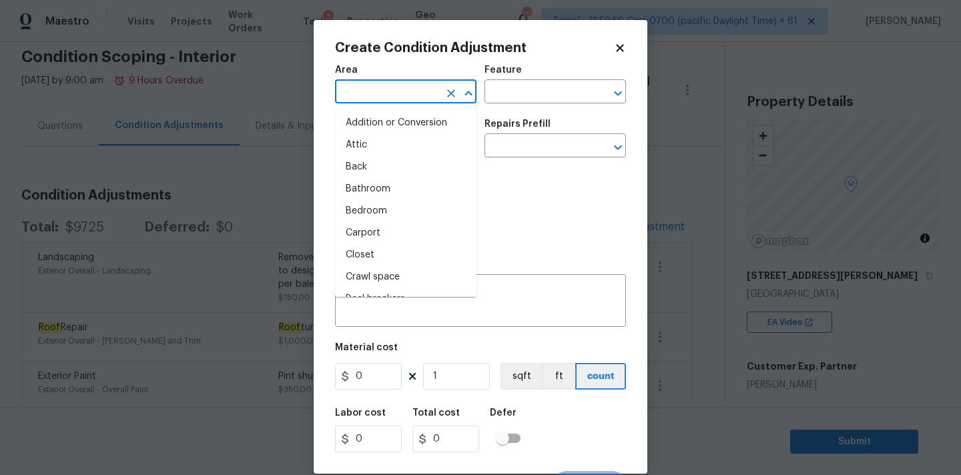
click at [387, 93] on input "text" at bounding box center [387, 93] width 104 height 21
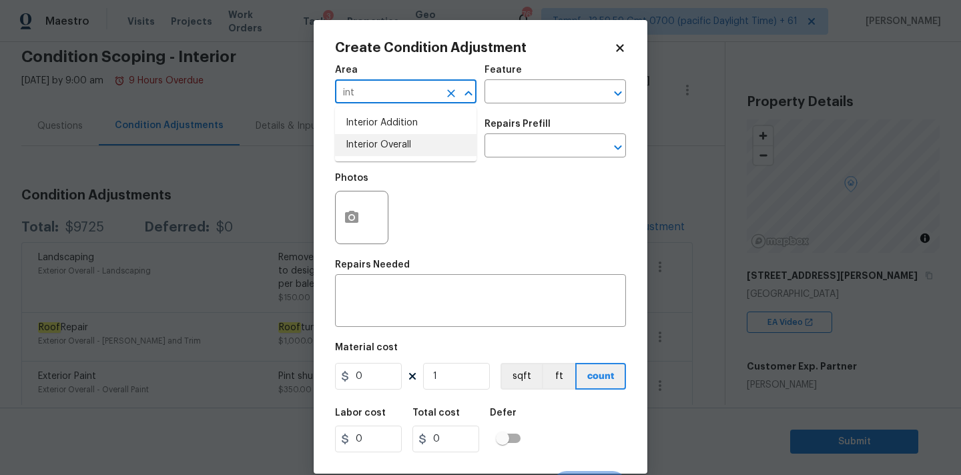
click at [379, 138] on li "Interior Overall" at bounding box center [406, 145] width 142 height 22
type input "Interior Overall"
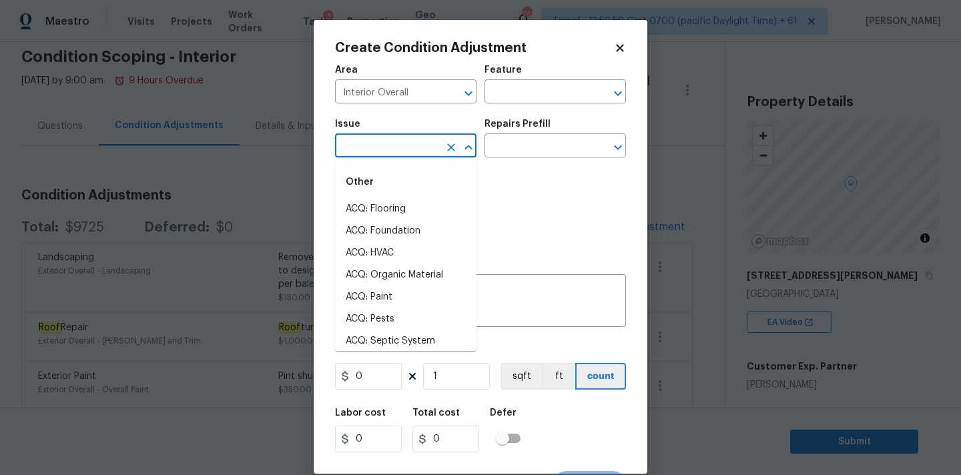
click at [379, 138] on input "text" at bounding box center [387, 147] width 104 height 21
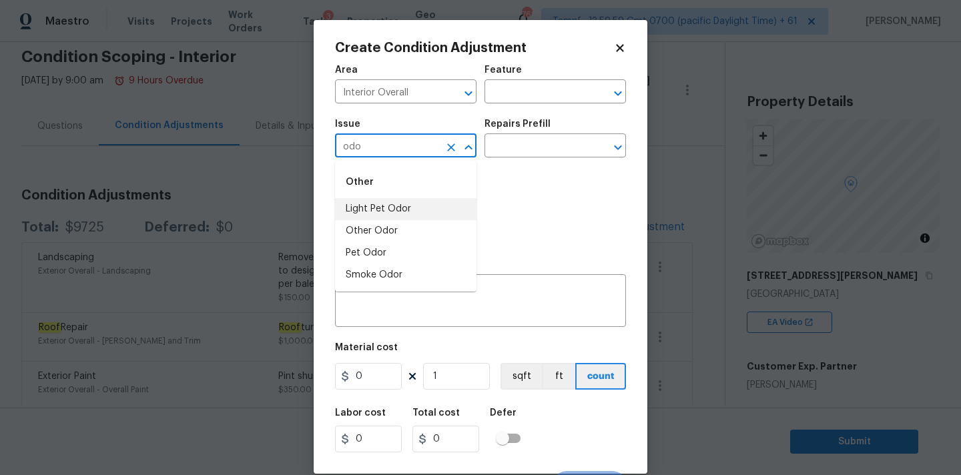
click at [373, 202] on li "Light Pet Odor" at bounding box center [406, 209] width 142 height 22
type input "Light Pet Odor"
click at [513, 158] on div "Issue Light Pet Odor ​ Repairs Prefill ​" at bounding box center [480, 138] width 291 height 54
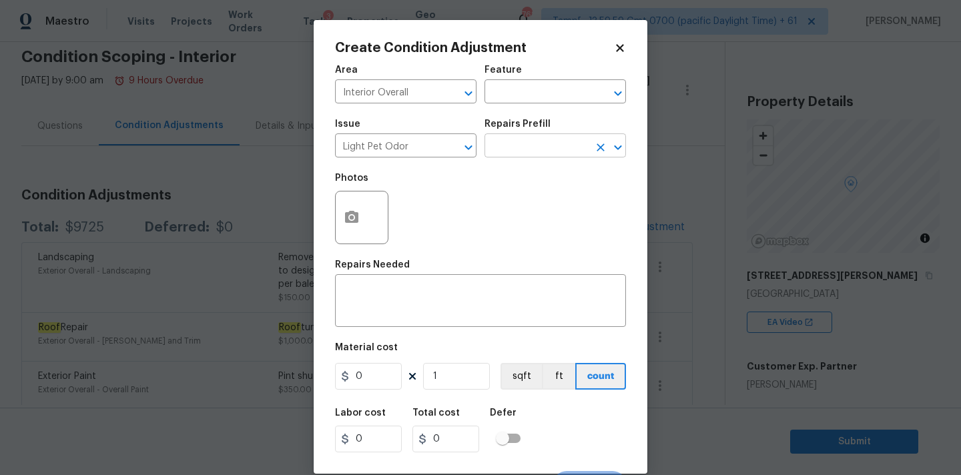
click at [535, 144] on input "text" at bounding box center [537, 147] width 104 height 21
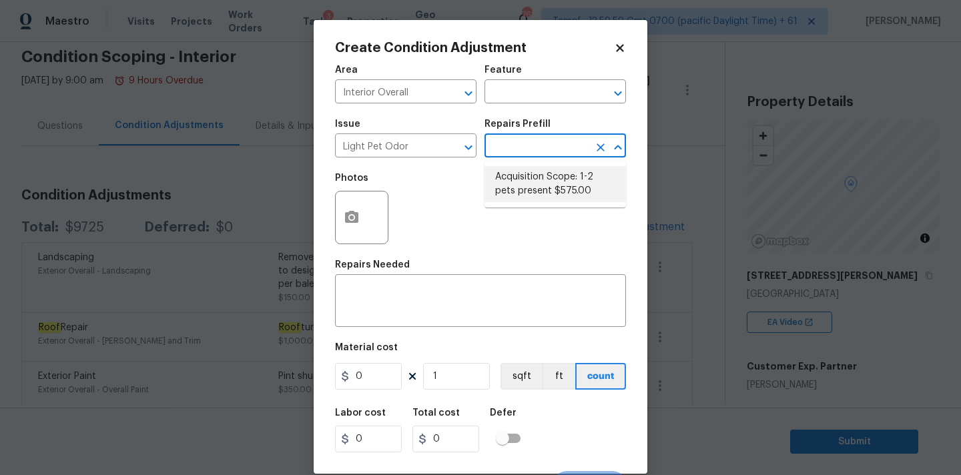
click at [531, 182] on li "Acquisition Scope: 1-2 pets present $575.00" at bounding box center [556, 184] width 142 height 36
type textarea "Acquisition Scope: 1-2 pets present"
type input "575"
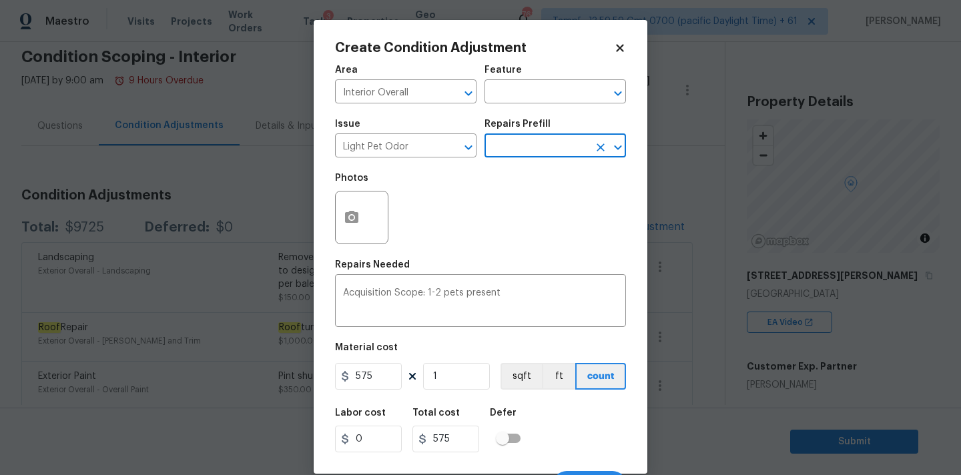
scroll to position [23, 0]
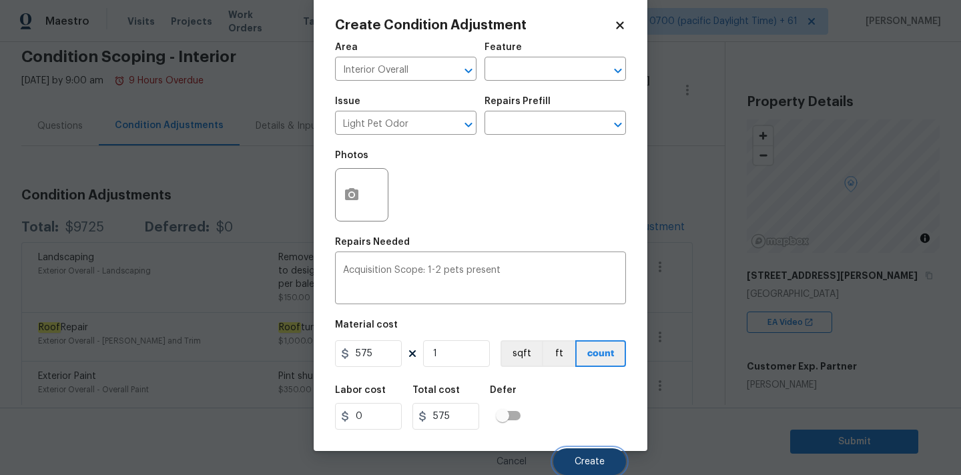
click at [580, 453] on button "Create" at bounding box center [589, 462] width 73 height 27
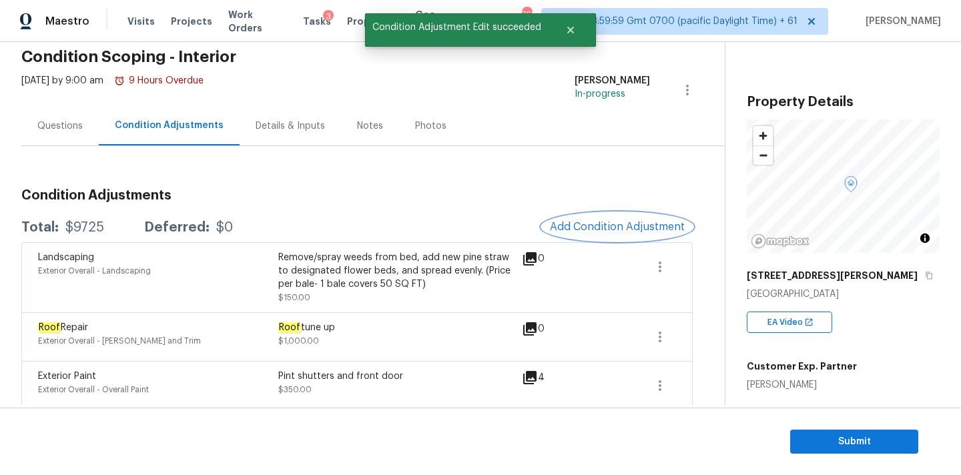
scroll to position [0, 0]
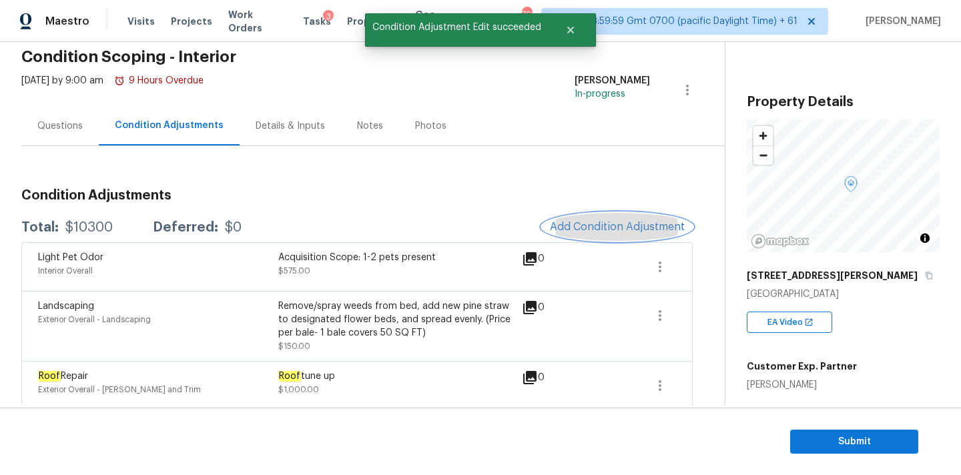
click at [612, 221] on span "Add Condition Adjustment" at bounding box center [617, 227] width 135 height 12
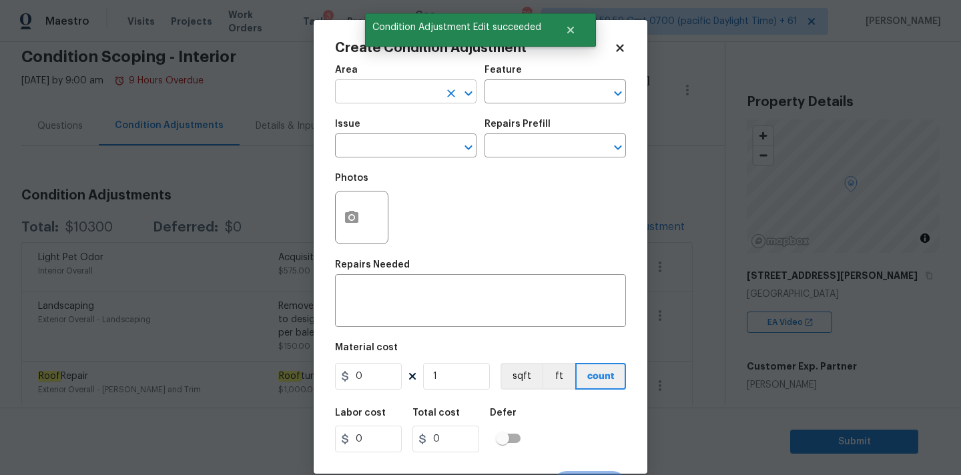
click at [370, 89] on input "text" at bounding box center [387, 93] width 104 height 21
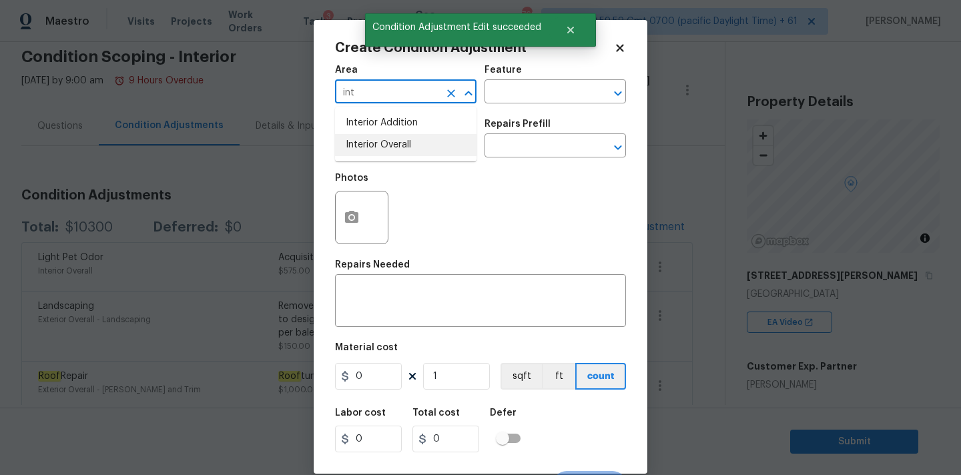
click at [374, 140] on li "Interior Overall" at bounding box center [406, 145] width 142 height 22
type input "Interior Overall"
click at [374, 156] on input "text" at bounding box center [387, 147] width 104 height 21
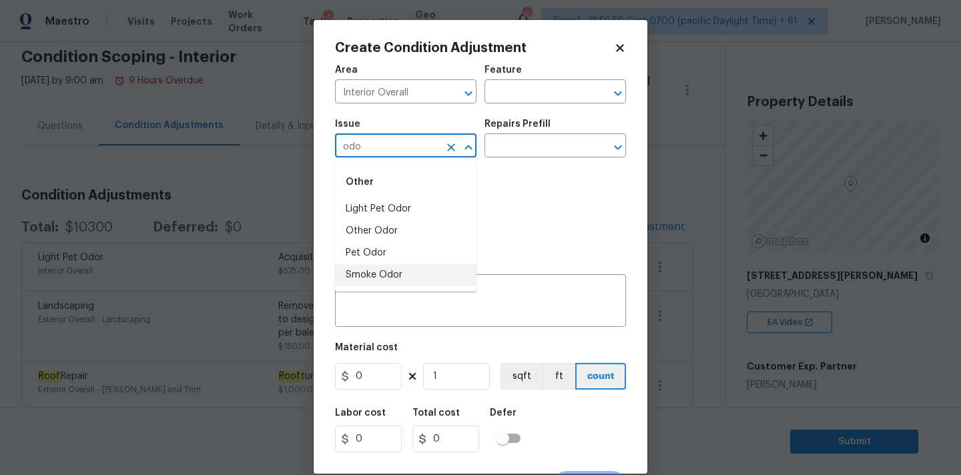
click at [383, 272] on li "Smoke Odor" at bounding box center [406, 275] width 142 height 22
type input "Smoke Odor"
click at [536, 150] on input "text" at bounding box center [537, 147] width 104 height 21
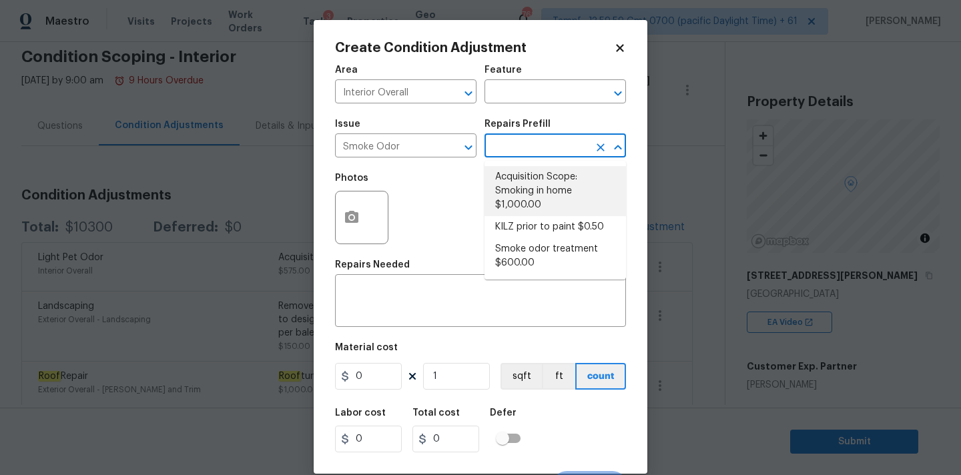
click at [529, 182] on li "Acquisition Scope: Smoking in home $1,000.00" at bounding box center [556, 191] width 142 height 50
type textarea "Acquisition Scope: Smoking in home"
type input "1000"
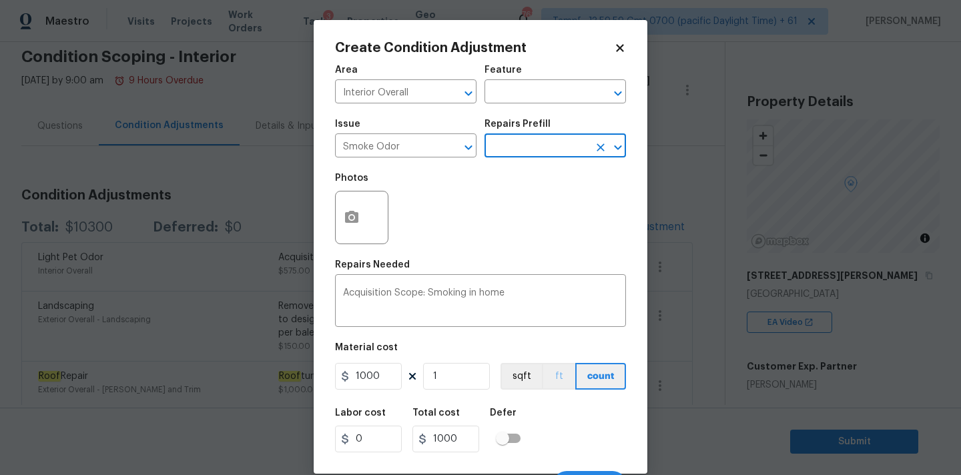
scroll to position [23, 0]
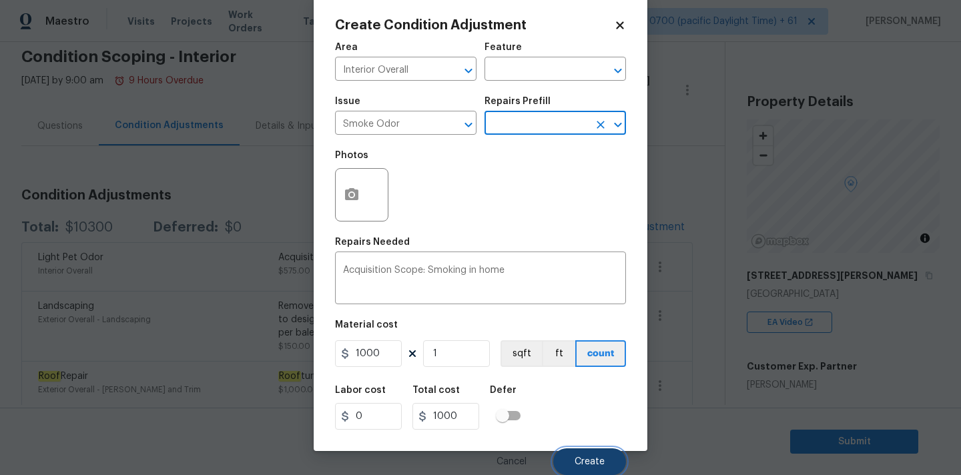
click at [585, 460] on span "Create" at bounding box center [590, 462] width 30 height 10
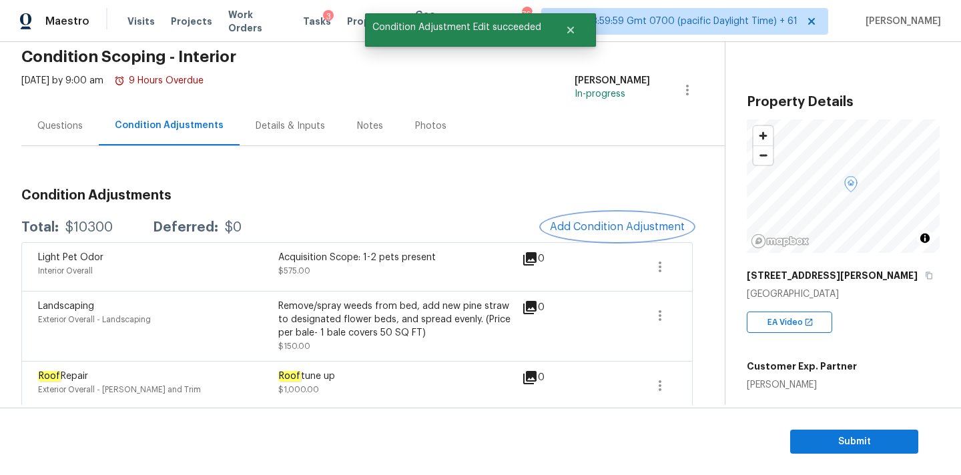
scroll to position [0, 0]
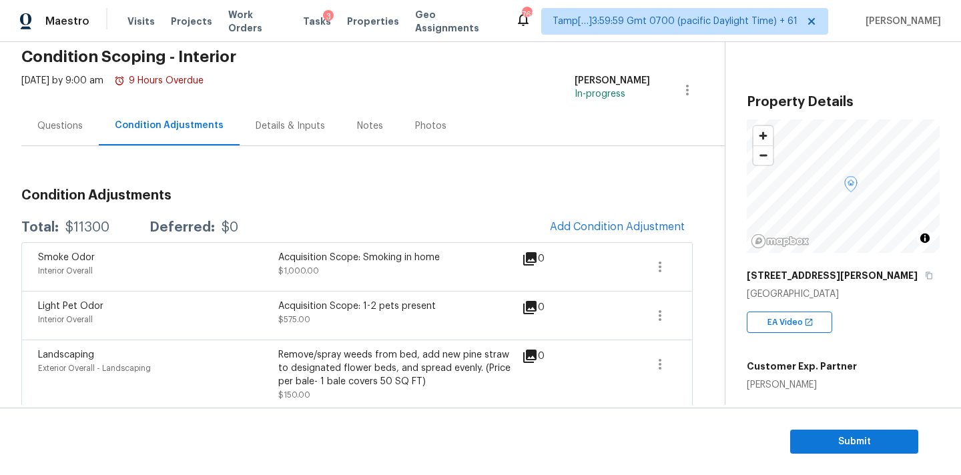
click at [64, 132] on div "Questions" at bounding box center [59, 126] width 45 height 13
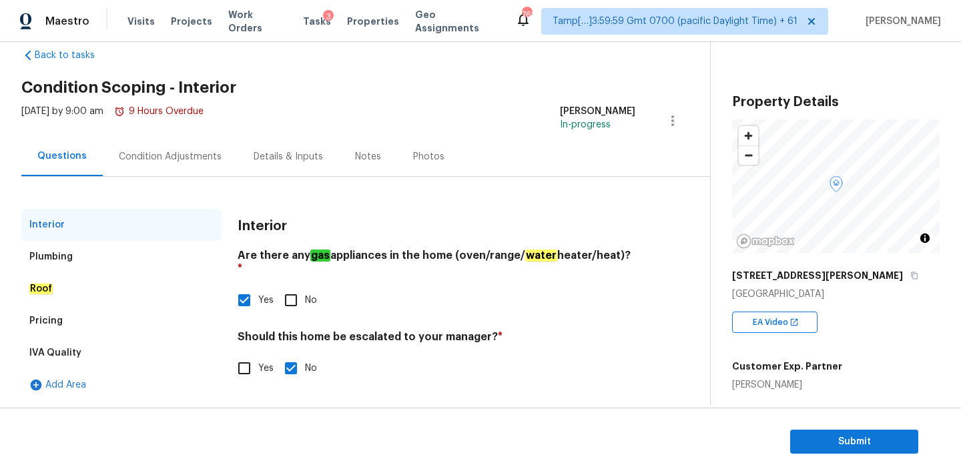
click at [246, 355] on input "Yes" at bounding box center [244, 369] width 28 height 28
checkbox input "true"
checkbox input "false"
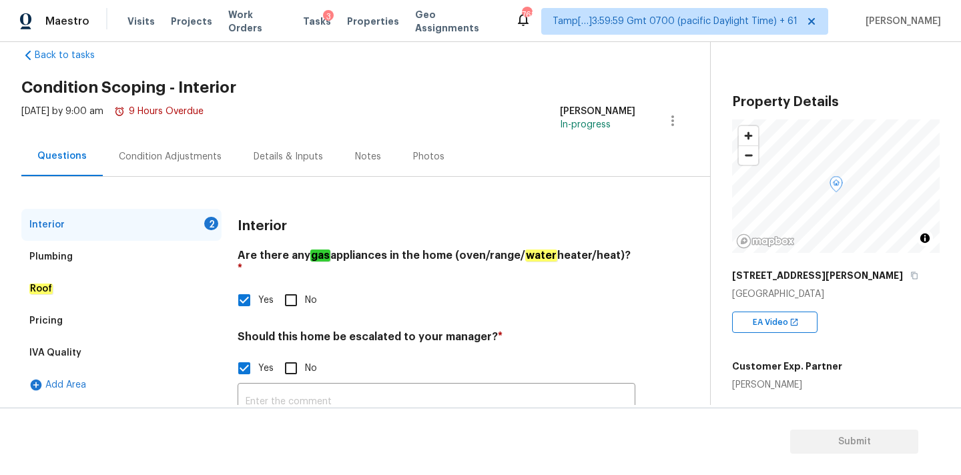
scroll to position [136, 0]
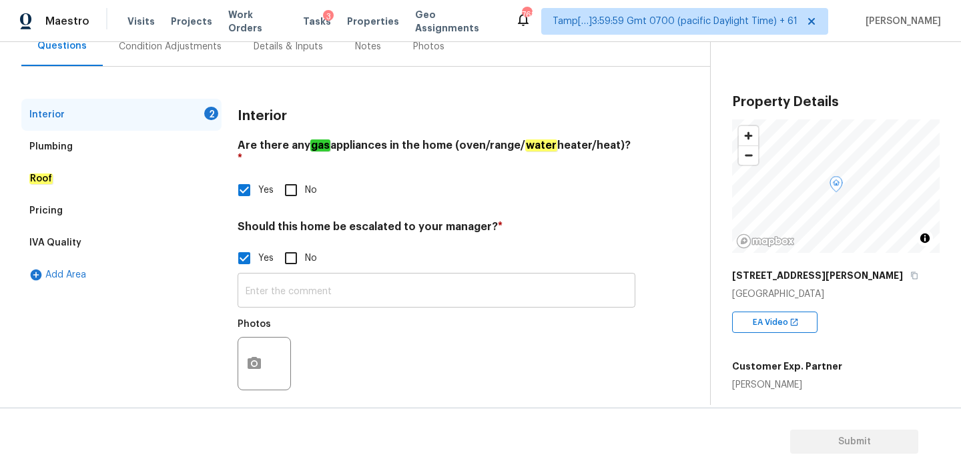
click at [296, 284] on input "text" at bounding box center [437, 291] width 398 height 31
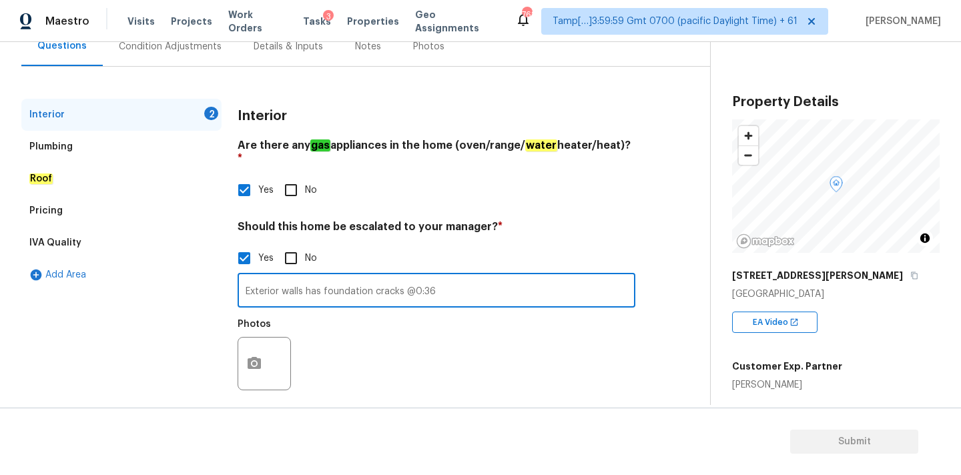
type input "Exterior walls has foundation cracks @0:36"
click at [253, 340] on button "button" at bounding box center [254, 364] width 32 height 52
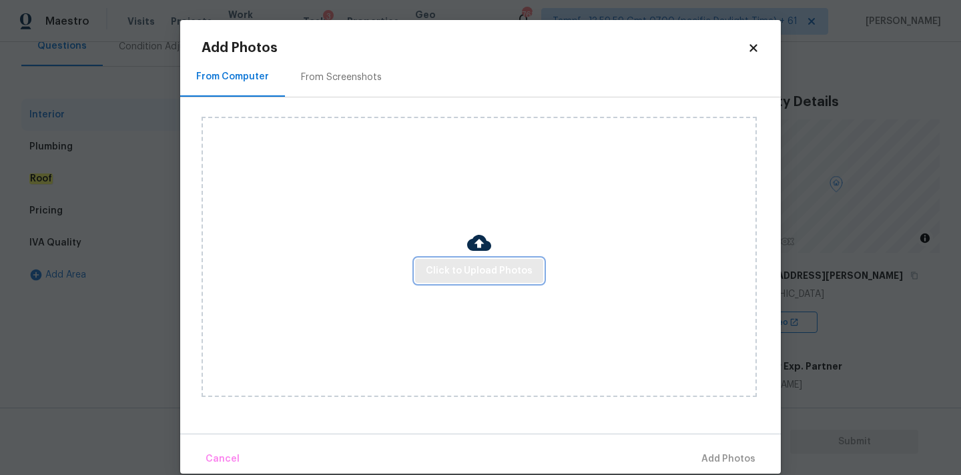
click at [463, 272] on span "Click to Upload Photos" at bounding box center [479, 271] width 107 height 17
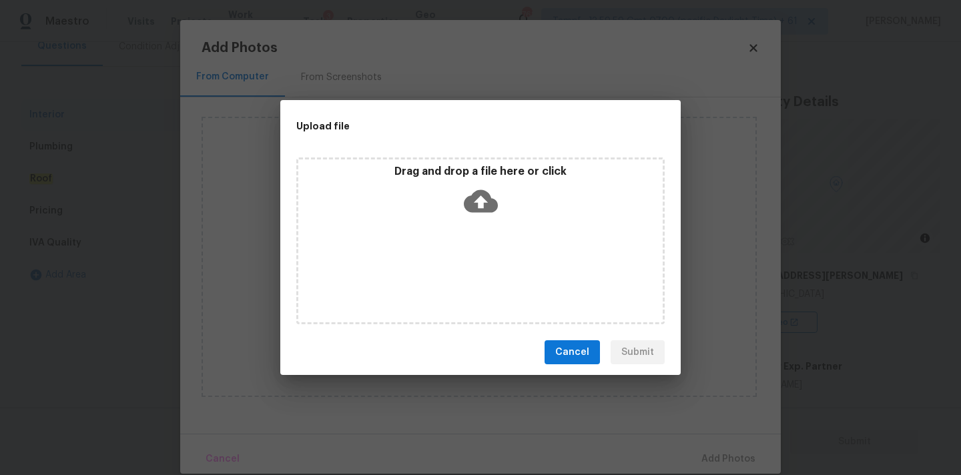
click at [489, 202] on icon at bounding box center [481, 201] width 34 height 23
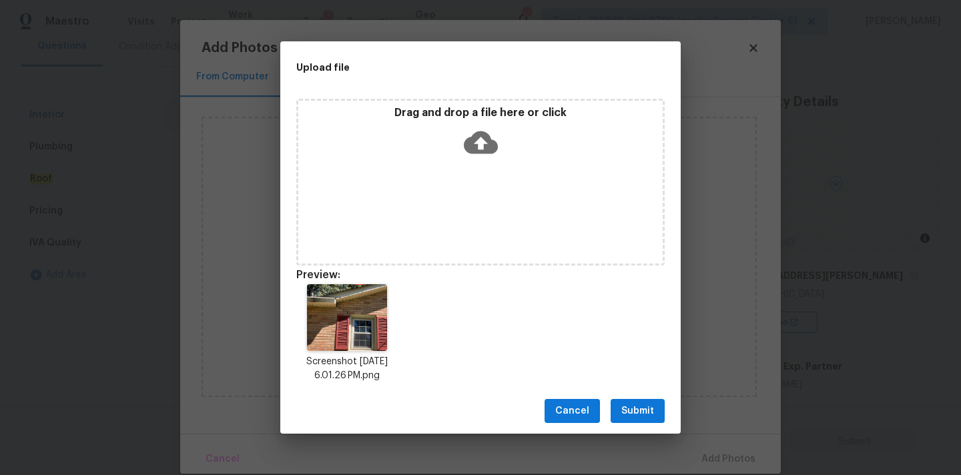
click at [638, 400] on button "Submit" at bounding box center [638, 411] width 54 height 25
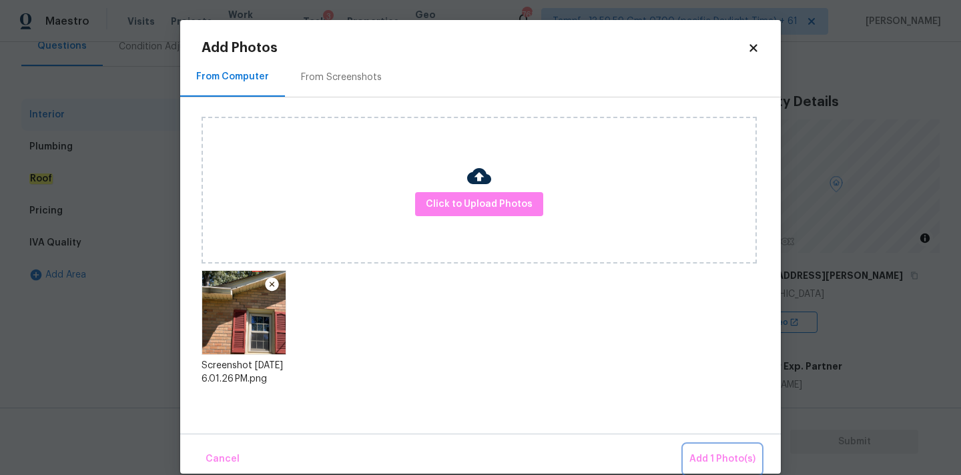
click at [712, 448] on button "Add 1 Photo(s)" at bounding box center [722, 459] width 77 height 29
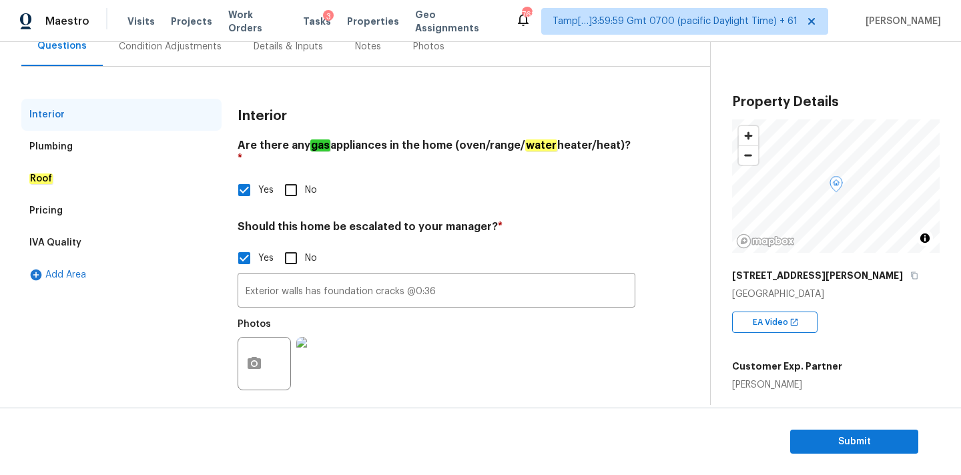
click at [192, 53] on div "Condition Adjustments" at bounding box center [170, 46] width 135 height 39
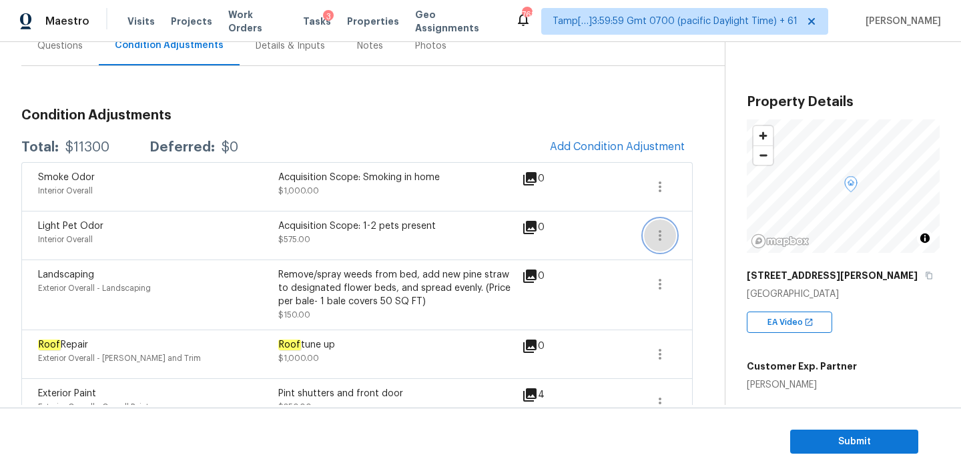
click at [660, 232] on icon "button" at bounding box center [660, 235] width 3 height 11
click at [688, 232] on div "Edit" at bounding box center [735, 232] width 104 height 13
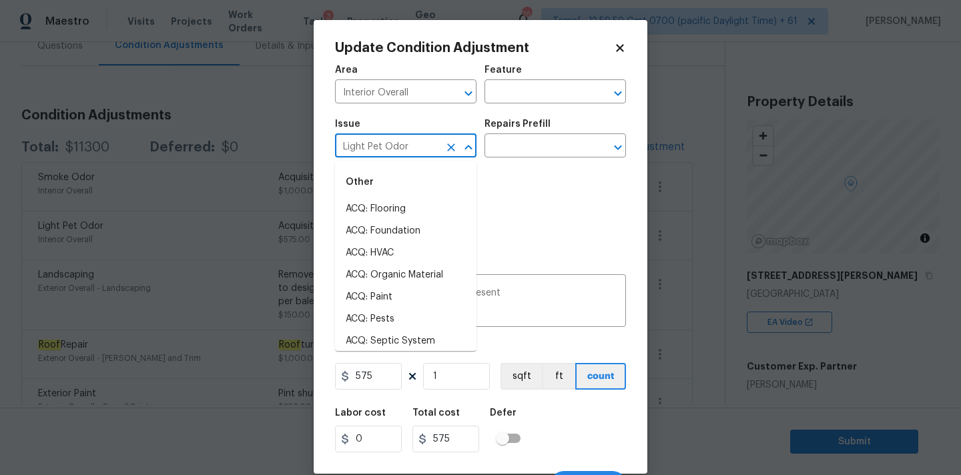
click at [377, 149] on input "Light Pet Odor" at bounding box center [387, 147] width 104 height 21
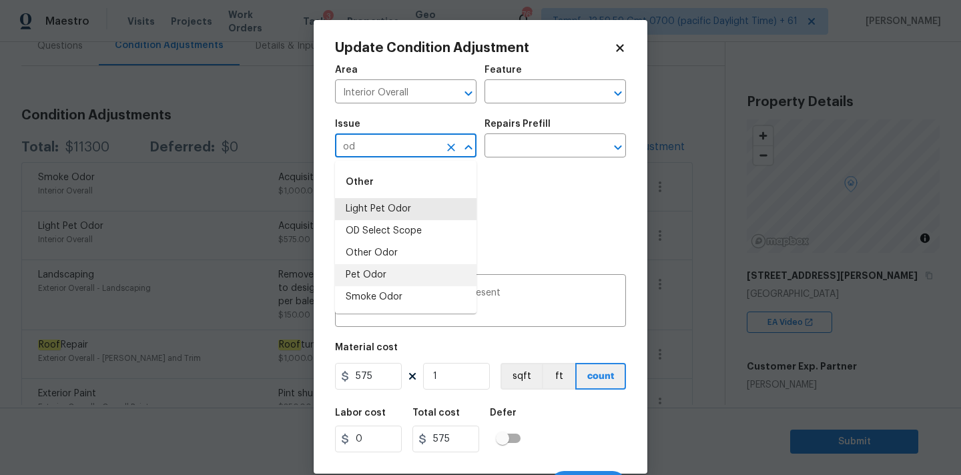
click at [379, 273] on li "Pet Odor" at bounding box center [406, 275] width 142 height 22
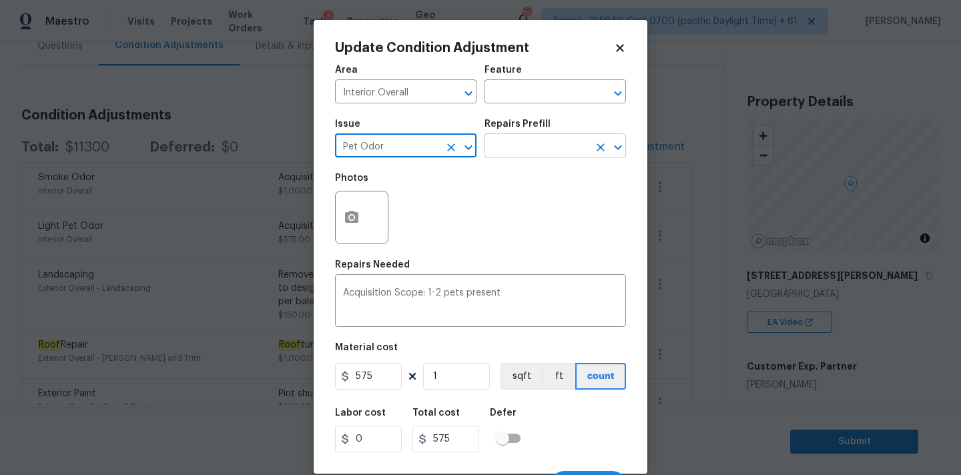
type input "Pet Odor"
click at [519, 153] on input "text" at bounding box center [537, 147] width 104 height 21
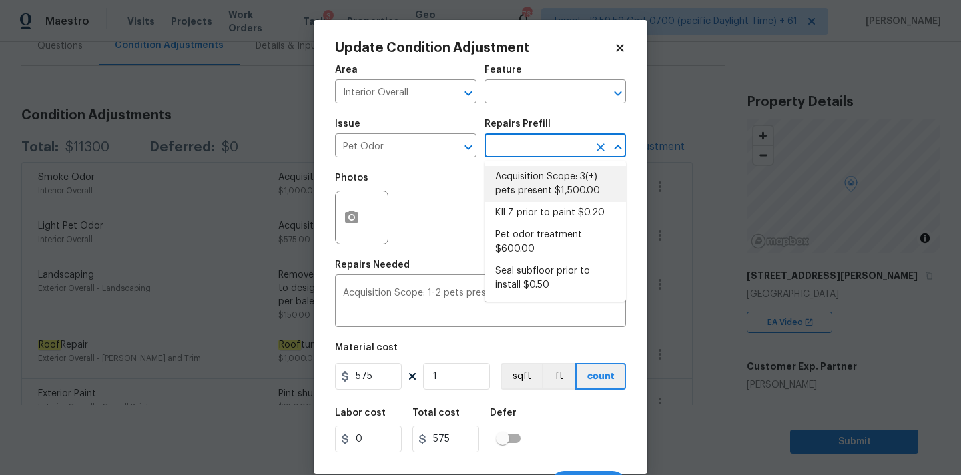
click at [526, 180] on li "Acquisition Scope: 3(+) pets present $1,500.00" at bounding box center [556, 184] width 142 height 36
type textarea "Acquisition Scope: 3(+) pets present"
type input "1500"
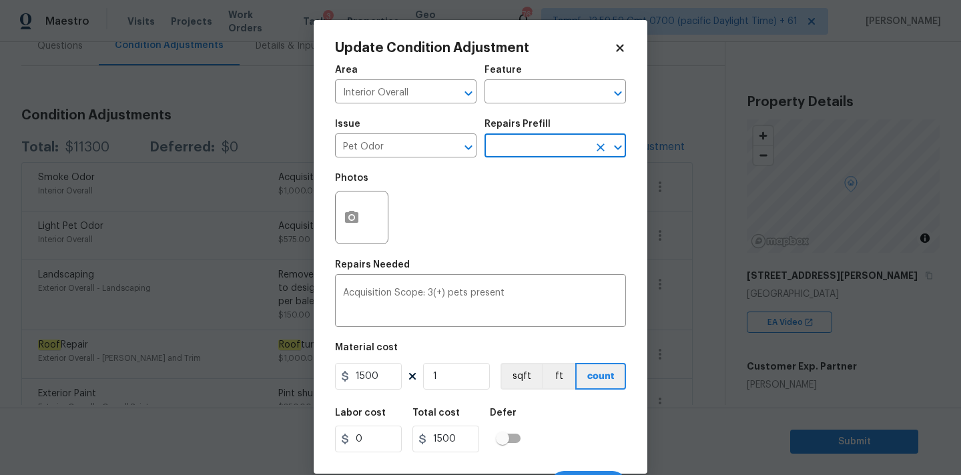
scroll to position [23, 0]
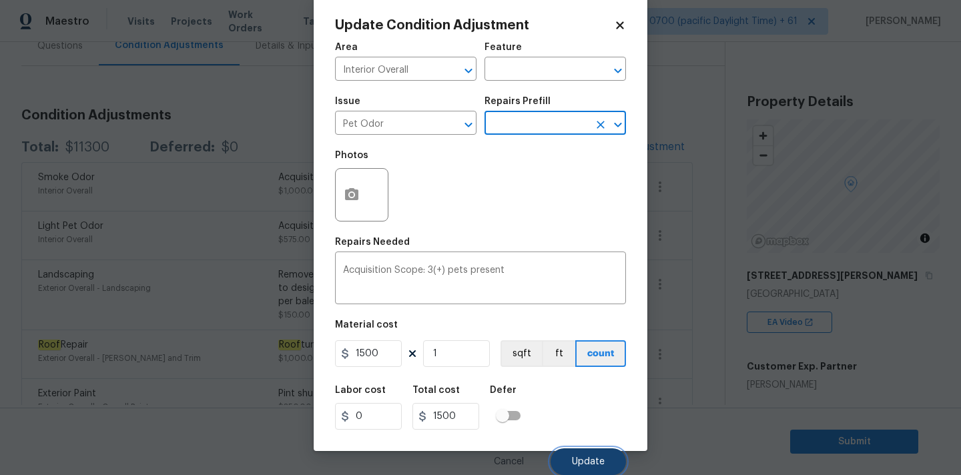
click at [586, 455] on button "Update" at bounding box center [588, 462] width 75 height 27
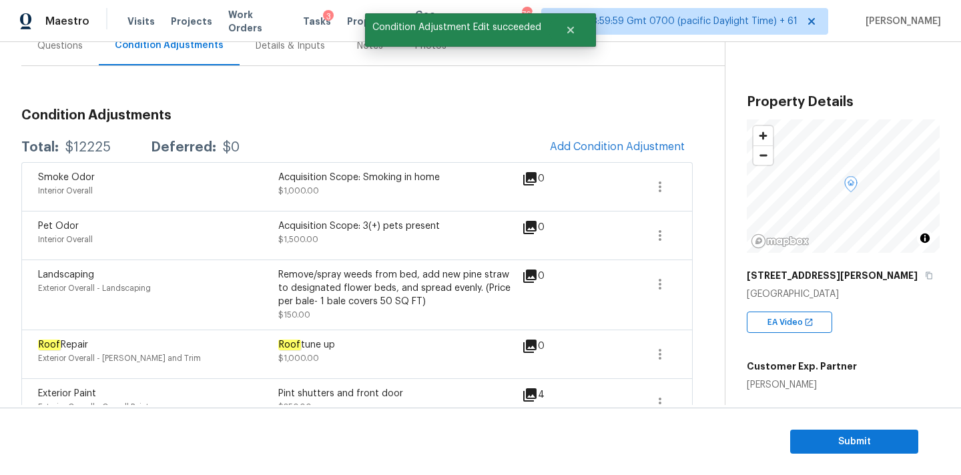
scroll to position [0, 0]
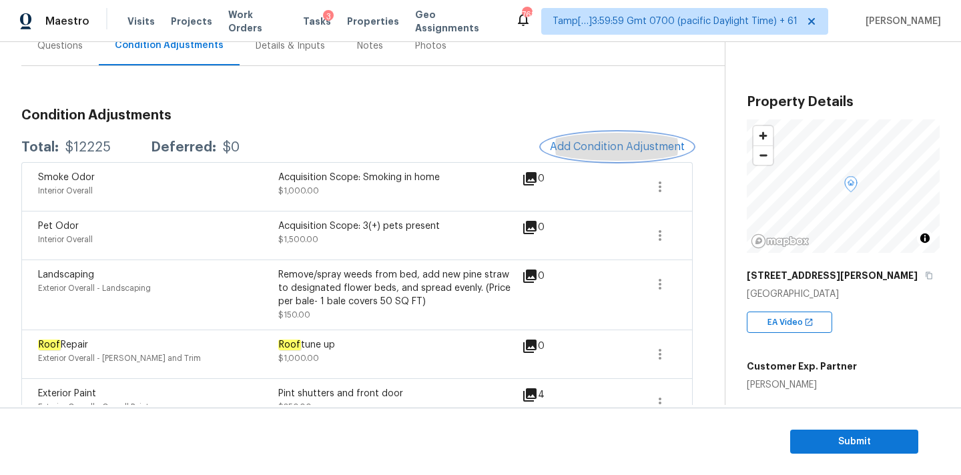
click at [610, 148] on span "Add Condition Adjustment" at bounding box center [617, 147] width 135 height 12
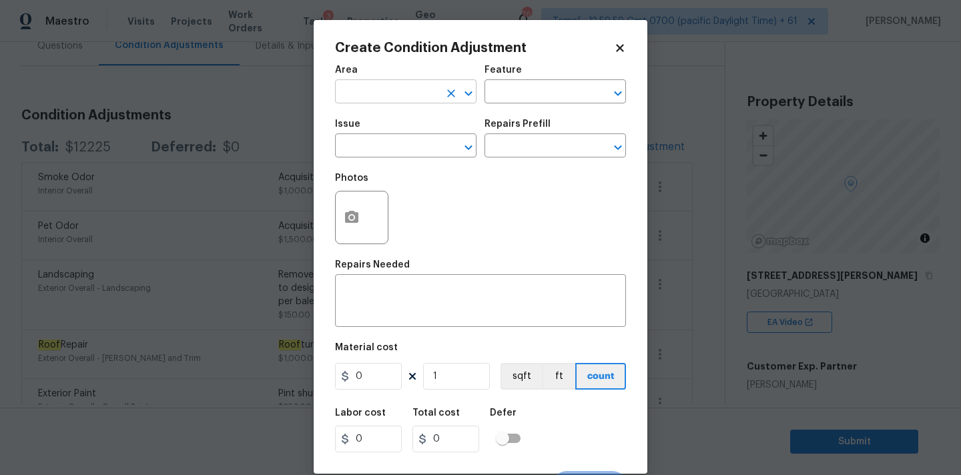
click at [396, 93] on input "text" at bounding box center [387, 93] width 104 height 21
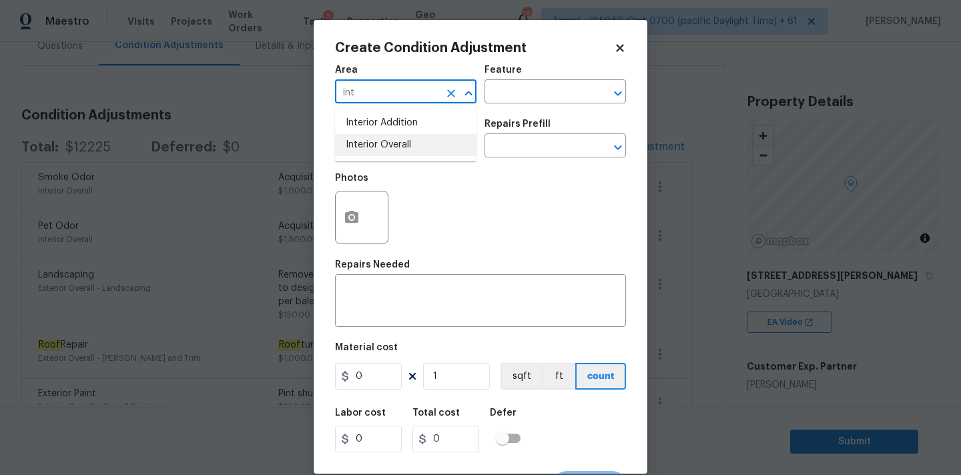
click at [396, 144] on li "Interior Overall" at bounding box center [406, 145] width 142 height 22
type input "Interior Overall"
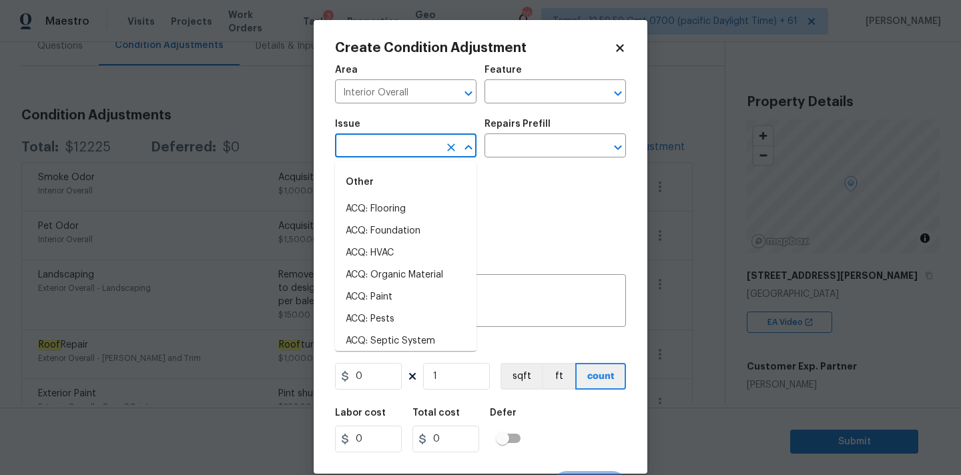
click at [396, 150] on input "text" at bounding box center [387, 147] width 104 height 21
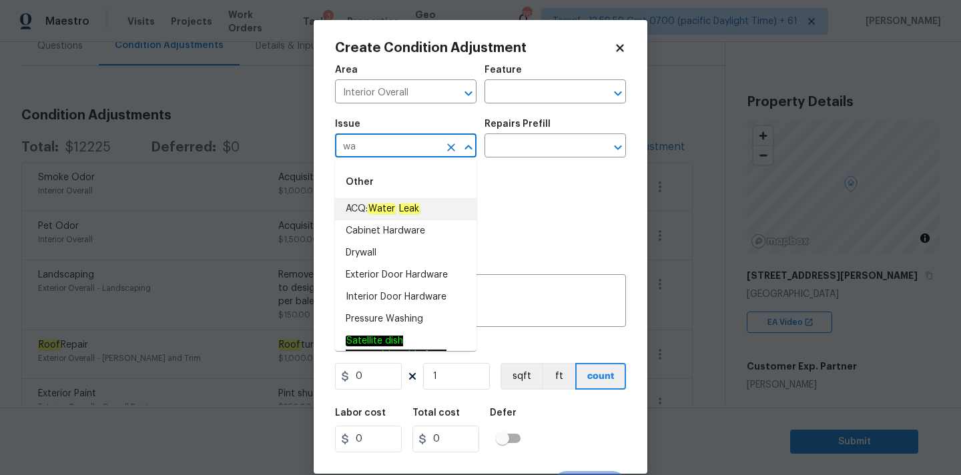
click at [425, 200] on li "ACQ: Water Leak" at bounding box center [406, 209] width 142 height 22
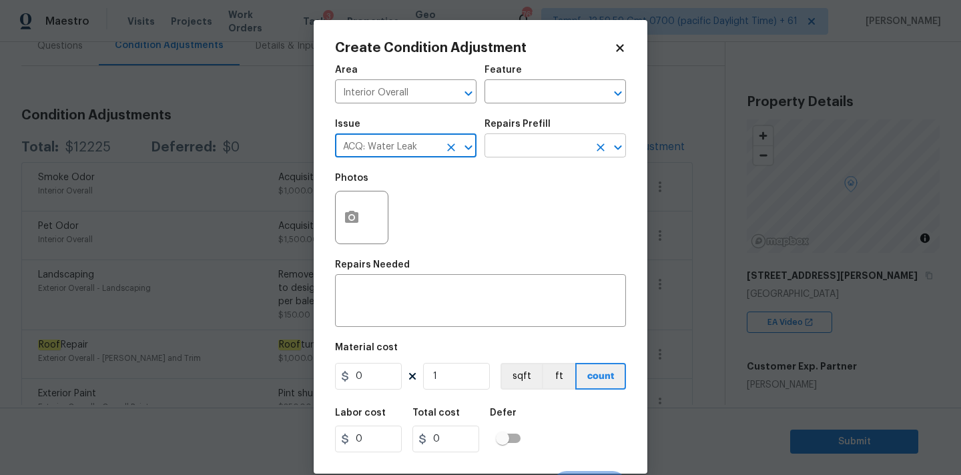
type input "ACQ: Water Leak"
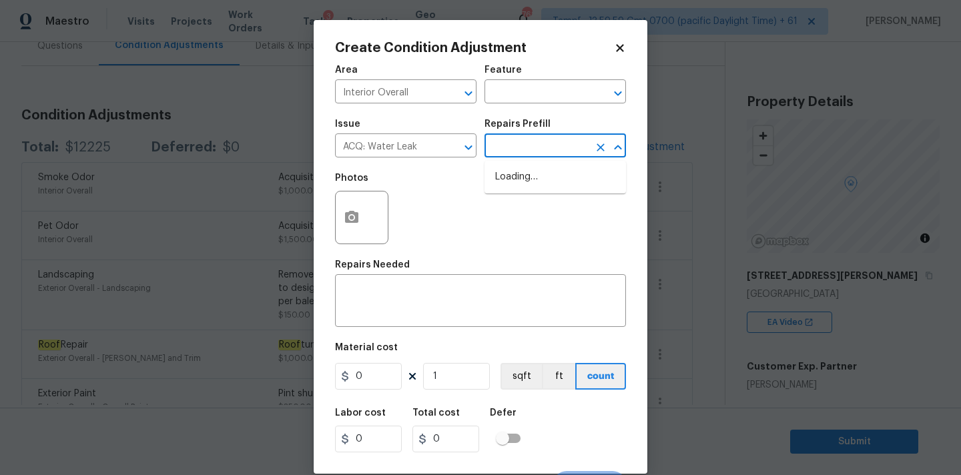
click at [543, 148] on input "text" at bounding box center [537, 147] width 104 height 21
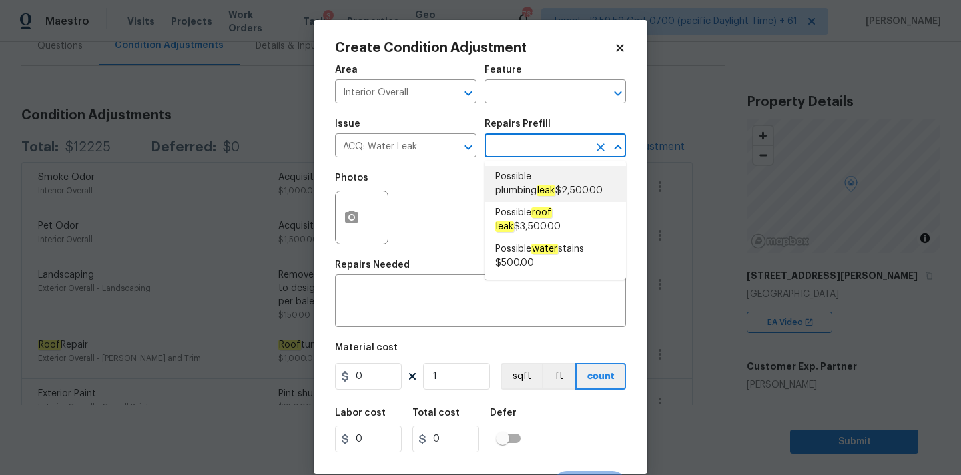
click at [560, 176] on span "Possible plumbing leak $2,500.00" at bounding box center [555, 184] width 120 height 28
type input "Acquisition"
type textarea "Acquisition Scope: Possible plumbing leak"
type input "2500"
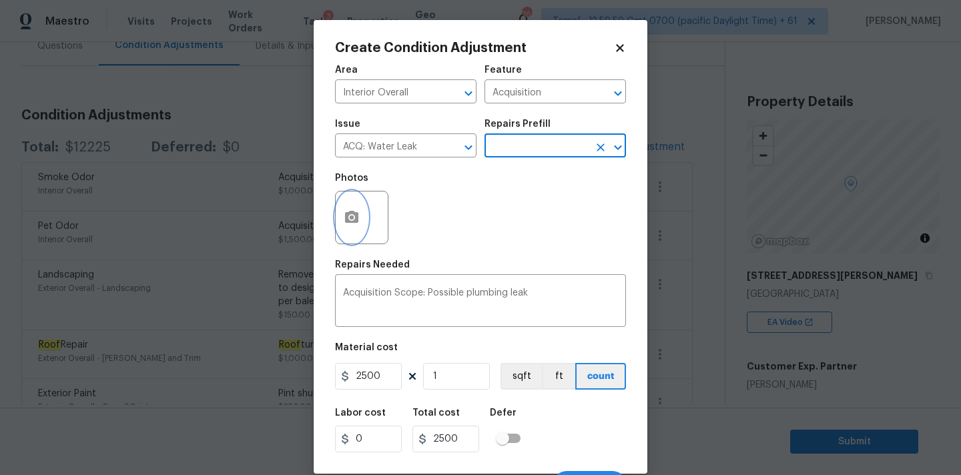
click at [353, 224] on icon "button" at bounding box center [352, 218] width 16 height 16
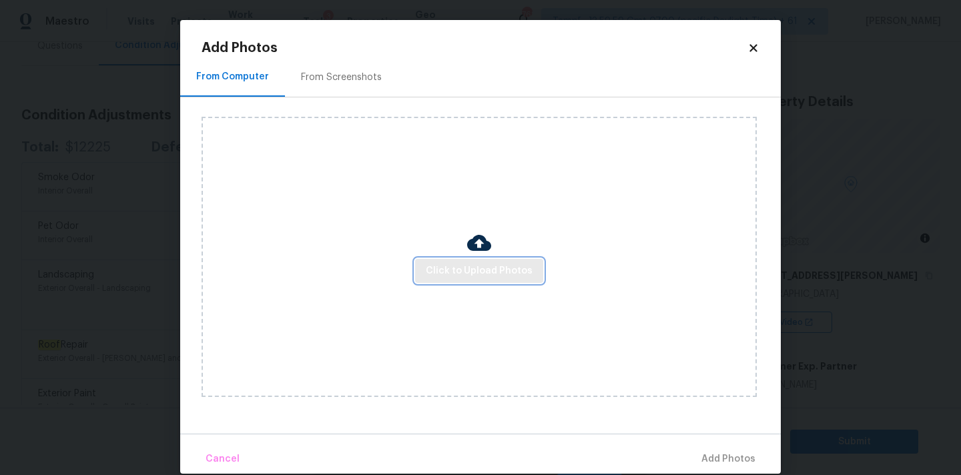
click at [461, 273] on span "Click to Upload Photos" at bounding box center [479, 271] width 107 height 17
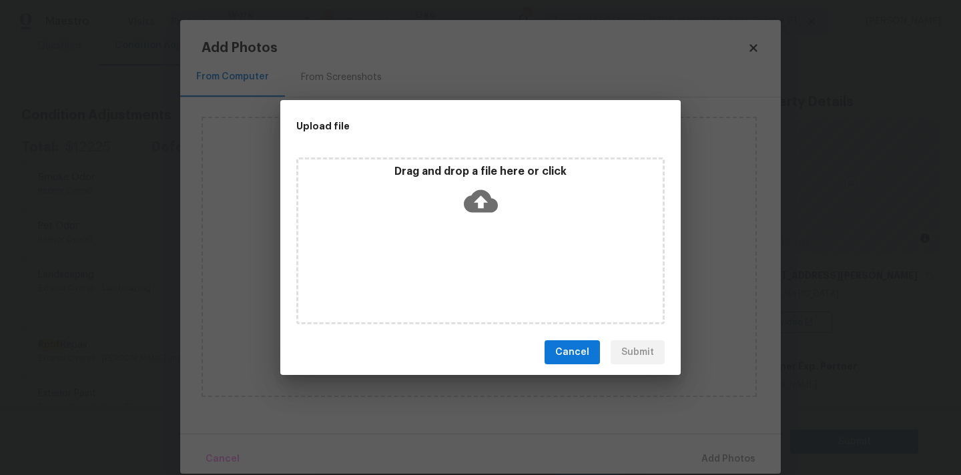
click at [479, 192] on icon at bounding box center [481, 201] width 34 height 23
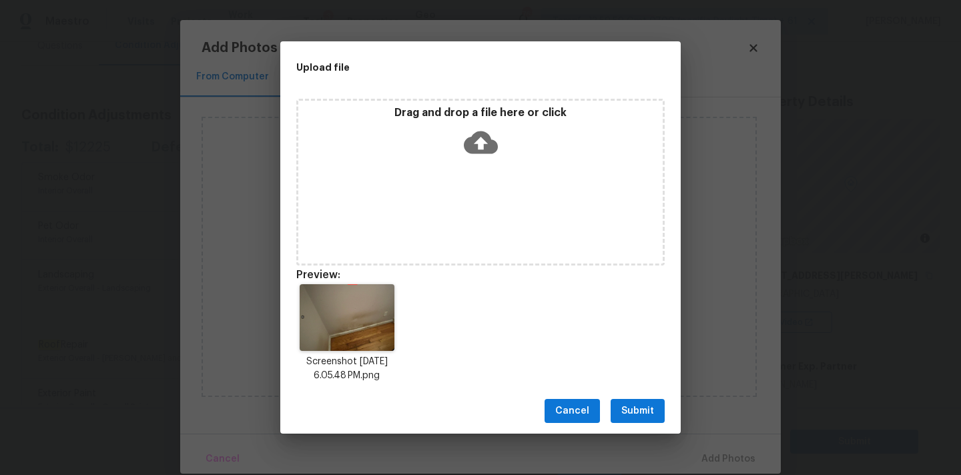
click at [630, 411] on span "Submit" at bounding box center [638, 411] width 33 height 17
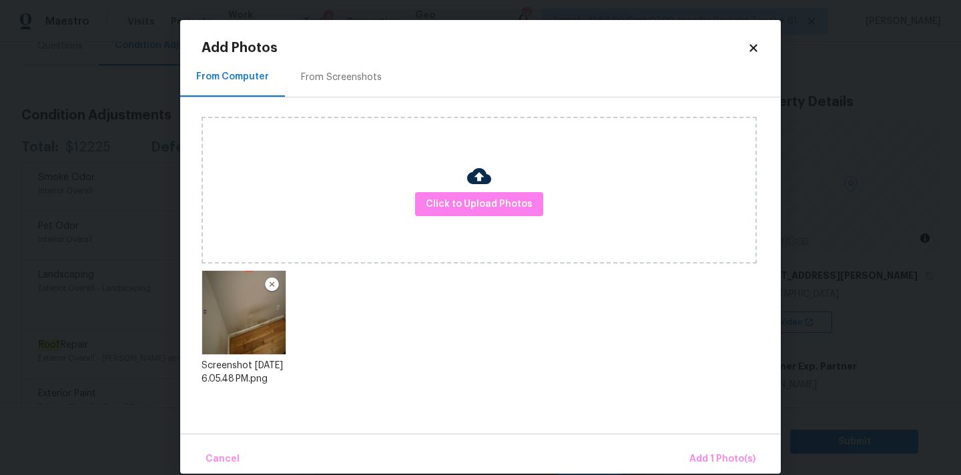
click at [708, 445] on div "Cancel Add 1 Photo(s)" at bounding box center [480, 454] width 601 height 40
click at [714, 456] on span "Add 1 Photo(s)" at bounding box center [723, 459] width 66 height 17
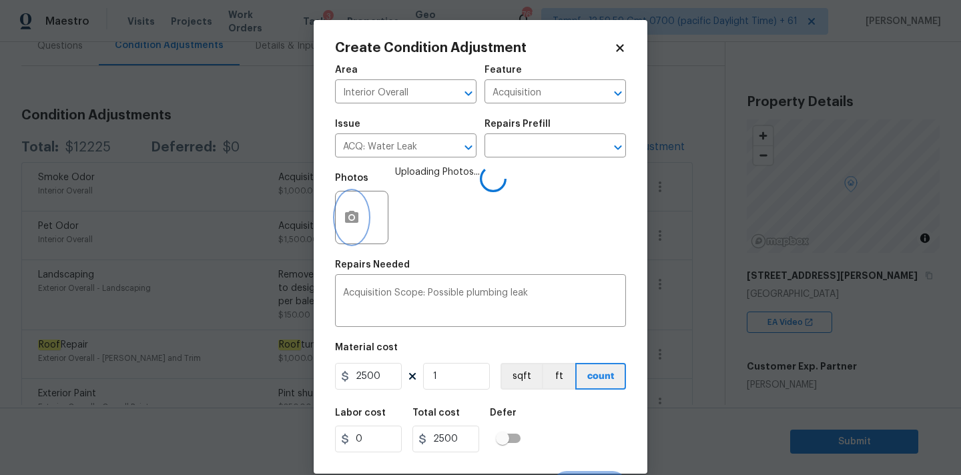
scroll to position [23, 0]
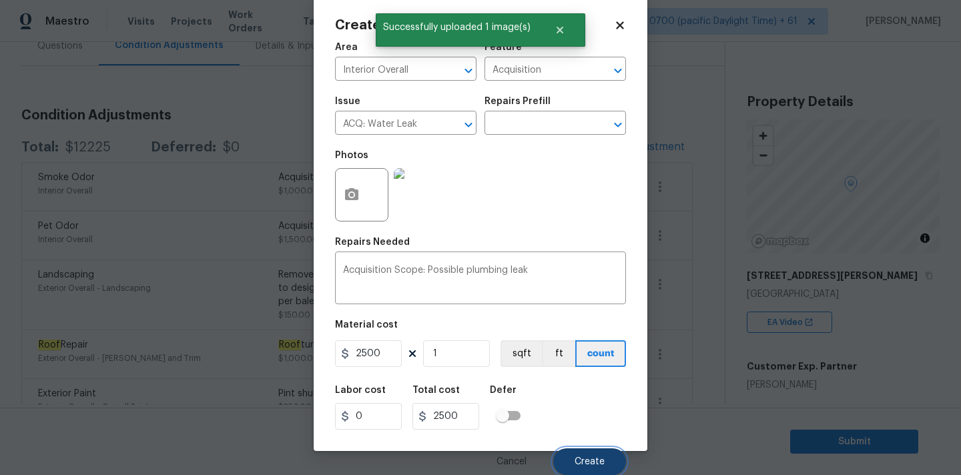
click at [585, 463] on span "Create" at bounding box center [590, 462] width 30 height 10
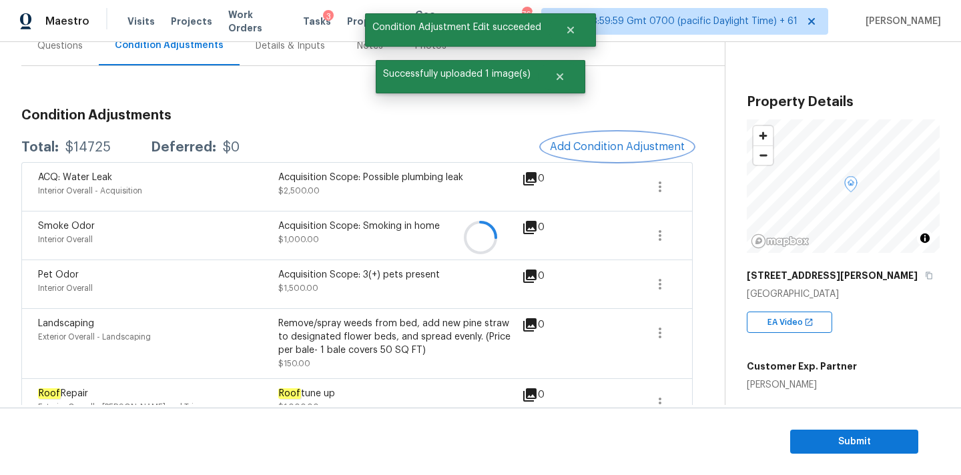
scroll to position [0, 0]
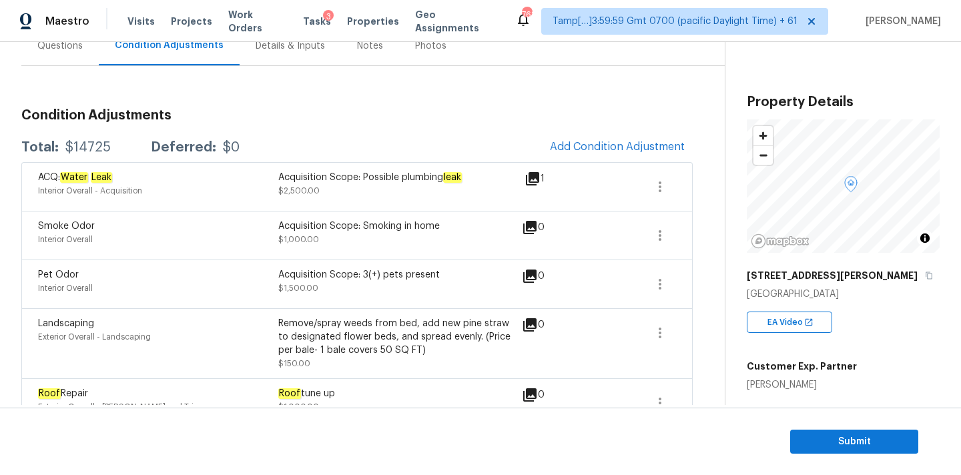
click at [71, 53] on div "Questions" at bounding box center [59, 45] width 77 height 39
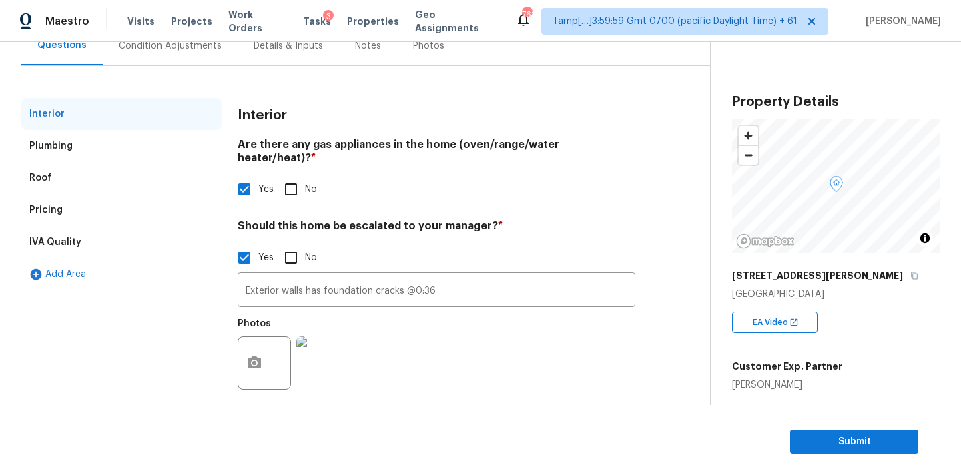
scroll to position [136, 0]
click at [75, 220] on div "Pricing" at bounding box center [121, 211] width 200 height 32
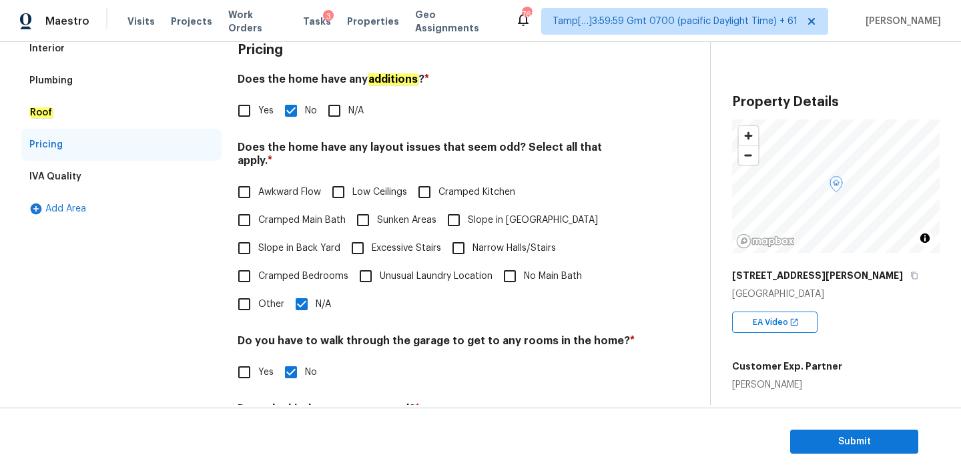
scroll to position [230, 0]
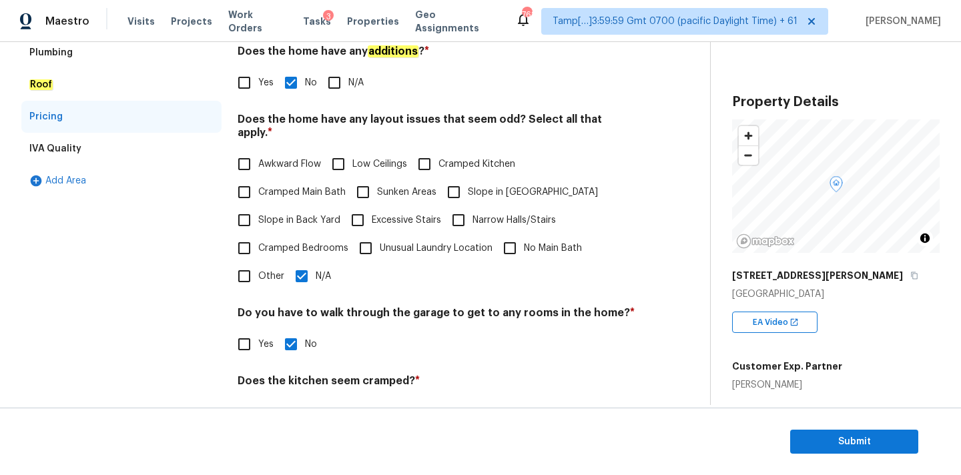
click at [300, 262] on input "N/A" at bounding box center [302, 276] width 28 height 28
checkbox input "false"
click at [401, 242] on span "Unusual Laundry Location" at bounding box center [436, 249] width 113 height 14
click at [380, 238] on input "Unusual Laundry Location" at bounding box center [366, 248] width 28 height 28
checkbox input "true"
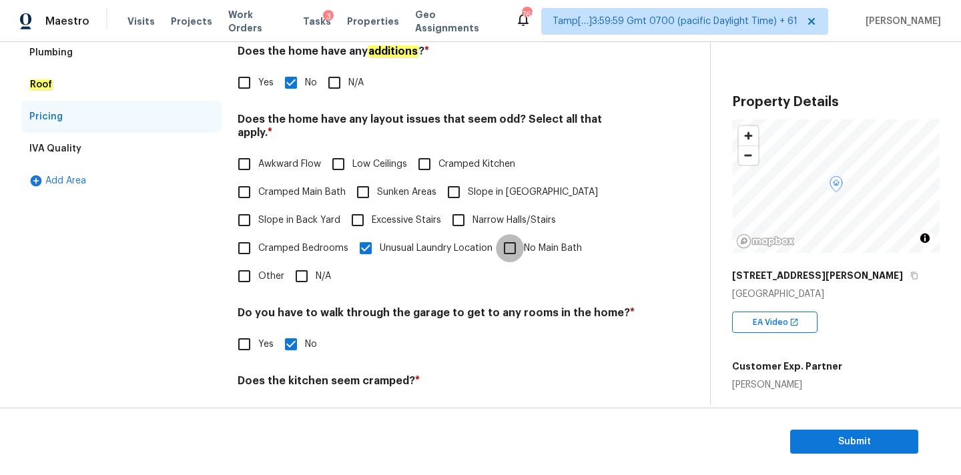
click at [510, 234] on input "No Main Bath" at bounding box center [510, 248] width 28 height 28
checkbox input "true"
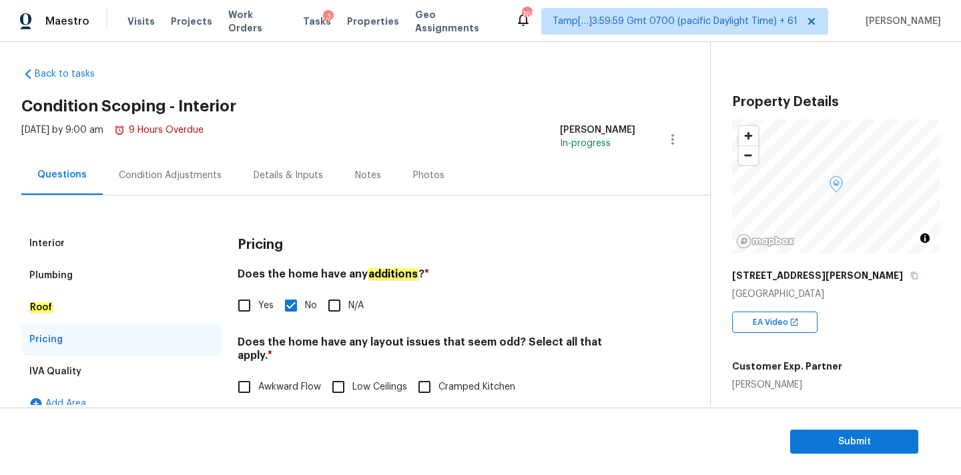
scroll to position [0, 0]
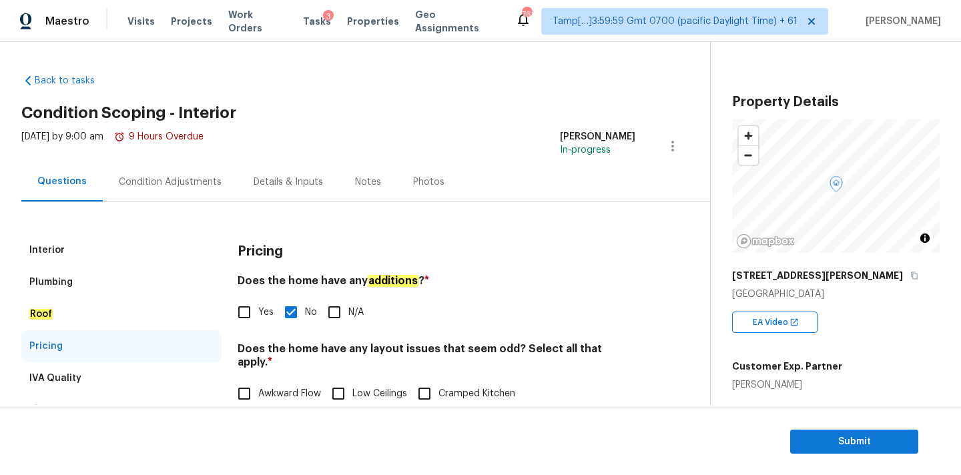
click at [189, 178] on div "Condition Adjustments" at bounding box center [170, 182] width 103 height 13
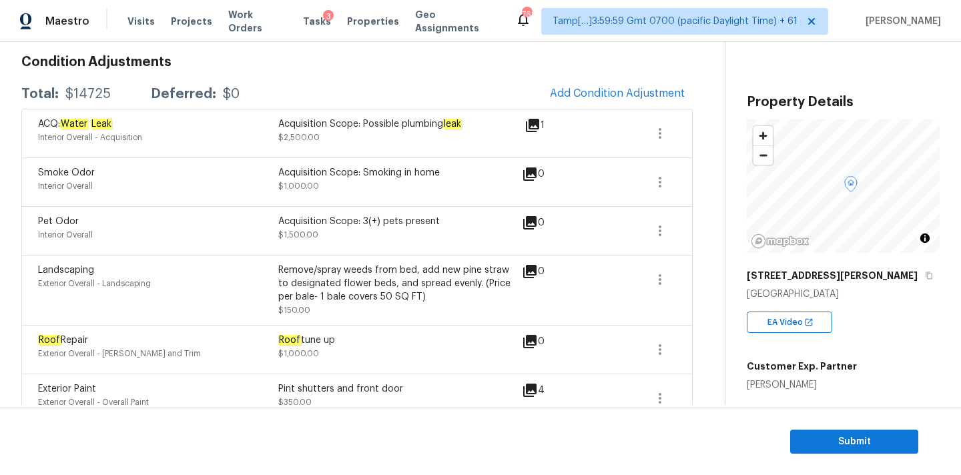
scroll to position [156, 0]
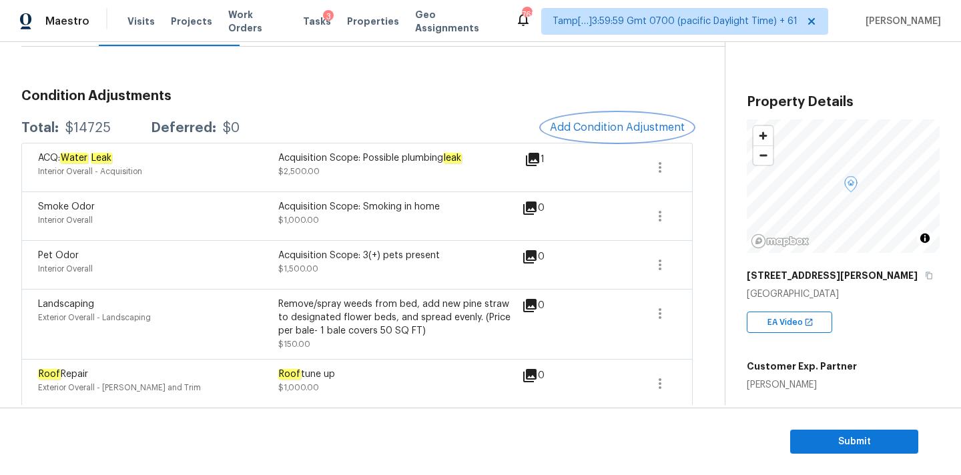
click at [607, 122] on span "Add Condition Adjustment" at bounding box center [617, 128] width 135 height 12
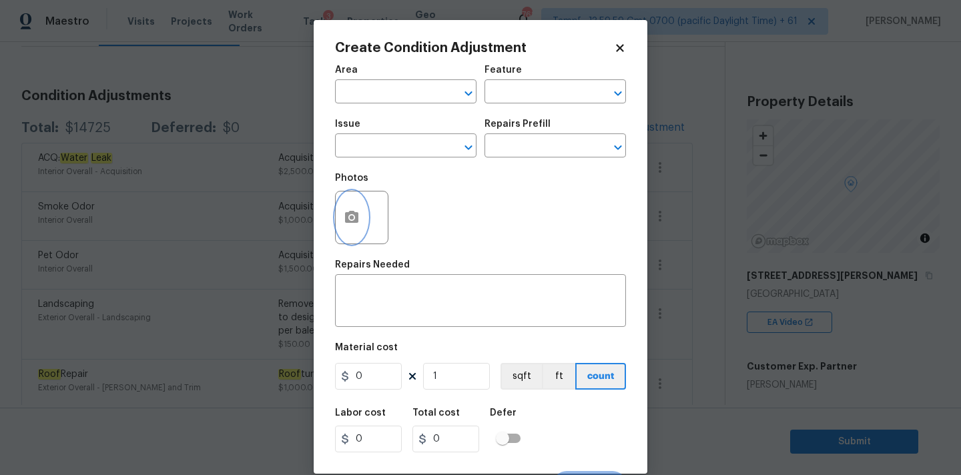
click at [356, 225] on icon "button" at bounding box center [352, 218] width 16 height 16
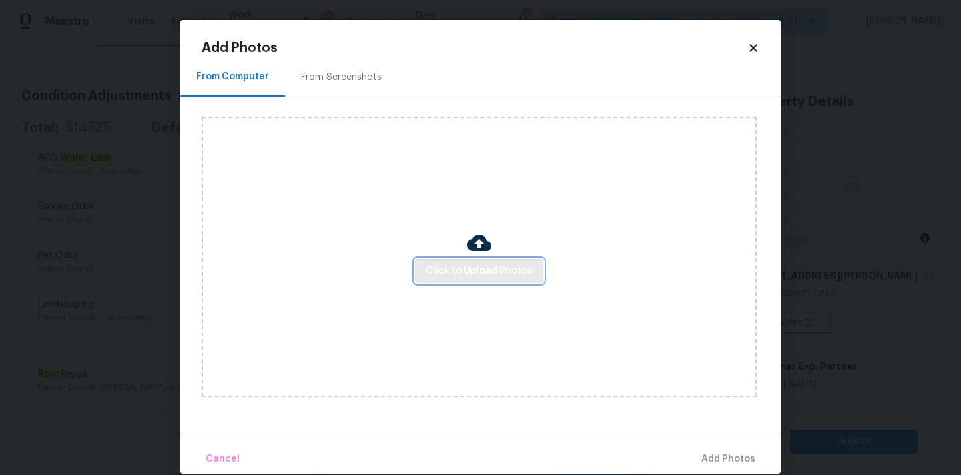
click at [437, 264] on span "Click to Upload Photos" at bounding box center [479, 271] width 107 height 17
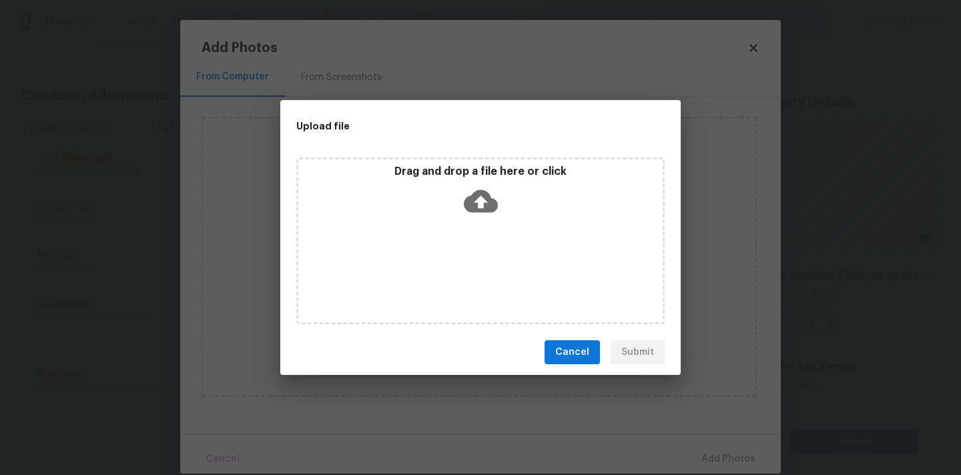
click at [476, 204] on icon at bounding box center [481, 201] width 34 height 23
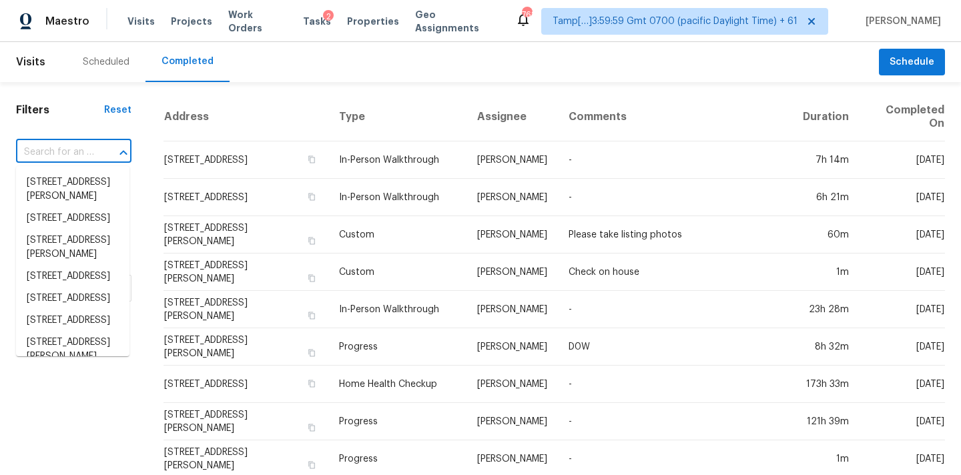
click at [51, 155] on input "text" at bounding box center [55, 152] width 78 height 21
paste input "[STREET_ADDRESS]"
type input "[STREET_ADDRESS]"
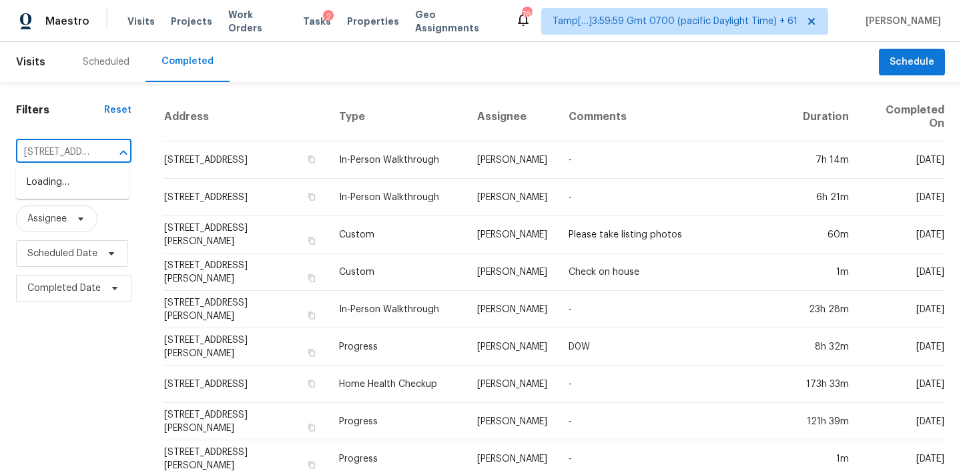
scroll to position [0, 65]
click at [56, 185] on li "[STREET_ADDRESS]" at bounding box center [72, 183] width 113 height 22
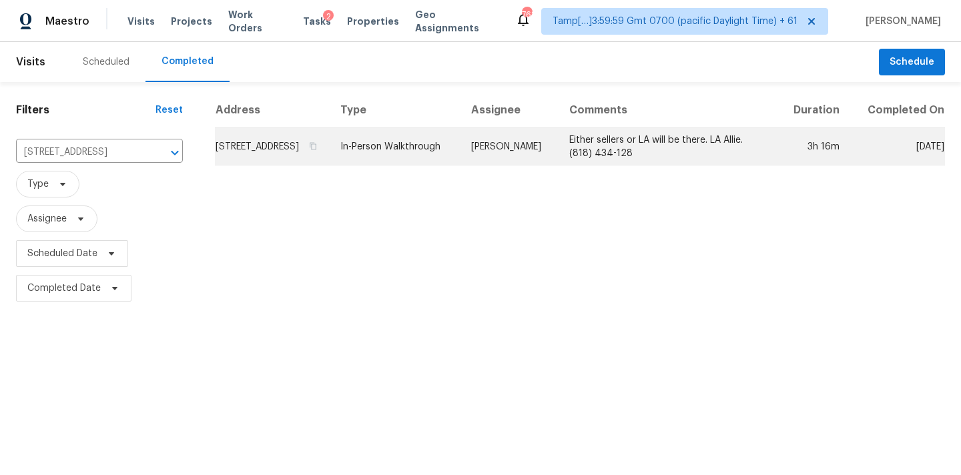
click at [439, 158] on td "In-Person Walkthrough" at bounding box center [395, 146] width 131 height 37
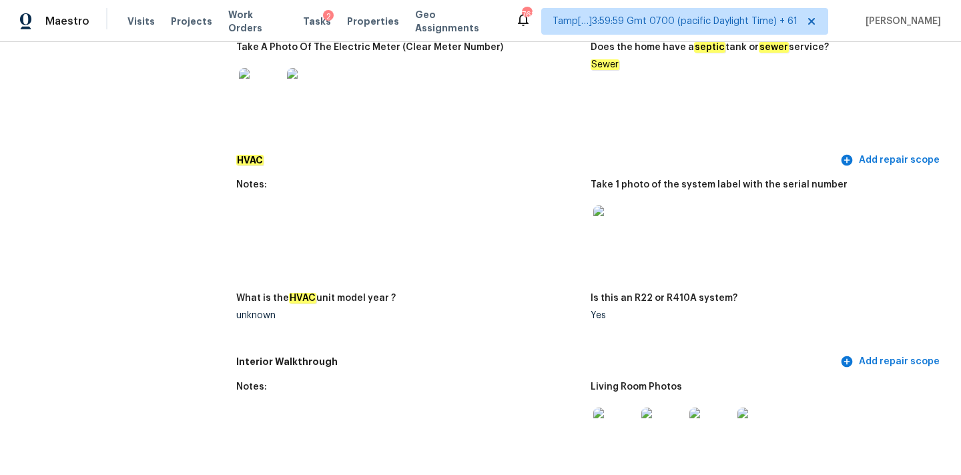
scroll to position [1164, 0]
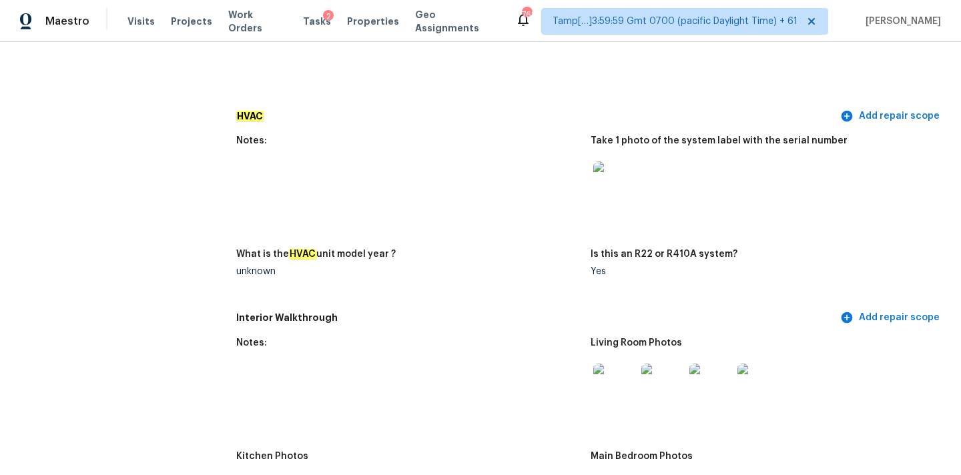
click at [607, 192] on img at bounding box center [615, 183] width 43 height 43
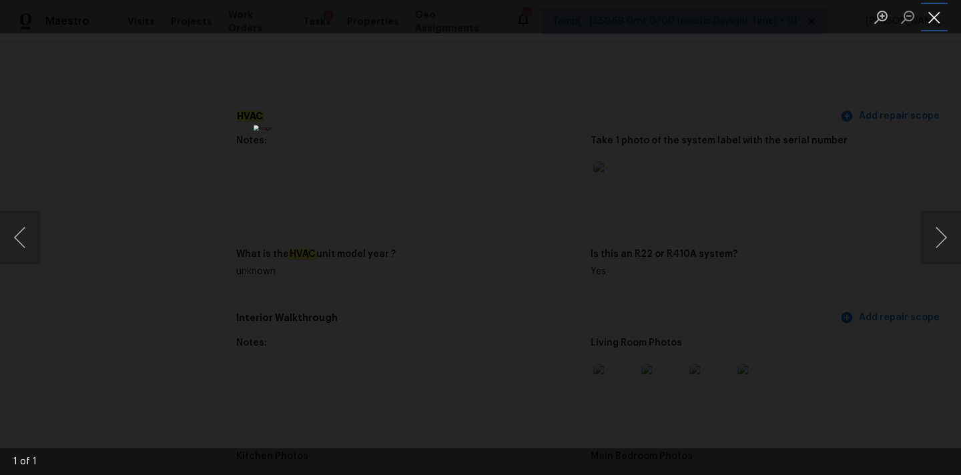
click at [941, 15] on button "Close lightbox" at bounding box center [934, 16] width 27 height 23
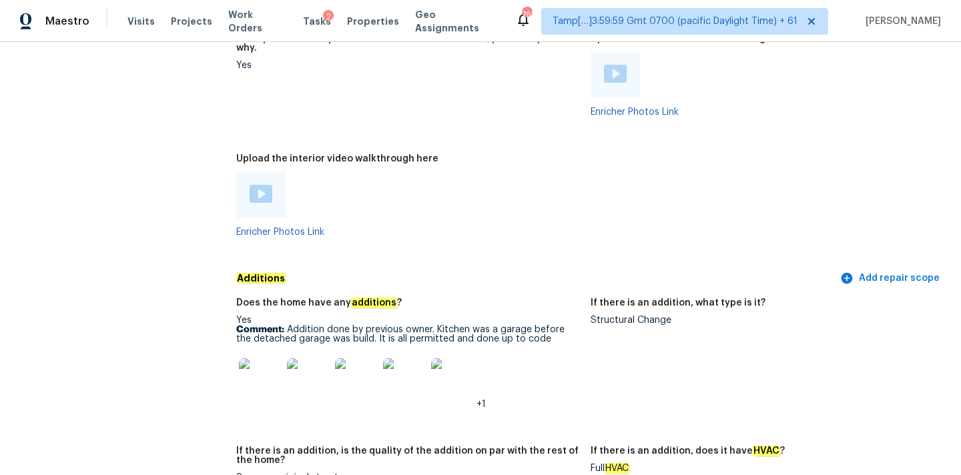
scroll to position [2568, 0]
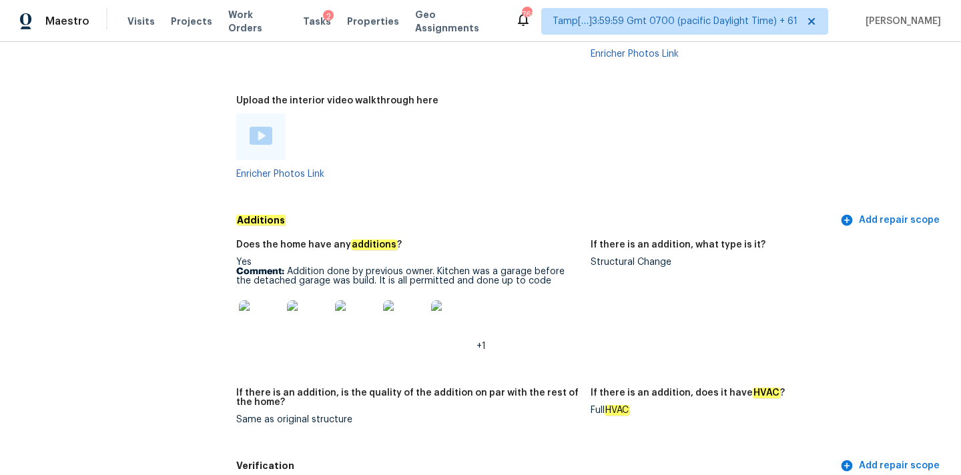
click at [280, 300] on img at bounding box center [260, 321] width 43 height 43
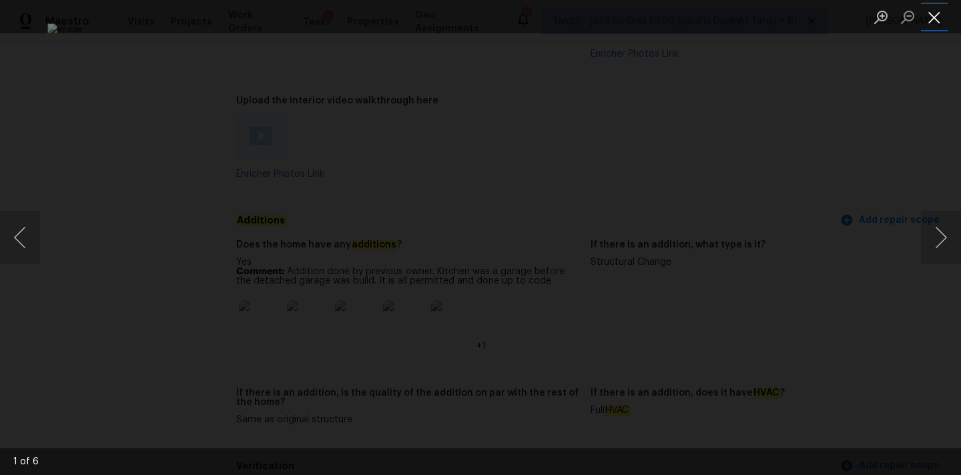
click at [937, 21] on button "Close lightbox" at bounding box center [934, 16] width 27 height 23
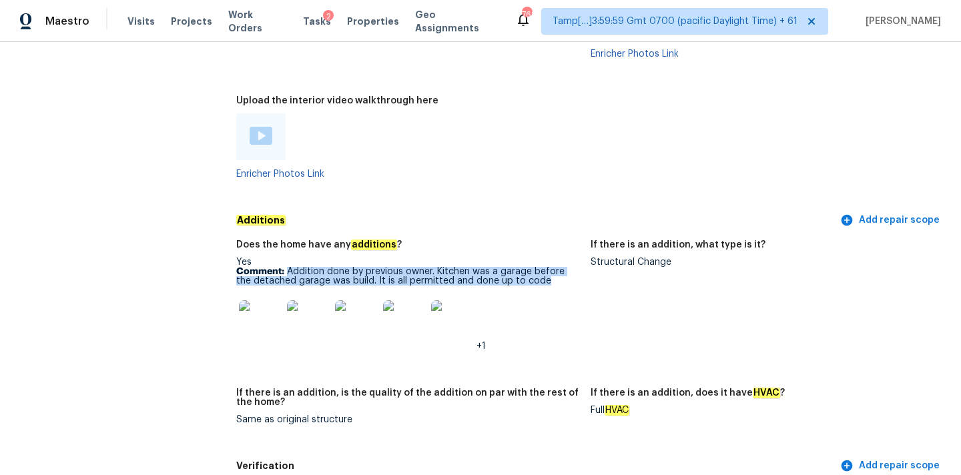
drag, startPoint x: 288, startPoint y: 254, endPoint x: 557, endPoint y: 260, distance: 269.1
click at [557, 267] on p "Comment: Addition done by previous owner. Kitchen was a garage before the detac…" at bounding box center [408, 276] width 344 height 19
copy p "Addition done by previous owner. Kitchen was a garage before the detached garag…"
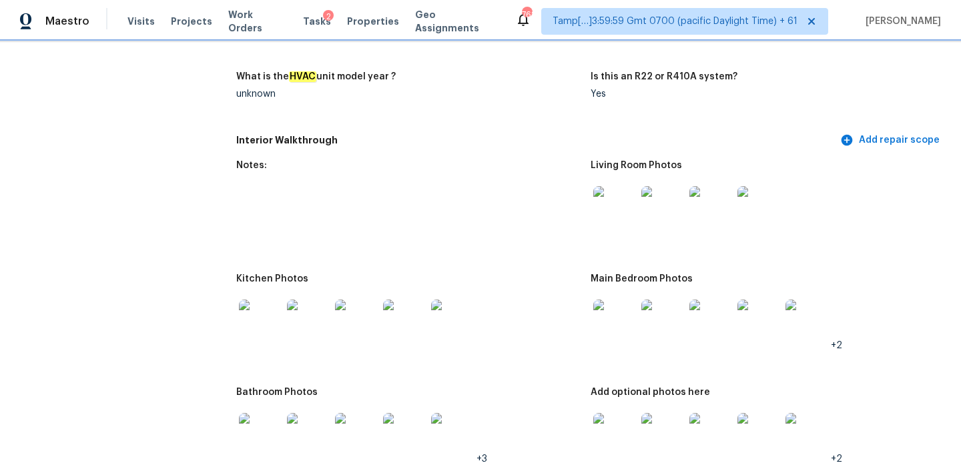
scroll to position [1333, 0]
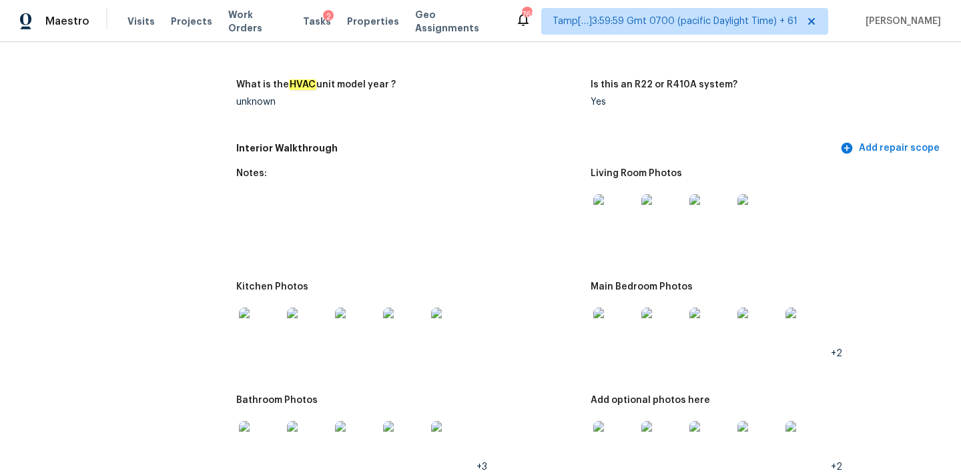
click at [610, 209] on img at bounding box center [615, 215] width 43 height 43
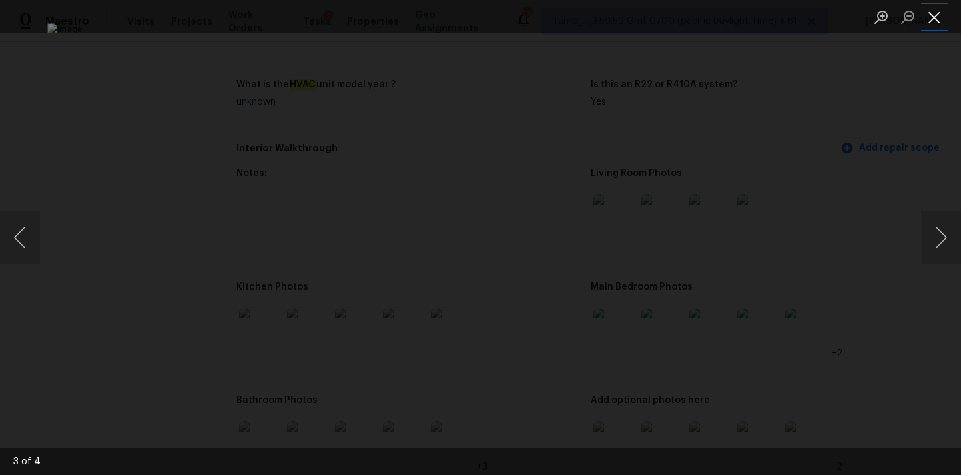
click at [927, 7] on button "Close lightbox" at bounding box center [934, 16] width 27 height 23
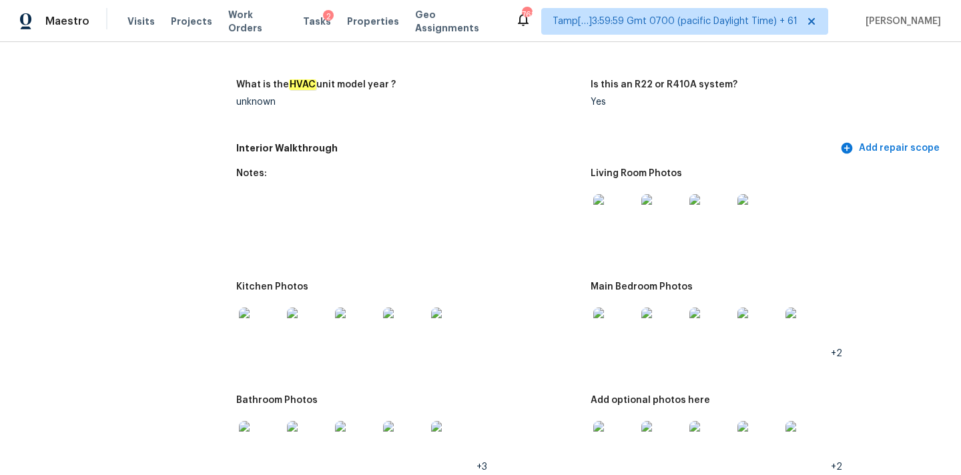
click at [616, 311] on img at bounding box center [615, 329] width 43 height 43
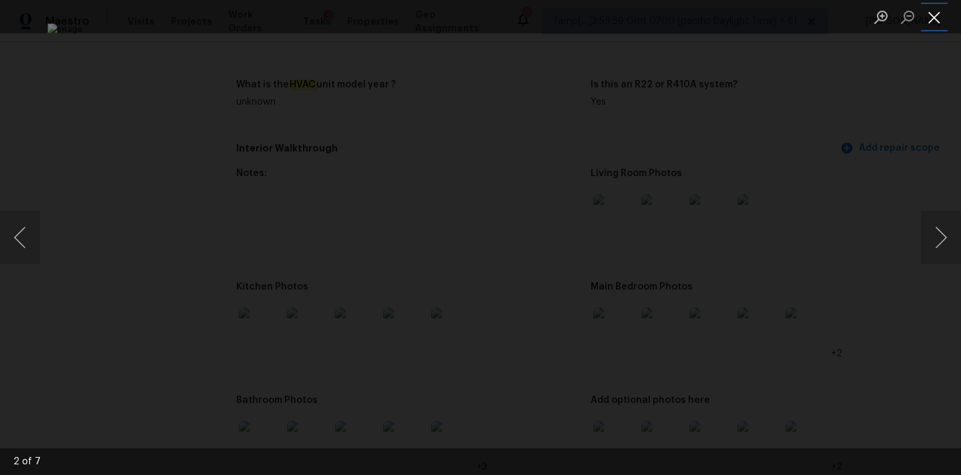
click at [934, 19] on button "Close lightbox" at bounding box center [934, 16] width 27 height 23
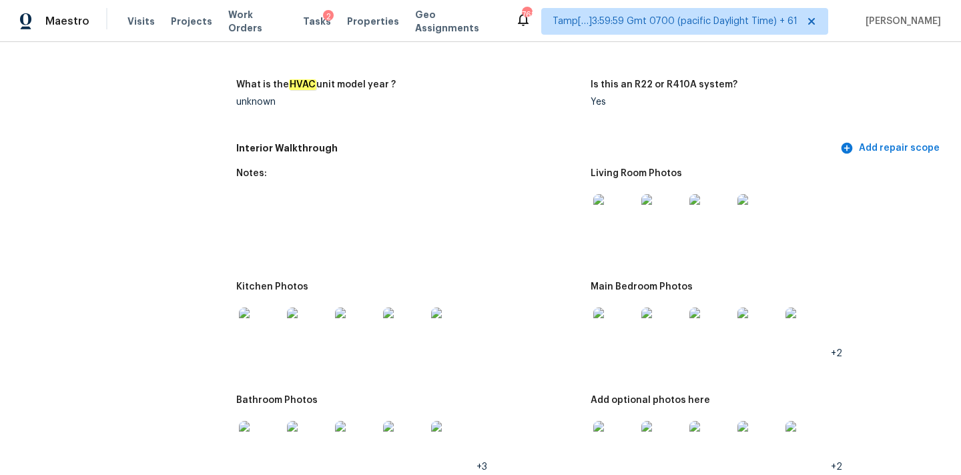
click at [264, 320] on img at bounding box center [260, 329] width 43 height 43
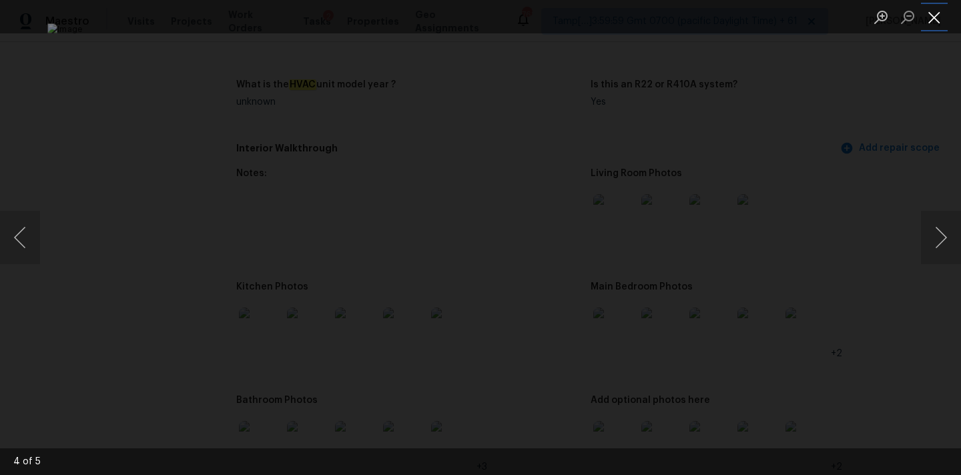
click at [933, 15] on button "Close lightbox" at bounding box center [934, 16] width 27 height 23
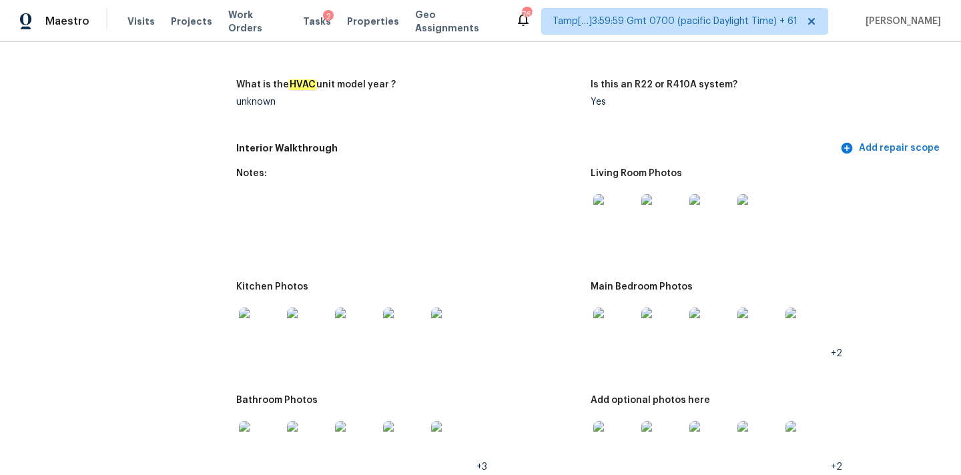
click at [275, 423] on img at bounding box center [260, 442] width 43 height 43
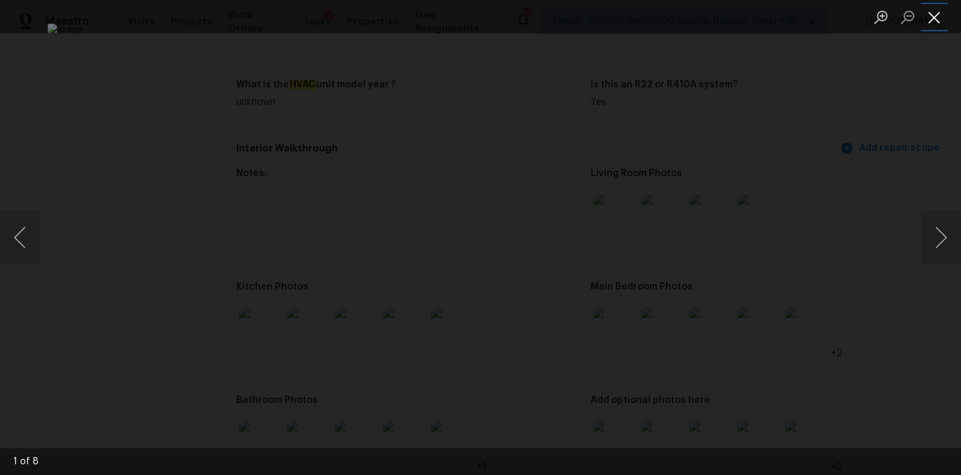
click at [939, 14] on button "Close lightbox" at bounding box center [934, 16] width 27 height 23
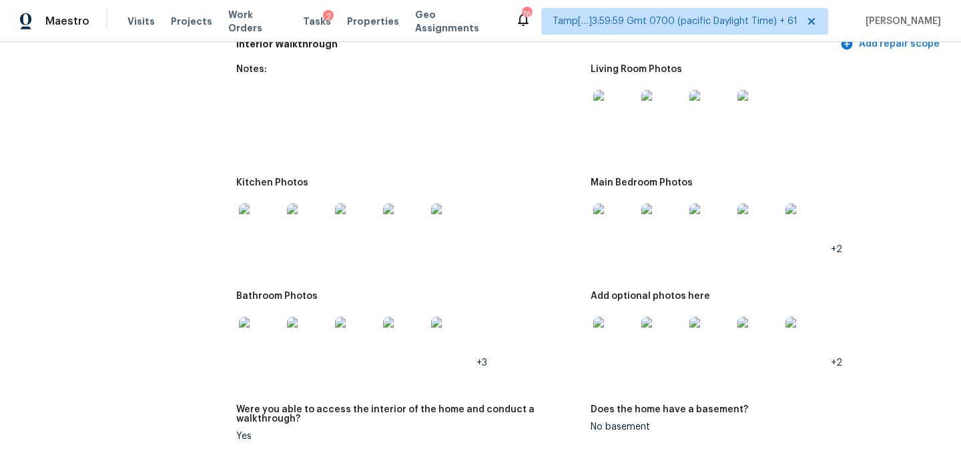
scroll to position [1444, 0]
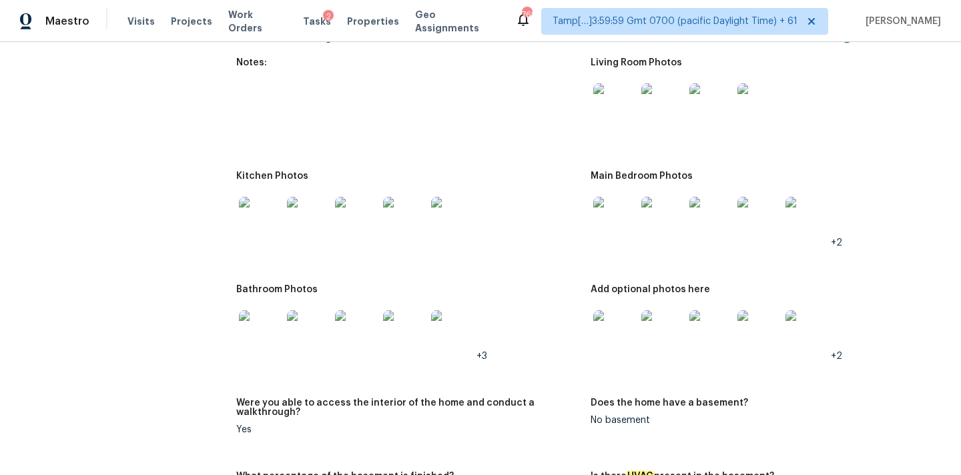
click at [612, 312] on img at bounding box center [615, 331] width 43 height 43
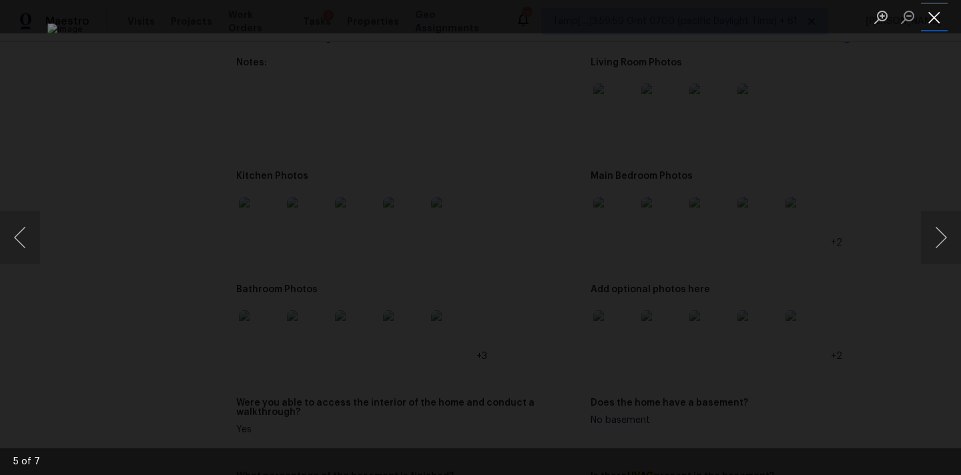
click at [935, 19] on button "Close lightbox" at bounding box center [934, 16] width 27 height 23
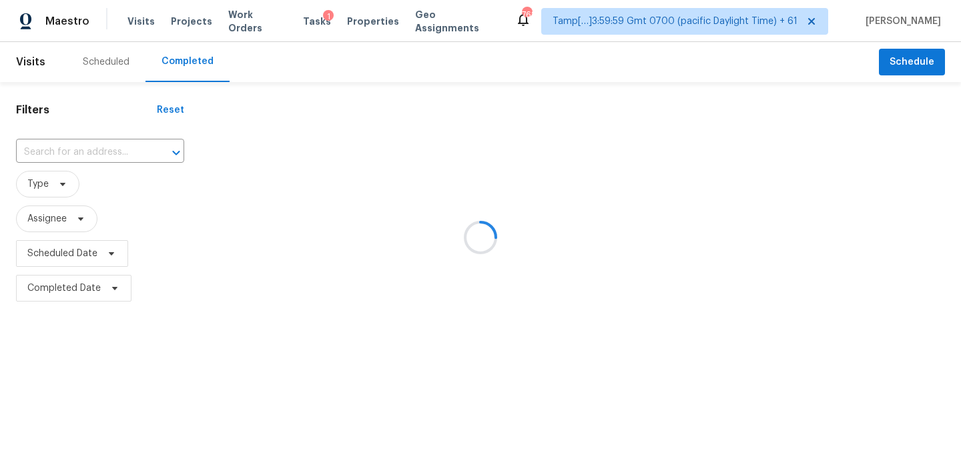
click at [80, 158] on div at bounding box center [480, 237] width 961 height 475
click at [80, 155] on div at bounding box center [480, 237] width 961 height 475
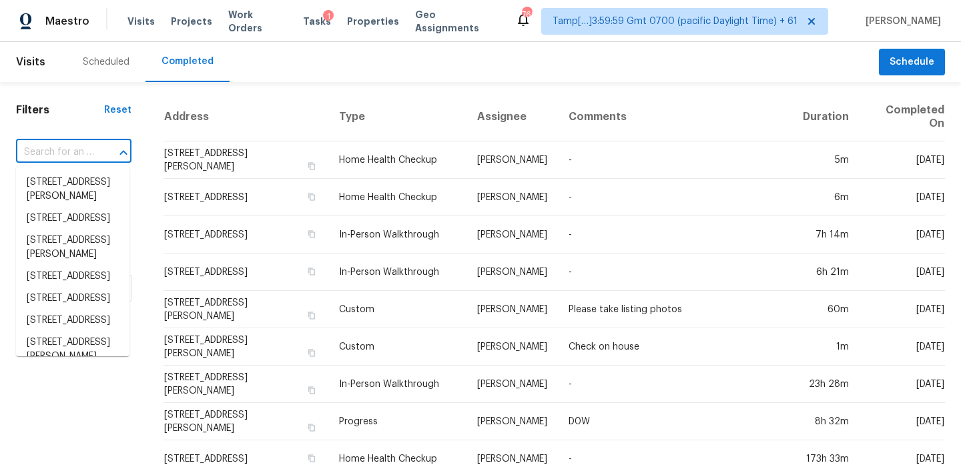
click at [54, 155] on input "text" at bounding box center [55, 152] width 78 height 21
paste input "[STREET_ADDRESS]"
type input "[STREET_ADDRESS]"
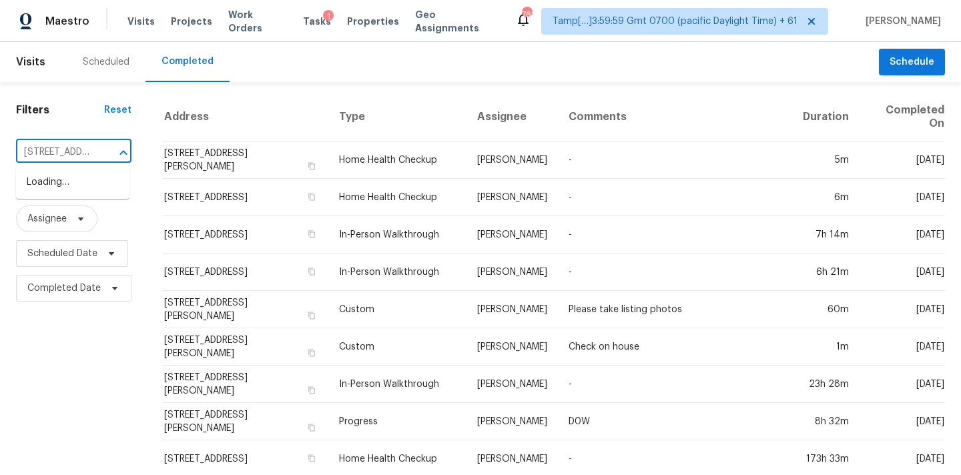
scroll to position [0, 116]
click at [70, 186] on li "[STREET_ADDRESS]" at bounding box center [72, 183] width 113 height 22
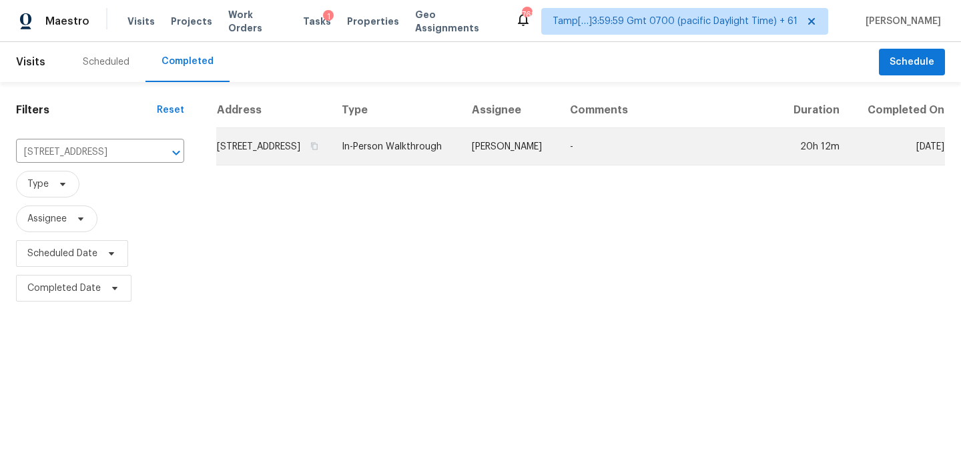
click at [532, 163] on td "[PERSON_NAME]" at bounding box center [510, 146] width 98 height 37
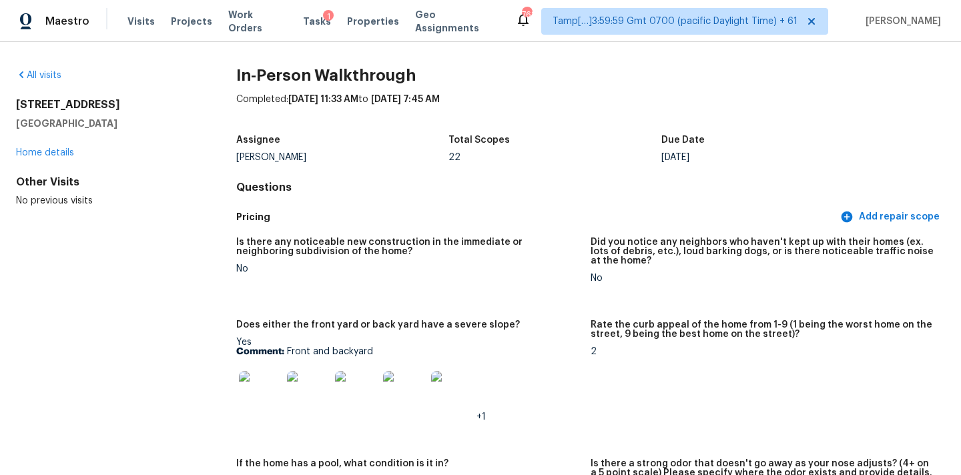
scroll to position [1127, 0]
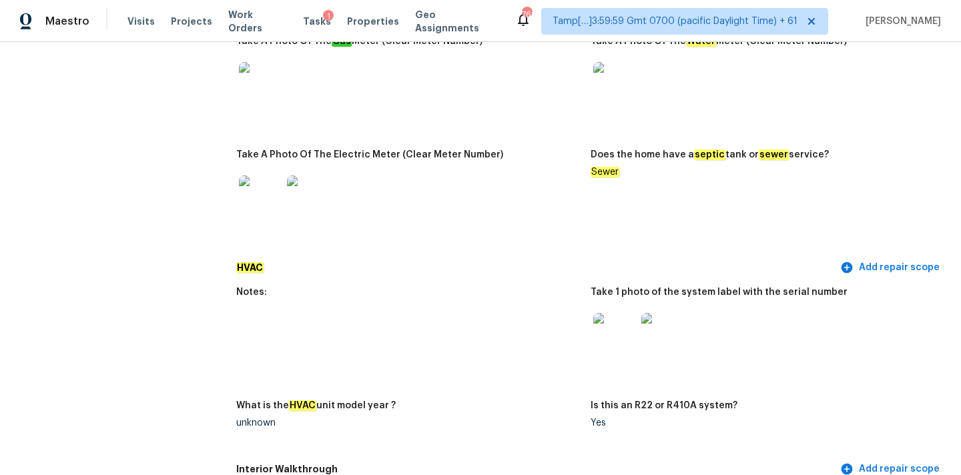
click at [614, 335] on img at bounding box center [615, 334] width 43 height 43
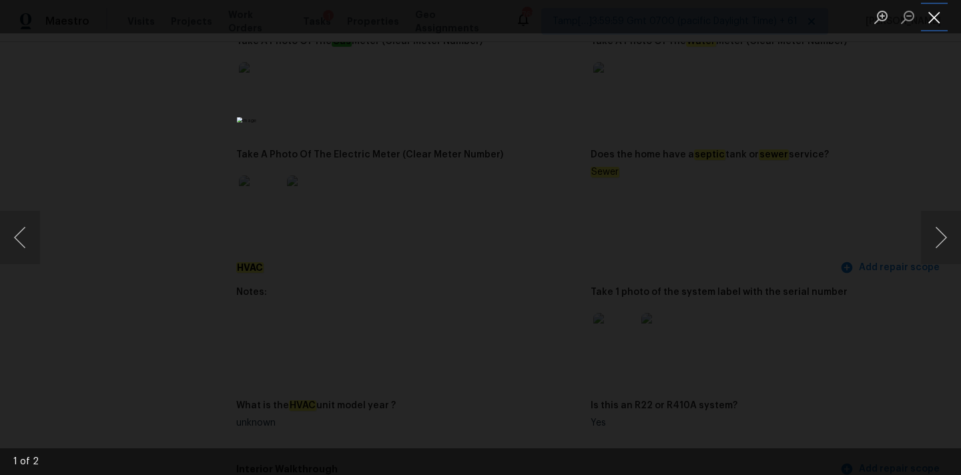
click at [936, 19] on button "Close lightbox" at bounding box center [934, 16] width 27 height 23
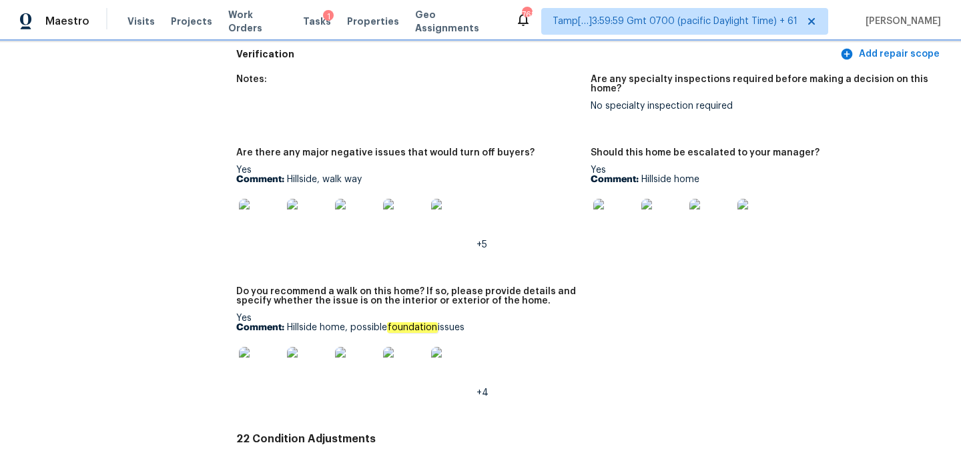
scroll to position [2999, 0]
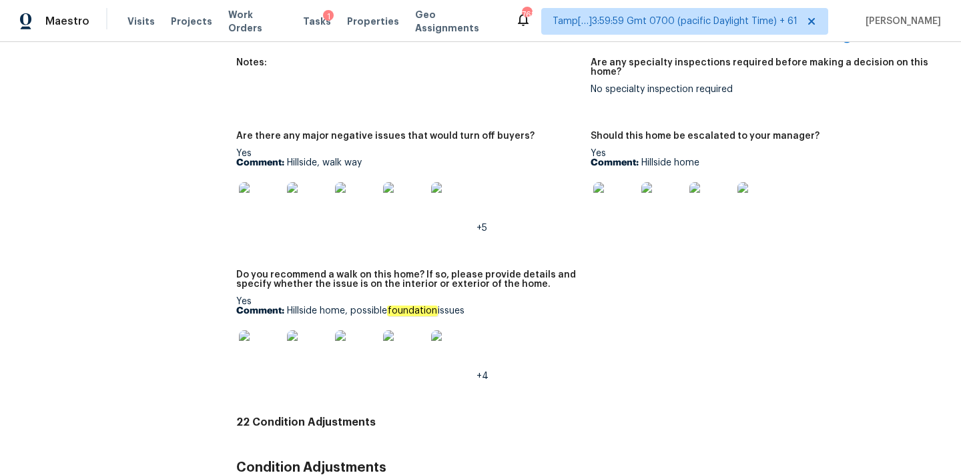
click at [270, 330] on img at bounding box center [260, 351] width 43 height 43
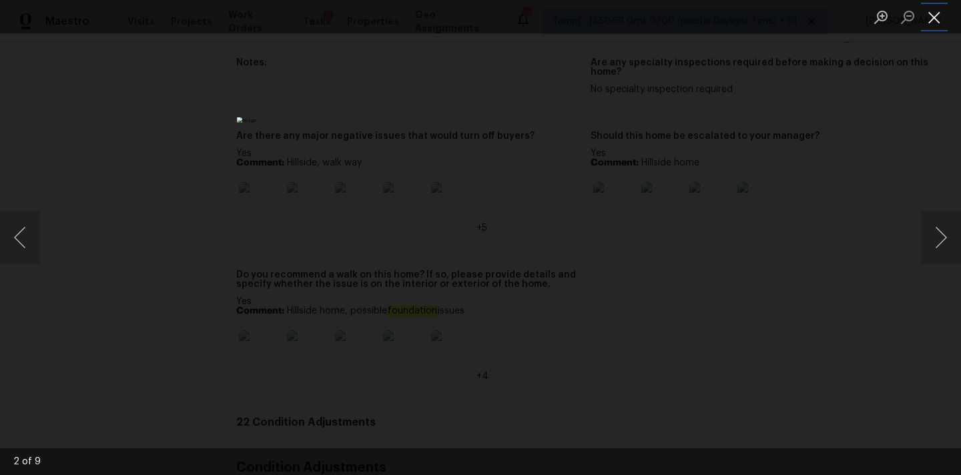
click at [932, 19] on button "Close lightbox" at bounding box center [934, 16] width 27 height 23
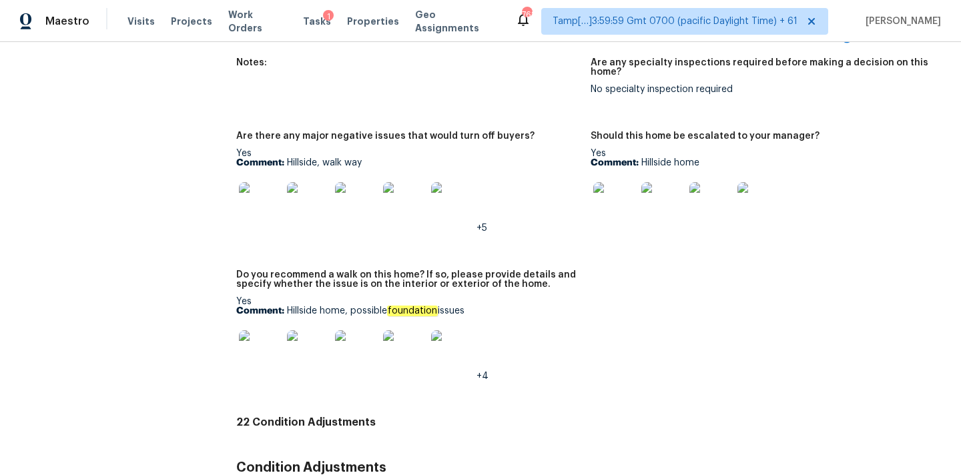
drag, startPoint x: 287, startPoint y: 284, endPoint x: 517, endPoint y: 284, distance: 230.3
click at [517, 306] on p "Comment: Hillside home, possible foundation issues" at bounding box center [408, 310] width 344 height 9
copy p "Hillside home, possible foundation issues"
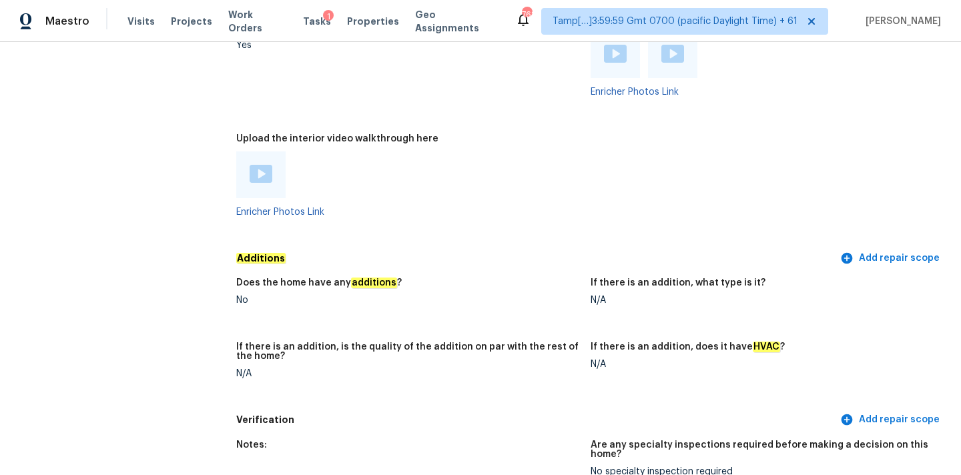
scroll to position [2547, 0]
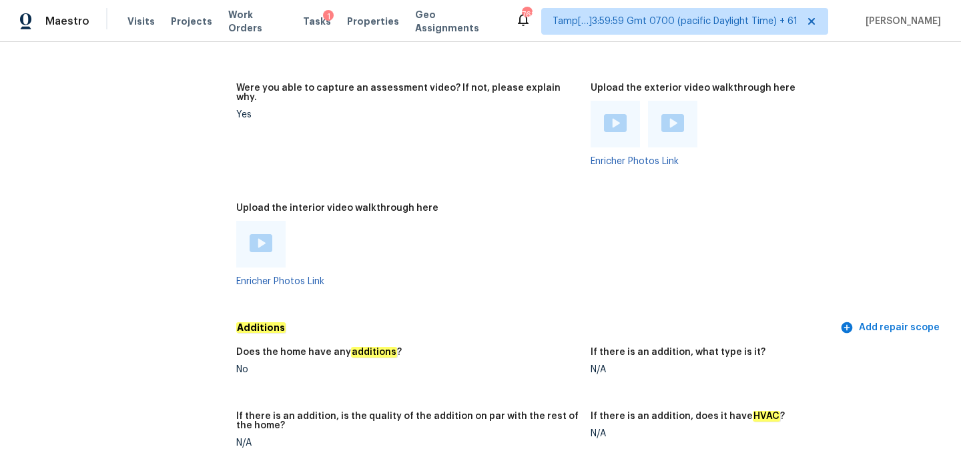
click at [256, 234] on img at bounding box center [261, 243] width 23 height 18
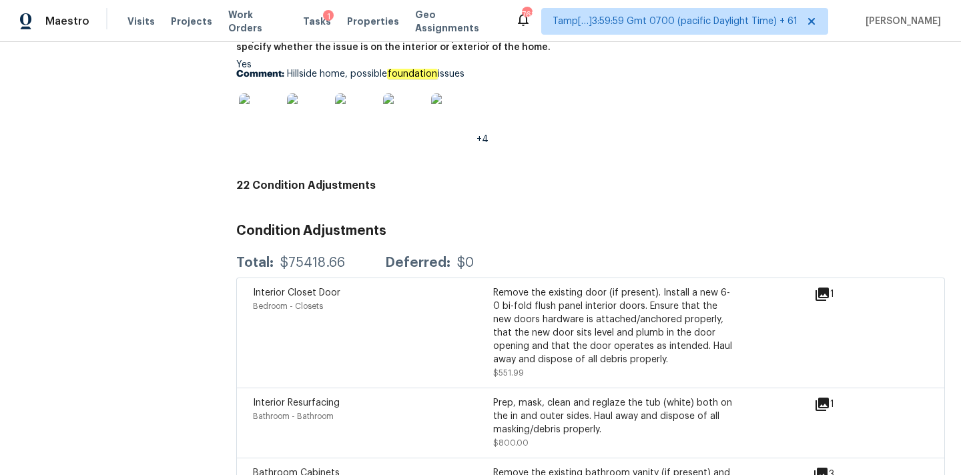
scroll to position [3232, 0]
